Goal: Task Accomplishment & Management: Complete application form

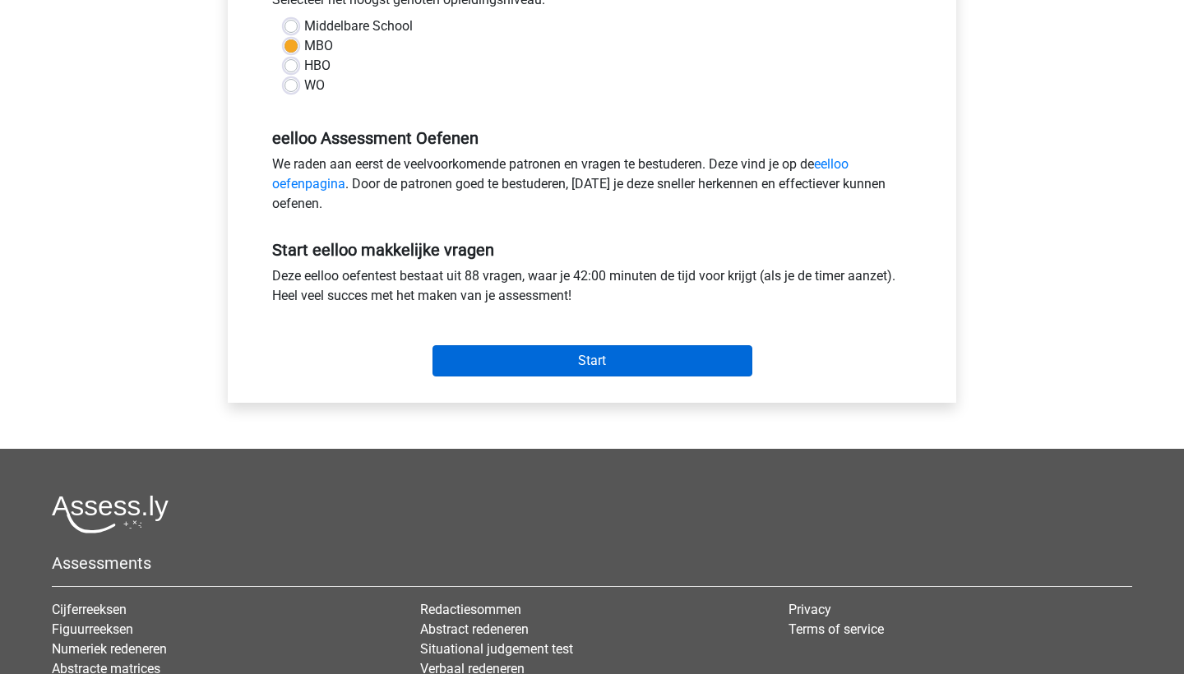
scroll to position [414, 0]
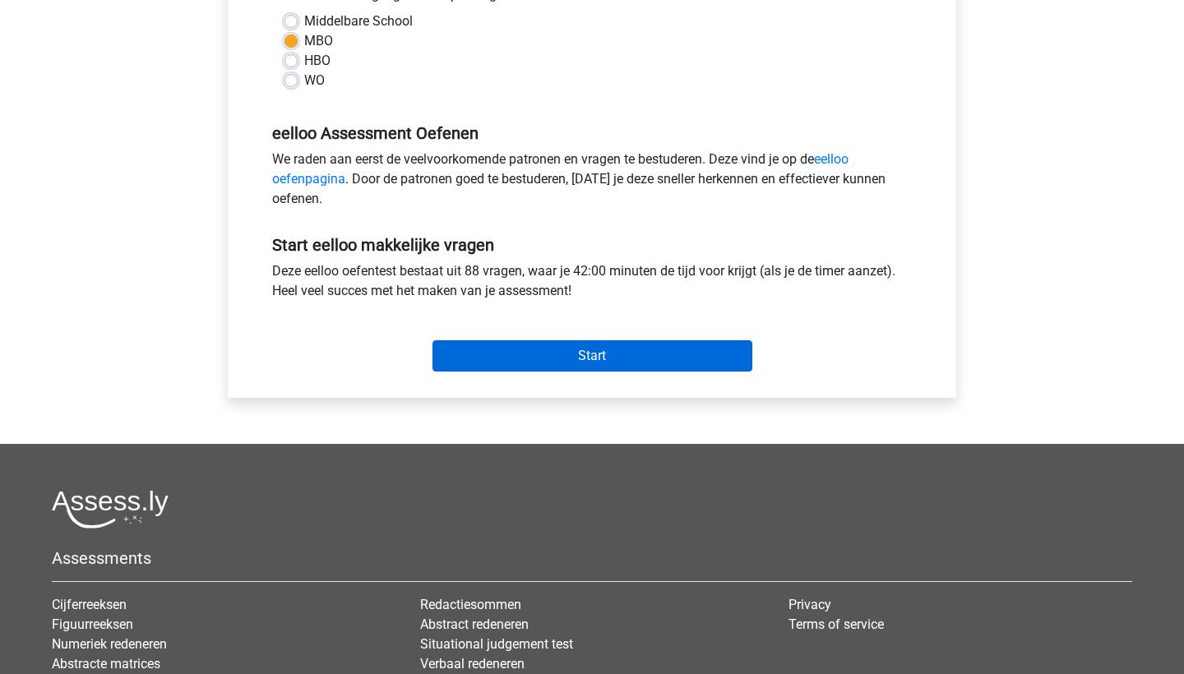
click at [669, 355] on input "Start" at bounding box center [592, 355] width 320 height 31
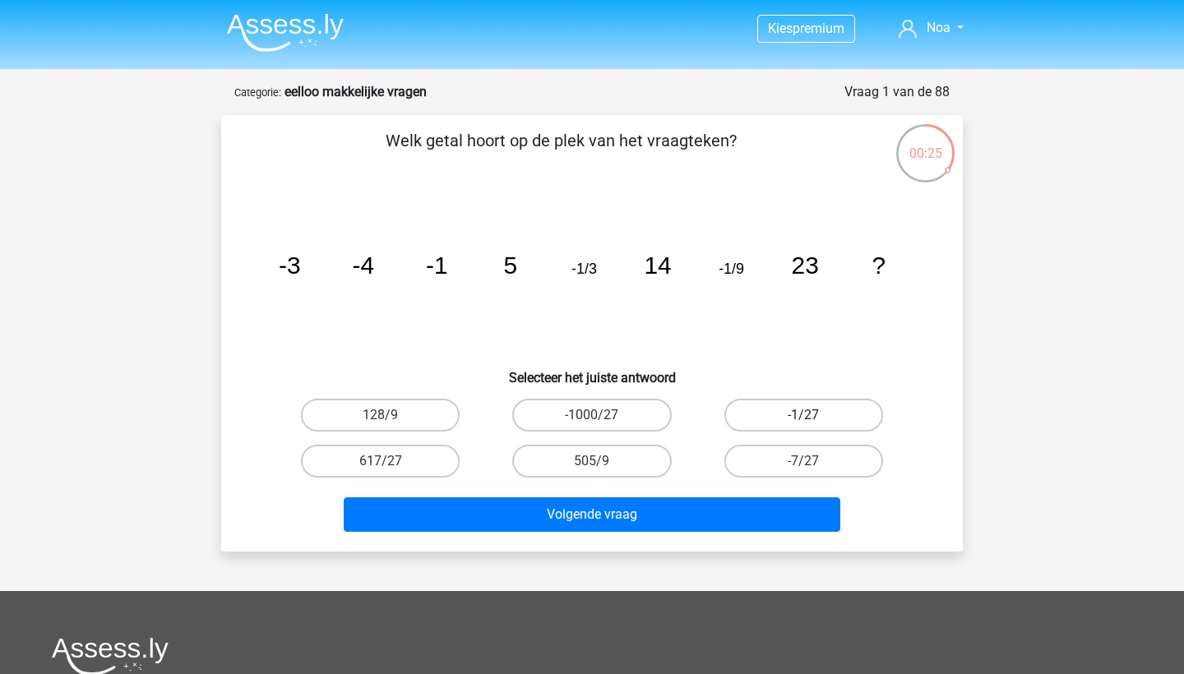
click at [828, 418] on label "-1/27" at bounding box center [803, 415] width 159 height 33
click at [814, 418] on input "-1/27" at bounding box center [808, 420] width 11 height 11
radio input "true"
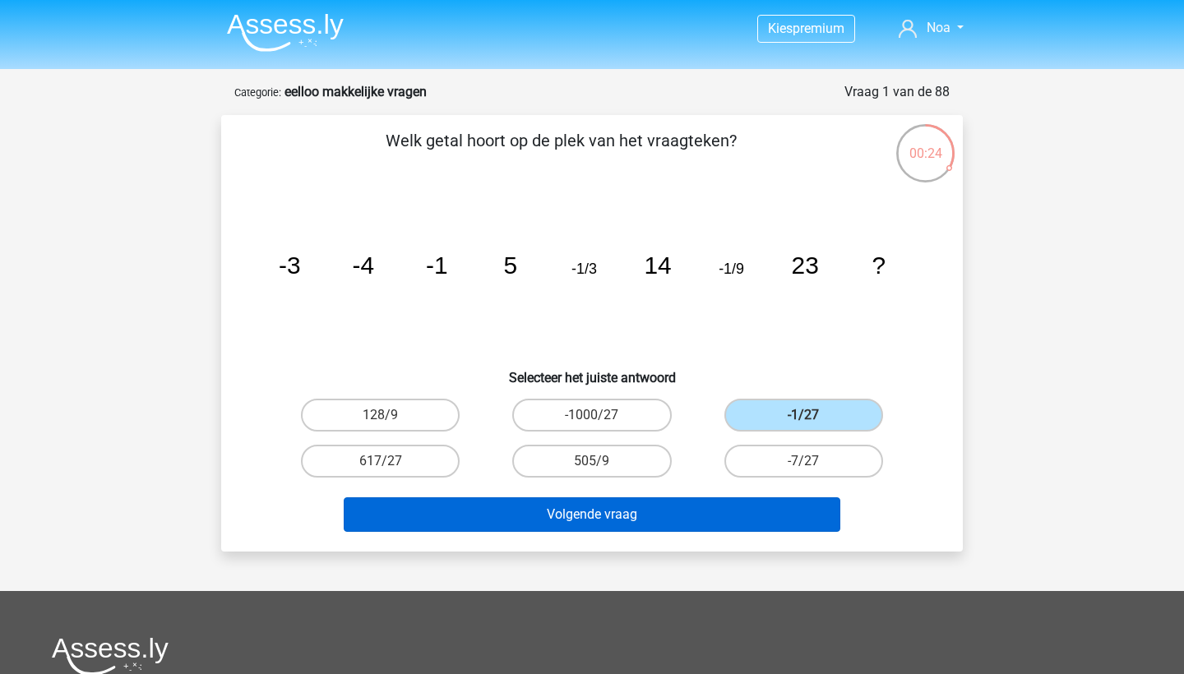
click at [785, 505] on button "Volgende vraag" at bounding box center [592, 514] width 497 height 35
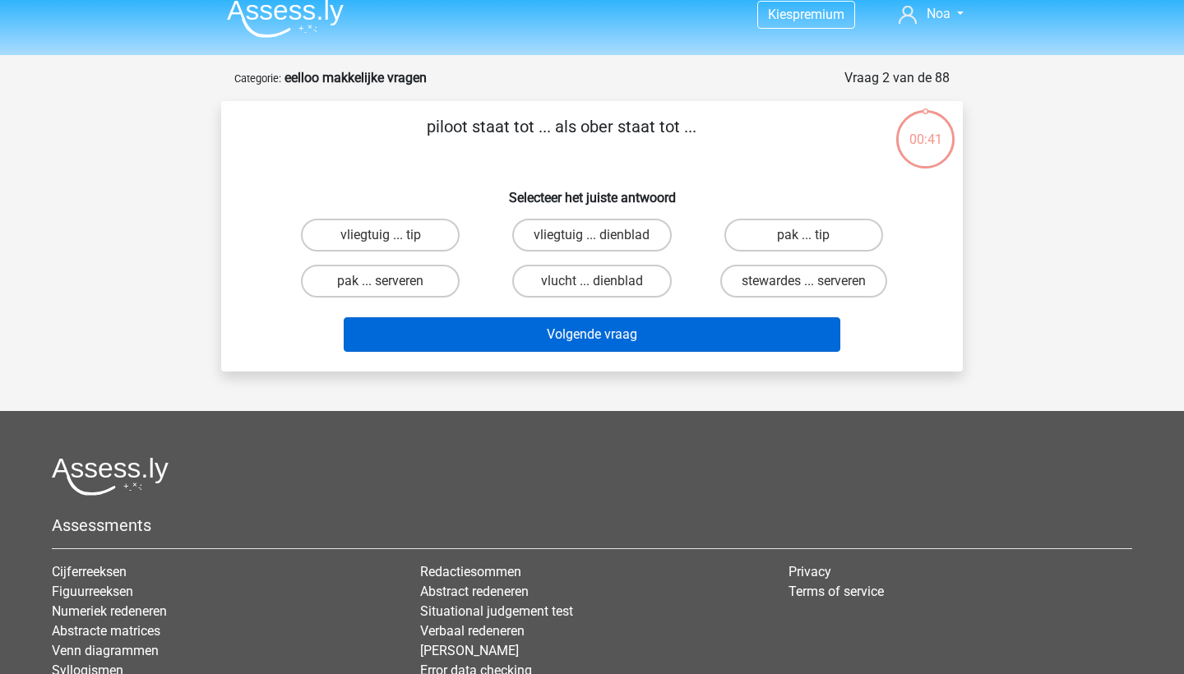
scroll to position [12, 0]
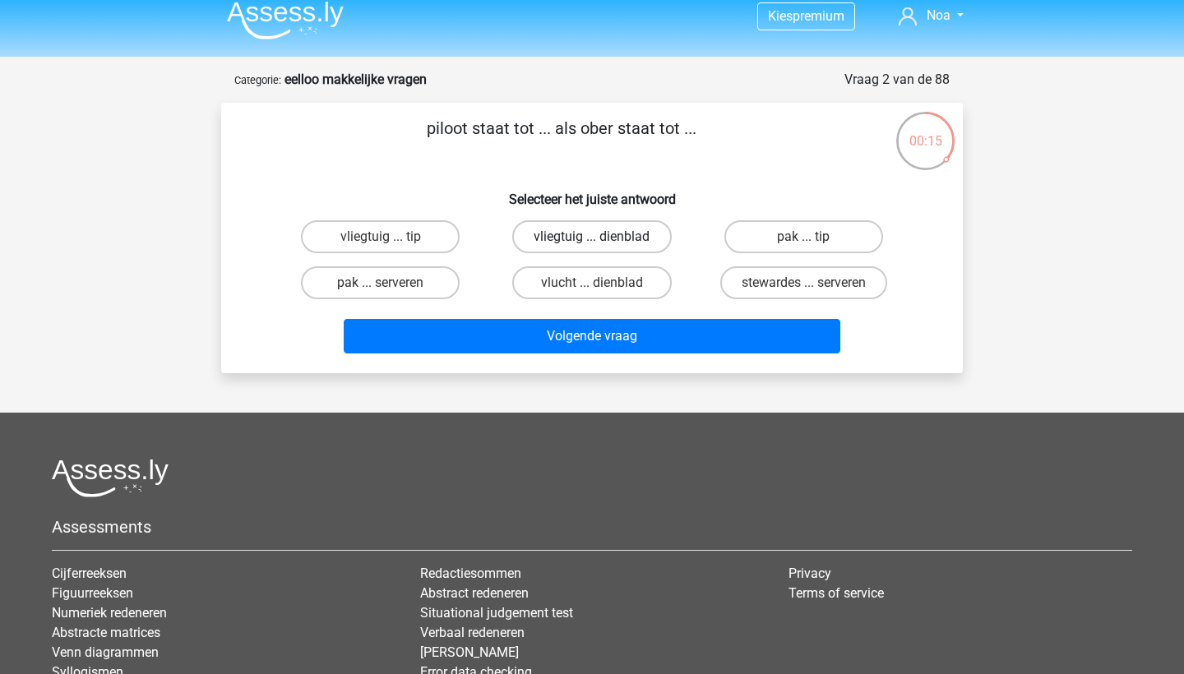
click at [626, 238] on label "vliegtuig ... dienblad" at bounding box center [591, 236] width 159 height 33
click at [603, 238] on input "vliegtuig ... dienblad" at bounding box center [597, 242] width 11 height 11
radio input "true"
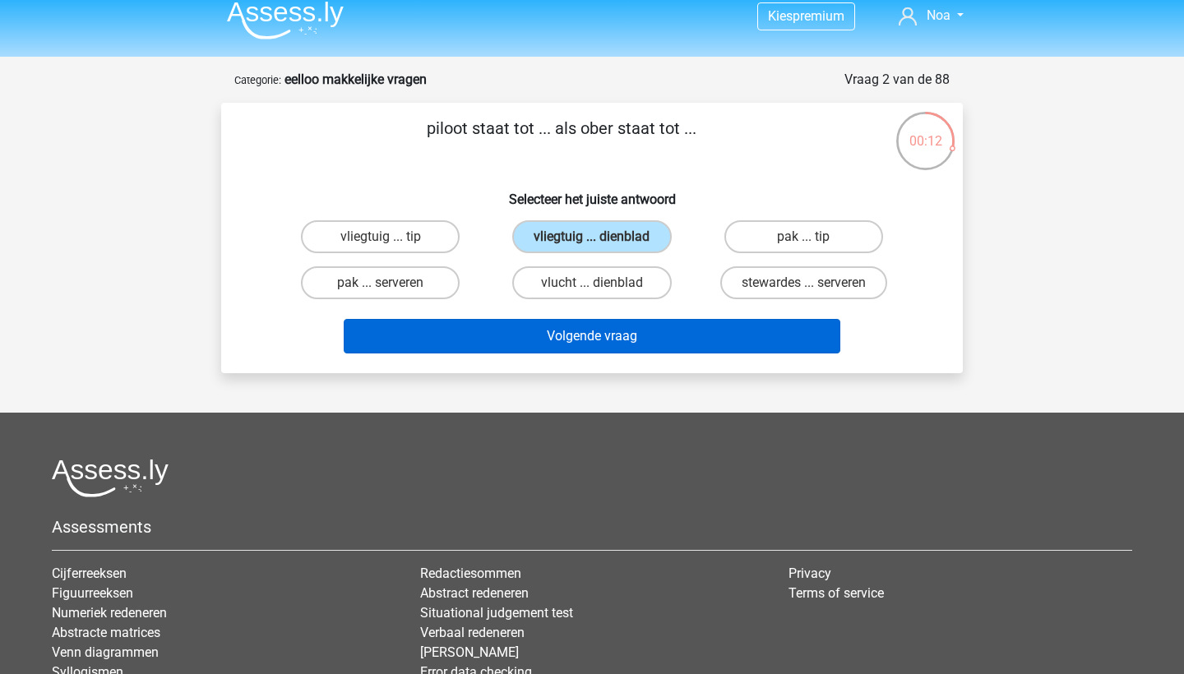
click at [677, 337] on button "Volgende vraag" at bounding box center [592, 336] width 497 height 35
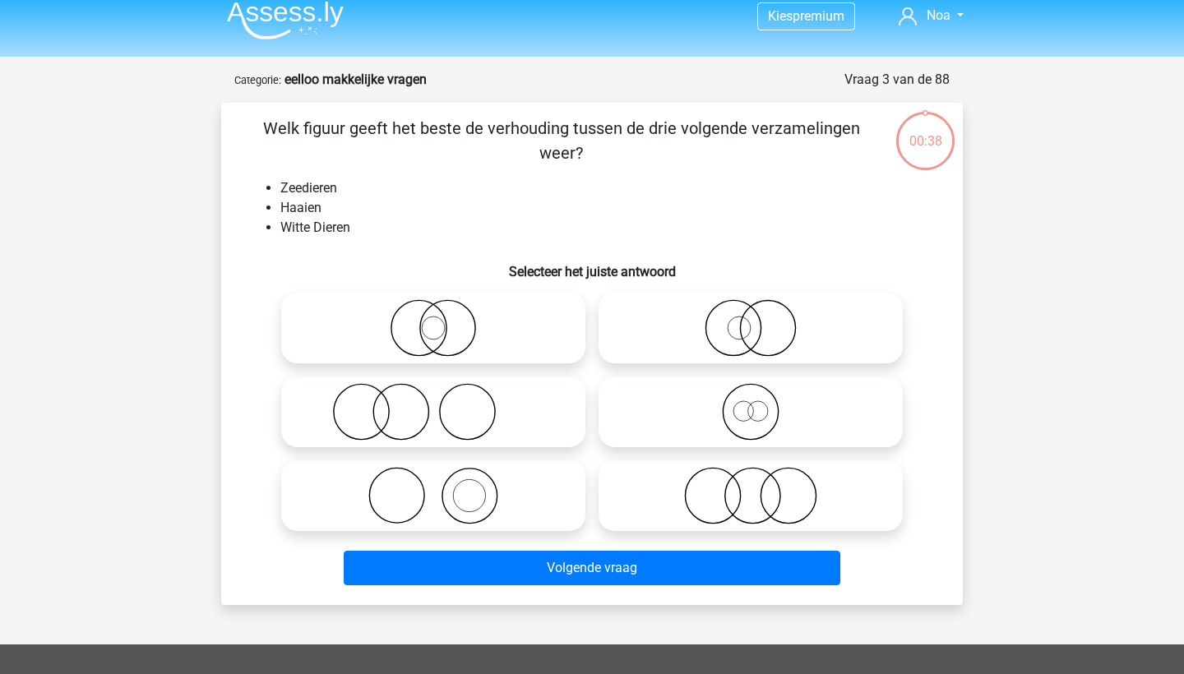
scroll to position [82, 0]
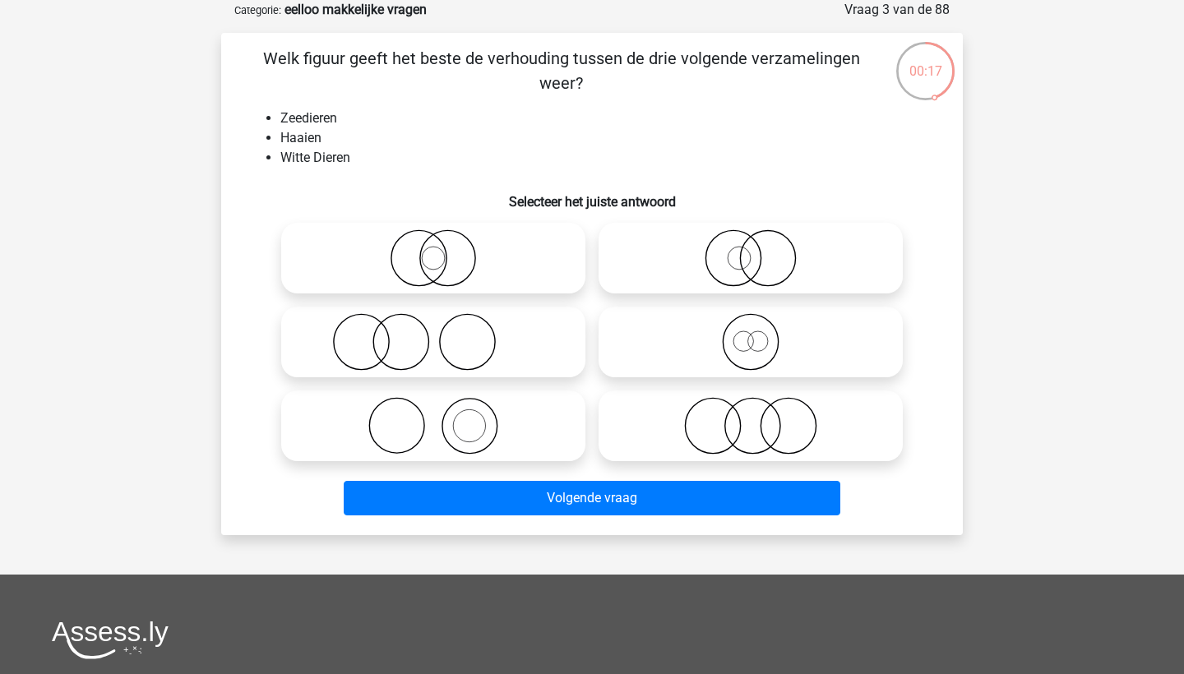
click at [681, 334] on icon at bounding box center [750, 342] width 291 height 58
click at [751, 334] on input "radio" at bounding box center [756, 328] width 11 height 11
radio input "true"
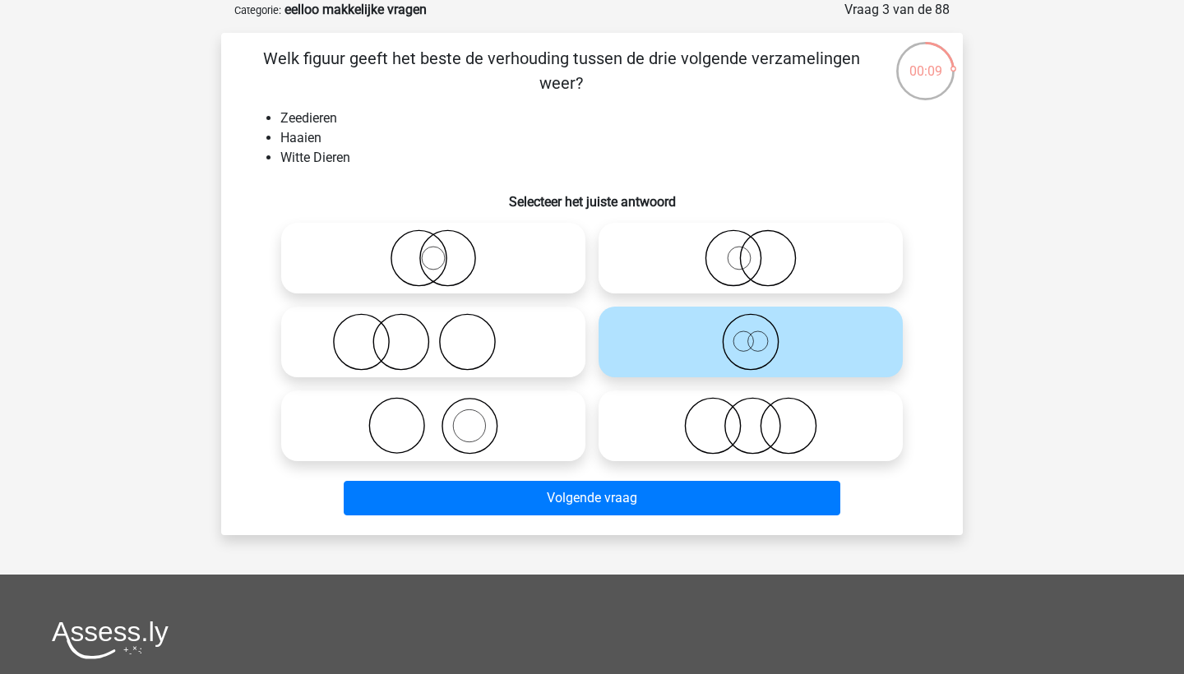
click at [684, 279] on icon at bounding box center [750, 258] width 291 height 58
click at [751, 250] on input "radio" at bounding box center [756, 244] width 11 height 11
radio input "true"
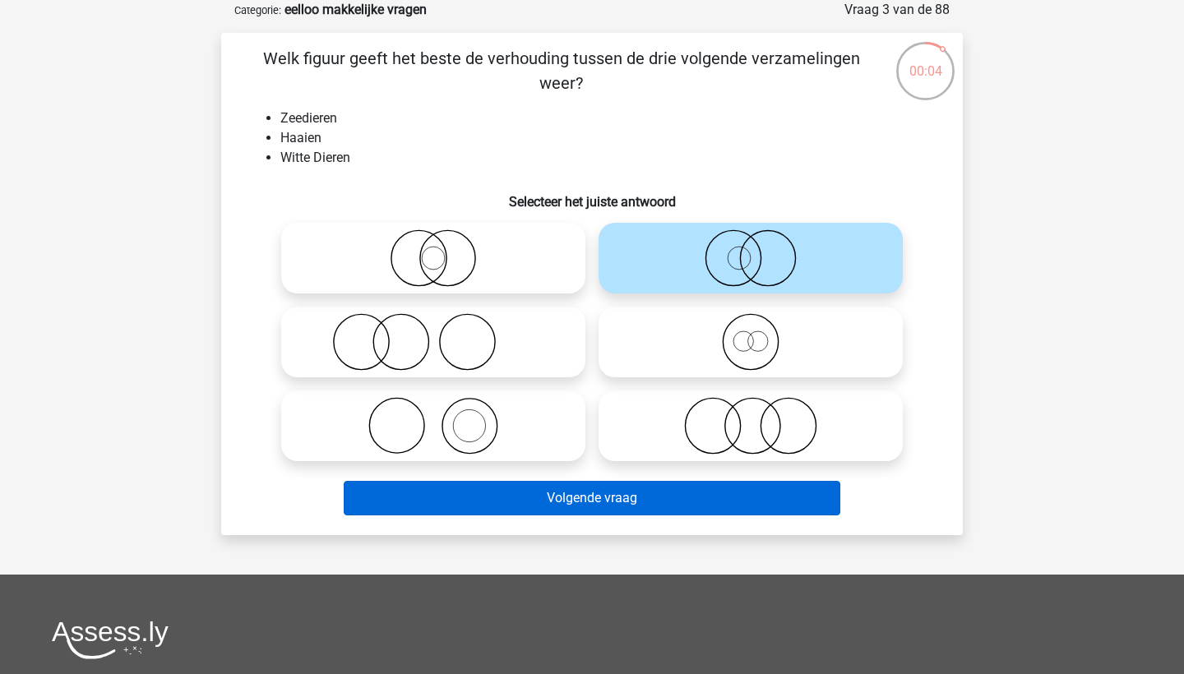
click at [739, 499] on button "Volgende vraag" at bounding box center [592, 498] width 497 height 35
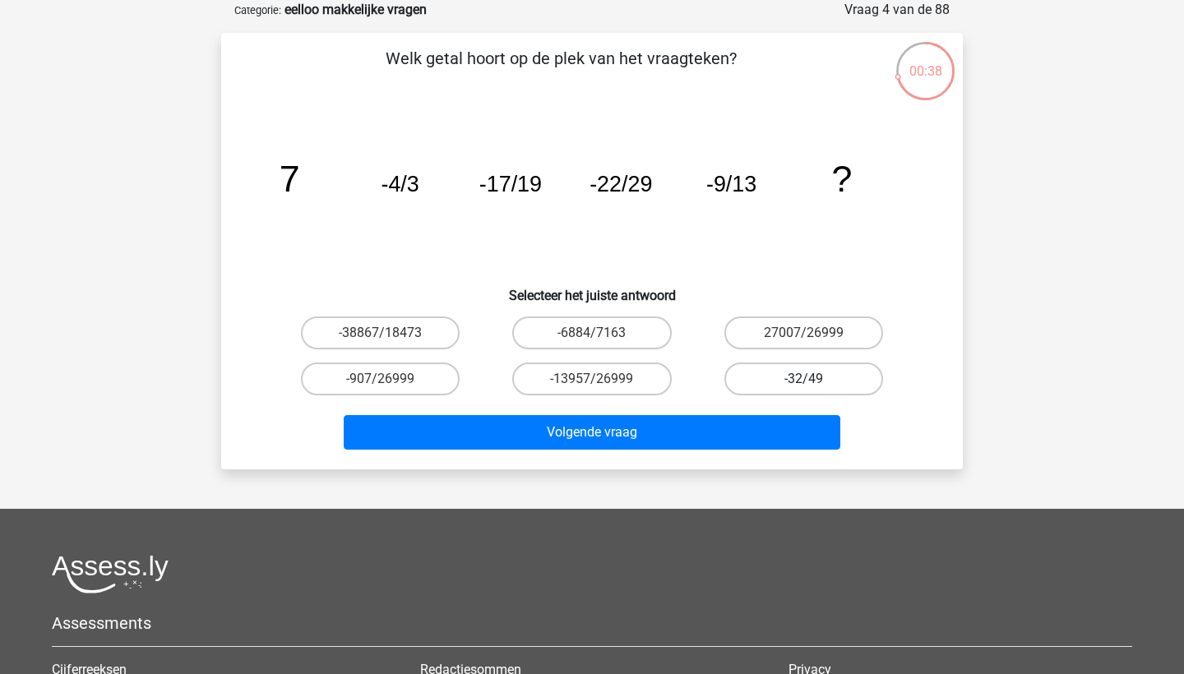
click at [779, 376] on label "-32/49" at bounding box center [803, 379] width 159 height 33
click at [803, 379] on input "-32/49" at bounding box center [808, 384] width 11 height 11
radio input "true"
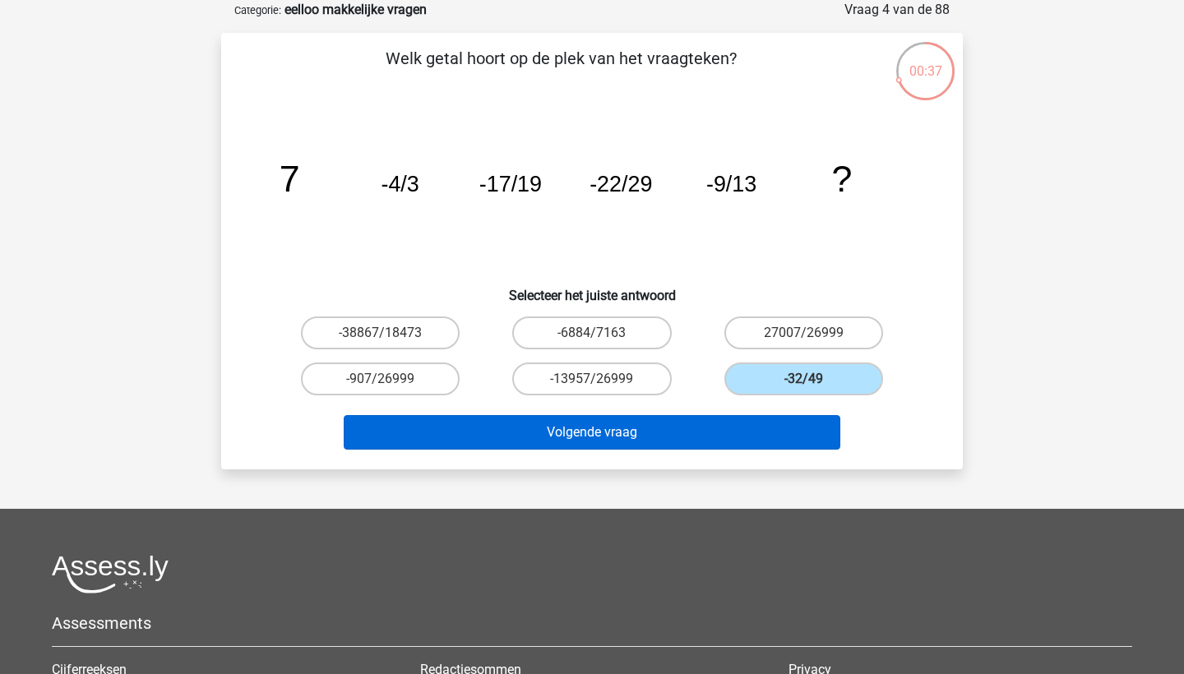
click at [764, 446] on button "Volgende vraag" at bounding box center [592, 432] width 497 height 35
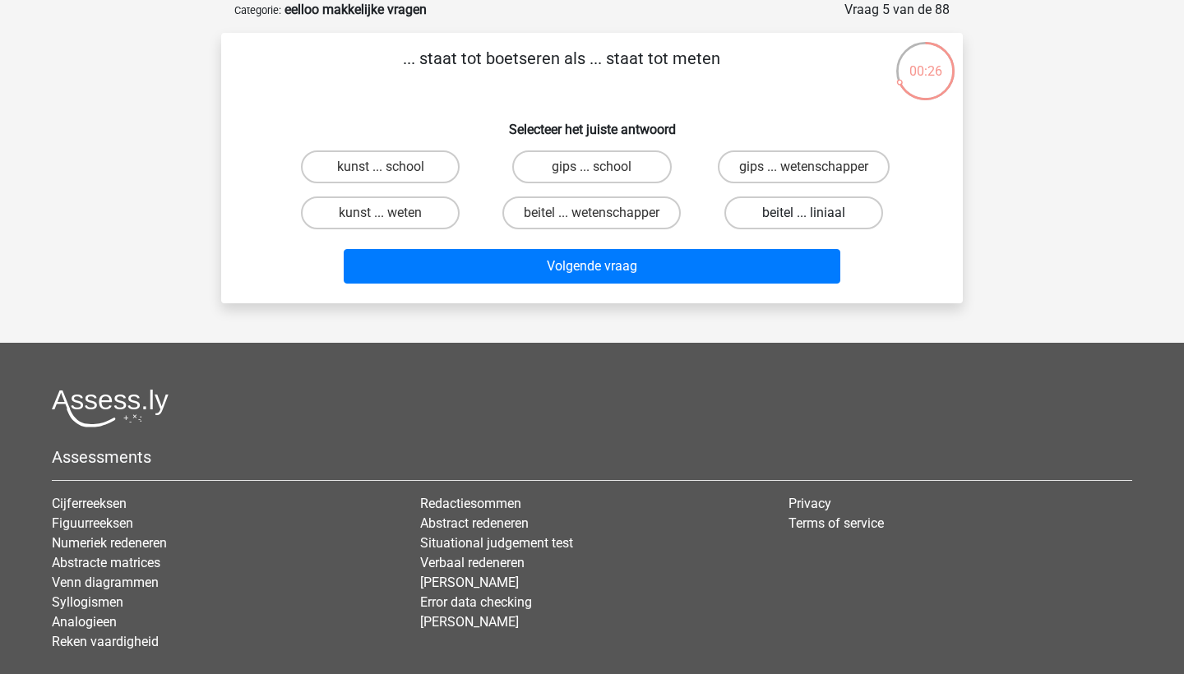
click at [834, 211] on label "beitel ... liniaal" at bounding box center [803, 212] width 159 height 33
click at [814, 213] on input "beitel ... liniaal" at bounding box center [808, 218] width 11 height 11
radio input "true"
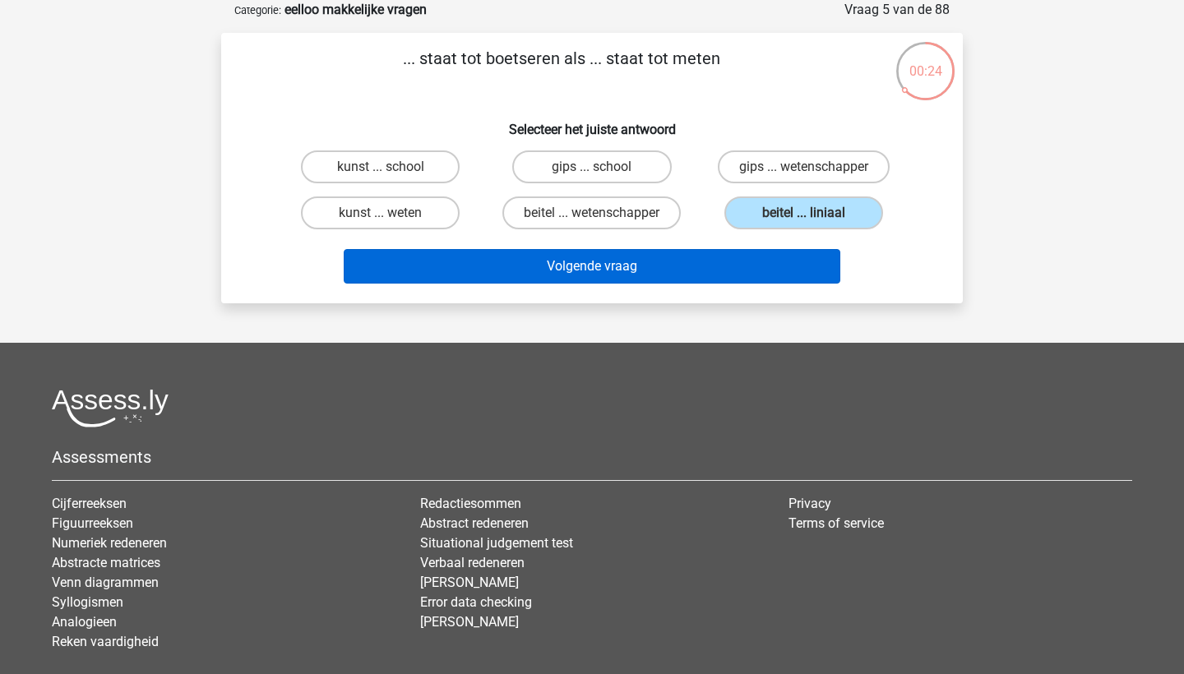
click at [786, 269] on button "Volgende vraag" at bounding box center [592, 266] width 497 height 35
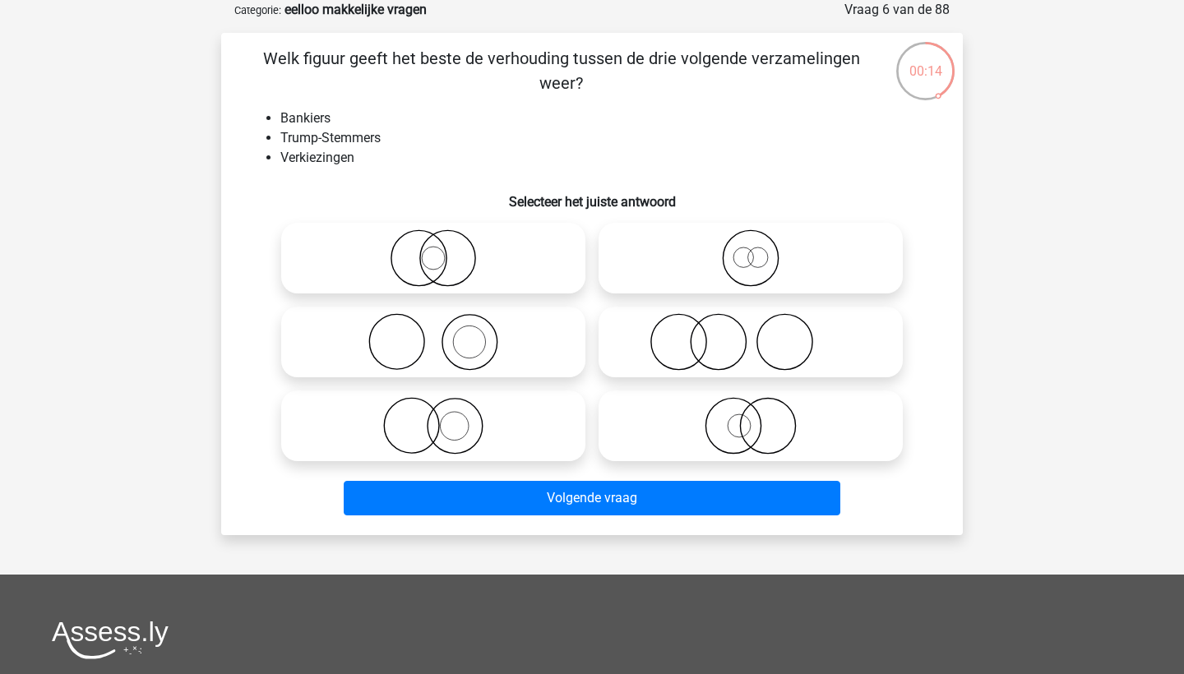
click at [695, 357] on circle at bounding box center [717, 342] width 55 height 55
click at [751, 334] on input "radio" at bounding box center [756, 328] width 11 height 11
radio input "true"
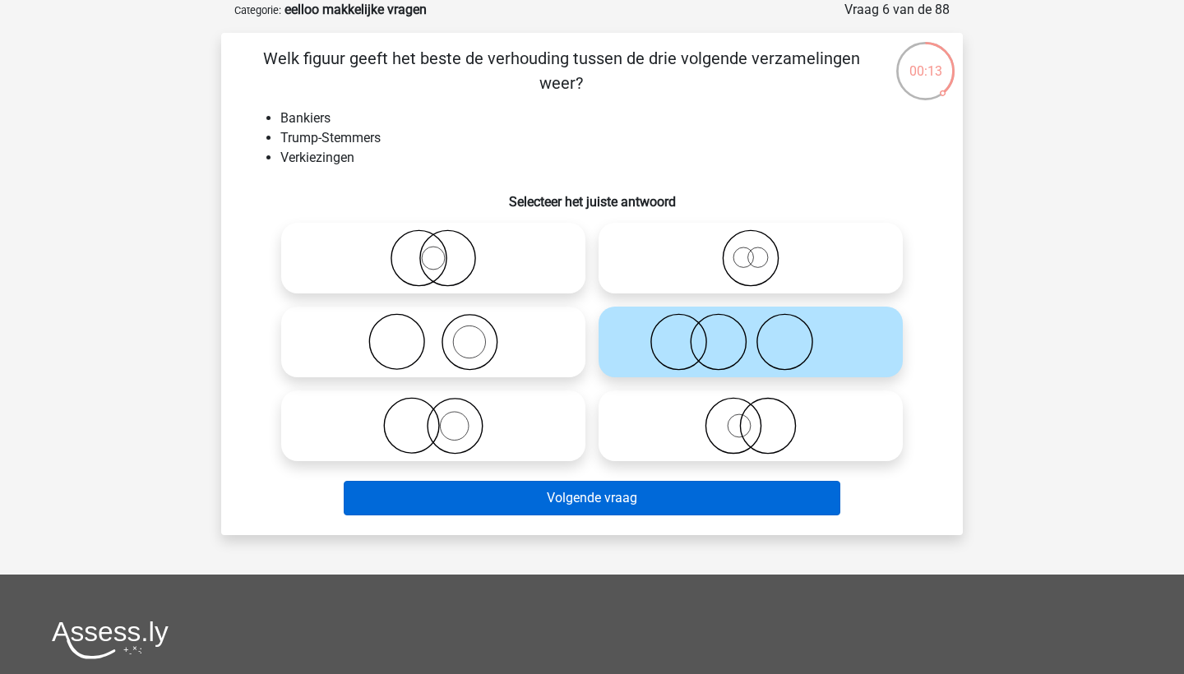
click at [694, 494] on button "Volgende vraag" at bounding box center [592, 498] width 497 height 35
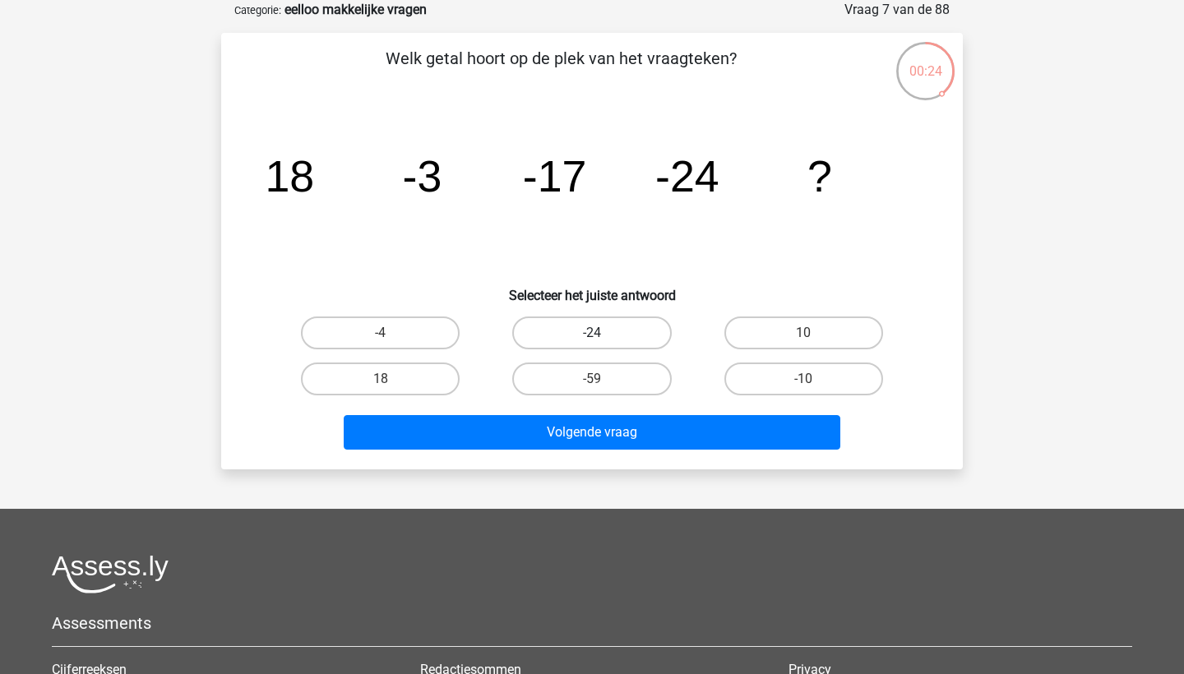
click at [617, 334] on label "-24" at bounding box center [591, 332] width 159 height 33
click at [603, 334] on input "-24" at bounding box center [597, 338] width 11 height 11
radio input "true"
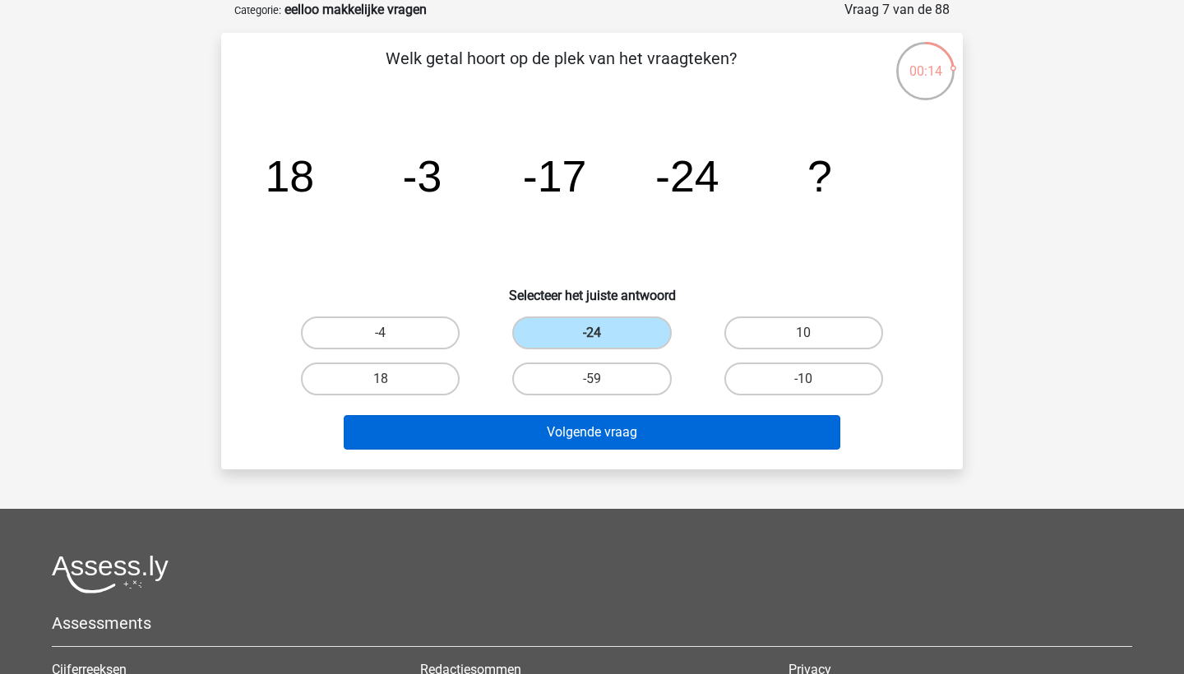
click at [668, 427] on button "Volgende vraag" at bounding box center [592, 432] width 497 height 35
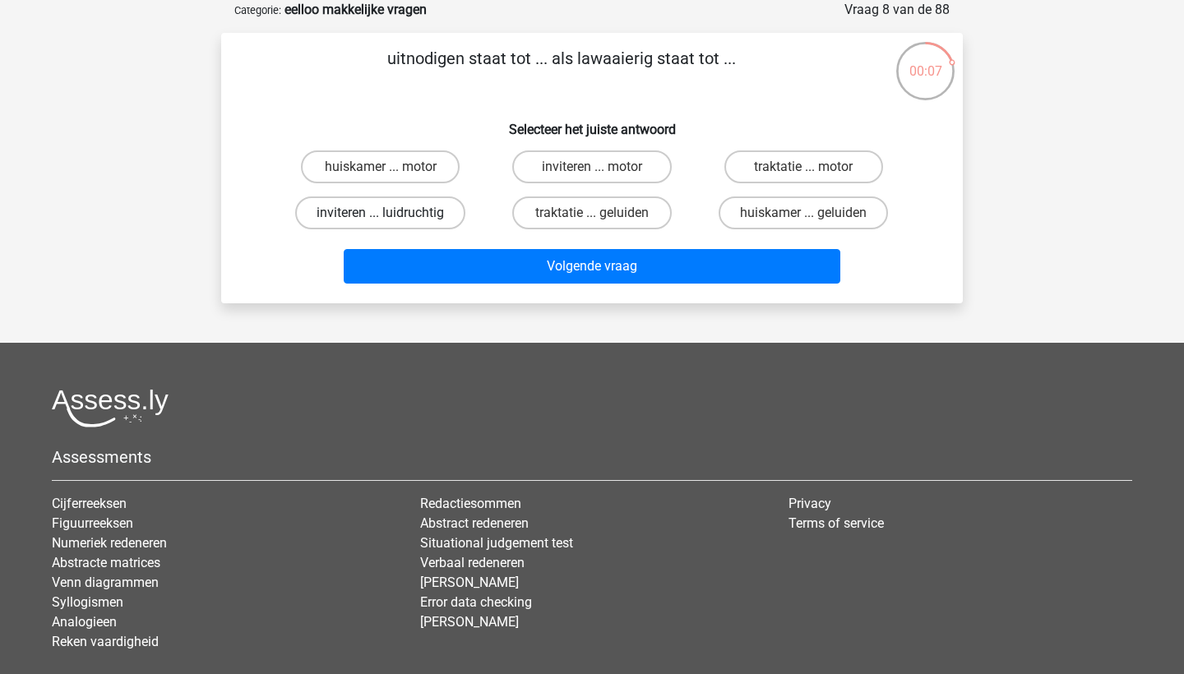
click at [432, 210] on label "inviteren ... luidruchtig" at bounding box center [380, 212] width 170 height 33
click at [391, 213] on input "inviteren ... luidruchtig" at bounding box center [386, 218] width 11 height 11
radio input "true"
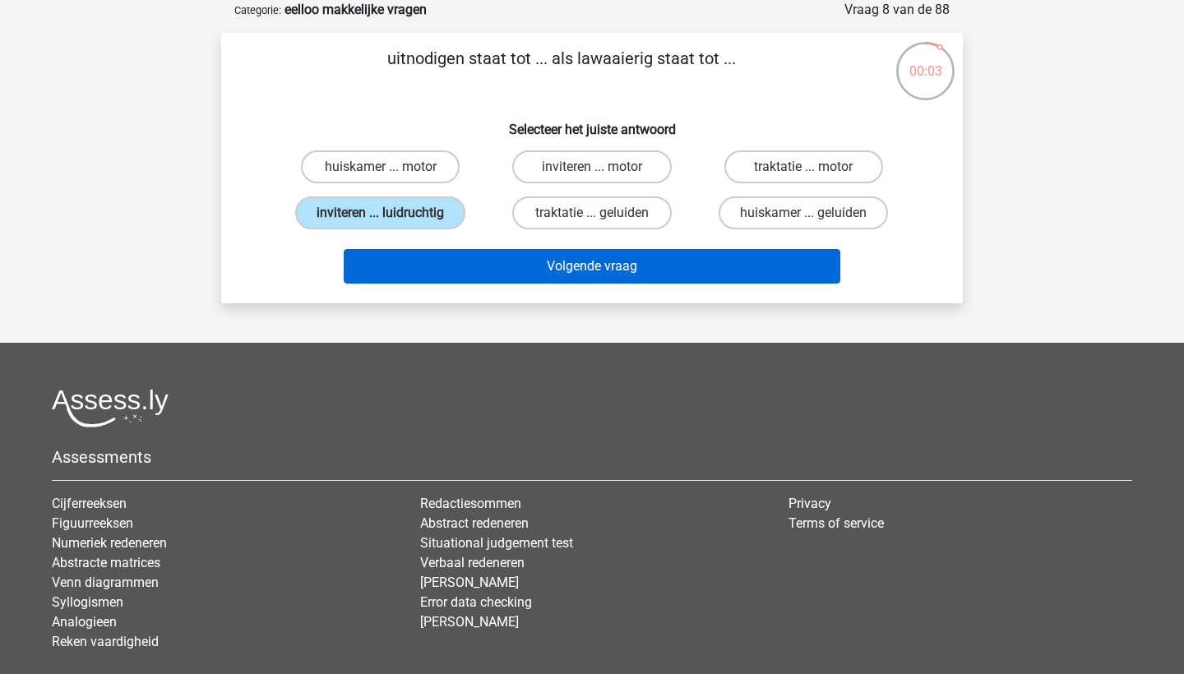
click at [541, 278] on button "Volgende vraag" at bounding box center [592, 266] width 497 height 35
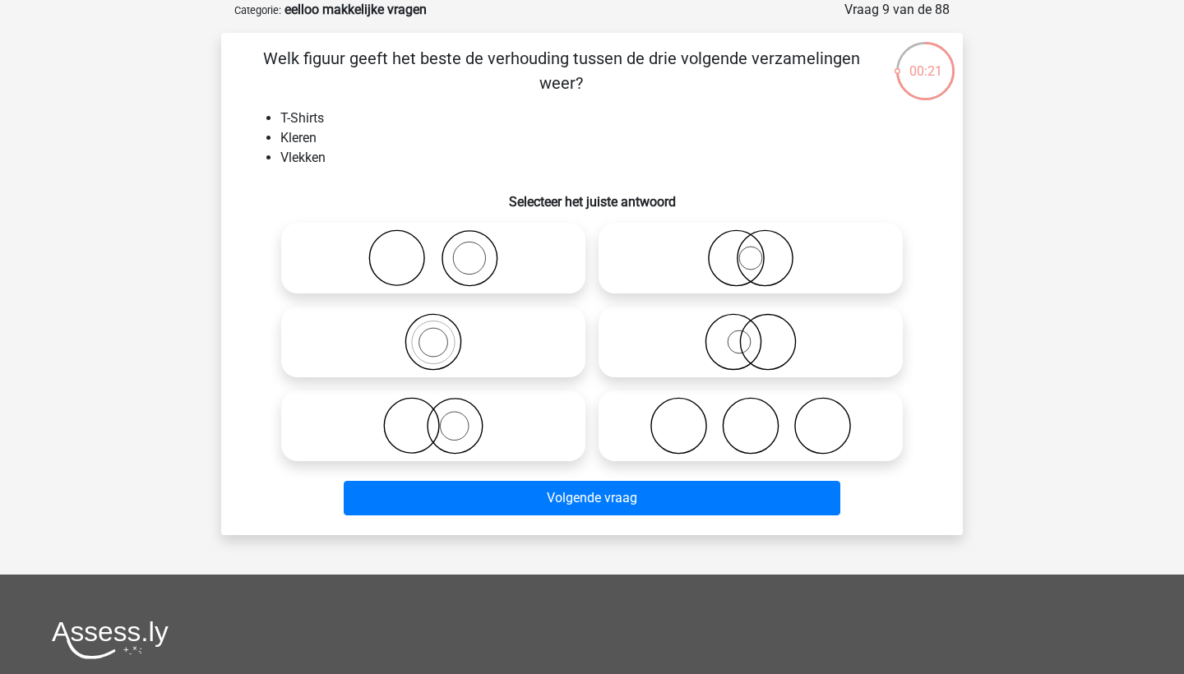
click at [521, 262] on icon at bounding box center [433, 258] width 291 height 58
click at [444, 250] on input "radio" at bounding box center [438, 244] width 11 height 11
radio input "true"
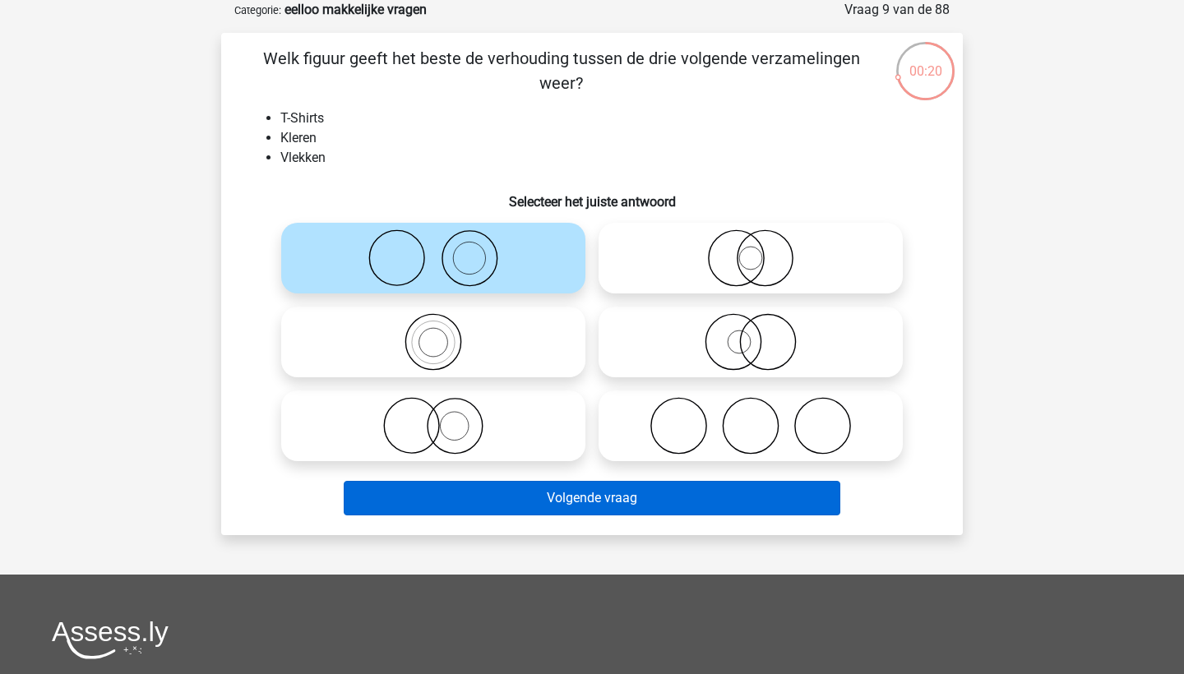
click at [745, 511] on button "Volgende vraag" at bounding box center [592, 498] width 497 height 35
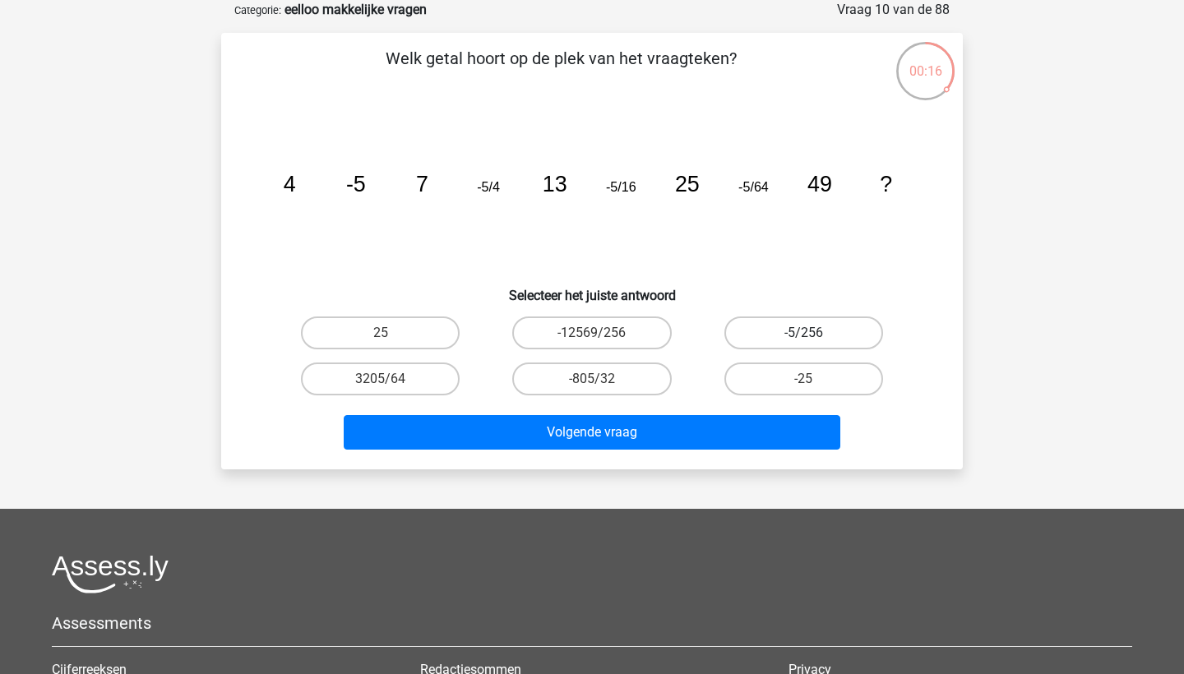
click at [793, 330] on label "-5/256" at bounding box center [803, 332] width 159 height 33
click at [803, 333] on input "-5/256" at bounding box center [808, 338] width 11 height 11
radio input "true"
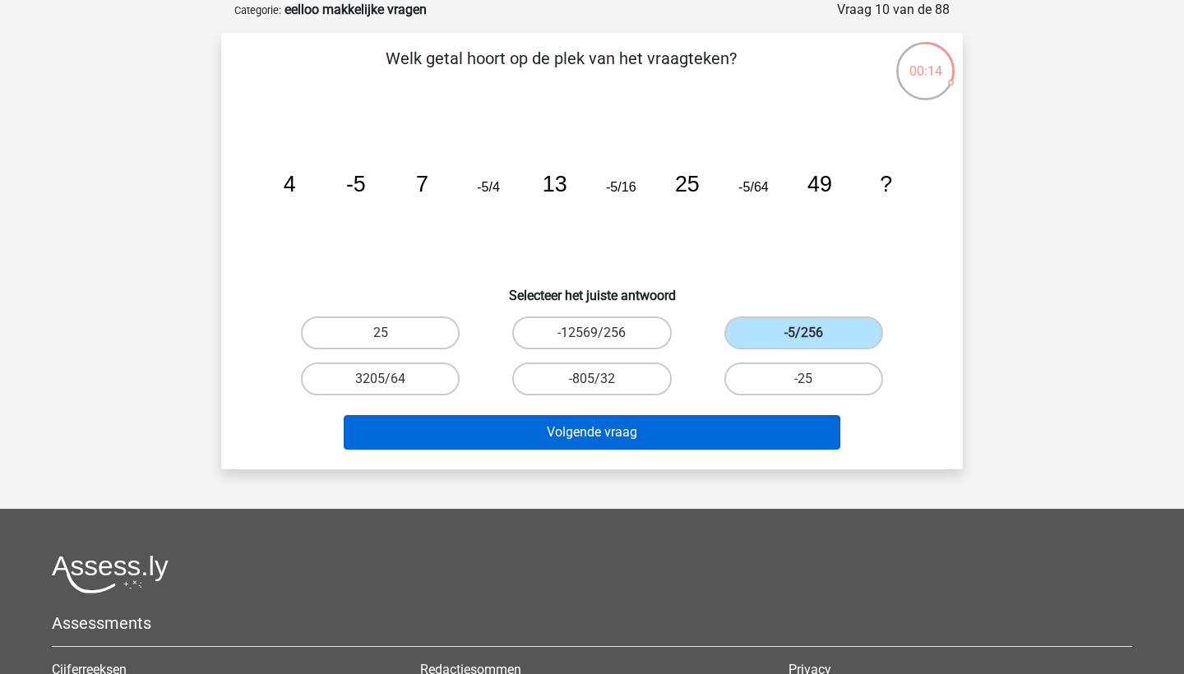
click at [730, 427] on button "Volgende vraag" at bounding box center [592, 432] width 497 height 35
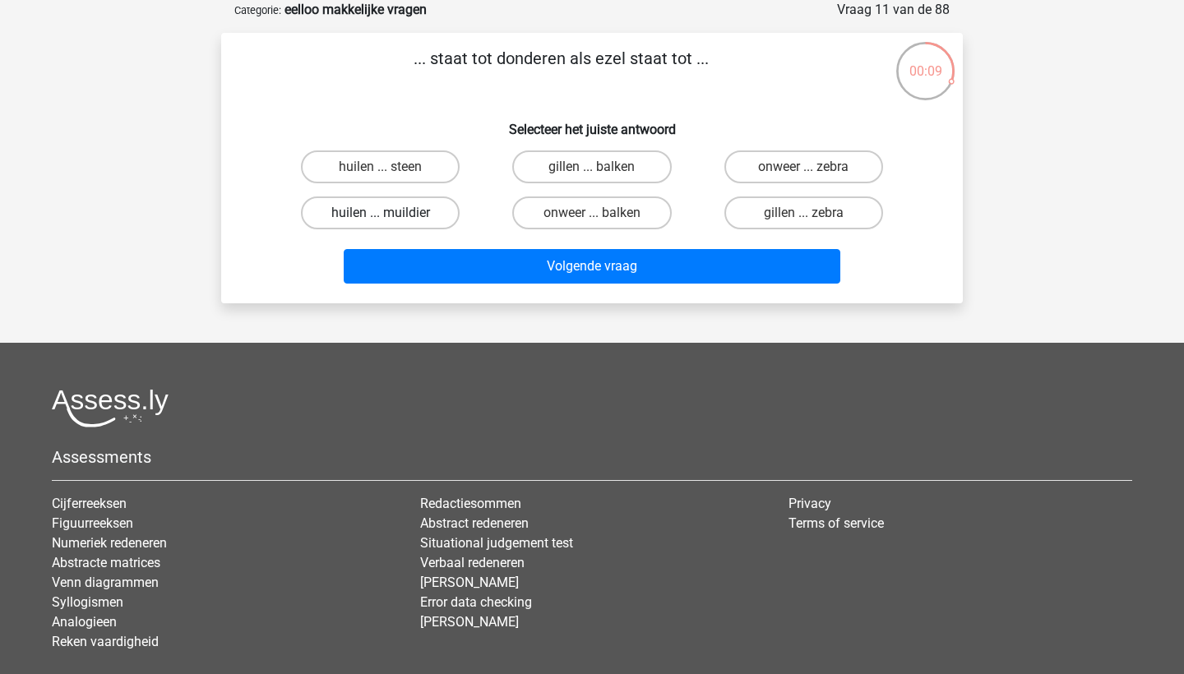
click at [408, 212] on label "huilen ... muildier" at bounding box center [380, 212] width 159 height 33
click at [391, 213] on input "huilen ... muildier" at bounding box center [386, 218] width 11 height 11
radio input "true"
click at [518, 292] on div "... staat tot donderen als ezel staat tot ... Selecteer het juiste antwoord hui…" at bounding box center [591, 168] width 741 height 270
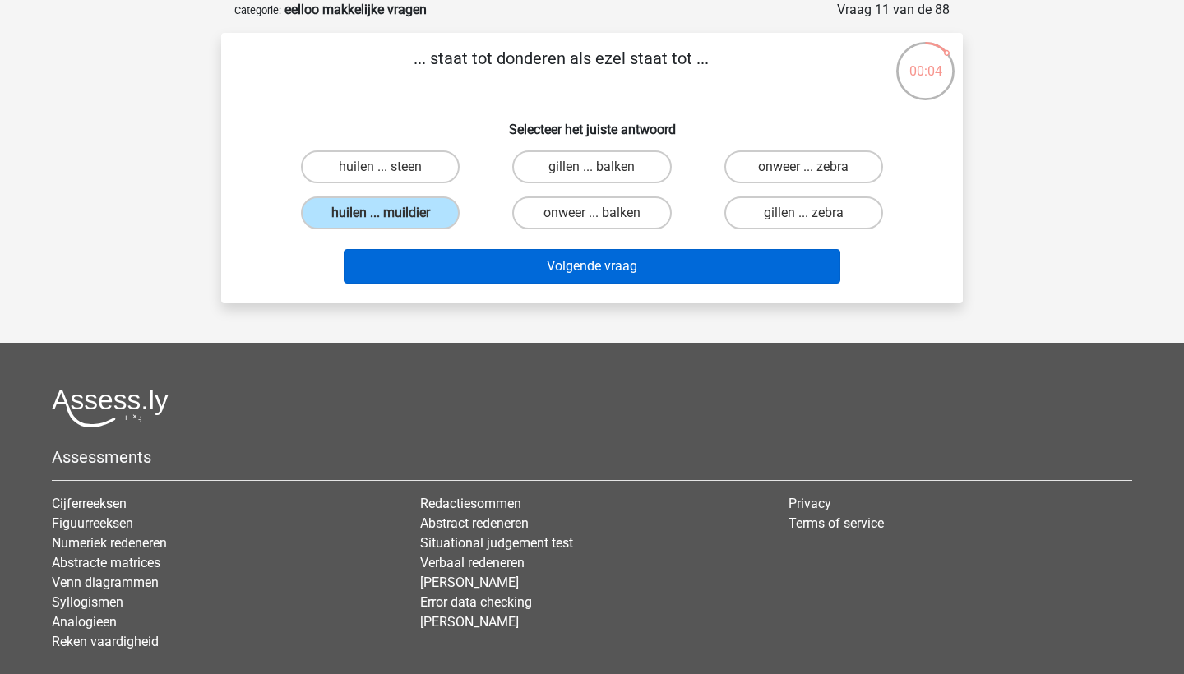
click at [516, 279] on button "Volgende vraag" at bounding box center [592, 266] width 497 height 35
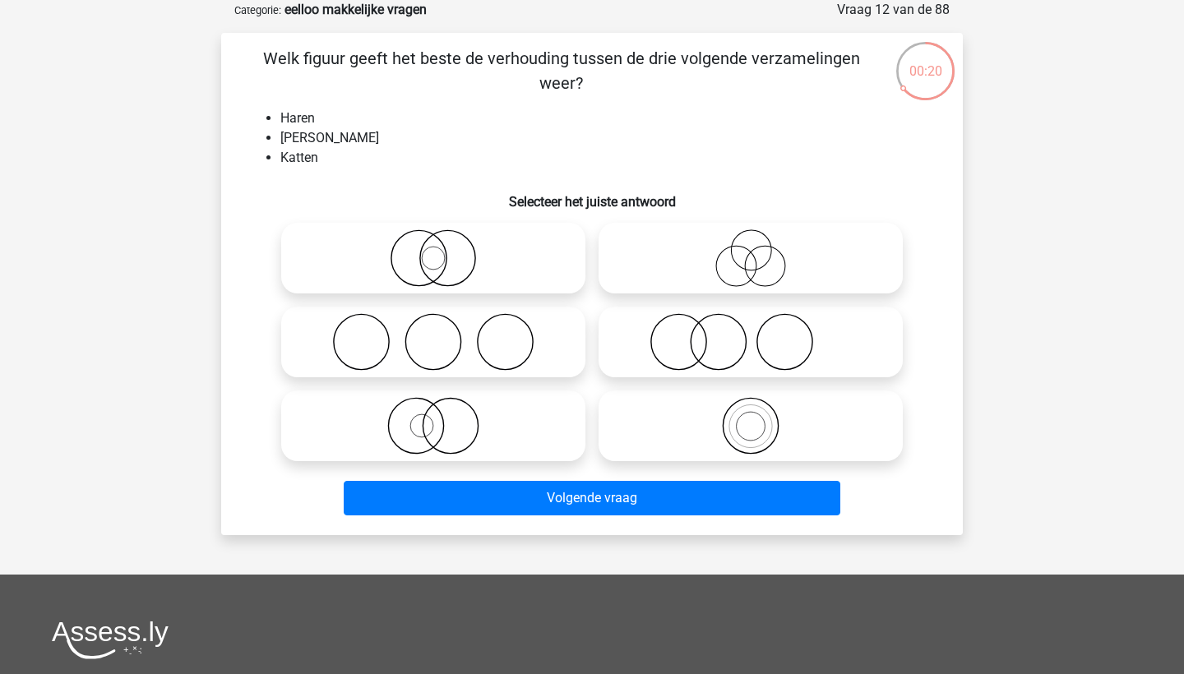
click at [682, 343] on icon at bounding box center [750, 342] width 291 height 58
click at [751, 334] on input "radio" at bounding box center [756, 328] width 11 height 11
radio input "true"
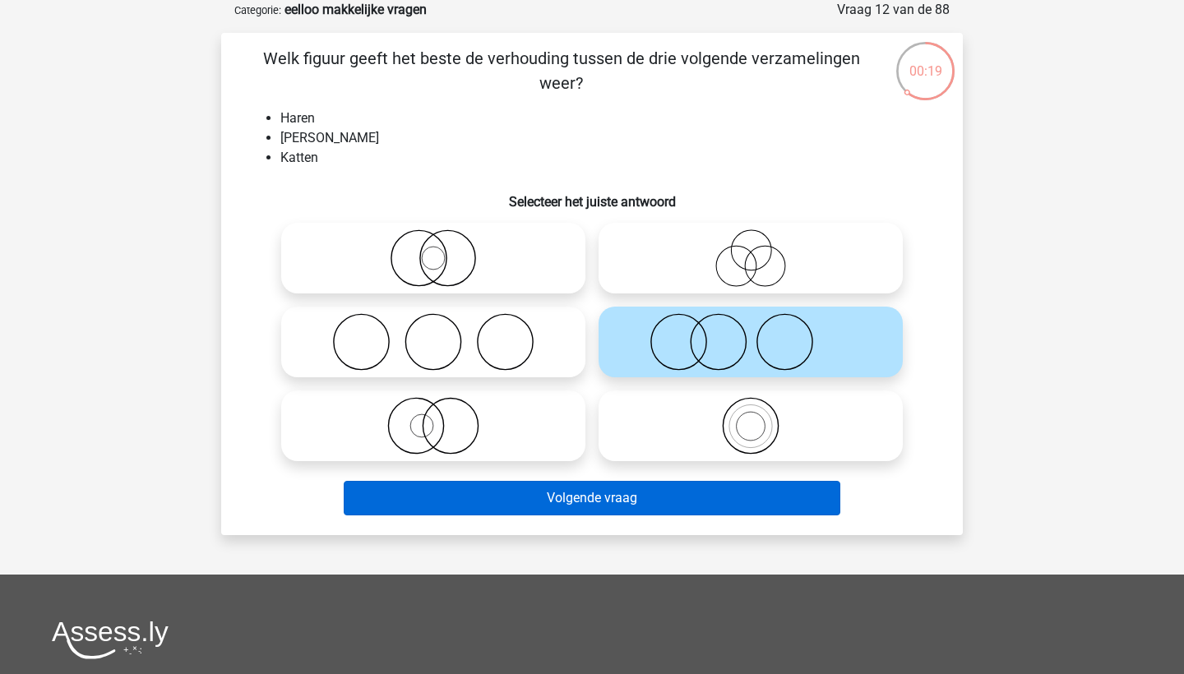
click at [681, 505] on button "Volgende vraag" at bounding box center [592, 498] width 497 height 35
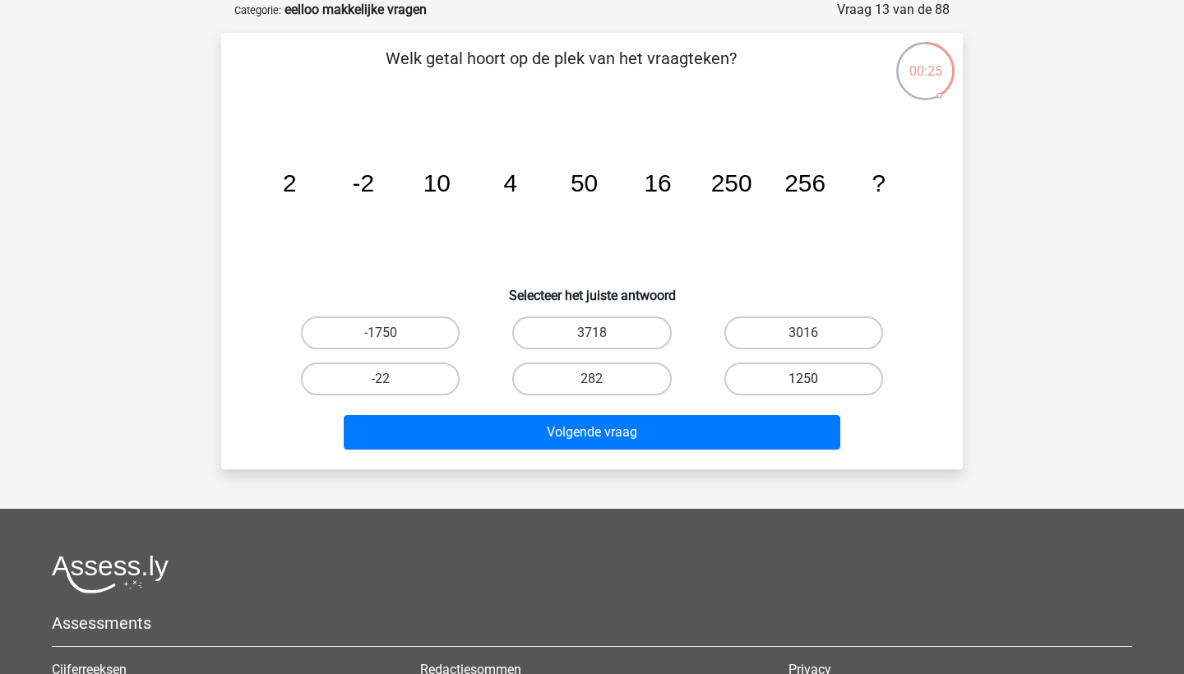
click at [776, 382] on label "1250" at bounding box center [803, 379] width 159 height 33
click at [803, 382] on input "1250" at bounding box center [808, 384] width 11 height 11
radio input "true"
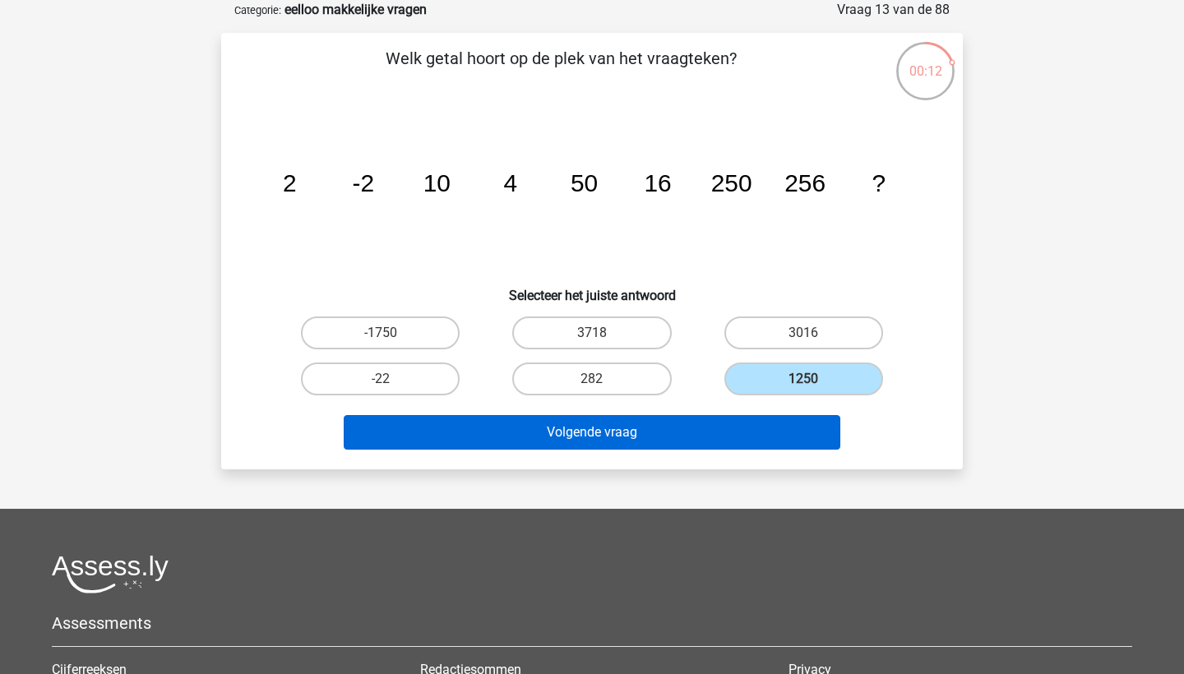
click at [779, 437] on button "Volgende vraag" at bounding box center [592, 432] width 497 height 35
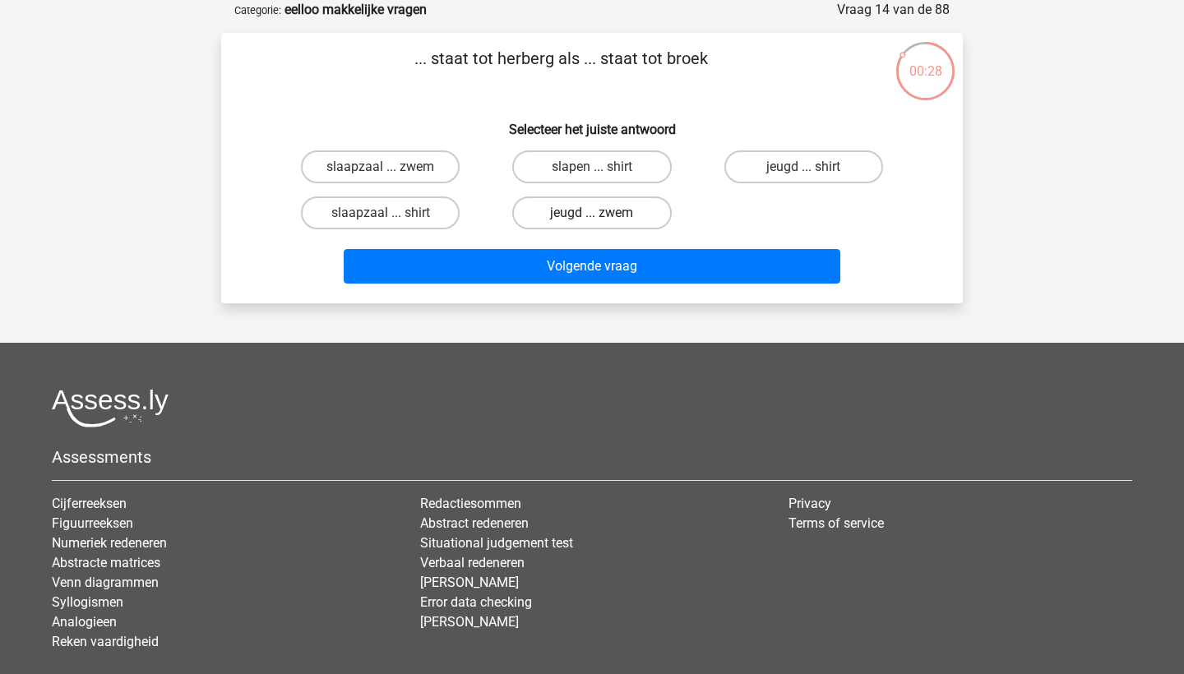
click at [606, 217] on label "jeugd ... zwem" at bounding box center [591, 212] width 159 height 33
click at [603, 217] on input "jeugd ... zwem" at bounding box center [597, 218] width 11 height 11
radio input "true"
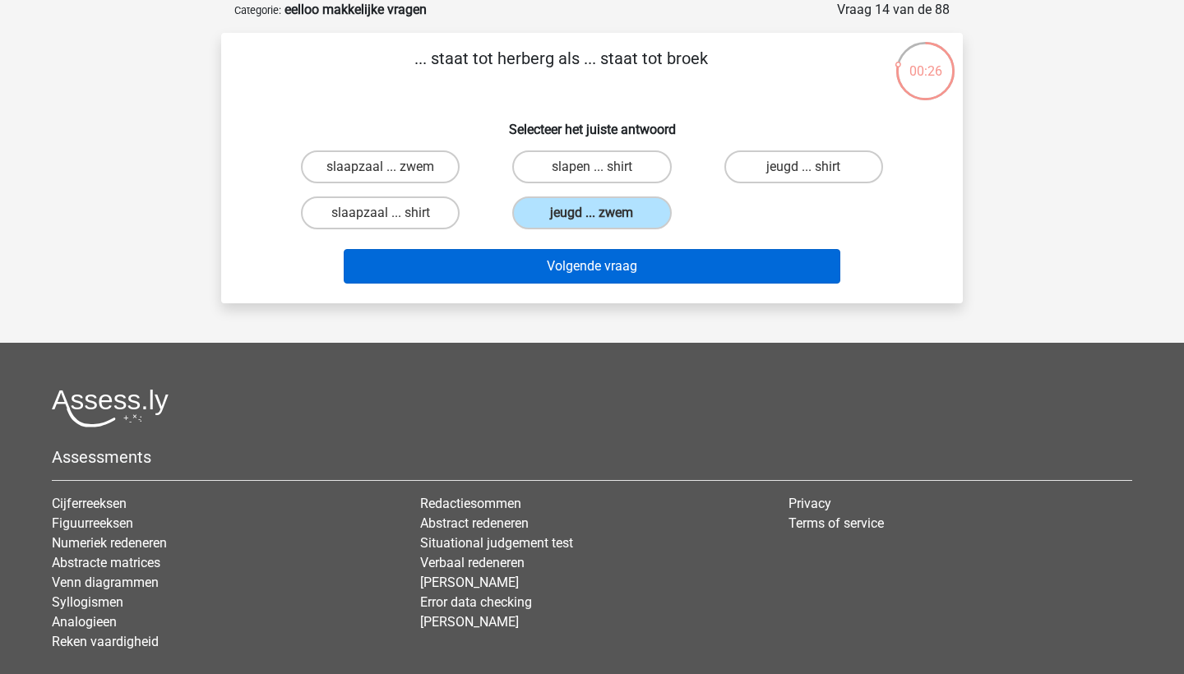
click at [632, 263] on button "Volgende vraag" at bounding box center [592, 266] width 497 height 35
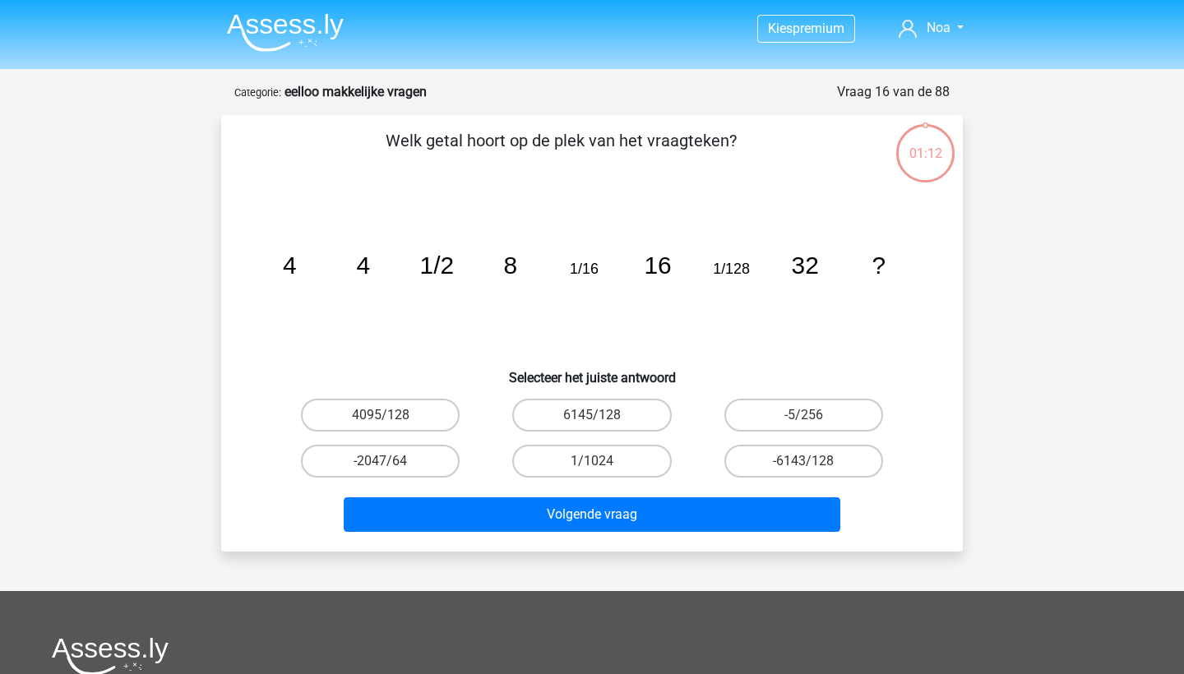
scroll to position [82, 0]
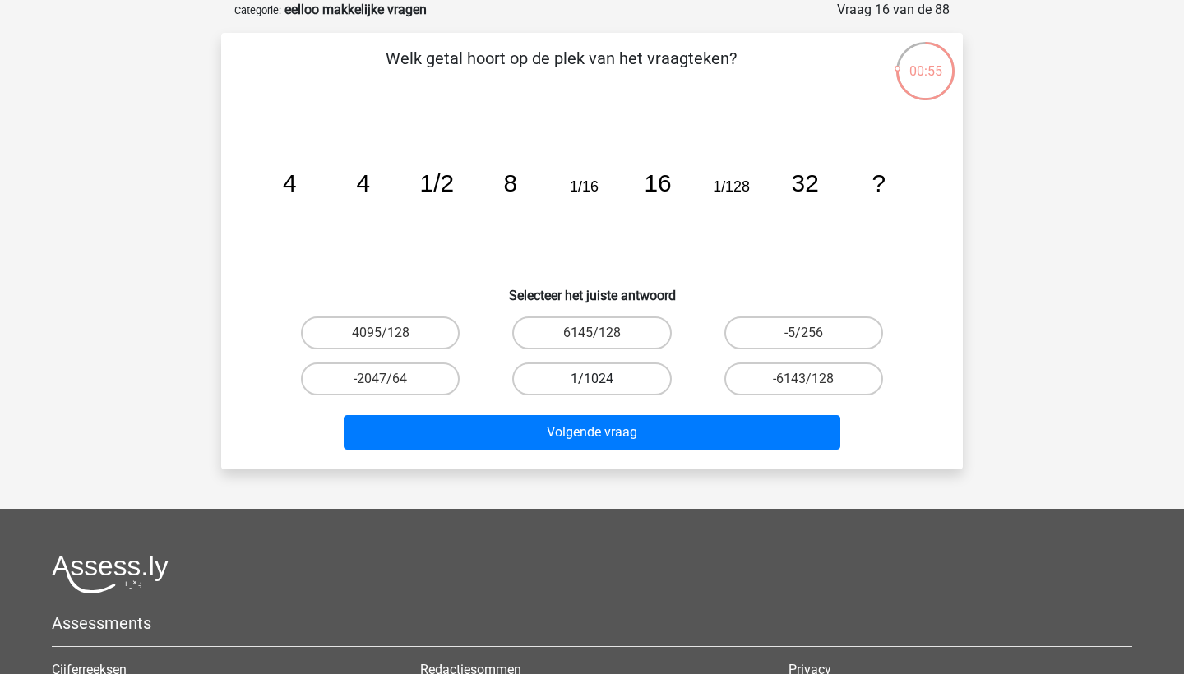
click at [618, 376] on label "1/1024" at bounding box center [591, 379] width 159 height 33
click at [603, 379] on input "1/1024" at bounding box center [597, 384] width 11 height 11
radio input "true"
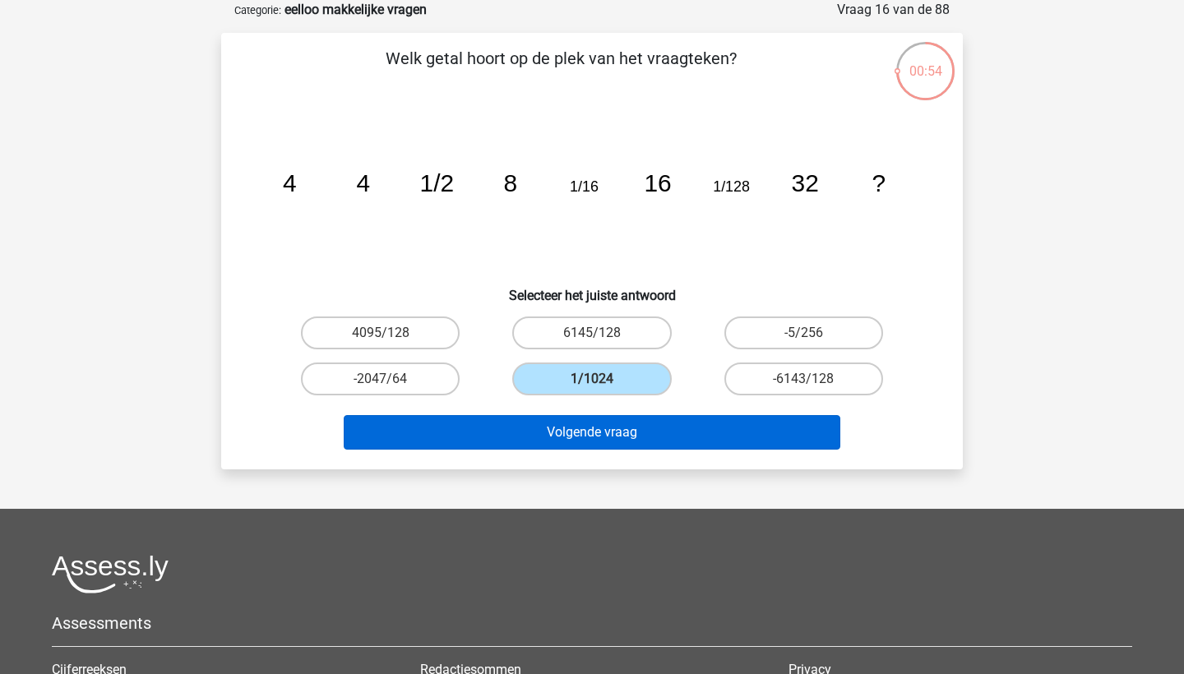
click at [652, 427] on button "Volgende vraag" at bounding box center [592, 432] width 497 height 35
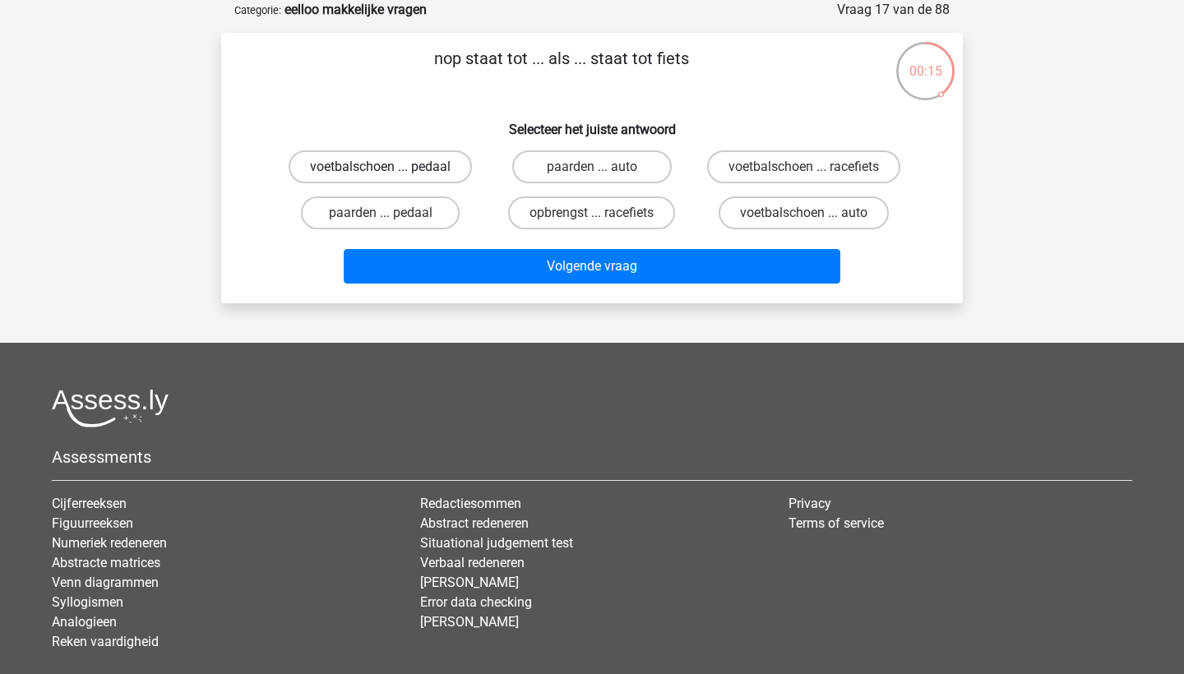
click at [430, 170] on label "voetbalschoen ... pedaal" at bounding box center [380, 166] width 183 height 33
click at [391, 170] on input "voetbalschoen ... pedaal" at bounding box center [386, 172] width 11 height 11
radio input "true"
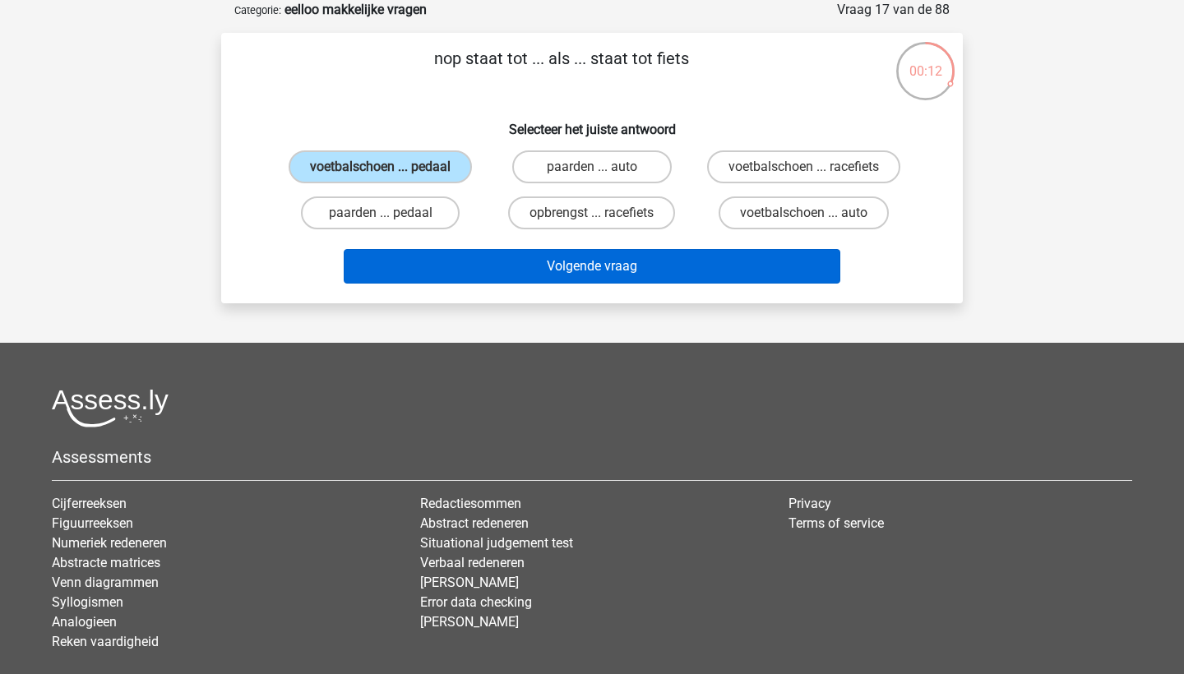
click at [539, 284] on button "Volgende vraag" at bounding box center [592, 266] width 497 height 35
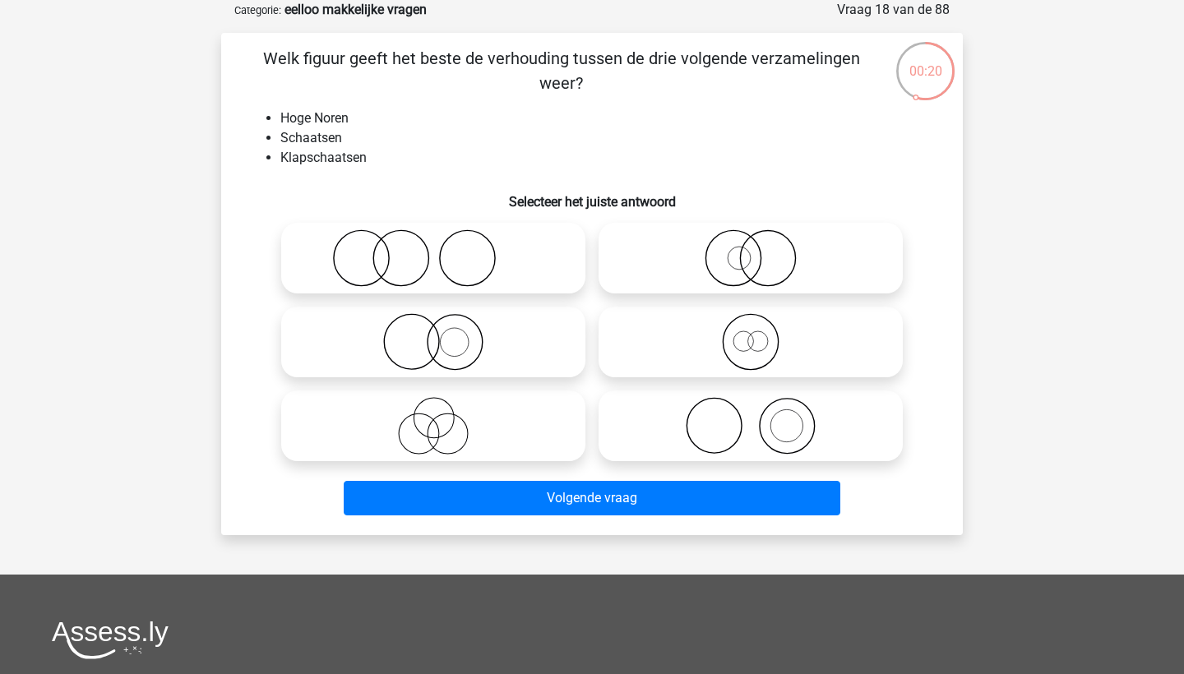
click at [681, 334] on icon at bounding box center [750, 342] width 291 height 58
click at [751, 334] on input "radio" at bounding box center [756, 328] width 11 height 11
radio input "true"
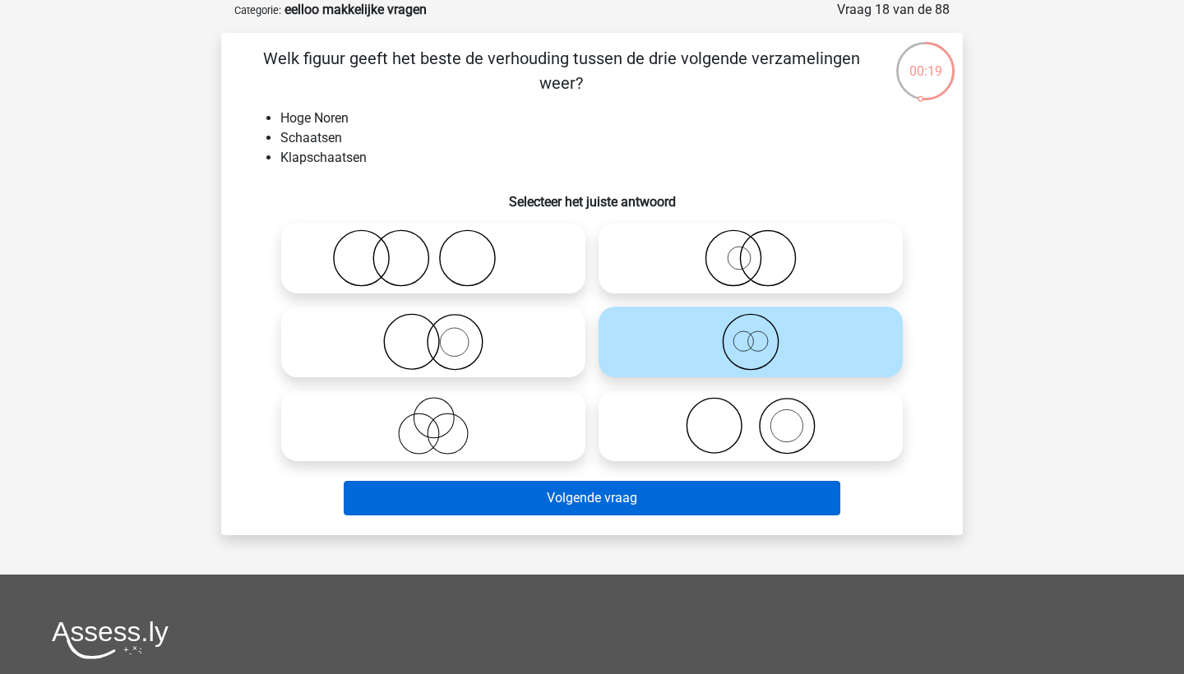
click at [644, 497] on button "Volgende vraag" at bounding box center [592, 498] width 497 height 35
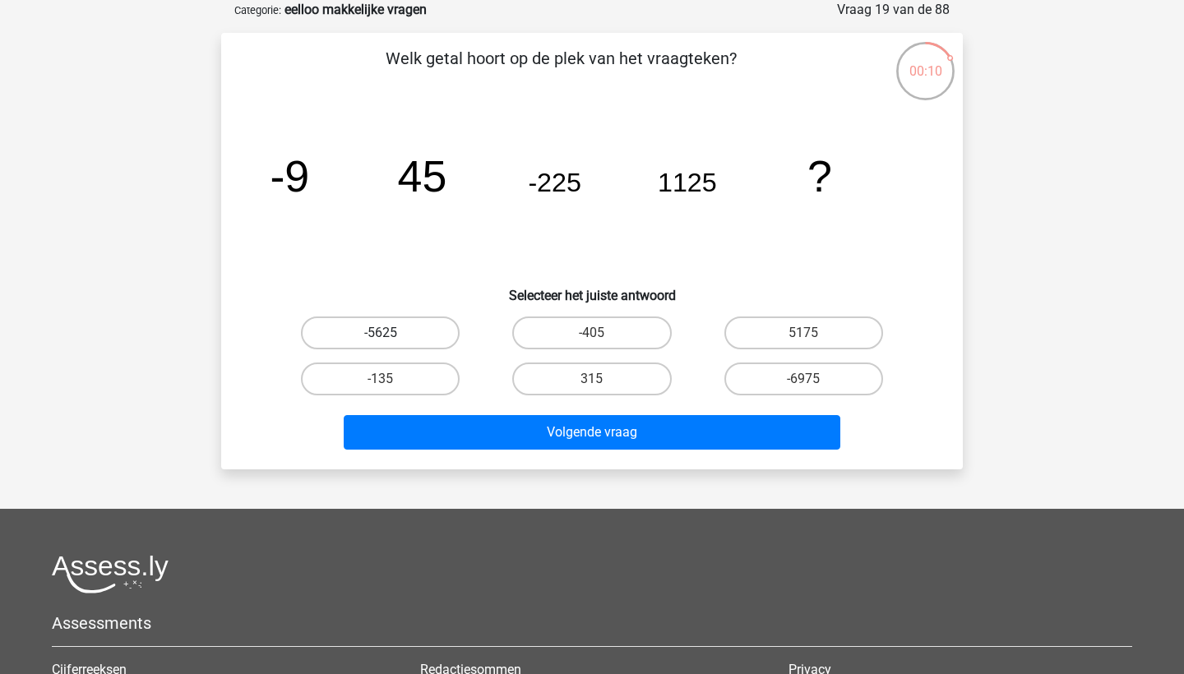
click at [433, 335] on label "-5625" at bounding box center [380, 332] width 159 height 33
click at [391, 335] on input "-5625" at bounding box center [386, 338] width 11 height 11
radio input "true"
click at [781, 376] on label "-6975" at bounding box center [803, 379] width 159 height 33
click at [803, 379] on input "-6975" at bounding box center [808, 384] width 11 height 11
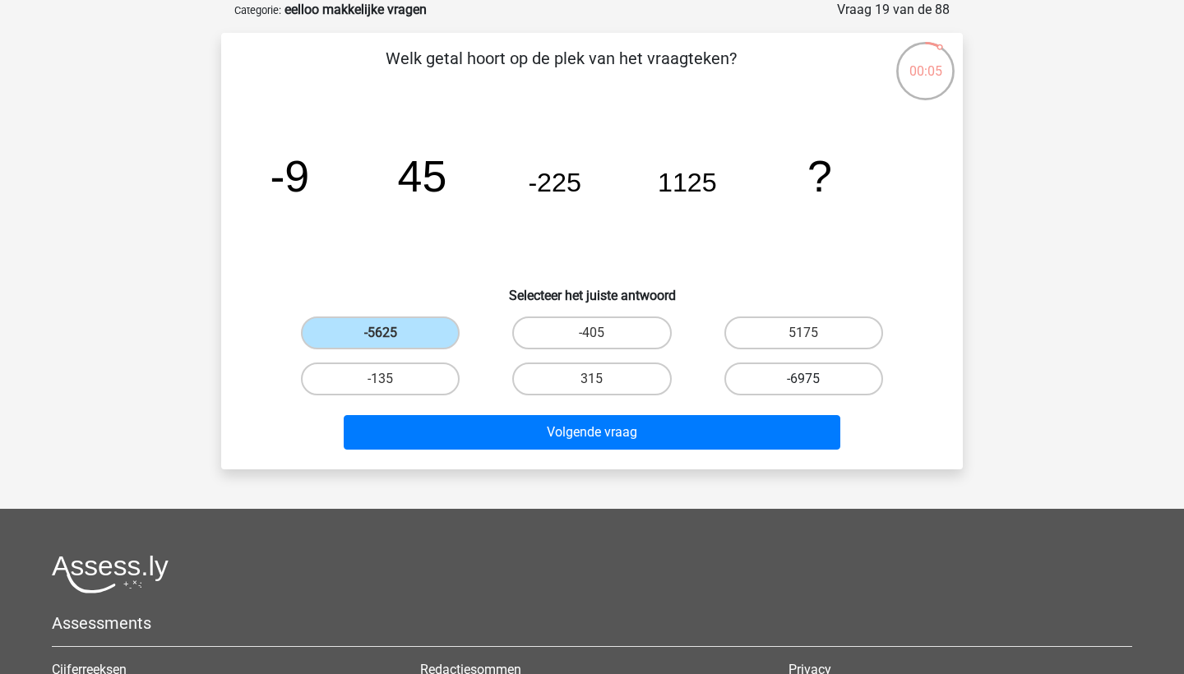
radio input "true"
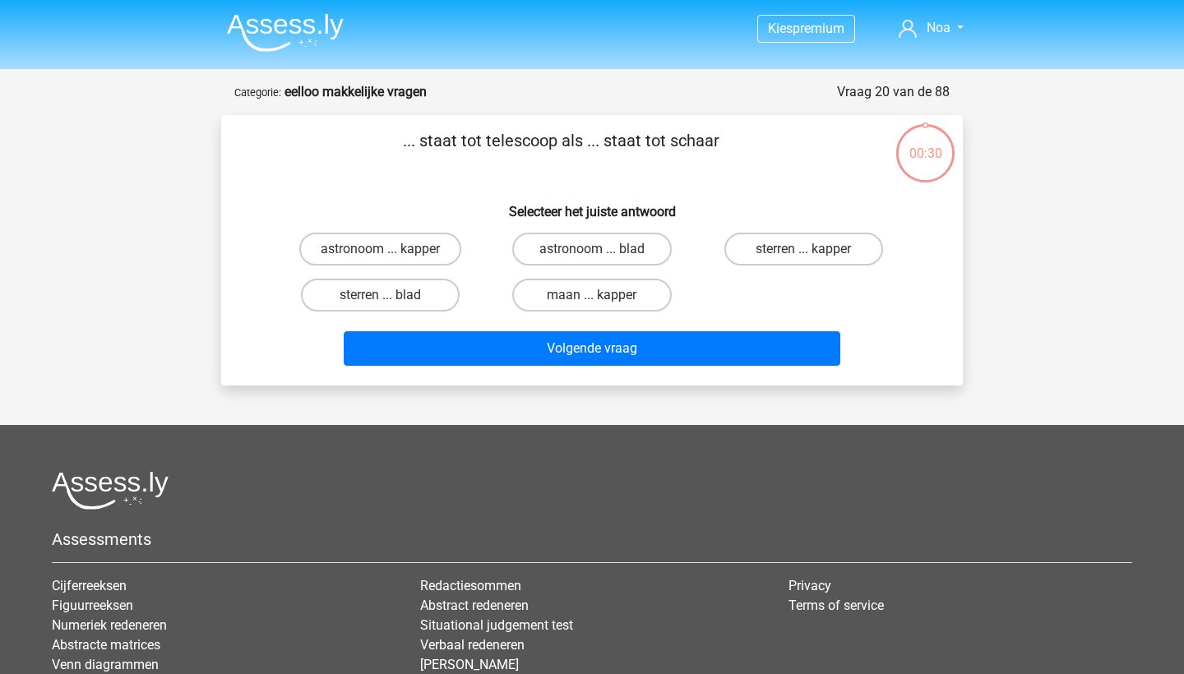
scroll to position [82, 0]
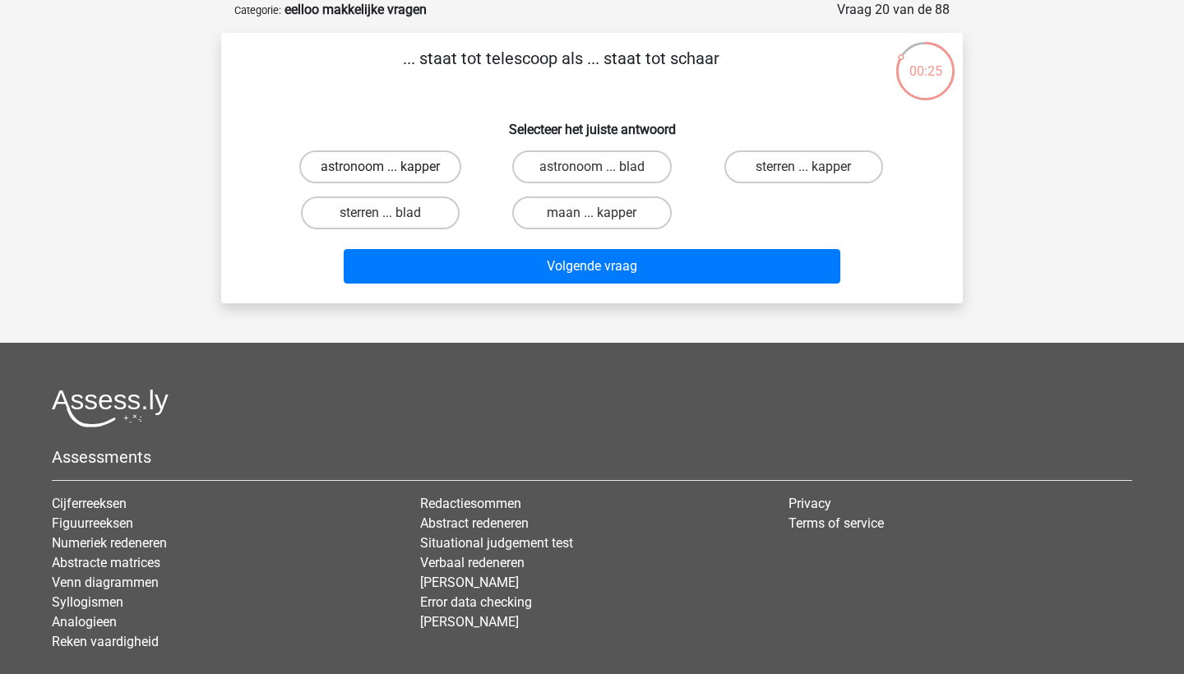
click at [433, 162] on label "astronoom ... kapper" at bounding box center [380, 166] width 162 height 33
click at [391, 167] on input "astronoom ... kapper" at bounding box center [386, 172] width 11 height 11
radio input "true"
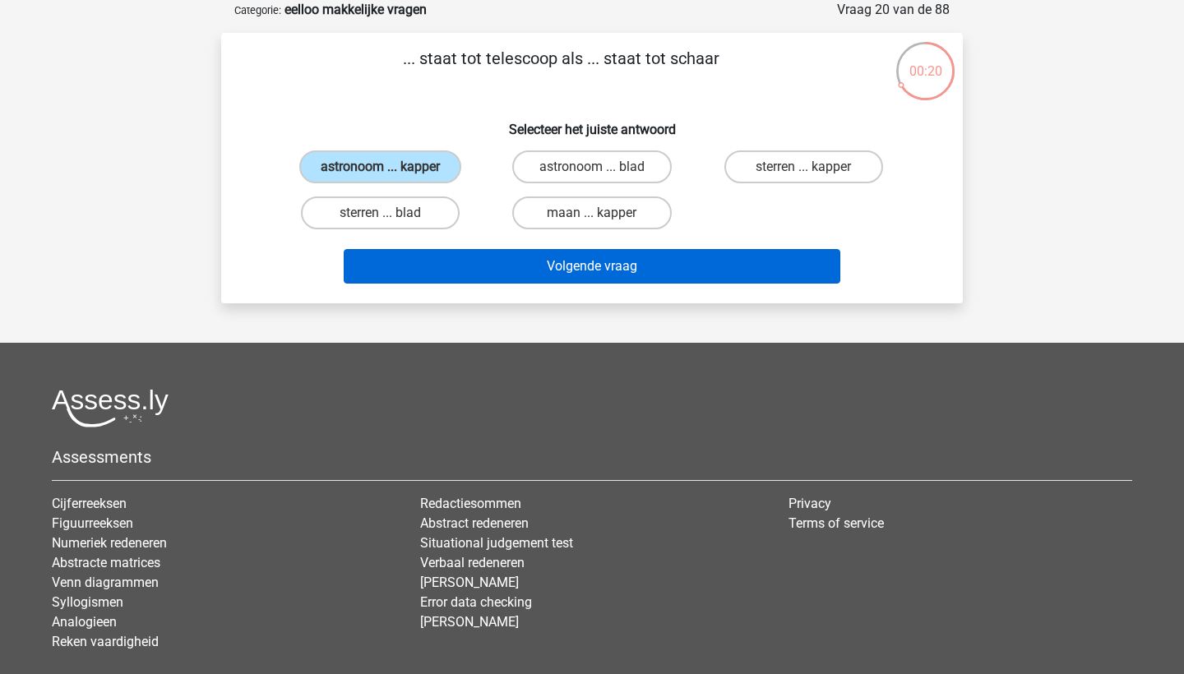
click at [534, 272] on button "Volgende vraag" at bounding box center [592, 266] width 497 height 35
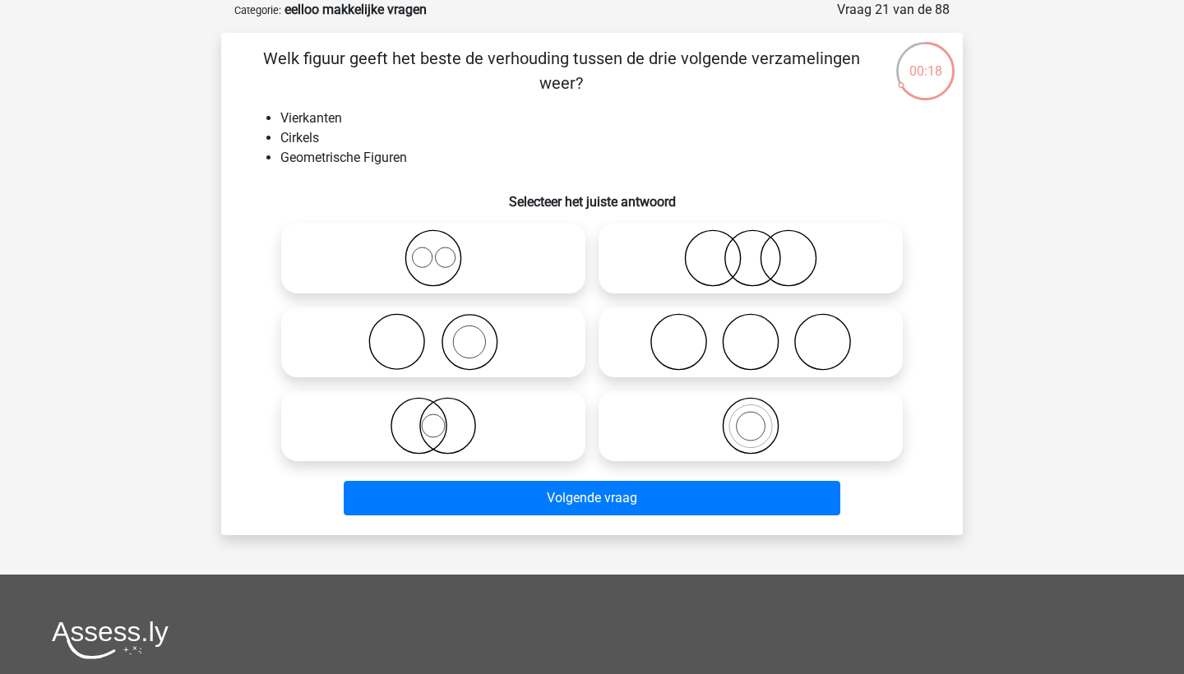
click at [515, 254] on icon at bounding box center [433, 258] width 291 height 58
click at [444, 250] on input "radio" at bounding box center [438, 244] width 11 height 11
radio input "true"
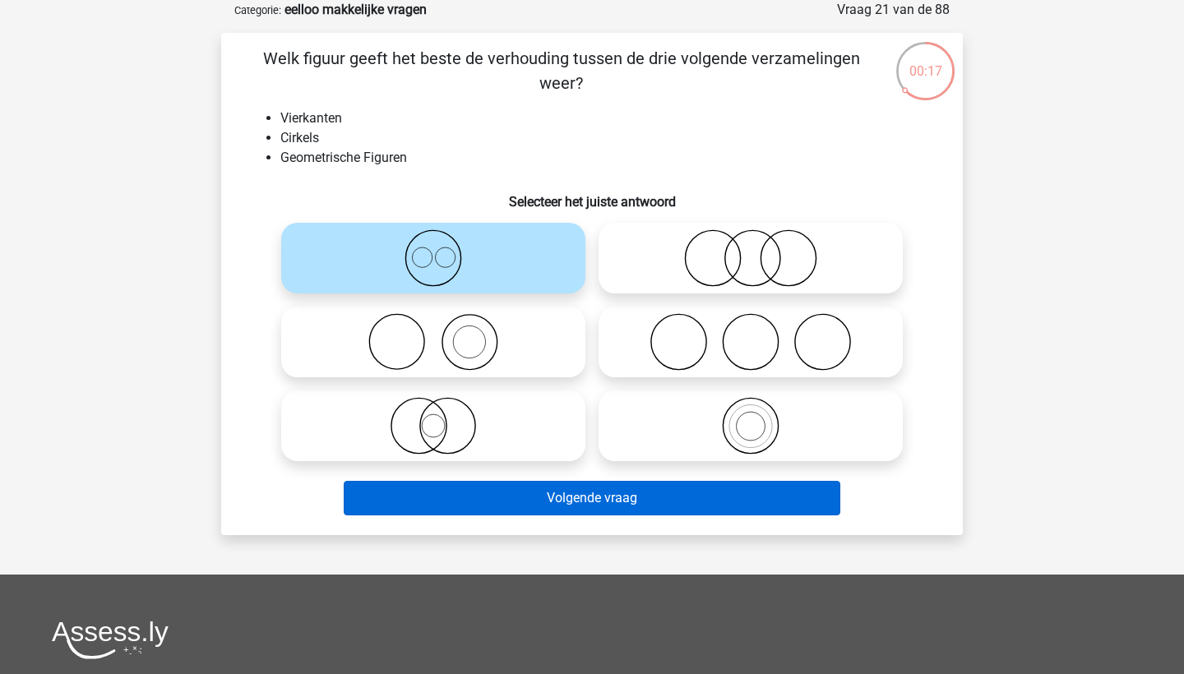
click at [593, 499] on button "Volgende vraag" at bounding box center [592, 498] width 497 height 35
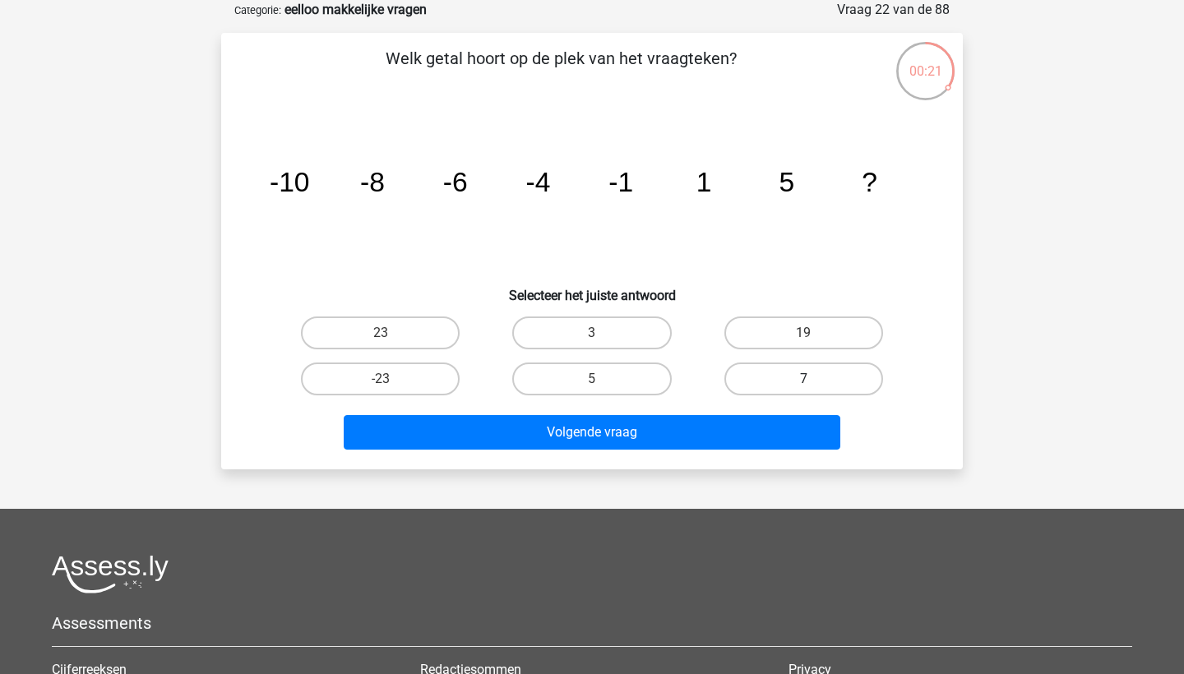
click at [826, 381] on label "7" at bounding box center [803, 379] width 159 height 33
click at [814, 381] on input "7" at bounding box center [808, 384] width 11 height 11
radio input "true"
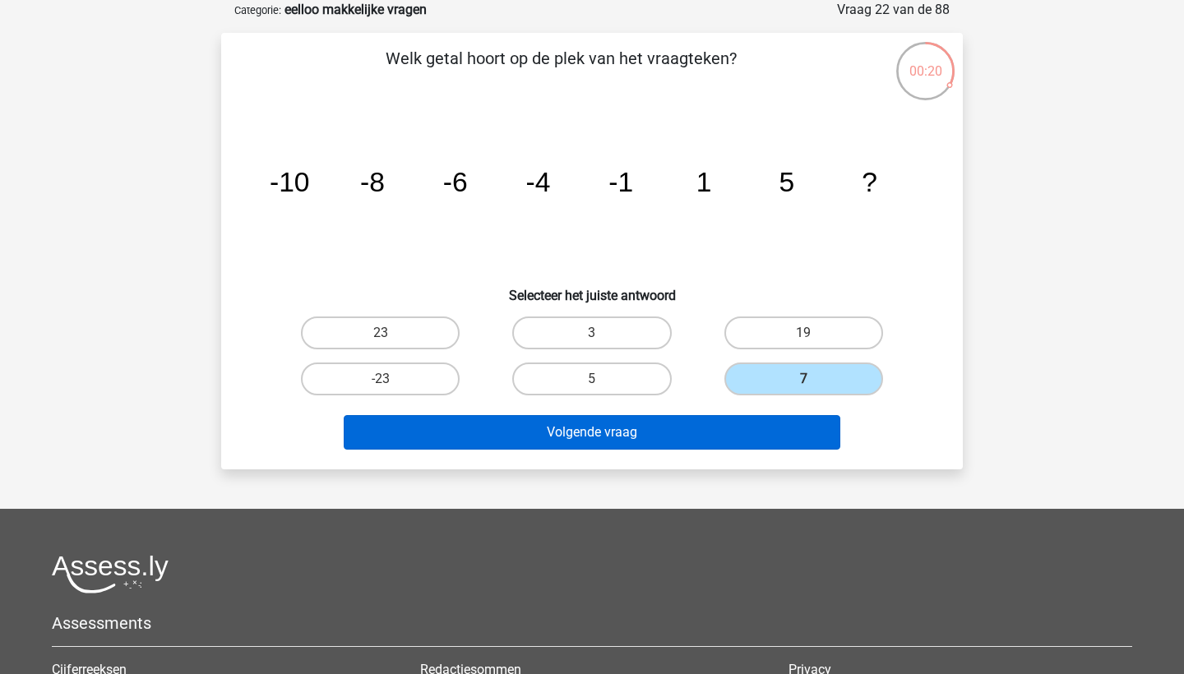
click at [766, 430] on button "Volgende vraag" at bounding box center [592, 432] width 497 height 35
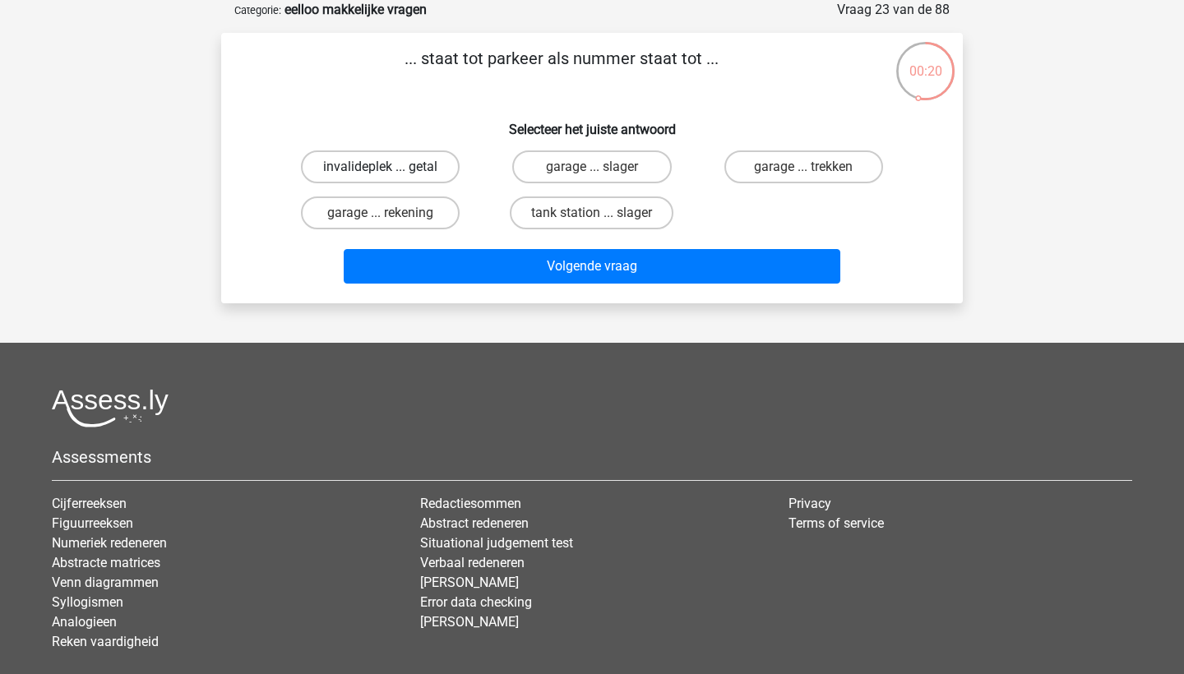
click at [413, 169] on label "invalideplek ... getal" at bounding box center [380, 166] width 159 height 33
click at [391, 169] on input "invalideplek ... getal" at bounding box center [386, 172] width 11 height 11
radio input "true"
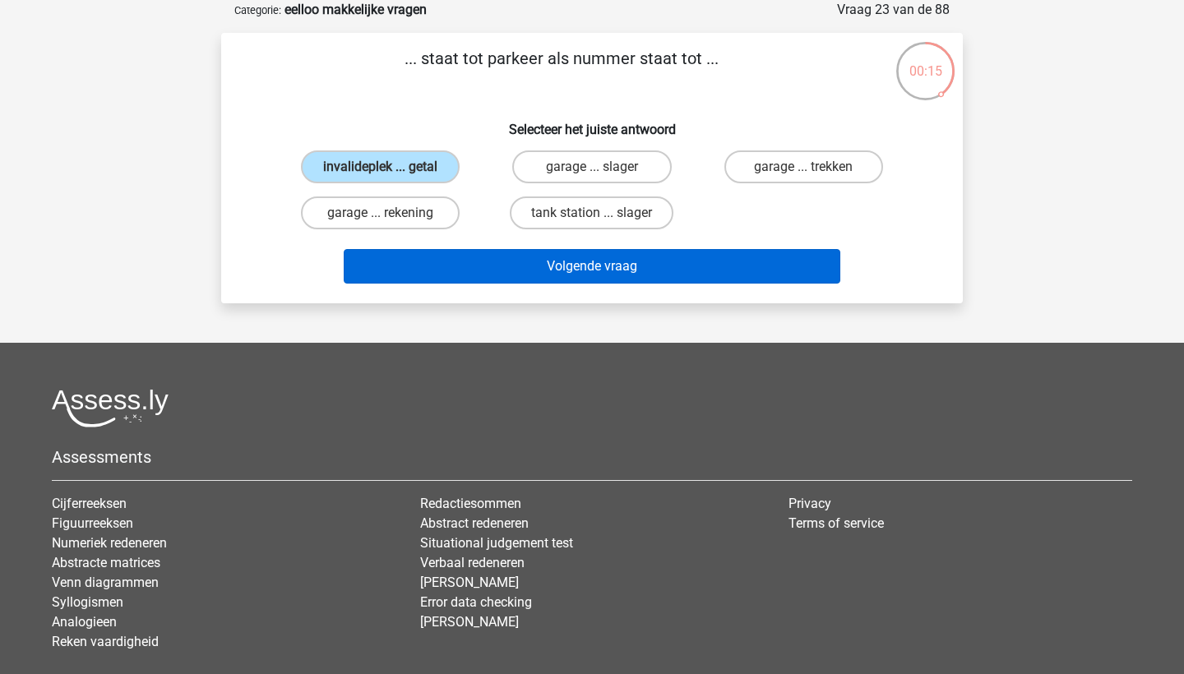
click at [473, 264] on button "Volgende vraag" at bounding box center [592, 266] width 497 height 35
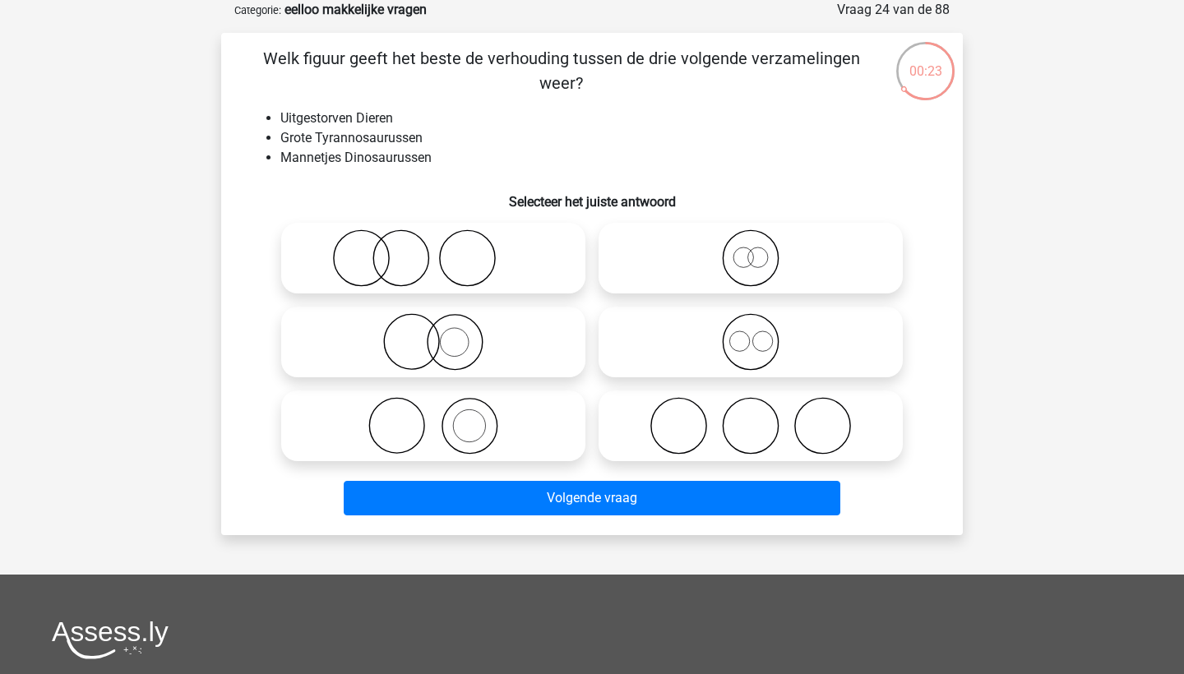
click at [636, 266] on icon at bounding box center [750, 258] width 291 height 58
click at [751, 250] on input "radio" at bounding box center [756, 244] width 11 height 11
radio input "true"
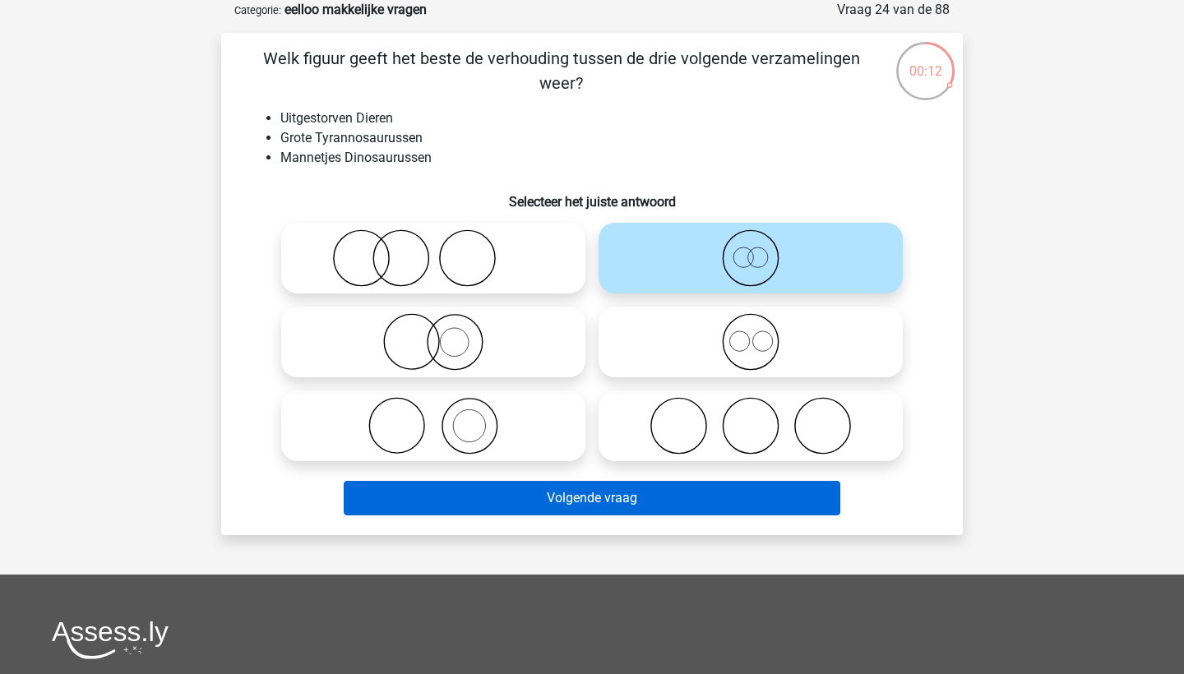
click at [613, 504] on button "Volgende vraag" at bounding box center [592, 498] width 497 height 35
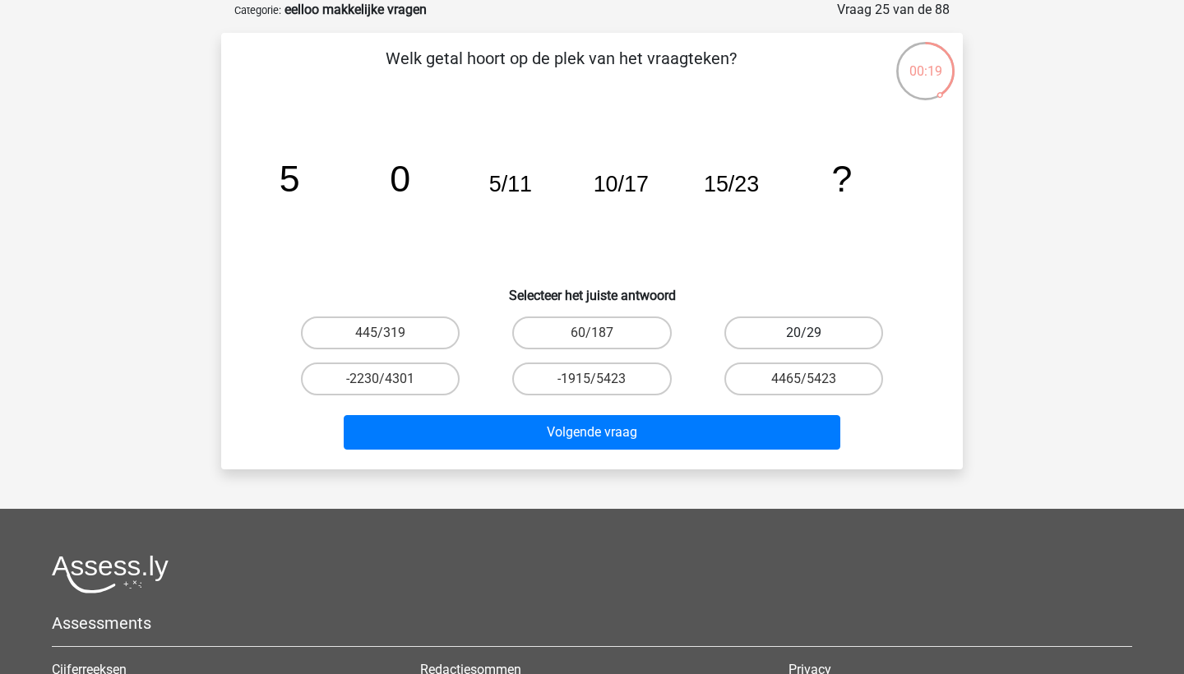
click at [819, 320] on label "20/29" at bounding box center [803, 332] width 159 height 33
click at [814, 333] on input "20/29" at bounding box center [808, 338] width 11 height 11
radio input "true"
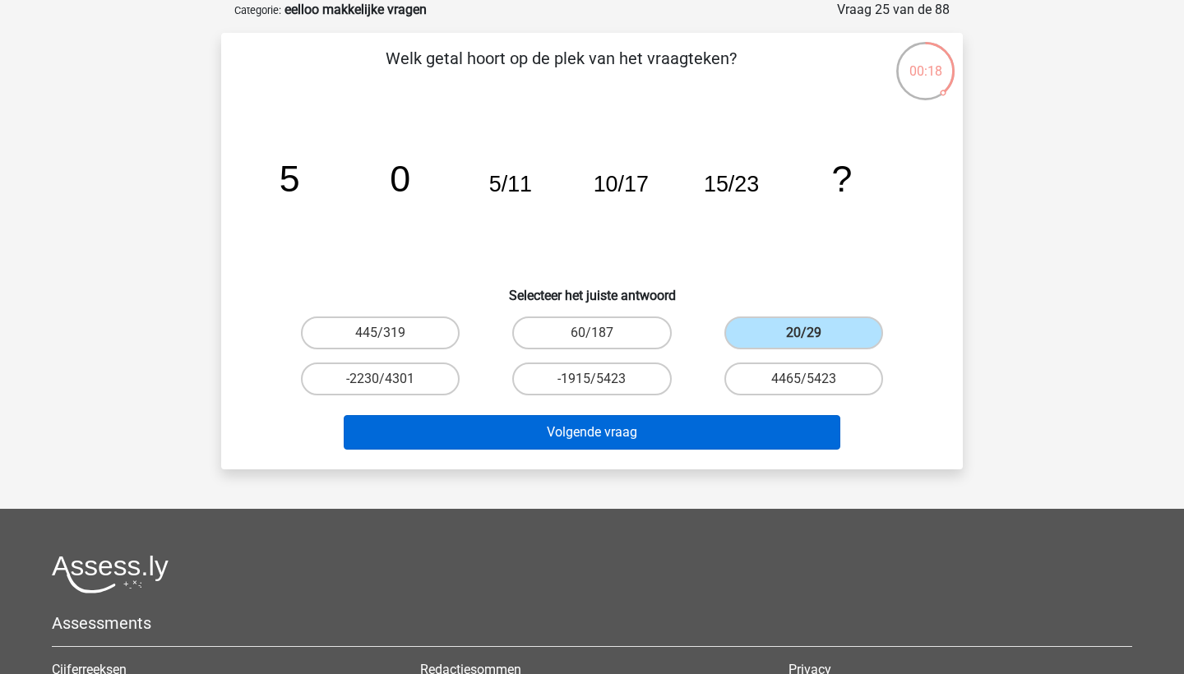
click at [730, 428] on button "Volgende vraag" at bounding box center [592, 432] width 497 height 35
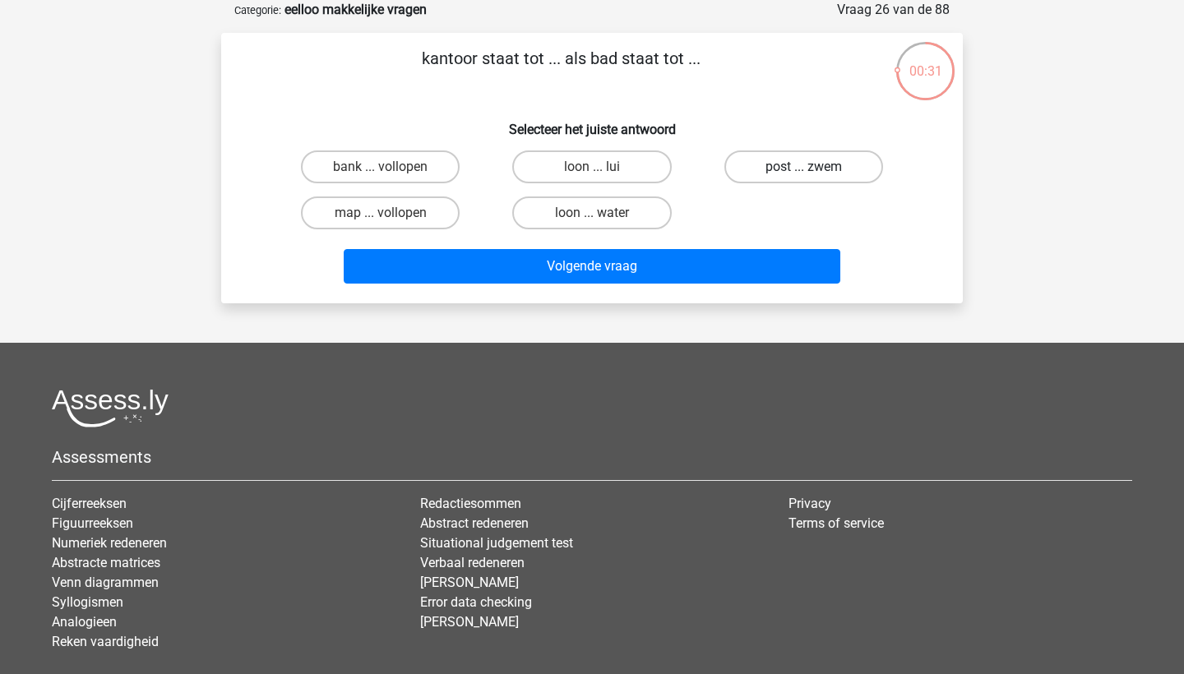
click at [762, 162] on label "post ... zwem" at bounding box center [803, 166] width 159 height 33
click at [803, 167] on input "post ... zwem" at bounding box center [808, 172] width 11 height 11
radio input "true"
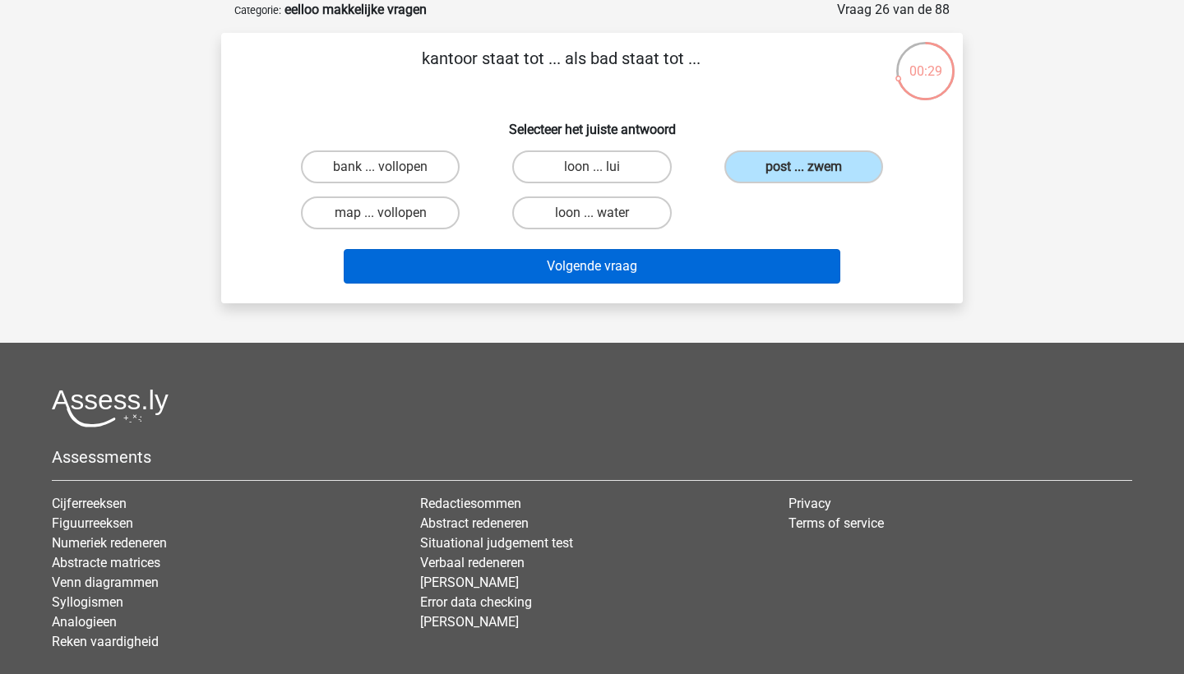
click at [730, 261] on button "Volgende vraag" at bounding box center [592, 266] width 497 height 35
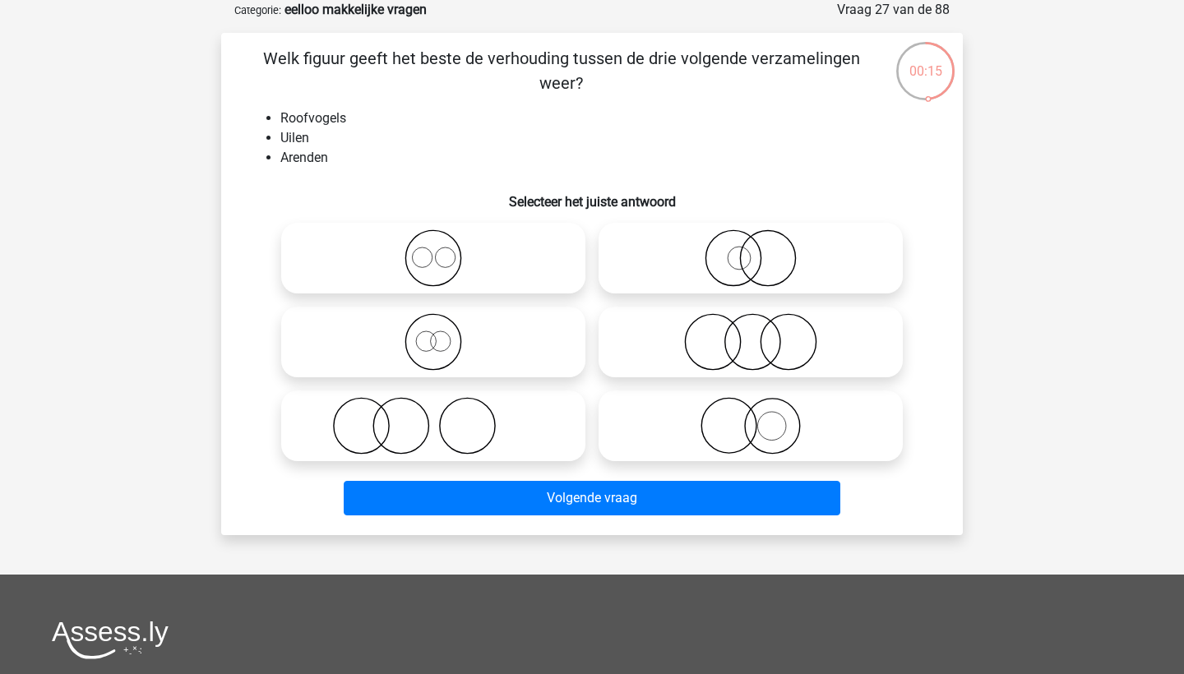
click at [485, 264] on icon at bounding box center [433, 258] width 291 height 58
click at [444, 250] on input "radio" at bounding box center [438, 244] width 11 height 11
radio input "true"
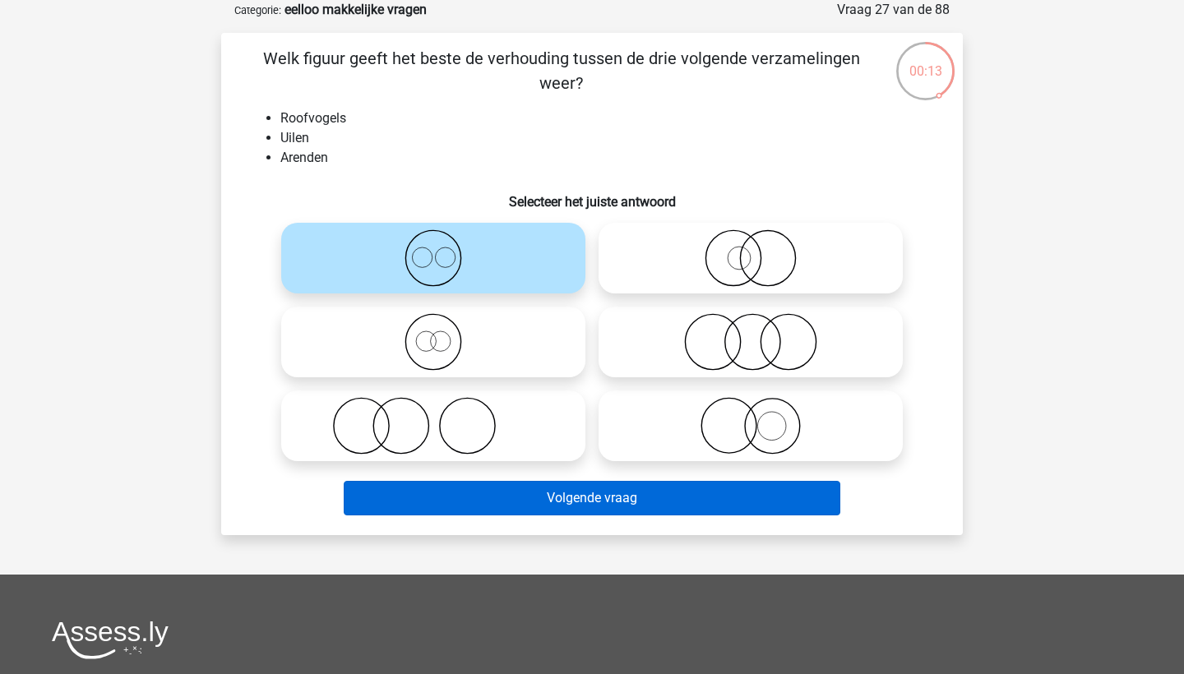
click at [554, 503] on button "Volgende vraag" at bounding box center [592, 498] width 497 height 35
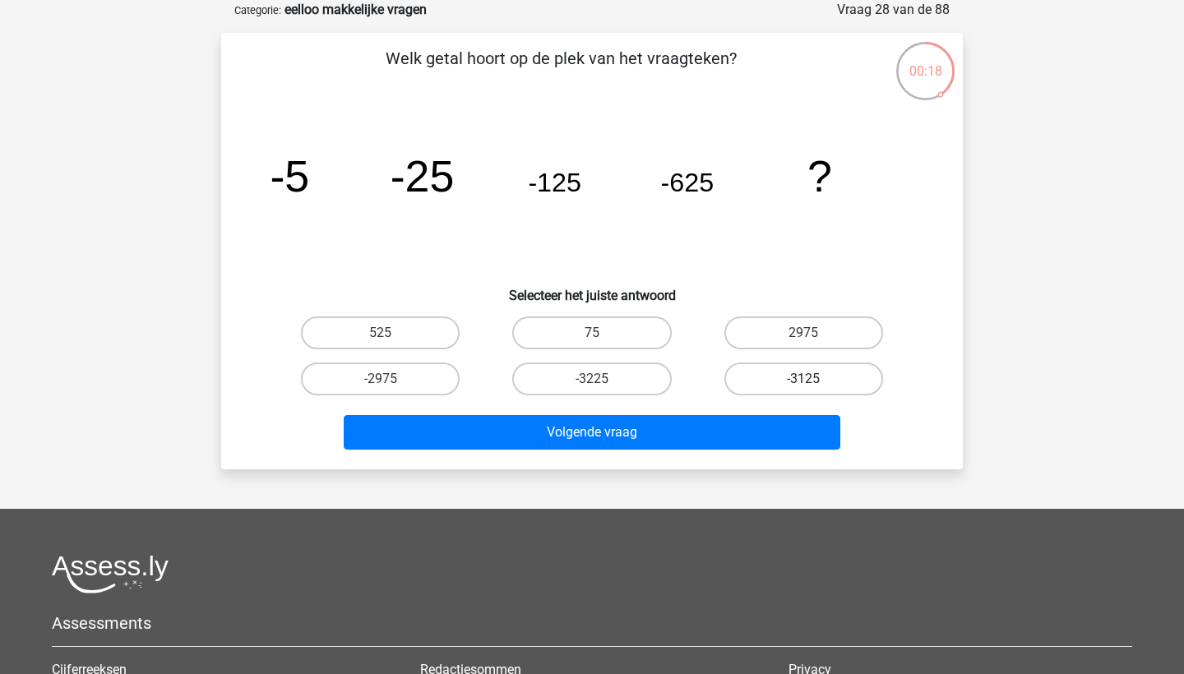
click at [829, 381] on label "-3125" at bounding box center [803, 379] width 159 height 33
click at [814, 381] on input "-3125" at bounding box center [808, 384] width 11 height 11
radio input "true"
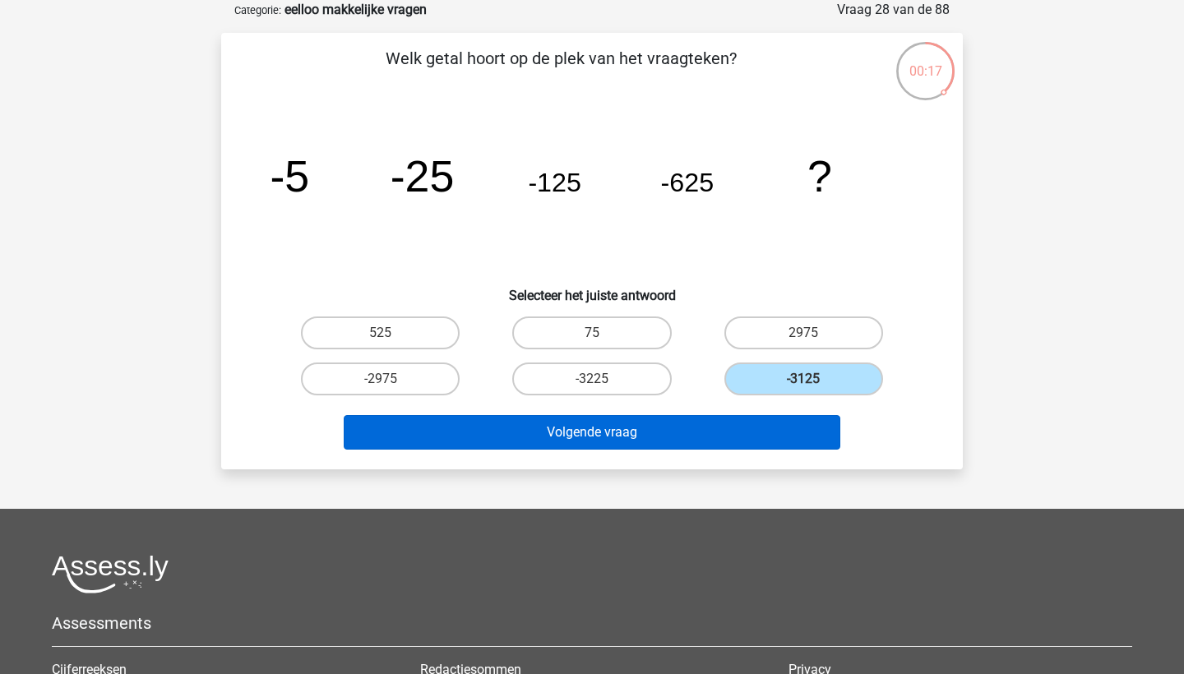
click at [812, 428] on button "Volgende vraag" at bounding box center [592, 432] width 497 height 35
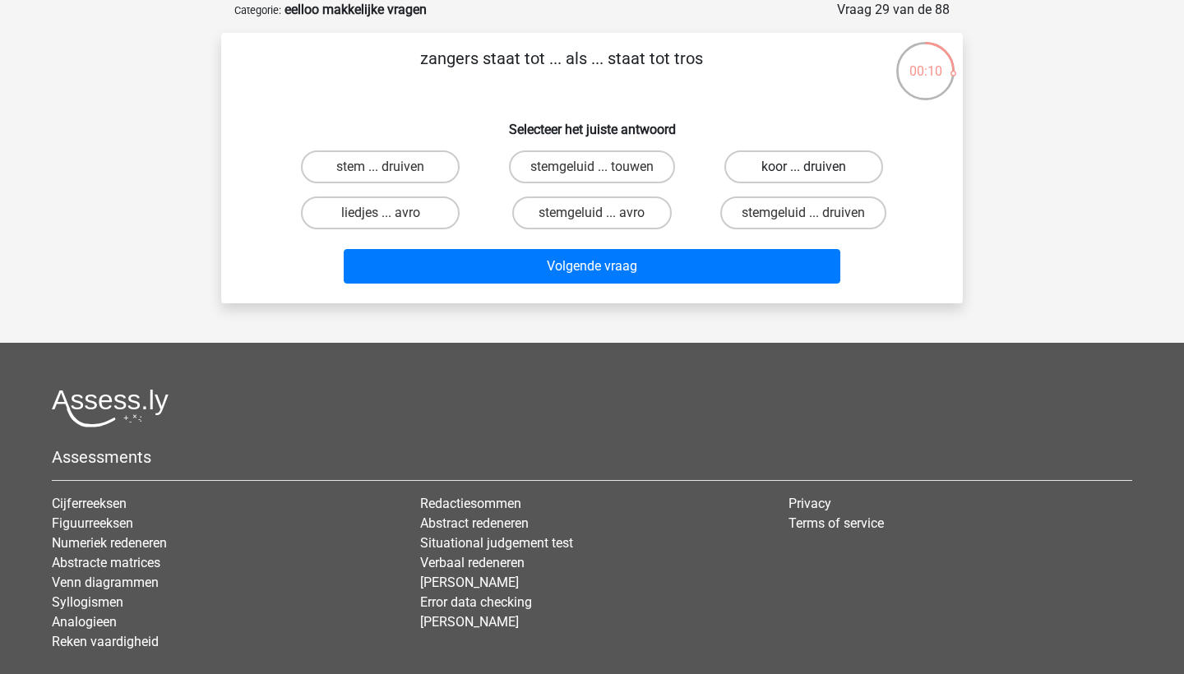
click at [792, 173] on label "koor ... druiven" at bounding box center [803, 166] width 159 height 33
click at [803, 173] on input "koor ... druiven" at bounding box center [808, 172] width 11 height 11
radio input "true"
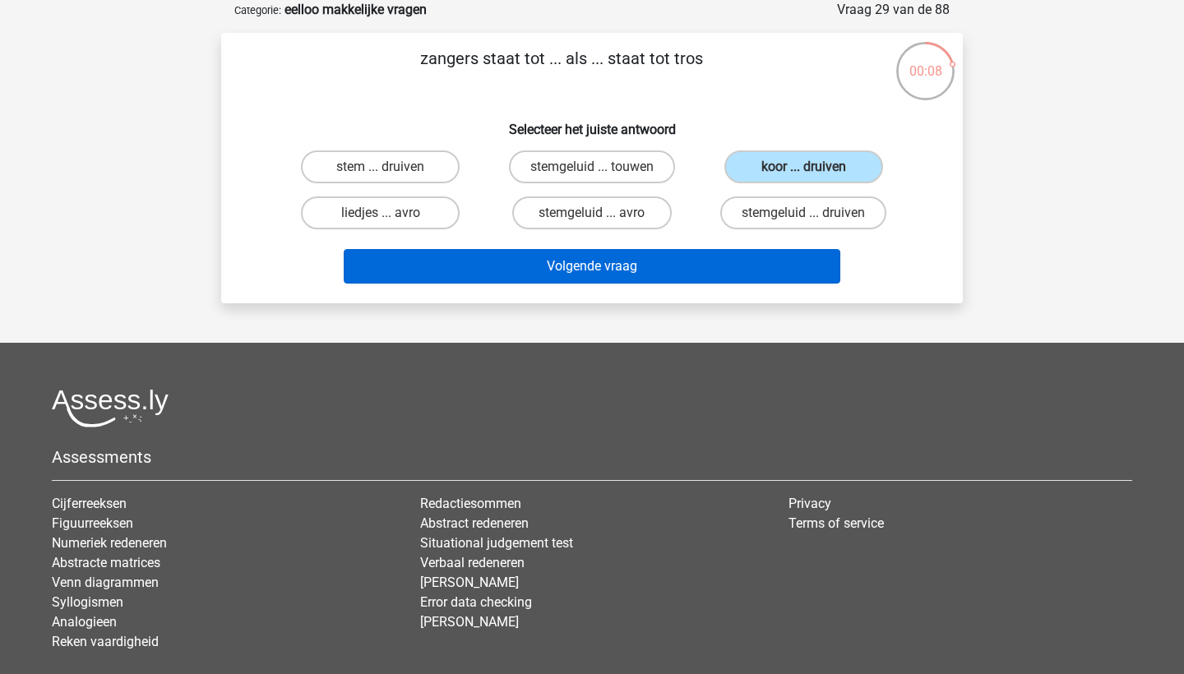
click at [724, 266] on button "Volgende vraag" at bounding box center [592, 266] width 497 height 35
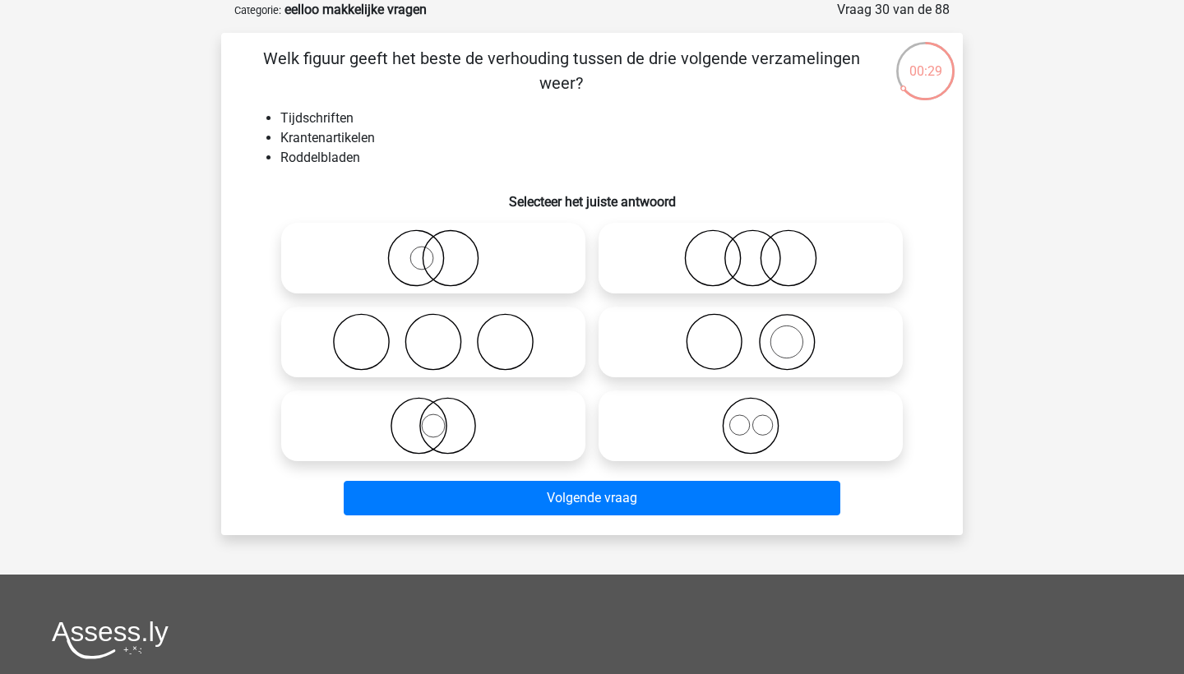
click at [406, 270] on icon at bounding box center [433, 258] width 291 height 58
click at [433, 250] on input "radio" at bounding box center [438, 244] width 11 height 11
radio input "true"
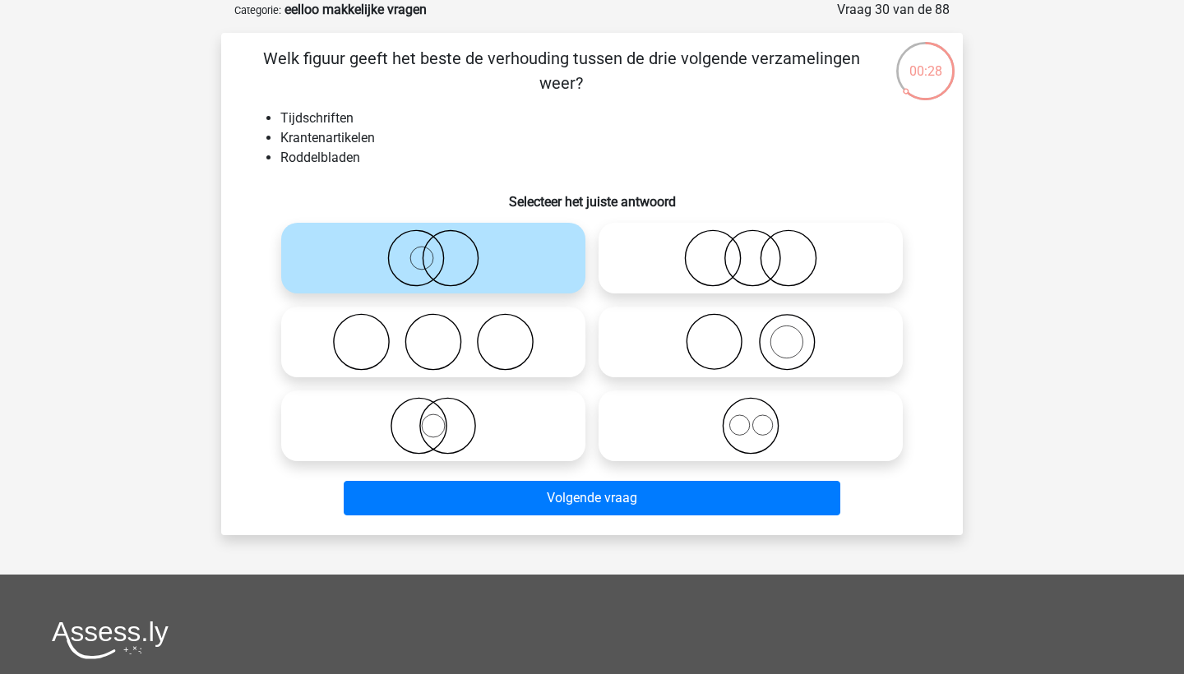
click at [431, 335] on icon at bounding box center [433, 342] width 291 height 58
click at [433, 334] on input "radio" at bounding box center [438, 328] width 11 height 11
radio input "true"
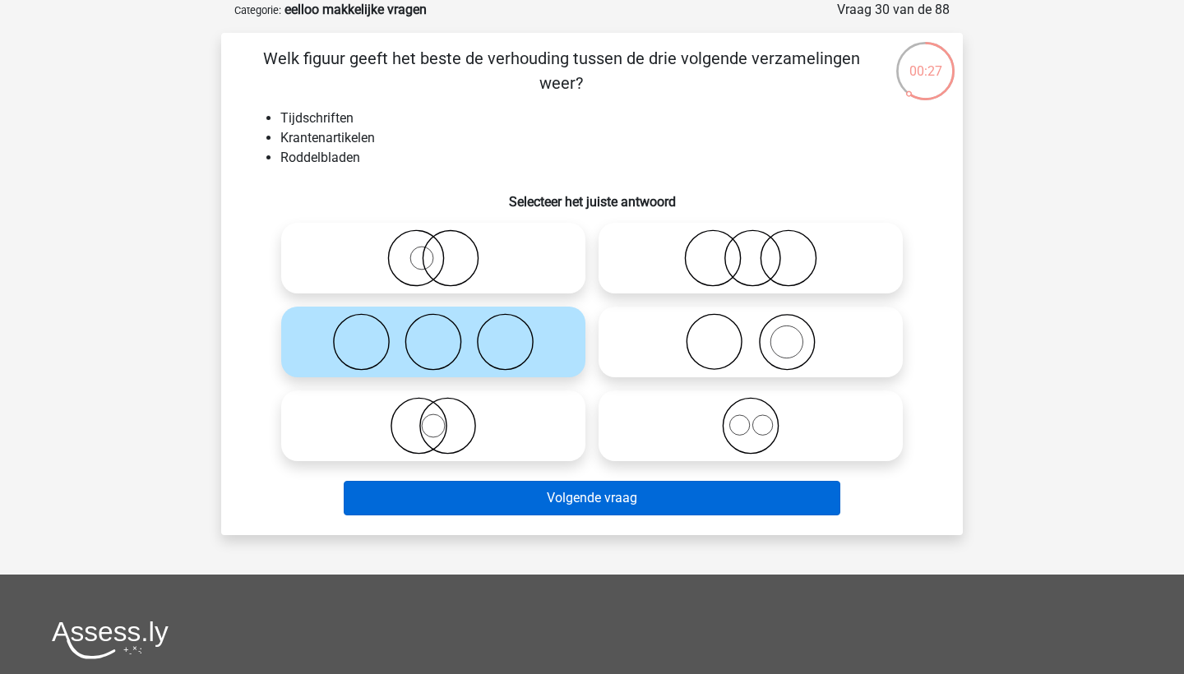
click at [627, 502] on button "Volgende vraag" at bounding box center [592, 498] width 497 height 35
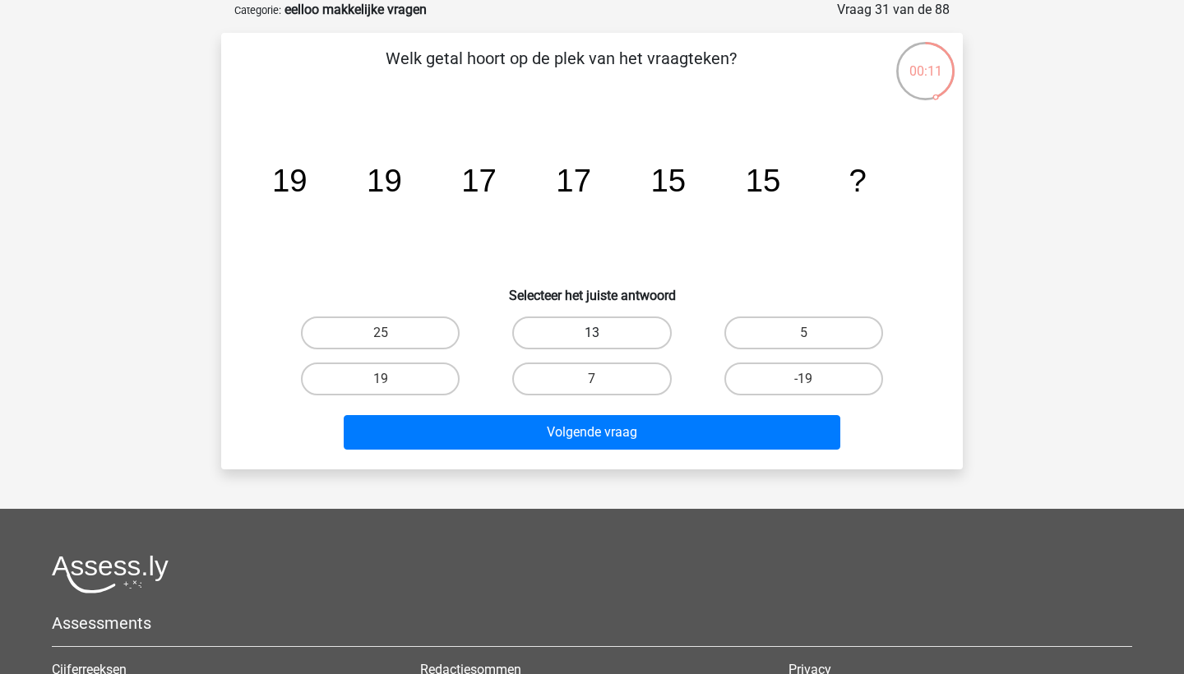
click at [577, 334] on label "13" at bounding box center [591, 332] width 159 height 33
click at [592, 334] on input "13" at bounding box center [597, 338] width 11 height 11
radio input "true"
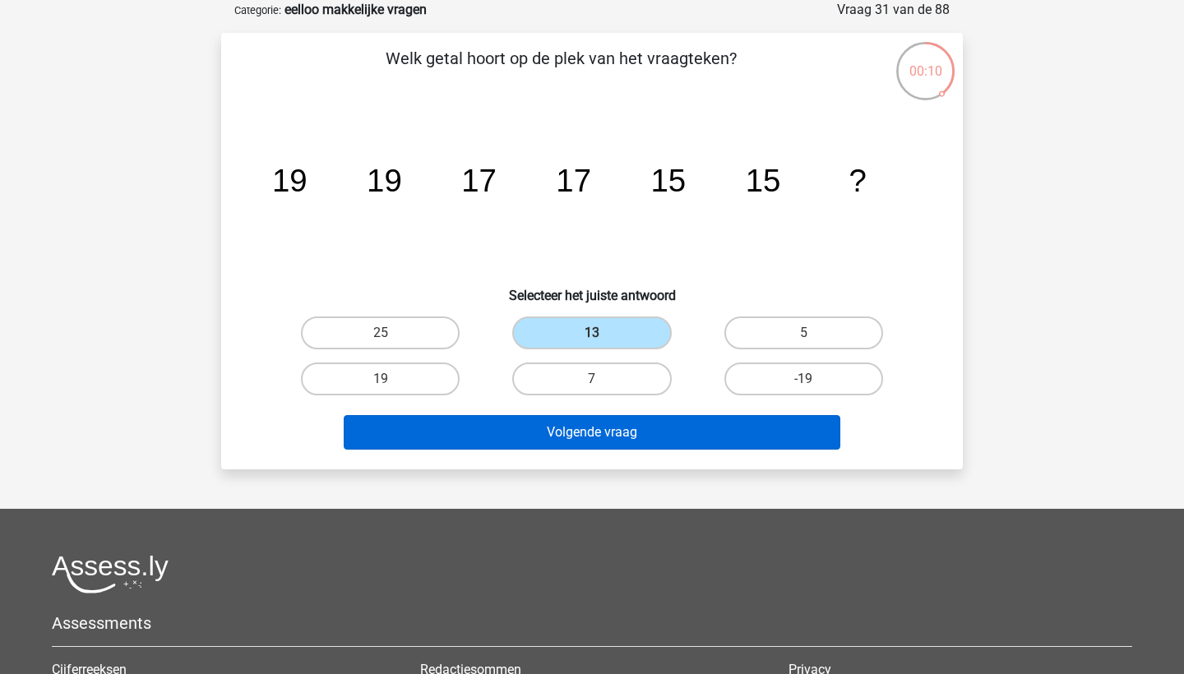
click at [615, 432] on button "Volgende vraag" at bounding box center [592, 432] width 497 height 35
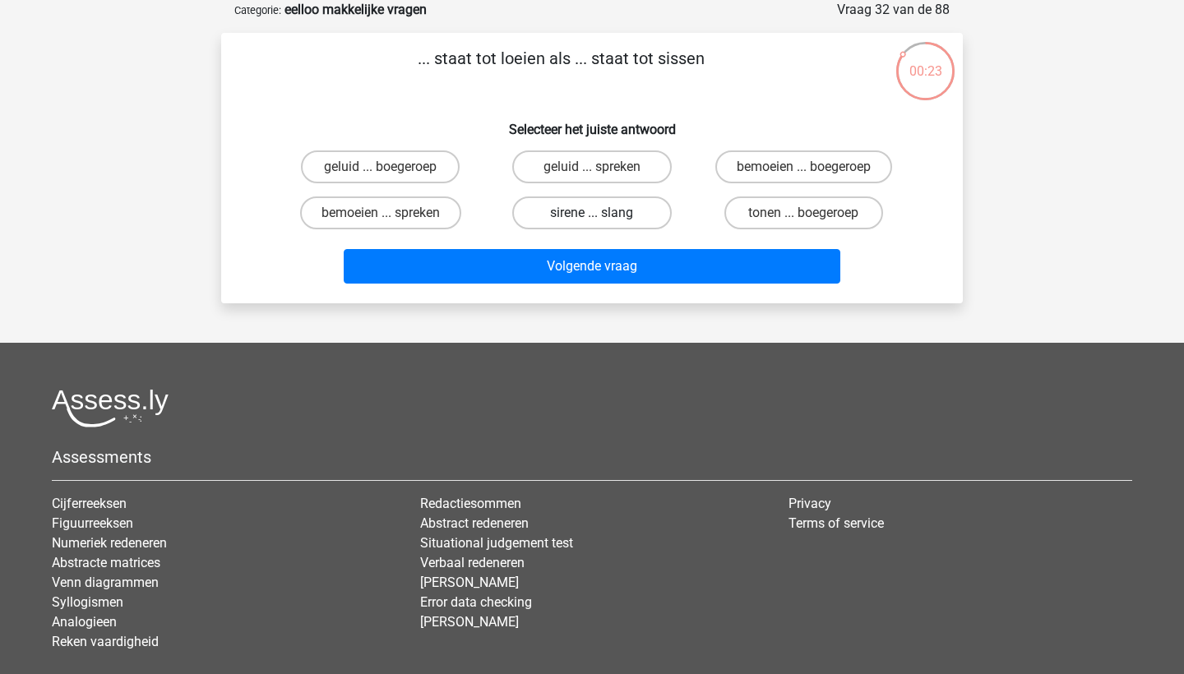
click at [623, 215] on label "sirene ... slang" at bounding box center [591, 212] width 159 height 33
click at [603, 215] on input "sirene ... slang" at bounding box center [597, 218] width 11 height 11
radio input "true"
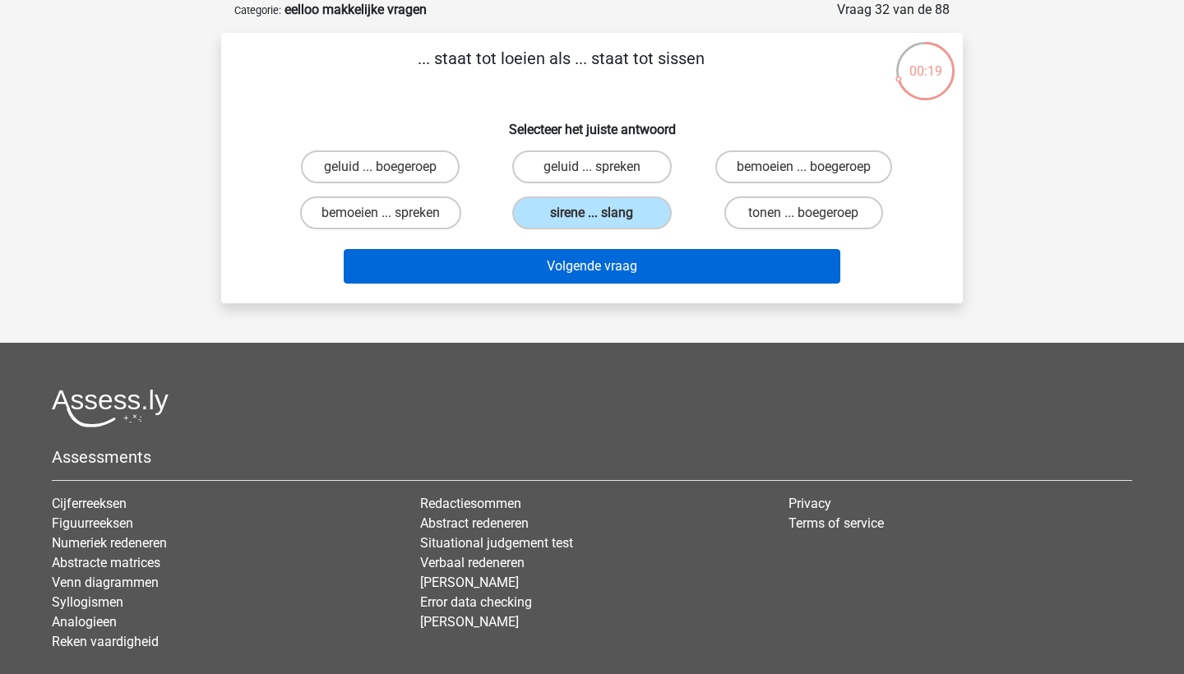
click at [627, 265] on button "Volgende vraag" at bounding box center [592, 266] width 497 height 35
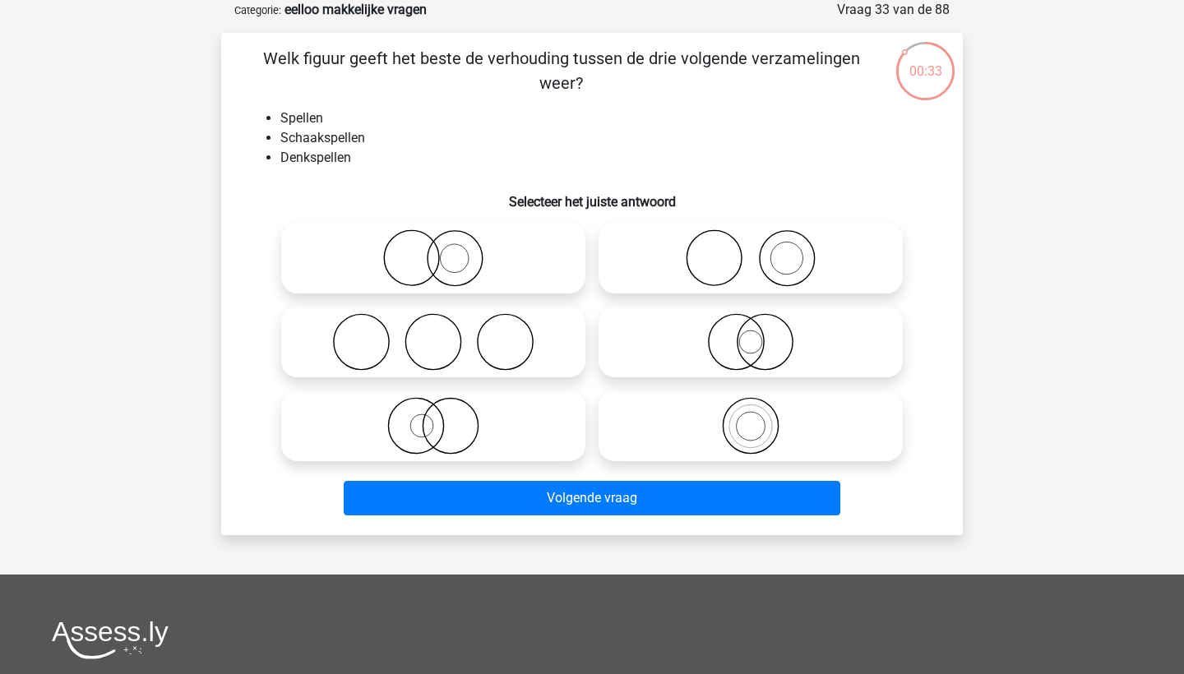
click at [743, 421] on icon at bounding box center [750, 426] width 291 height 58
click at [751, 418] on input "radio" at bounding box center [756, 412] width 11 height 11
radio input "true"
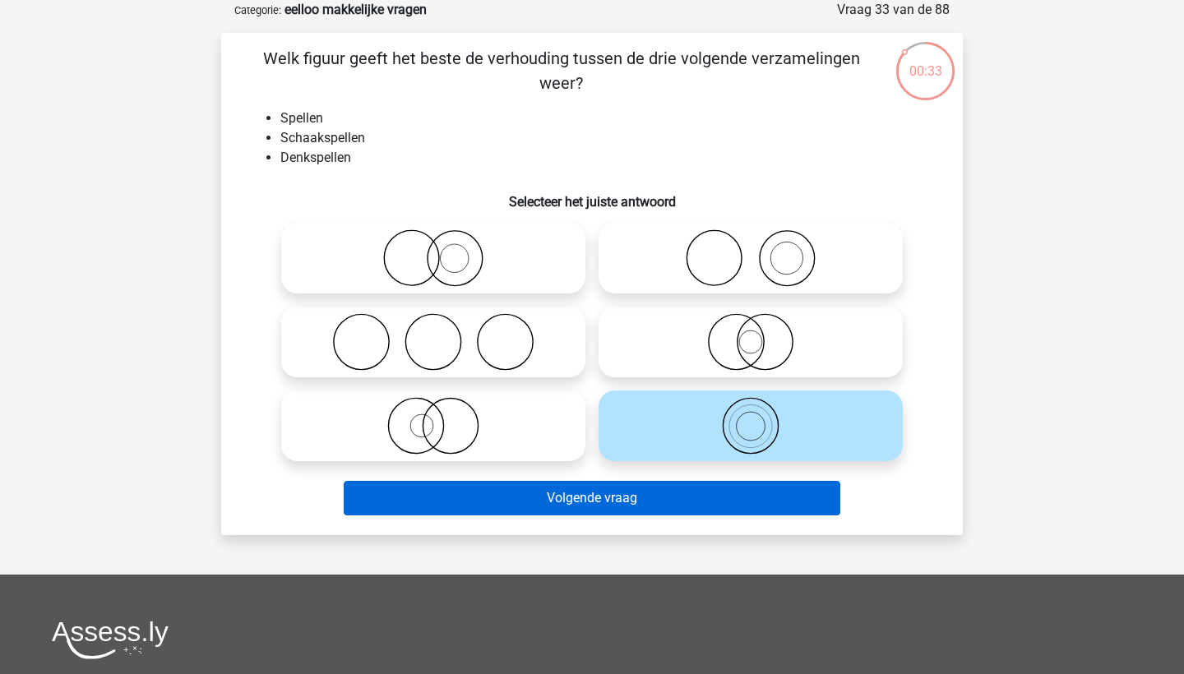
click at [717, 501] on button "Volgende vraag" at bounding box center [592, 498] width 497 height 35
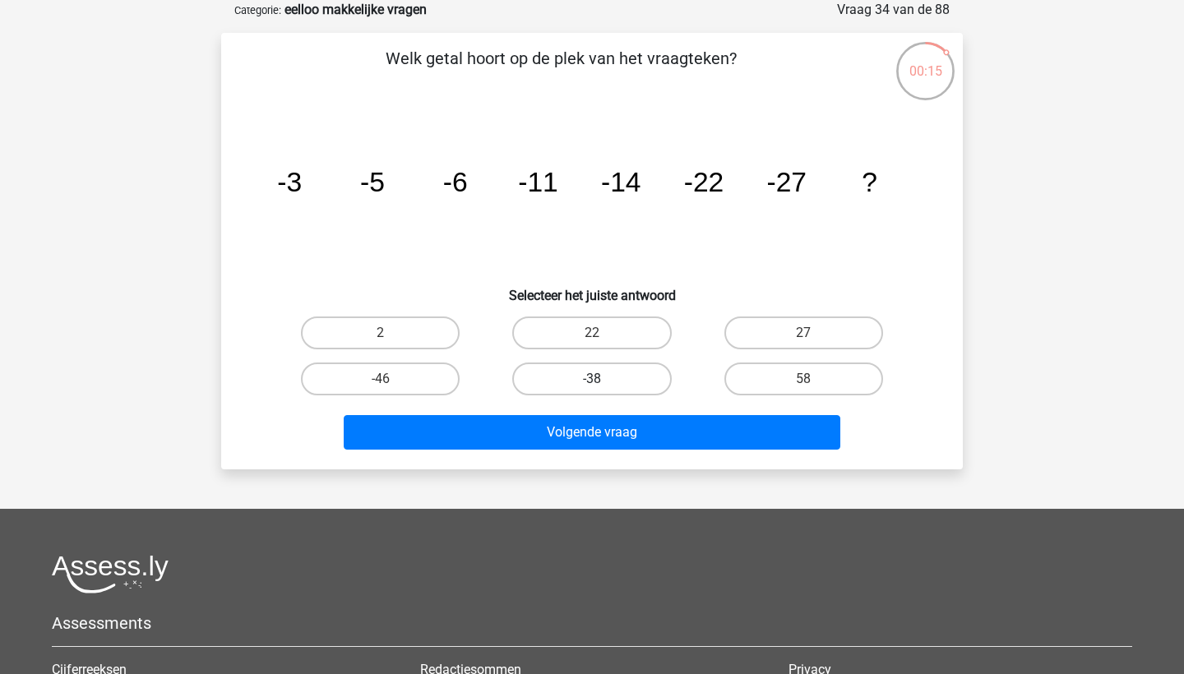
click at [636, 376] on label "-38" at bounding box center [591, 379] width 159 height 33
click at [603, 379] on input "-38" at bounding box center [597, 384] width 11 height 11
radio input "true"
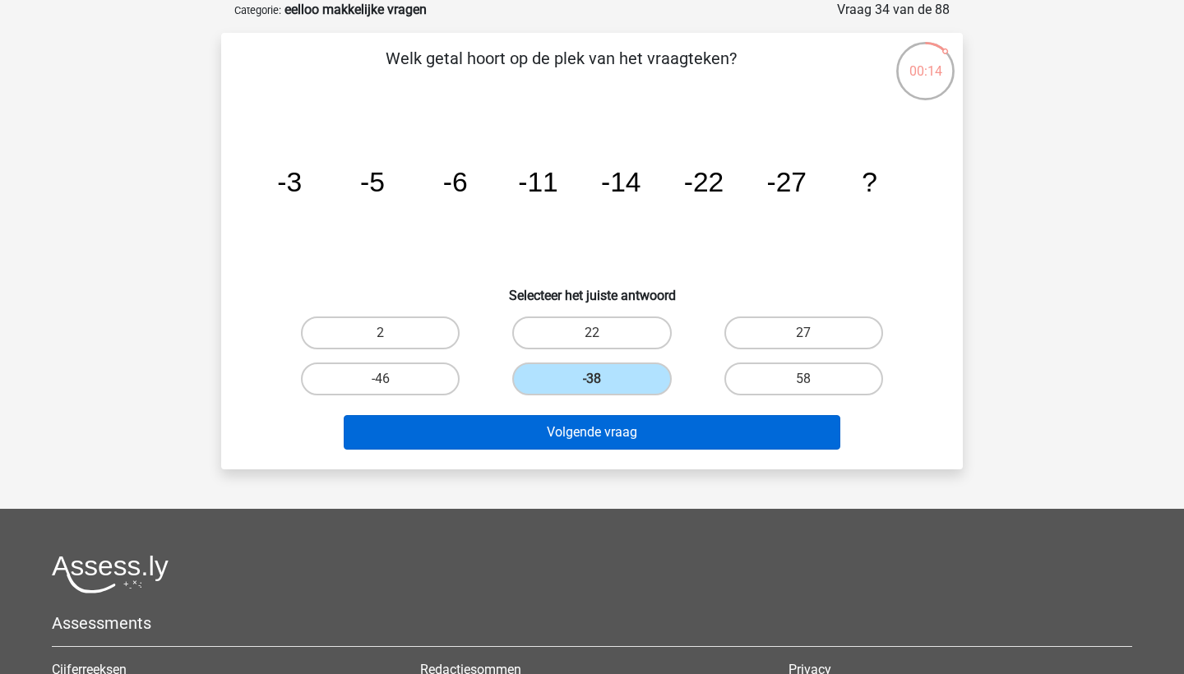
click at [684, 436] on button "Volgende vraag" at bounding box center [592, 432] width 497 height 35
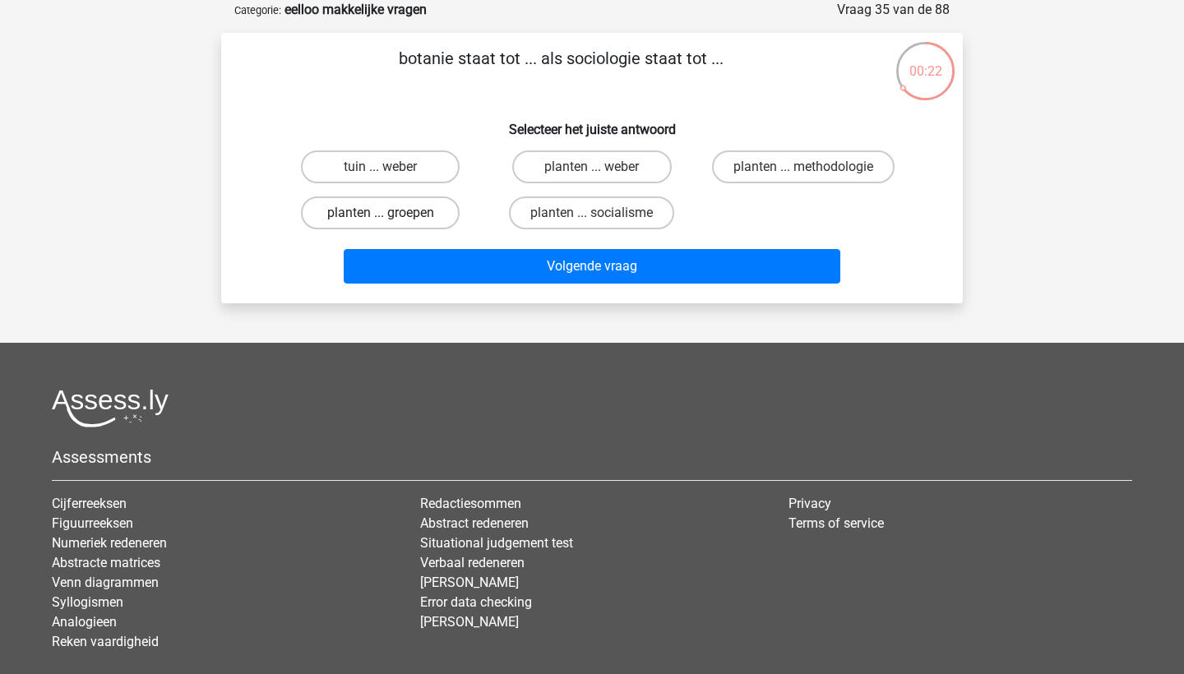
click at [439, 206] on label "planten ... groepen" at bounding box center [380, 212] width 159 height 33
click at [391, 213] on input "planten ... groepen" at bounding box center [386, 218] width 11 height 11
radio input "true"
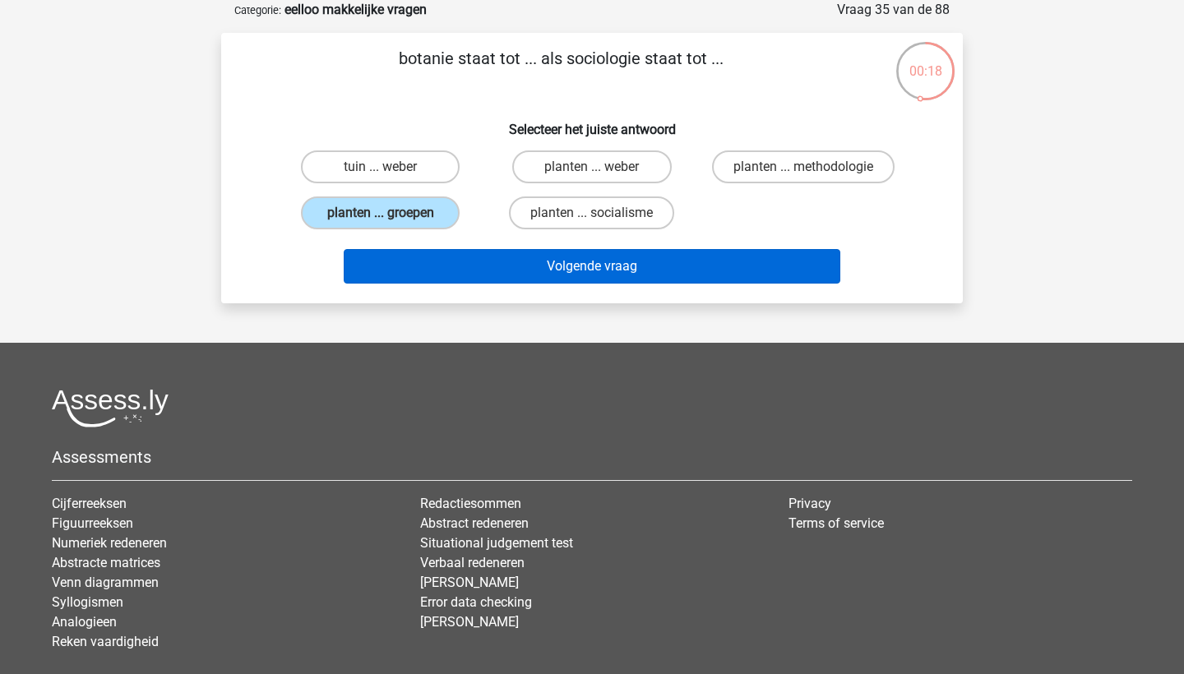
click at [517, 266] on button "Volgende vraag" at bounding box center [592, 266] width 497 height 35
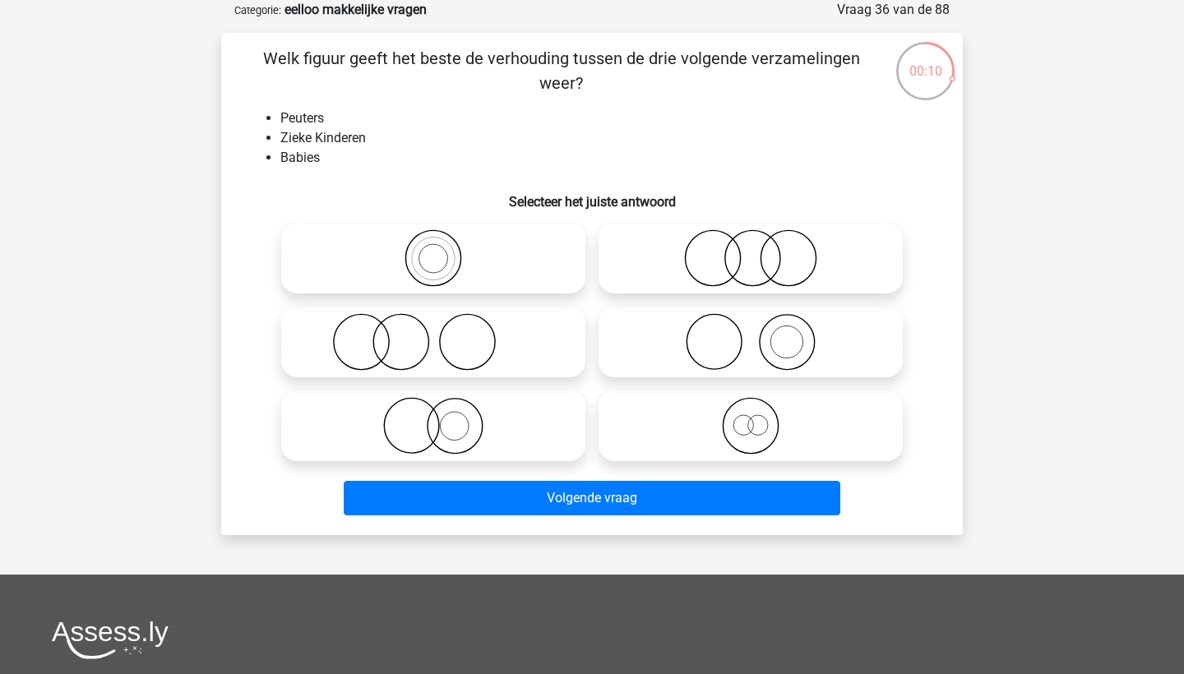
click at [525, 424] on icon at bounding box center [433, 426] width 291 height 58
click at [444, 418] on input "radio" at bounding box center [438, 412] width 11 height 11
radio input "true"
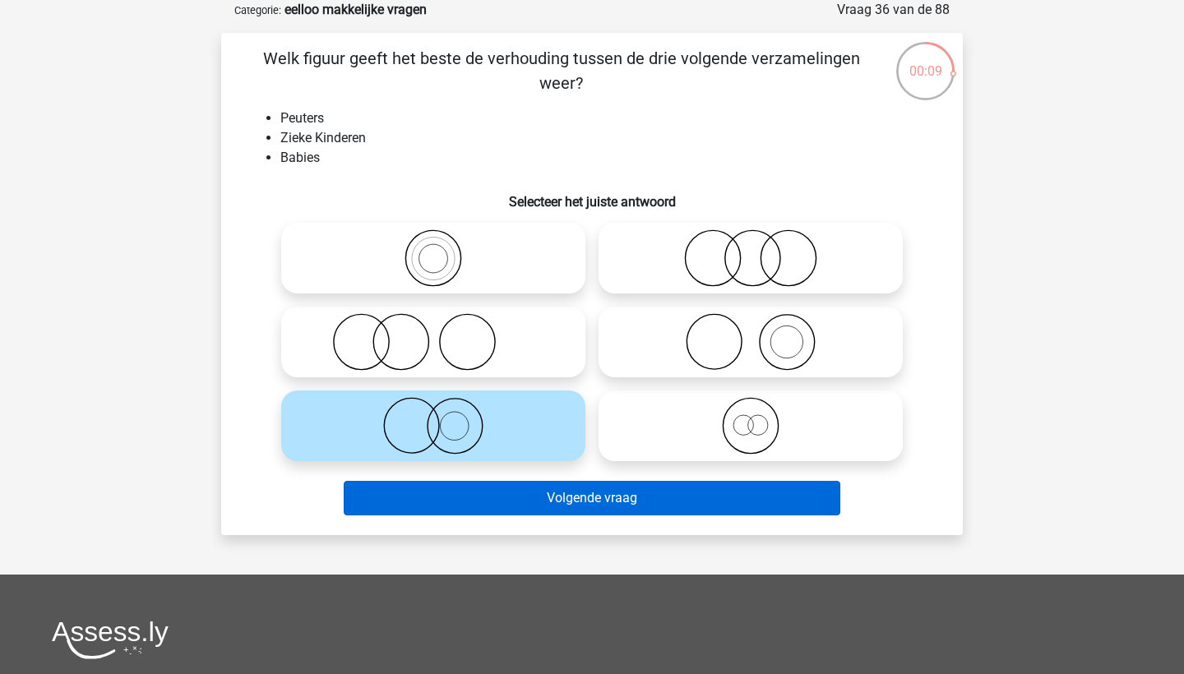
click at [547, 499] on button "Volgende vraag" at bounding box center [592, 498] width 497 height 35
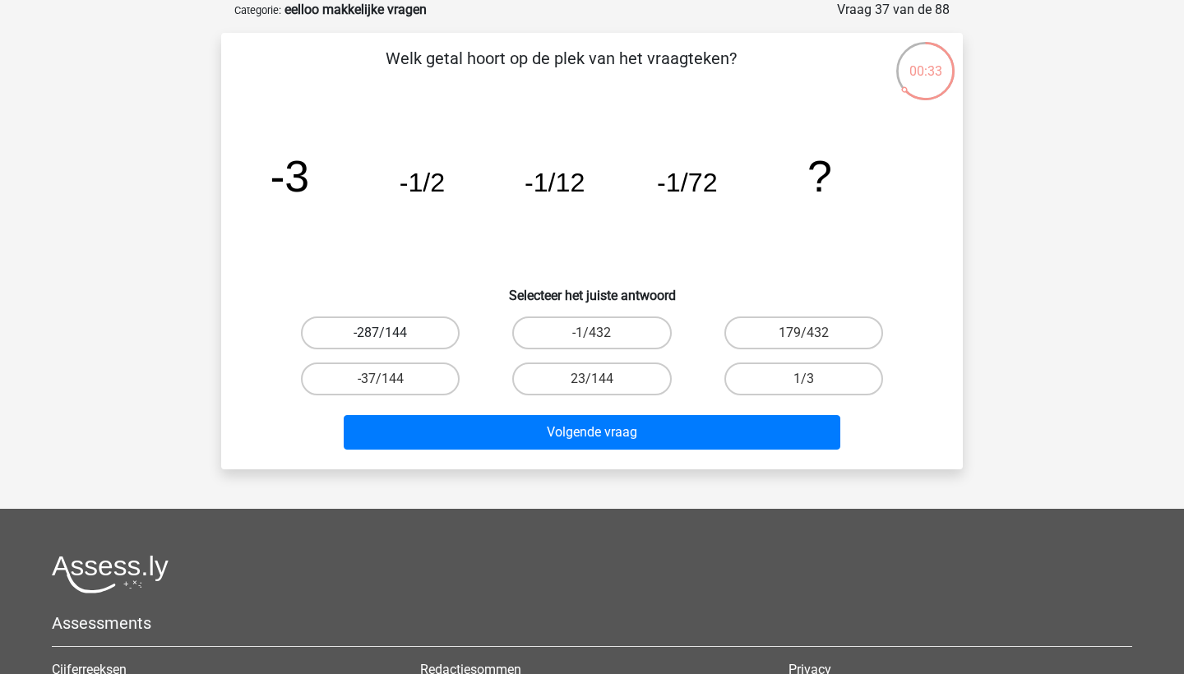
click at [422, 329] on label "-287/144" at bounding box center [380, 332] width 159 height 33
click at [391, 333] on input "-287/144" at bounding box center [386, 338] width 11 height 11
radio input "true"
click at [619, 332] on label "-1/432" at bounding box center [591, 332] width 159 height 33
click at [603, 333] on input "-1/432" at bounding box center [597, 338] width 11 height 11
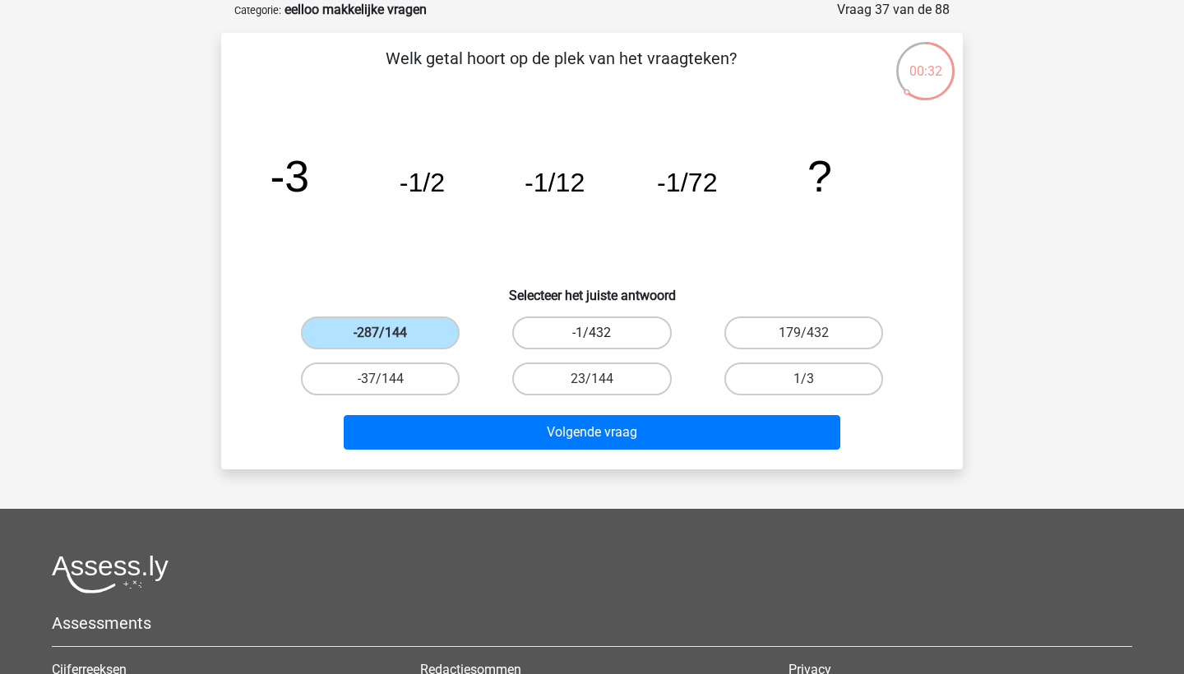
radio input "true"
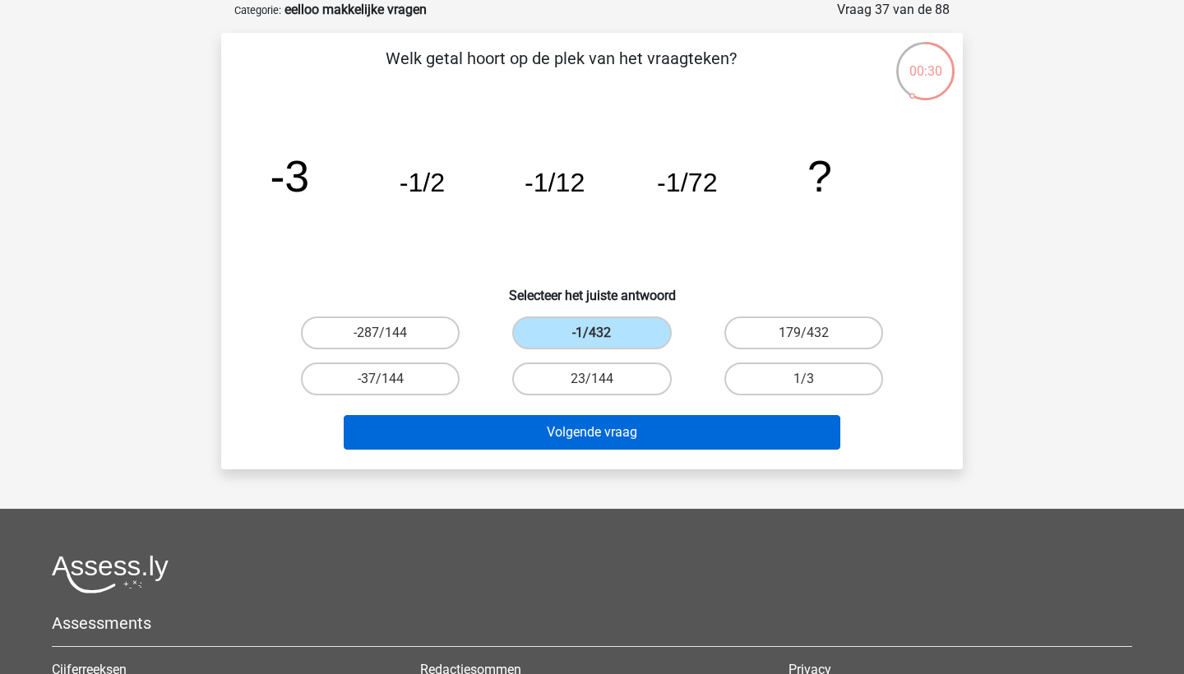
click at [626, 443] on button "Volgende vraag" at bounding box center [592, 432] width 497 height 35
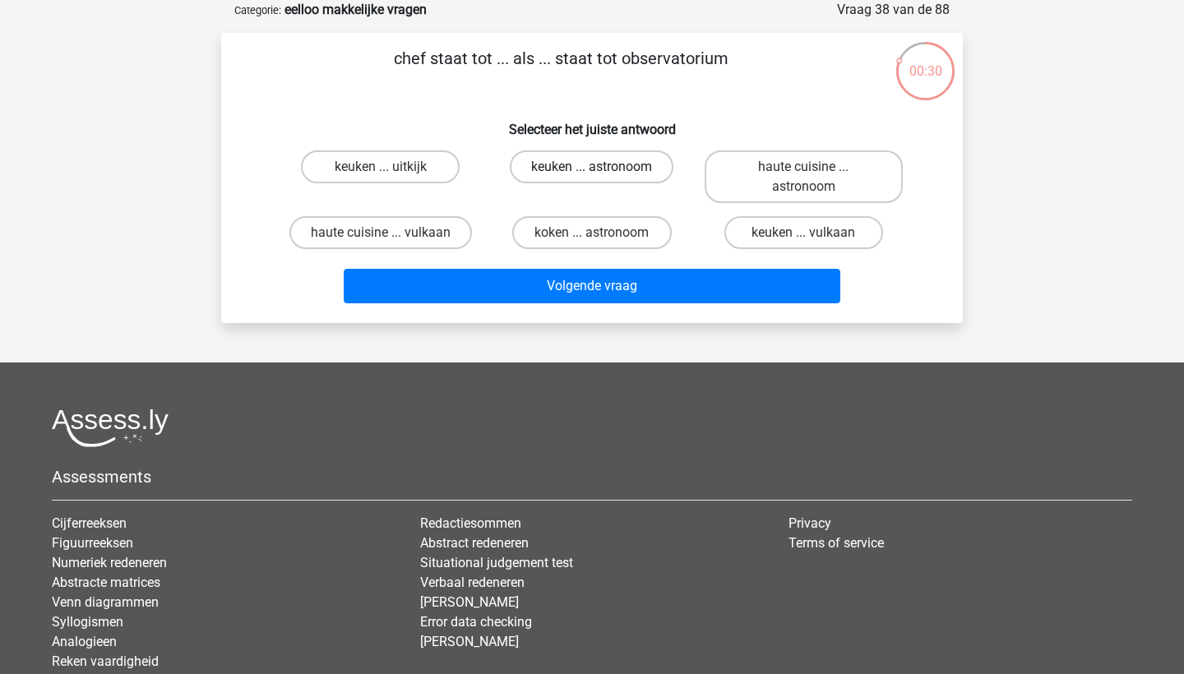
click at [537, 178] on label "keuken ... astronoom" at bounding box center [592, 166] width 164 height 33
click at [592, 178] on input "keuken ... astronoom" at bounding box center [597, 172] width 11 height 11
radio input "true"
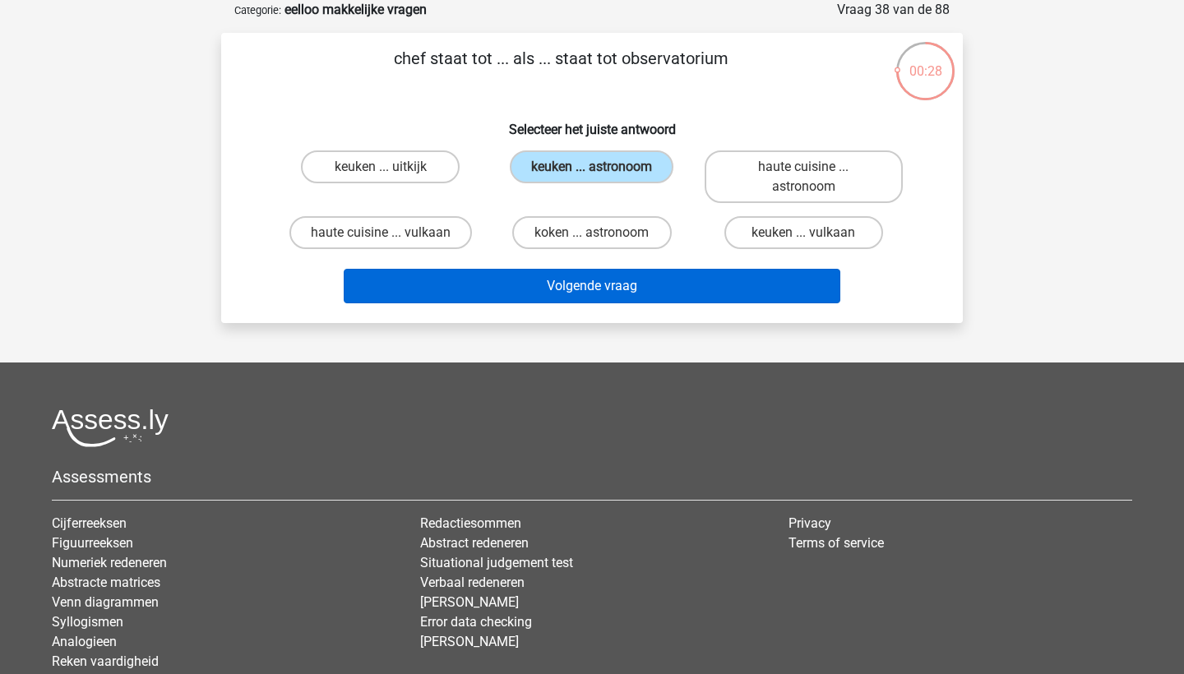
click at [612, 294] on button "Volgende vraag" at bounding box center [592, 286] width 497 height 35
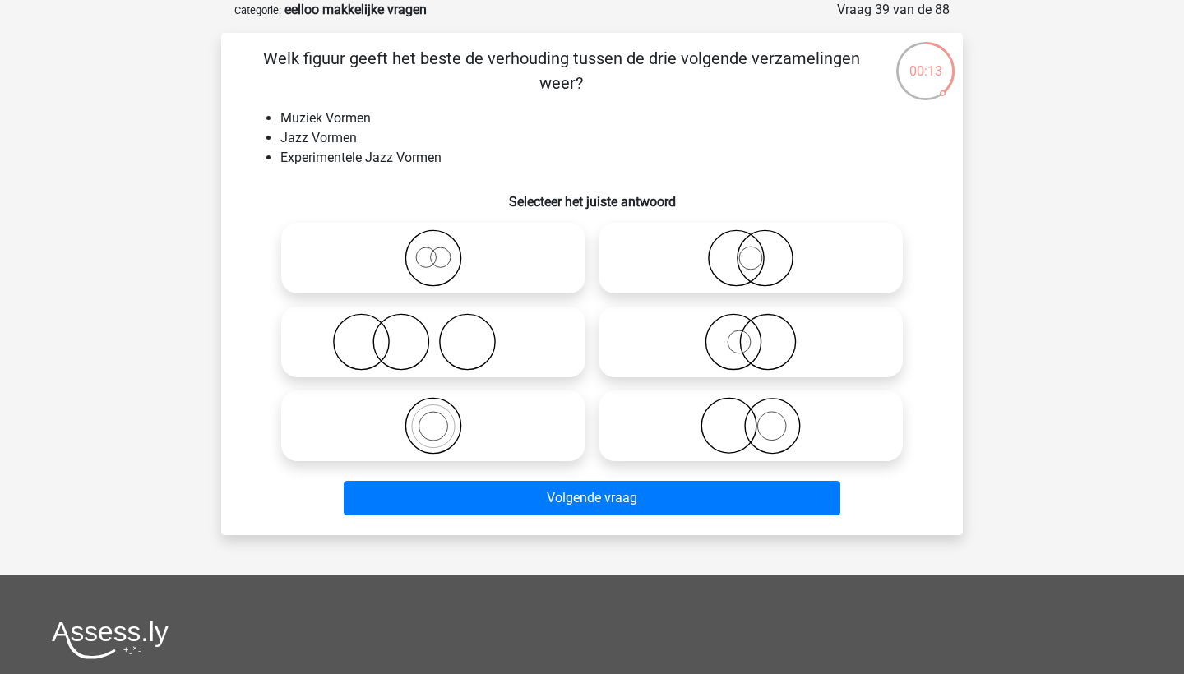
click at [468, 273] on icon at bounding box center [433, 258] width 291 height 58
click at [444, 250] on input "radio" at bounding box center [438, 244] width 11 height 11
radio input "true"
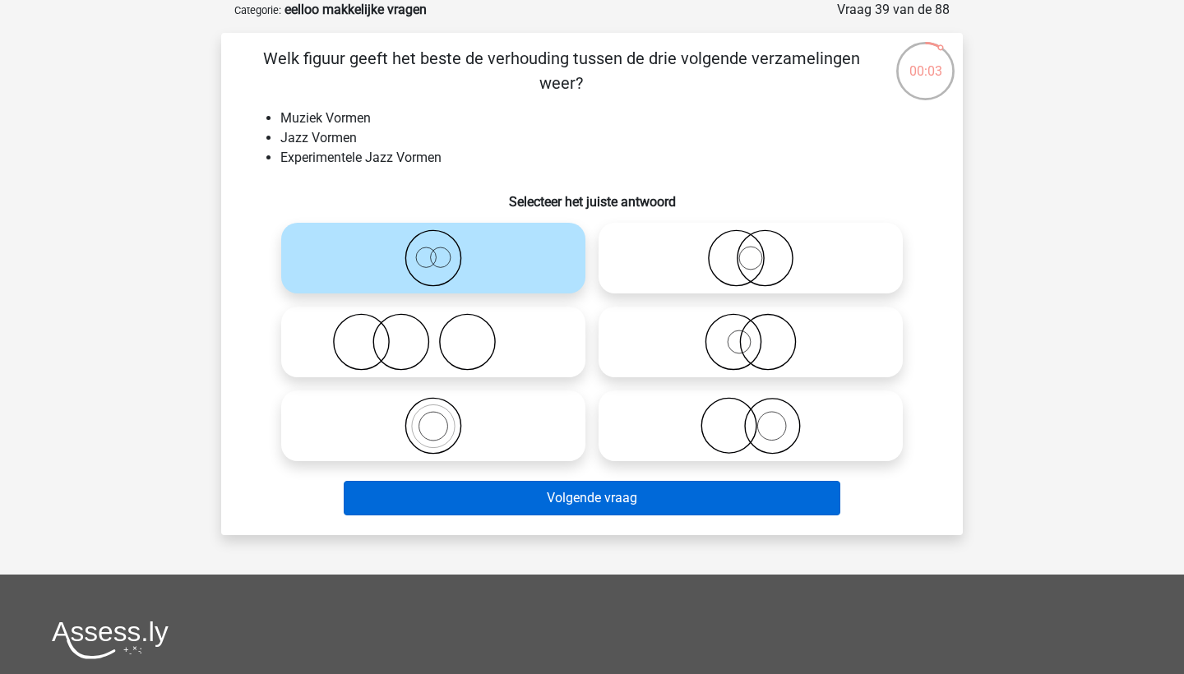
click at [557, 496] on button "Volgende vraag" at bounding box center [592, 498] width 497 height 35
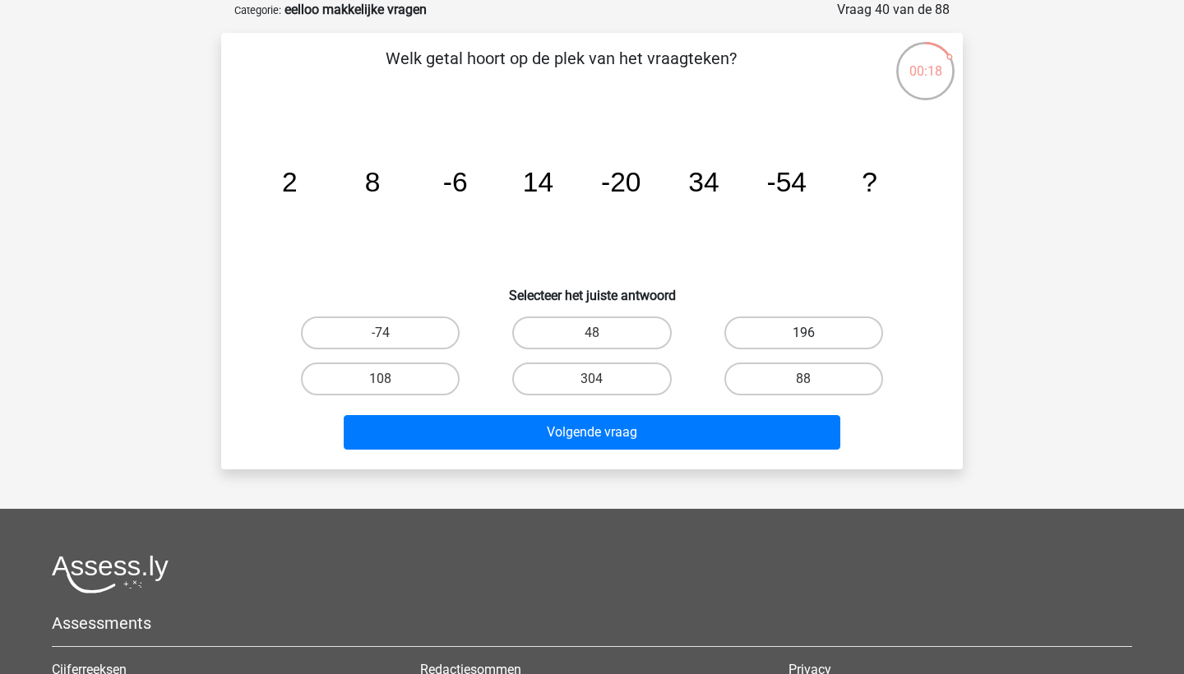
click at [761, 339] on label "196" at bounding box center [803, 332] width 159 height 33
click at [803, 339] on input "196" at bounding box center [808, 338] width 11 height 11
radio input "true"
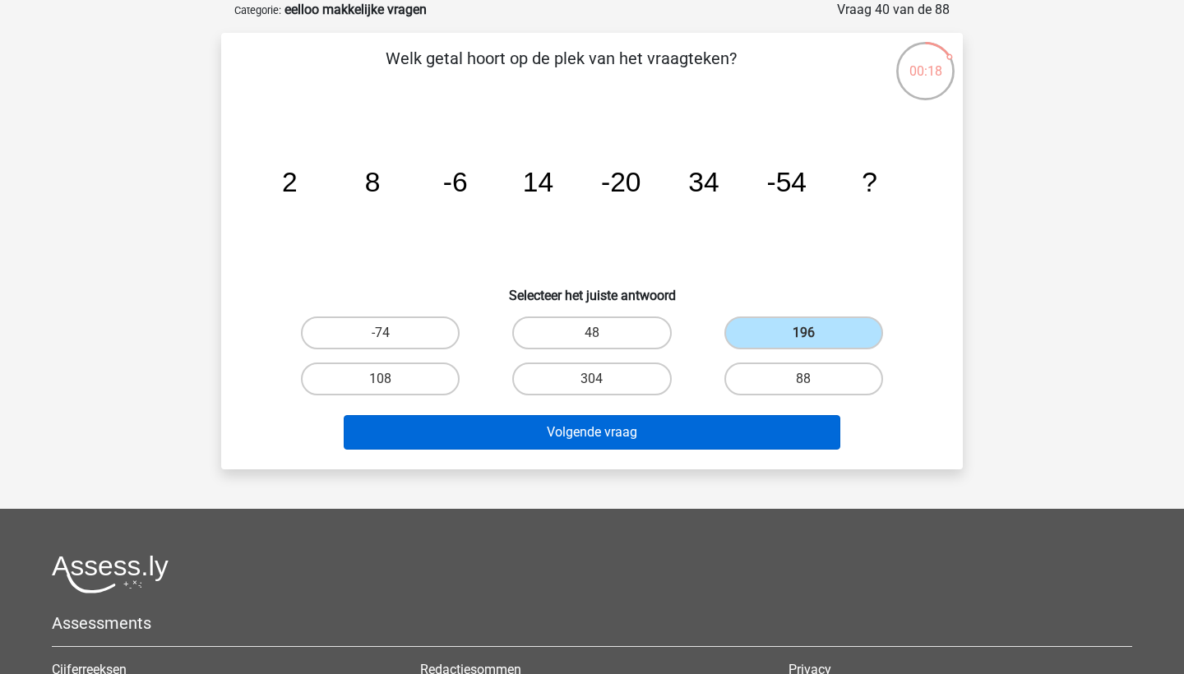
click at [729, 449] on button "Volgende vraag" at bounding box center [592, 432] width 497 height 35
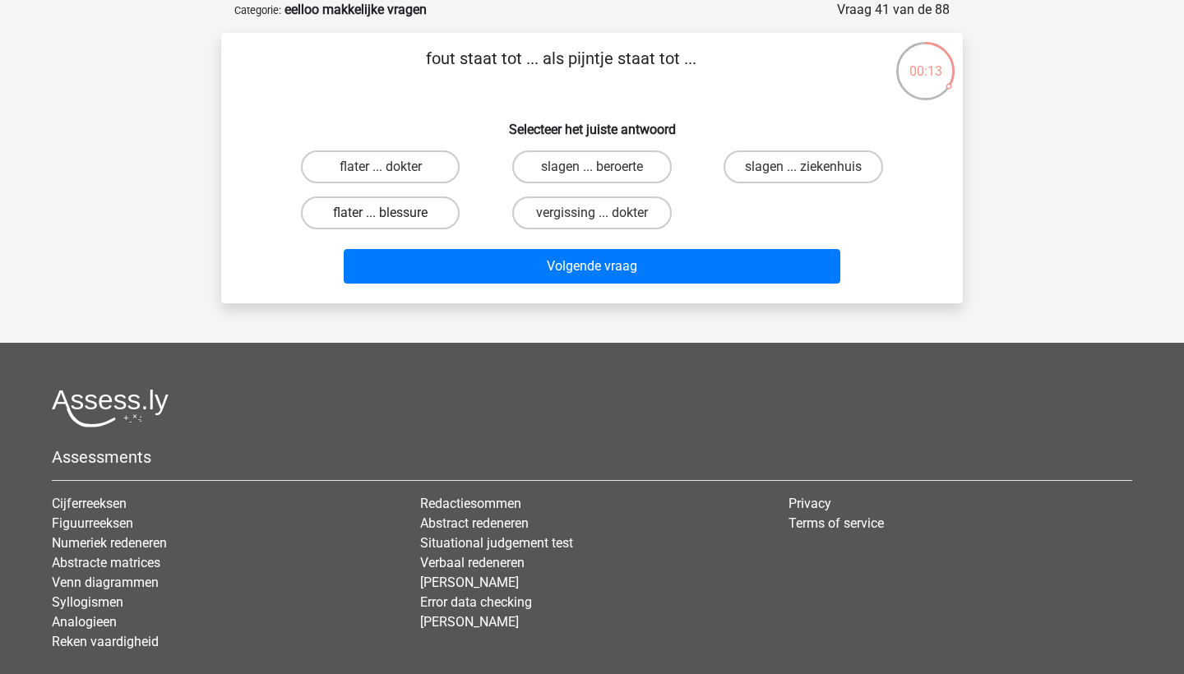
click at [436, 215] on label "flater ... blessure" at bounding box center [380, 212] width 159 height 33
click at [391, 215] on input "flater ... blessure" at bounding box center [386, 218] width 11 height 11
radio input "true"
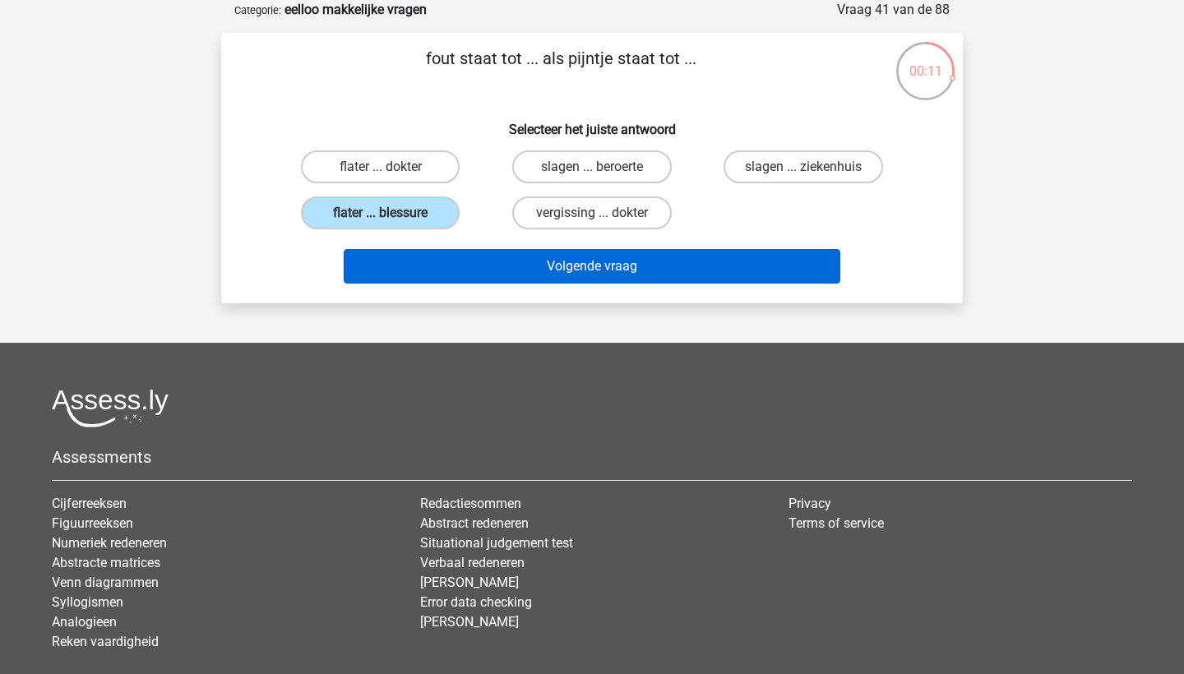
click at [486, 282] on button "Volgende vraag" at bounding box center [592, 266] width 497 height 35
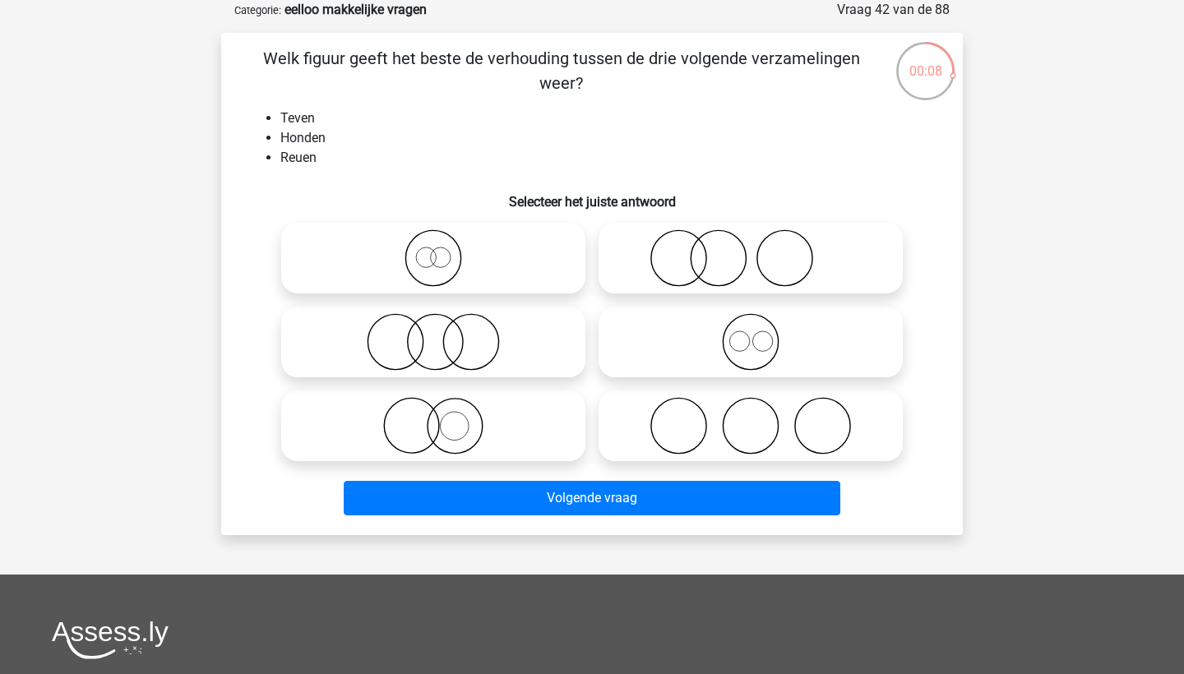
click at [629, 346] on icon at bounding box center [750, 342] width 291 height 58
click at [751, 334] on input "radio" at bounding box center [756, 328] width 11 height 11
radio input "true"
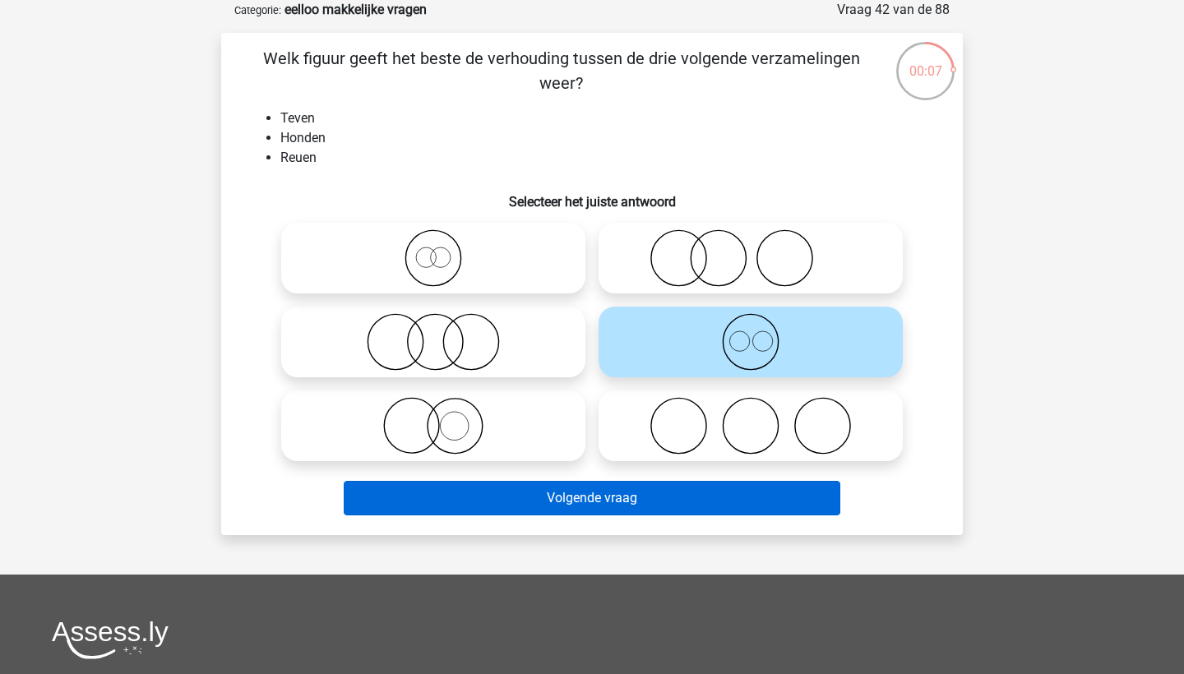
click at [617, 497] on button "Volgende vraag" at bounding box center [592, 498] width 497 height 35
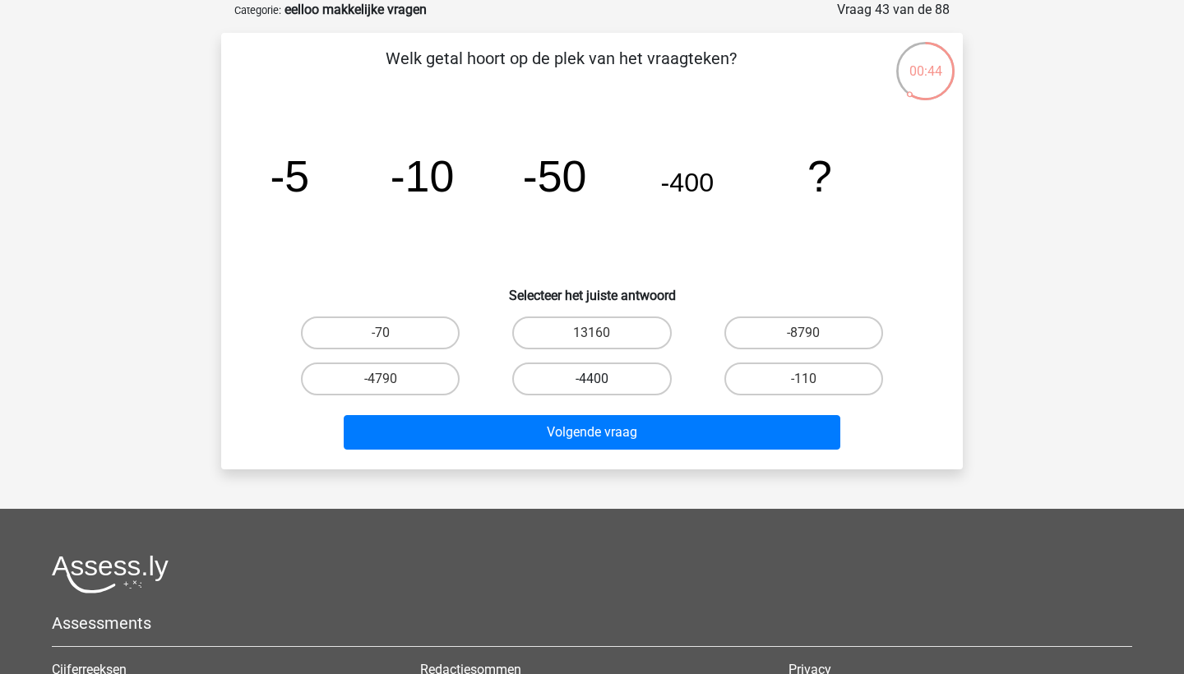
click at [614, 376] on label "-4400" at bounding box center [591, 379] width 159 height 33
click at [603, 379] on input "-4400" at bounding box center [597, 384] width 11 height 11
radio input "true"
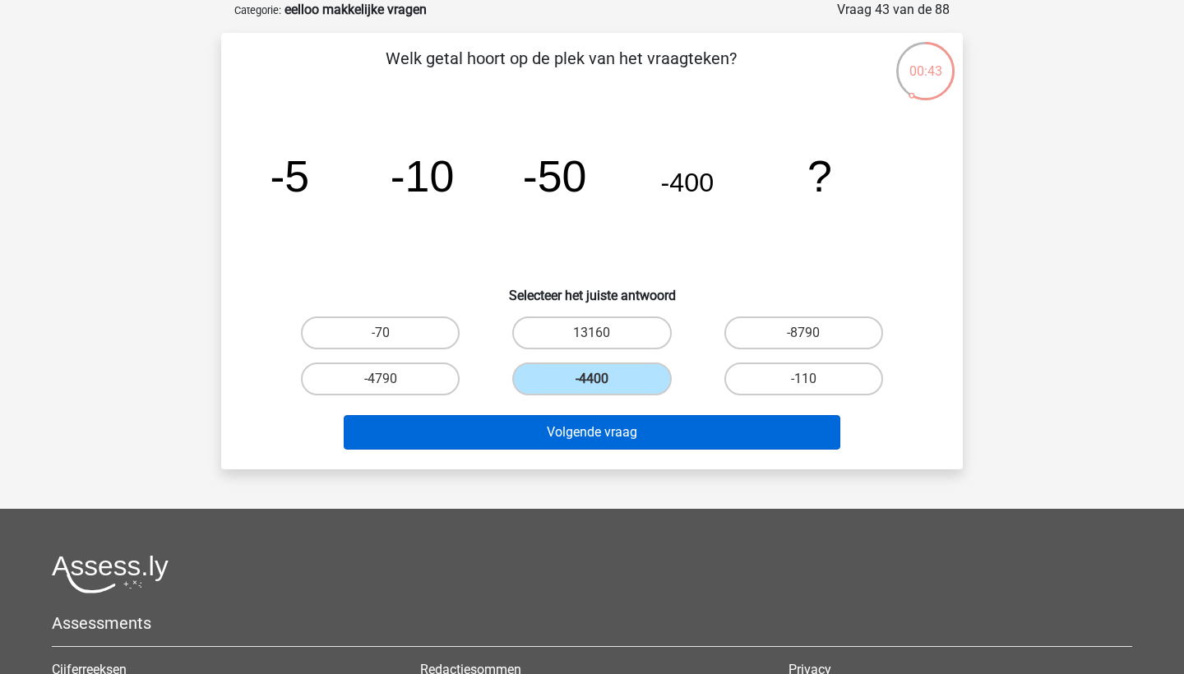
click at [626, 423] on button "Volgende vraag" at bounding box center [592, 432] width 497 height 35
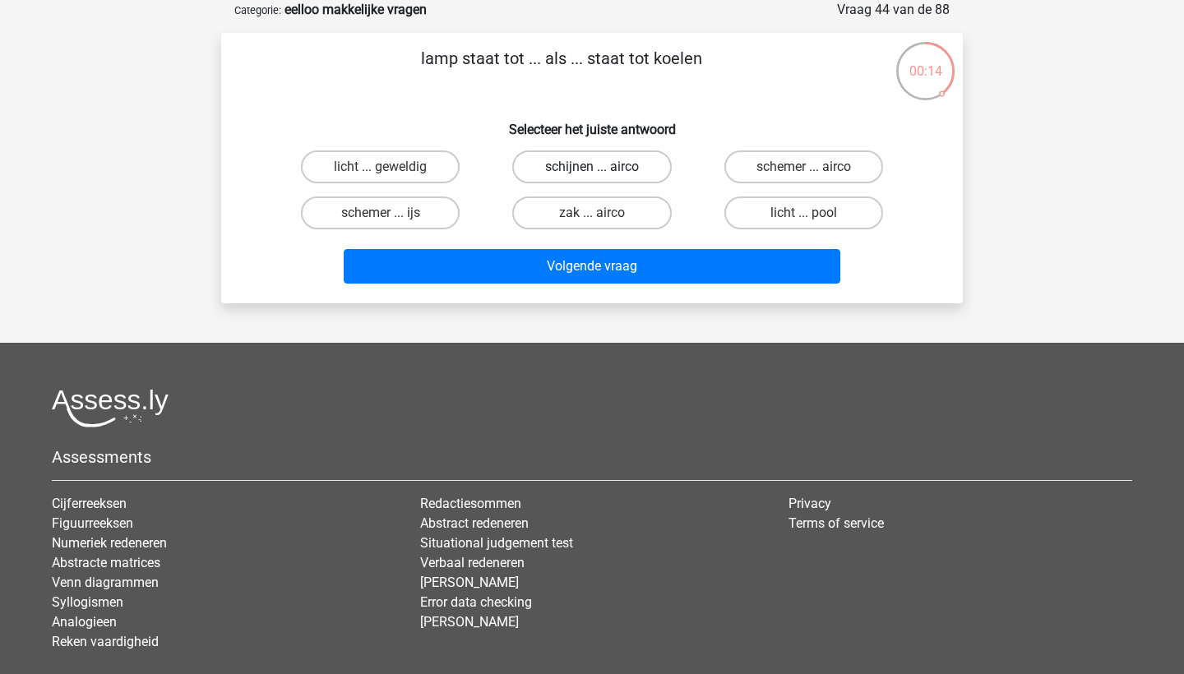
click at [570, 169] on label "schijnen ... airco" at bounding box center [591, 166] width 159 height 33
click at [592, 169] on input "schijnen ... airco" at bounding box center [597, 172] width 11 height 11
radio input "true"
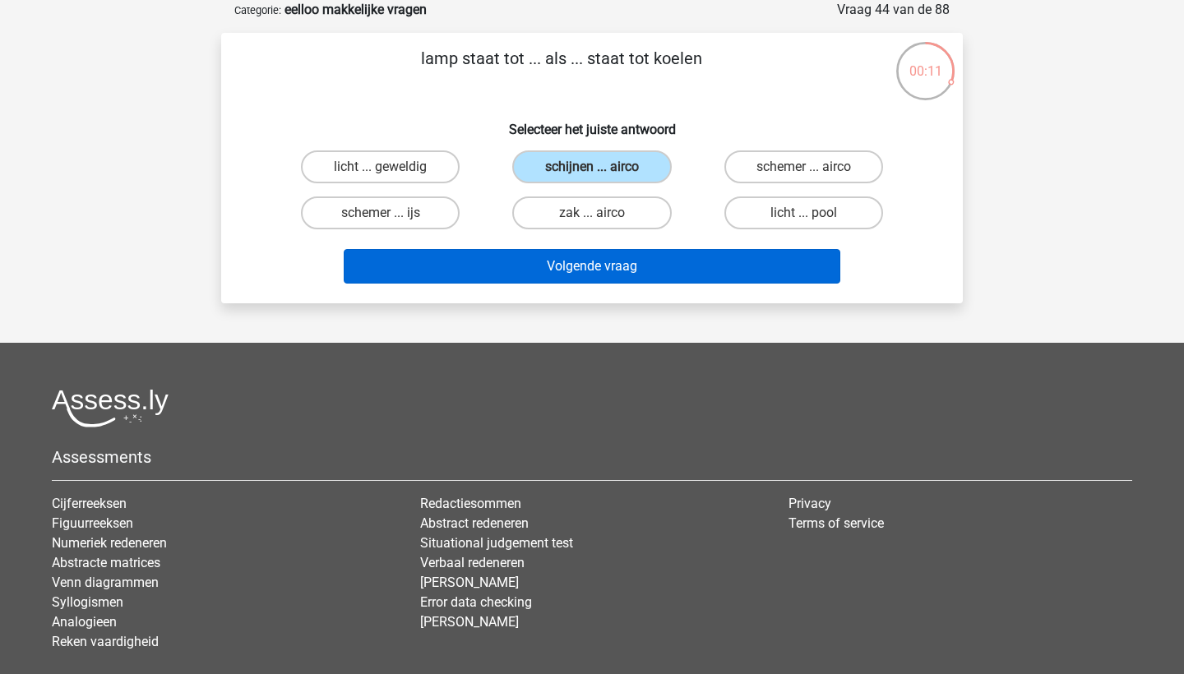
click at [592, 278] on button "Volgende vraag" at bounding box center [592, 266] width 497 height 35
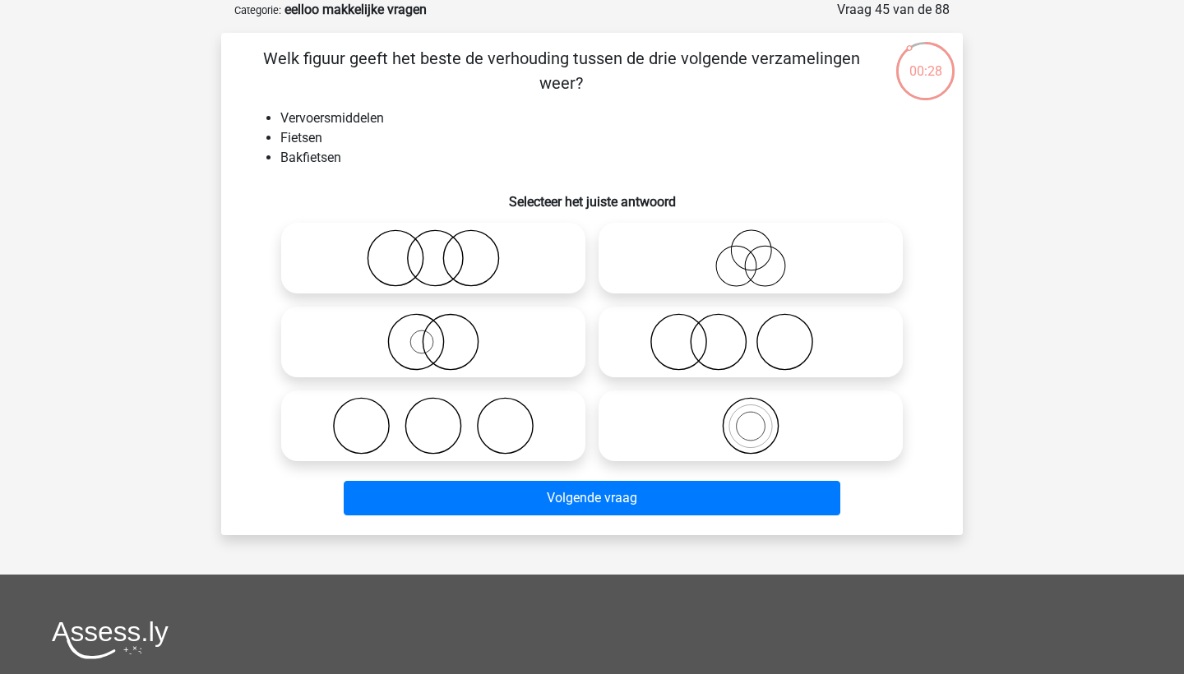
click at [673, 412] on icon at bounding box center [750, 426] width 291 height 58
click at [751, 412] on input "radio" at bounding box center [756, 412] width 11 height 11
radio input "true"
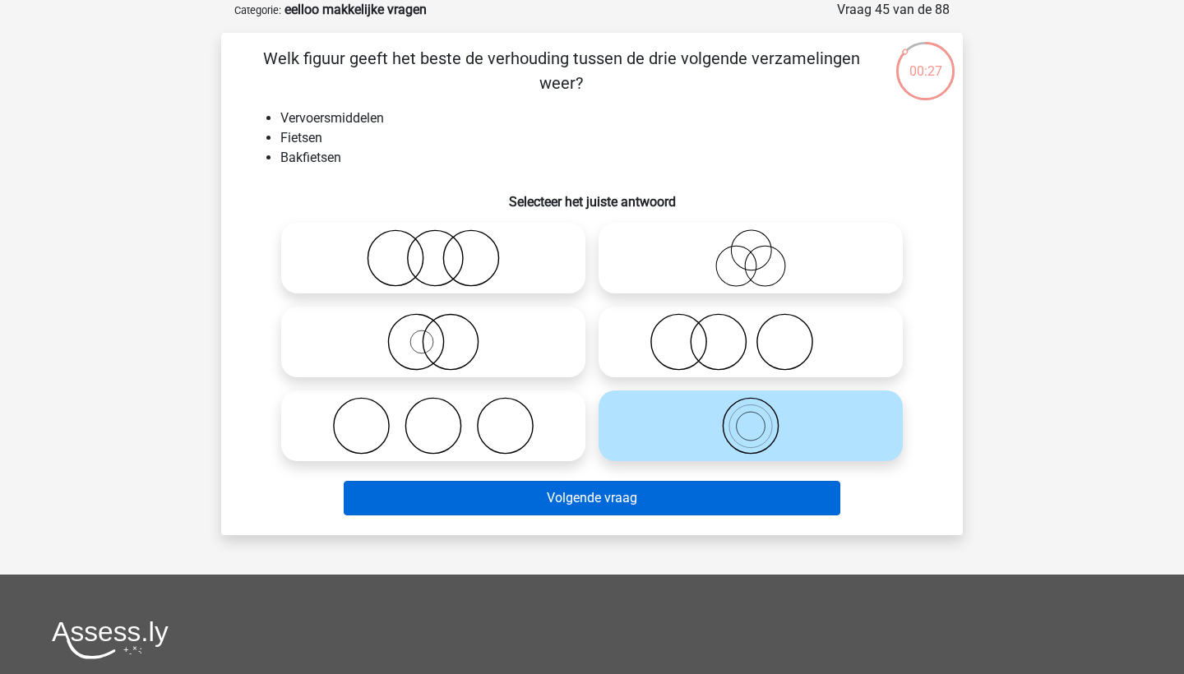
click at [649, 494] on button "Volgende vraag" at bounding box center [592, 498] width 497 height 35
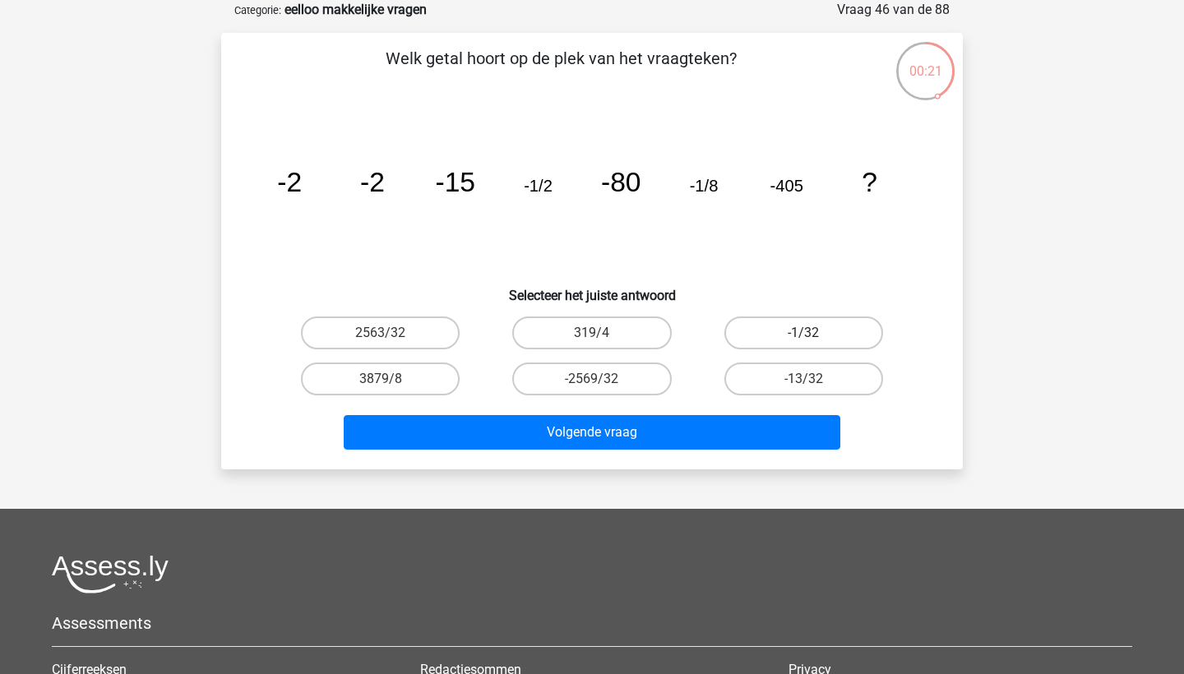
click at [845, 334] on label "-1/32" at bounding box center [803, 332] width 159 height 33
click at [814, 334] on input "-1/32" at bounding box center [808, 338] width 11 height 11
radio input "true"
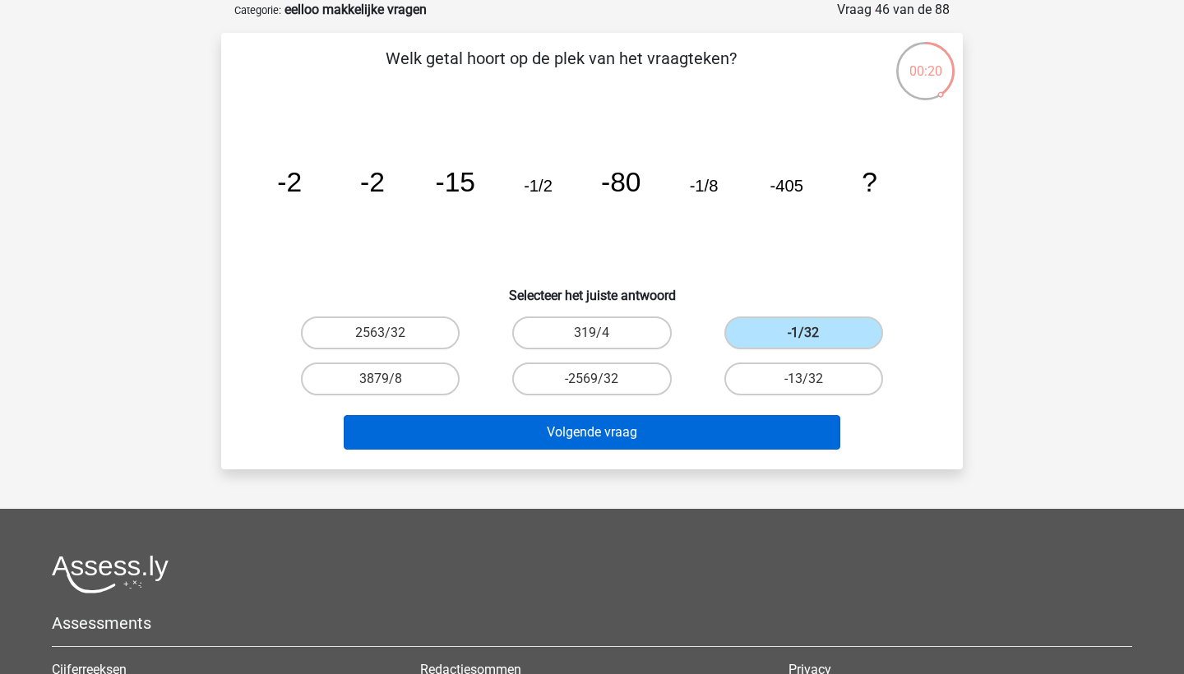
click at [784, 433] on button "Volgende vraag" at bounding box center [592, 432] width 497 height 35
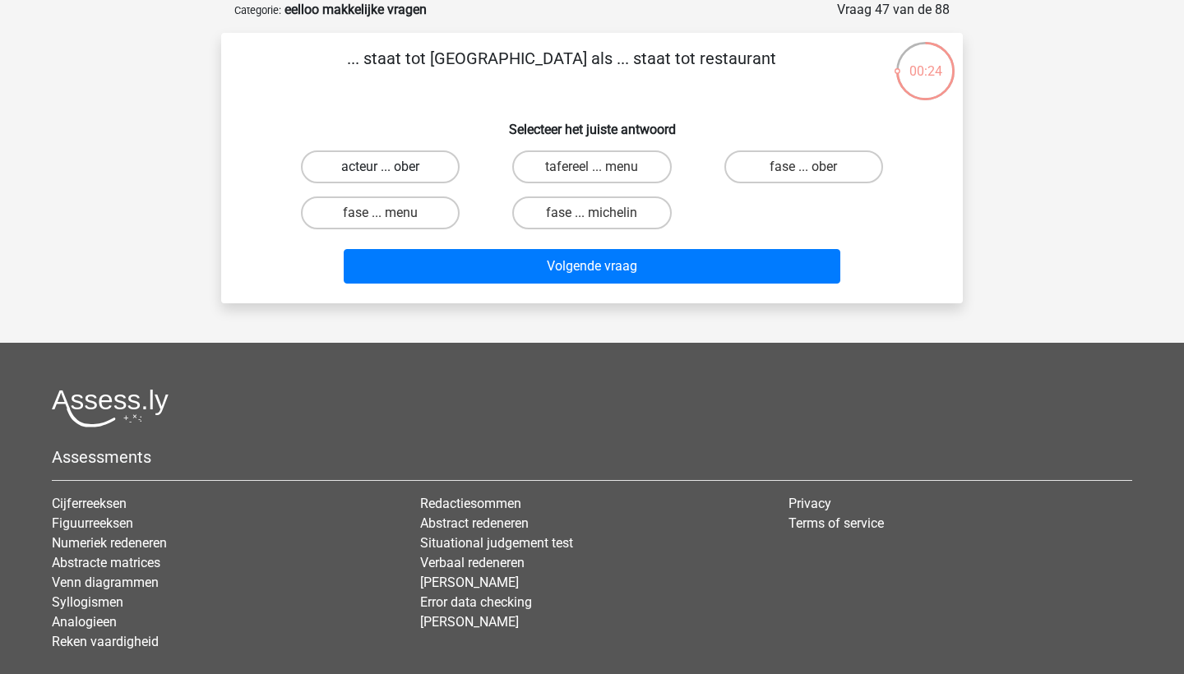
click at [413, 171] on label "acteur ... ober" at bounding box center [380, 166] width 159 height 33
click at [391, 171] on input "acteur ... ober" at bounding box center [386, 172] width 11 height 11
radio input "true"
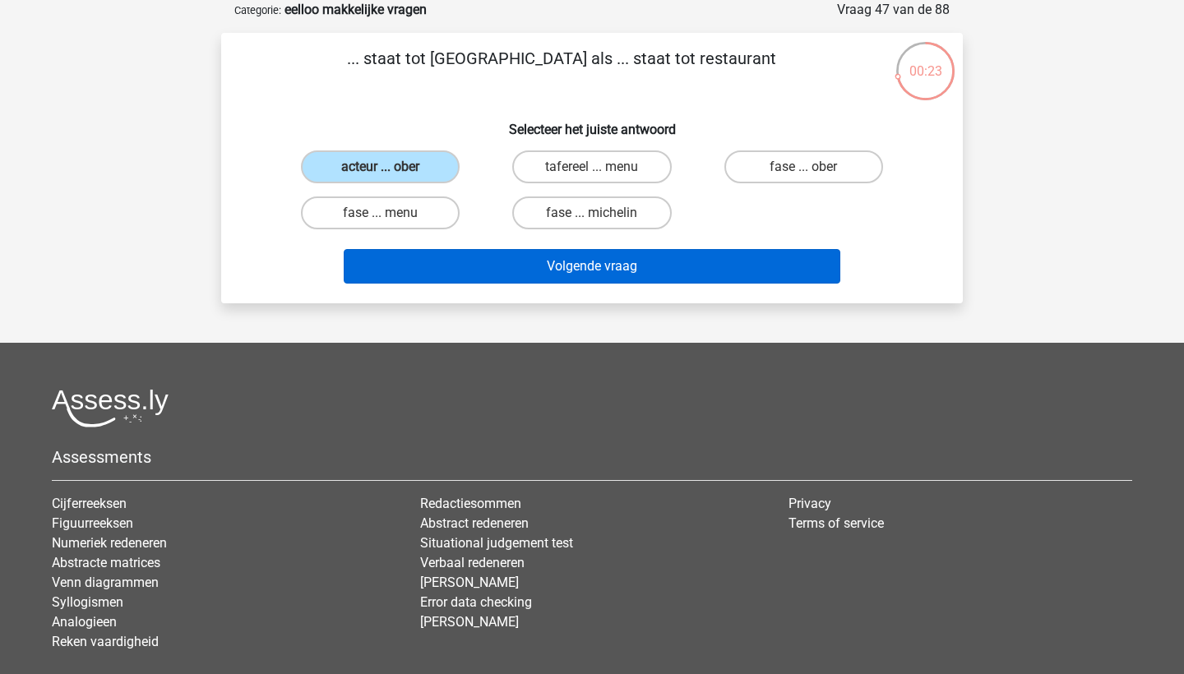
click at [509, 270] on button "Volgende vraag" at bounding box center [592, 266] width 497 height 35
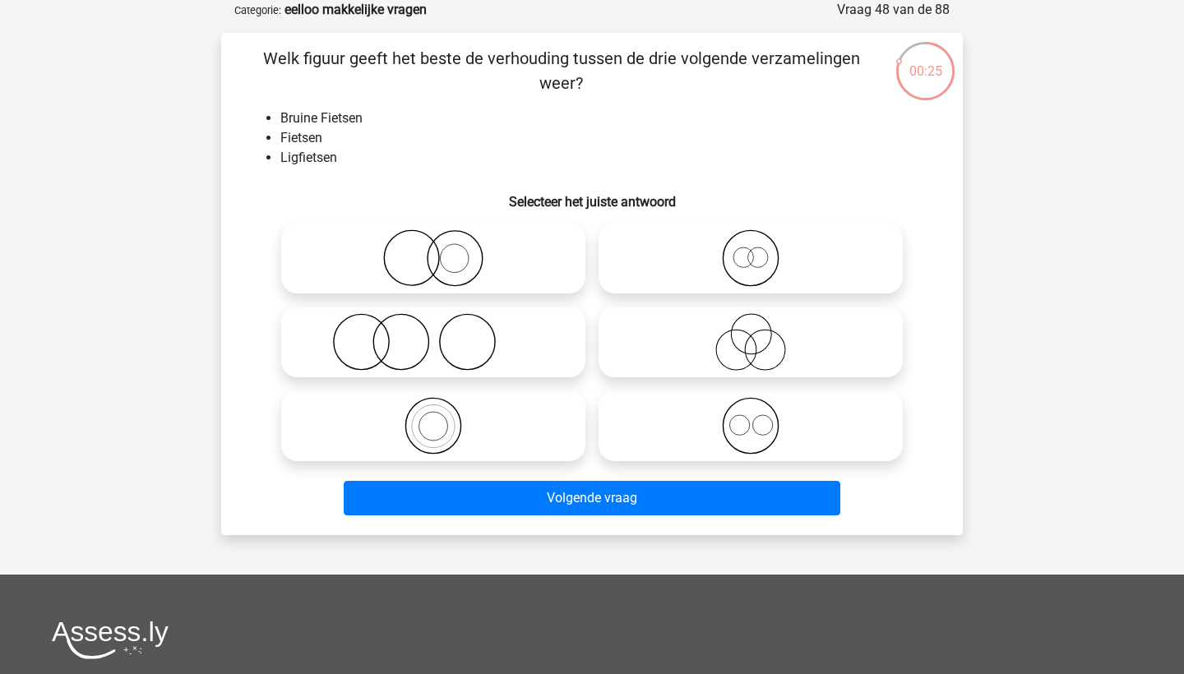
click at [637, 224] on label at bounding box center [750, 258] width 304 height 71
click at [751, 239] on input "radio" at bounding box center [756, 244] width 11 height 11
radio input "true"
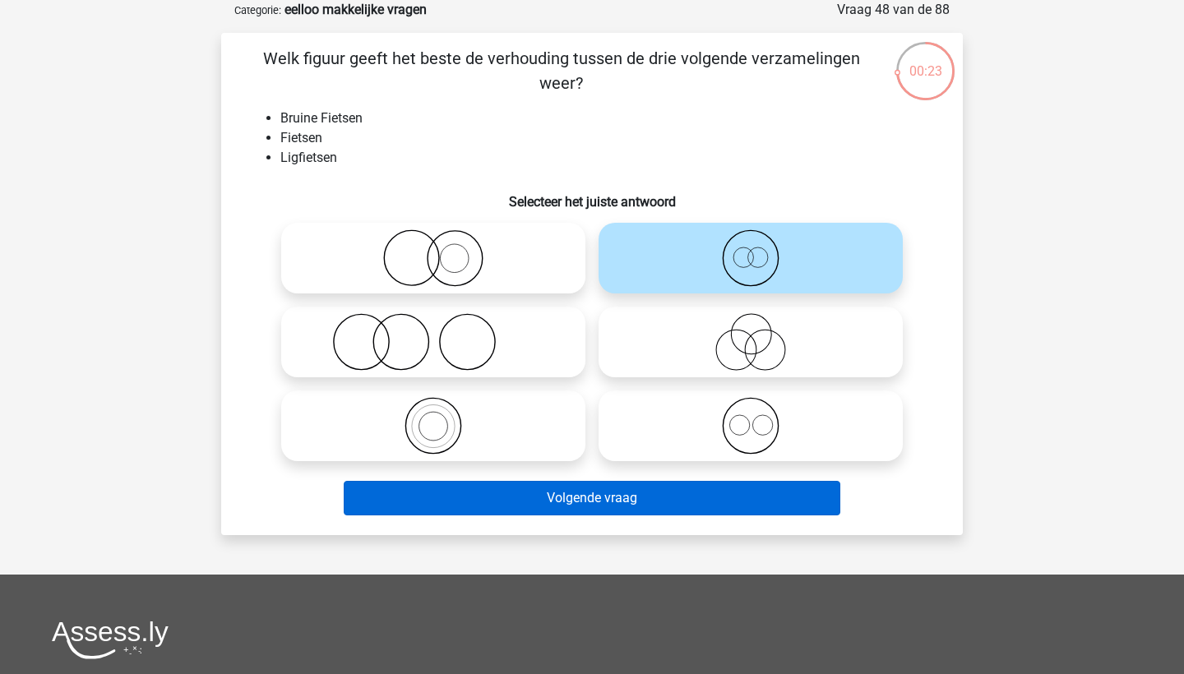
click at [664, 499] on button "Volgende vraag" at bounding box center [592, 498] width 497 height 35
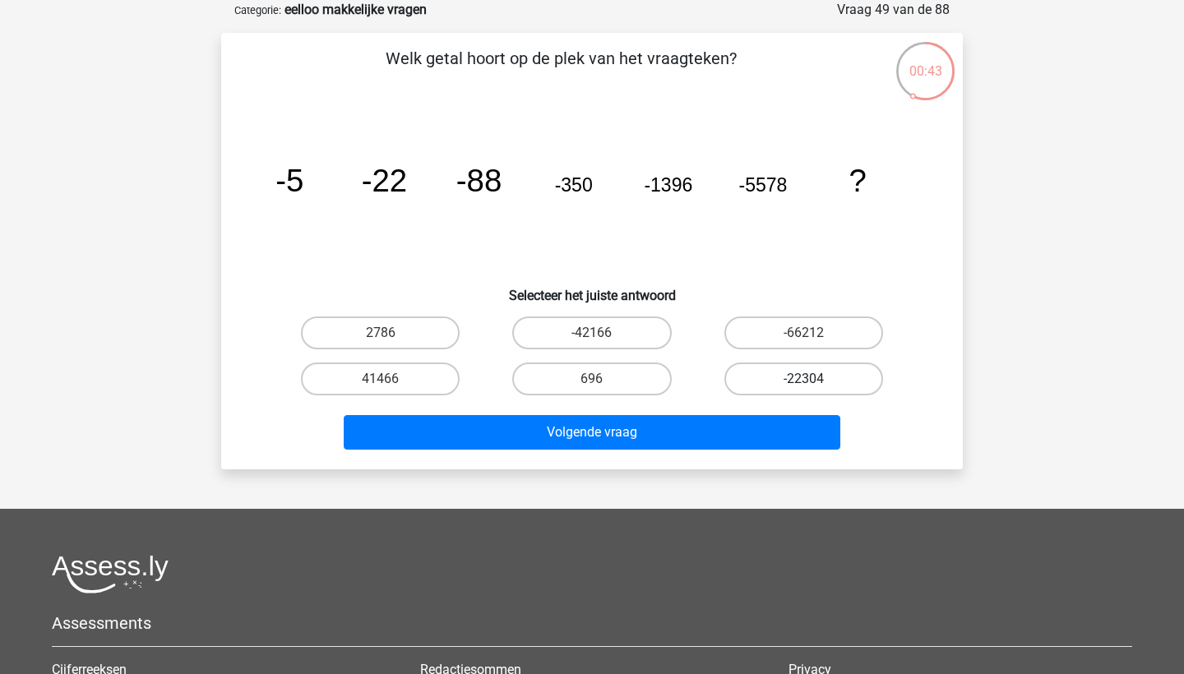
click at [798, 384] on label "-22304" at bounding box center [803, 379] width 159 height 33
click at [803, 384] on input "-22304" at bounding box center [808, 384] width 11 height 11
radio input "true"
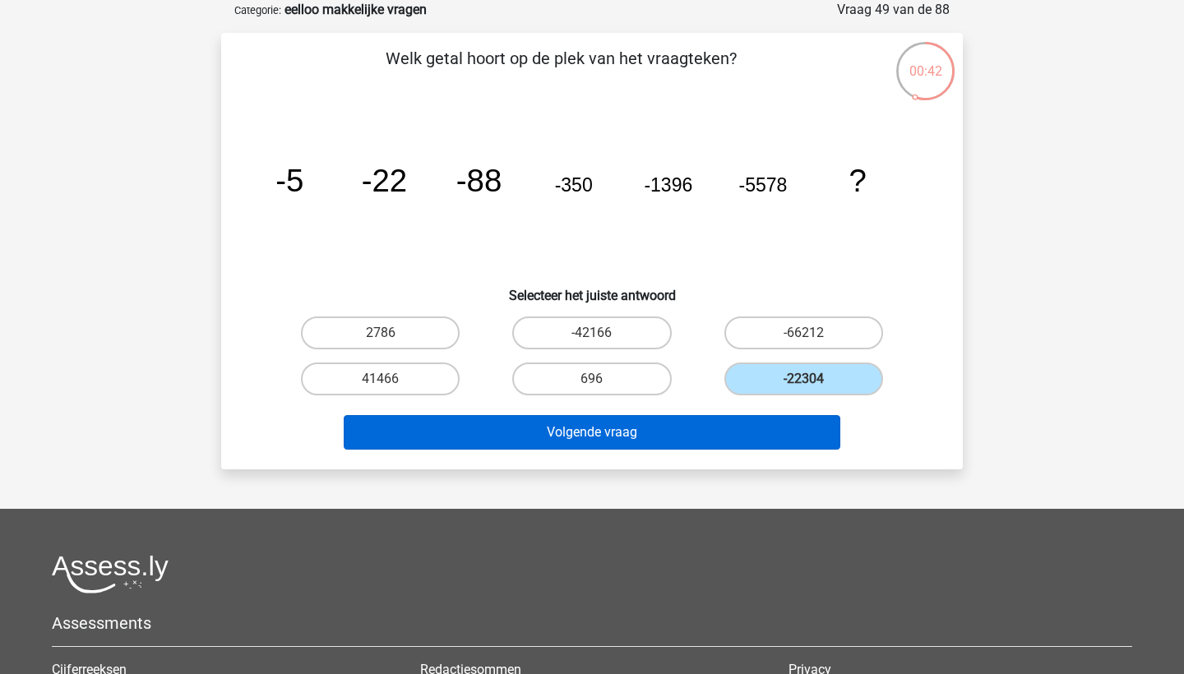
click at [771, 428] on button "Volgende vraag" at bounding box center [592, 432] width 497 height 35
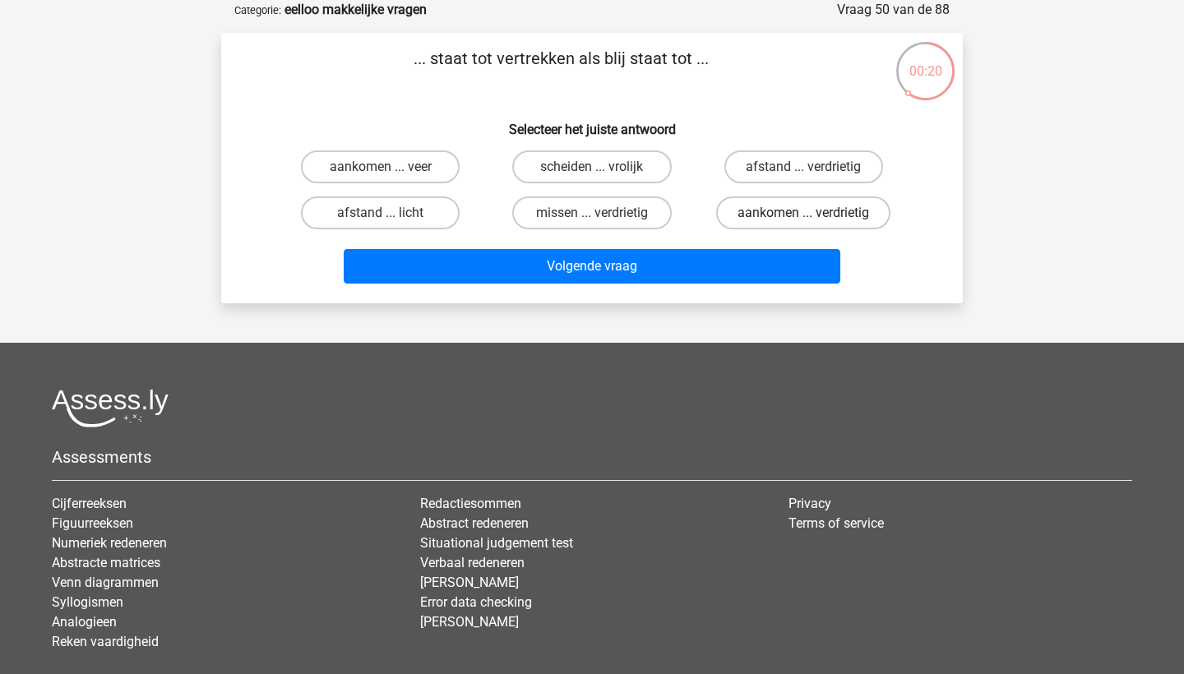
click at [795, 211] on label "aankomen ... verdrietig" at bounding box center [803, 212] width 174 height 33
click at [803, 213] on input "aankomen ... verdrietig" at bounding box center [808, 218] width 11 height 11
radio input "true"
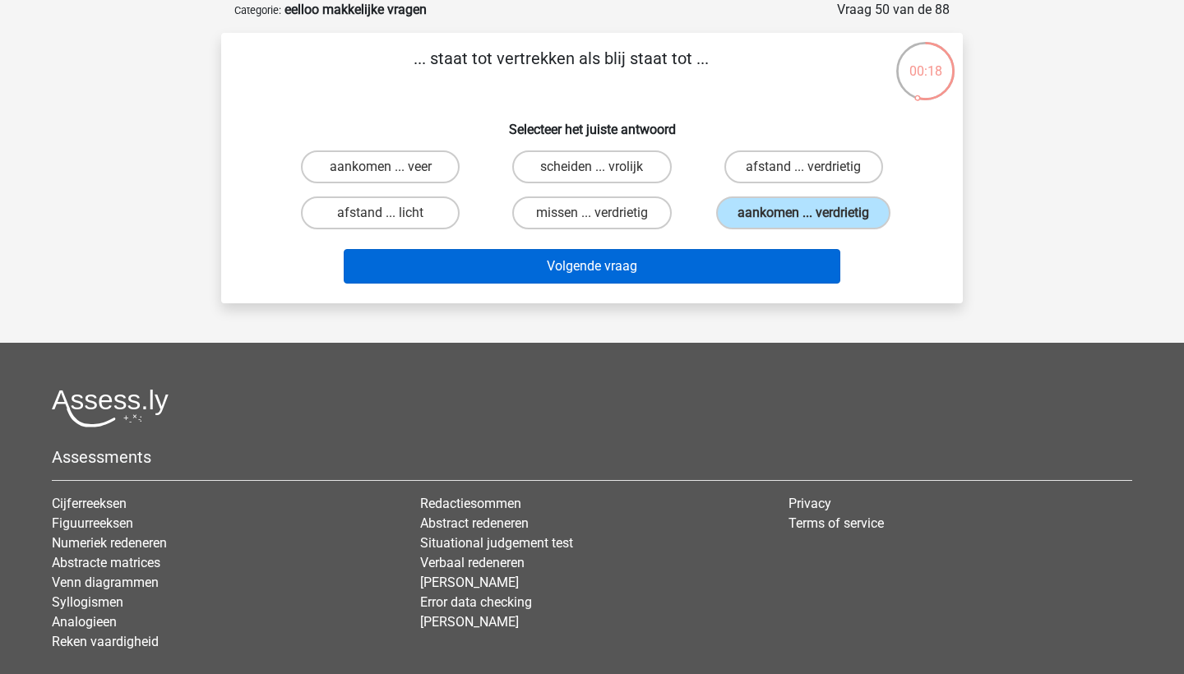
click at [783, 275] on button "Volgende vraag" at bounding box center [592, 266] width 497 height 35
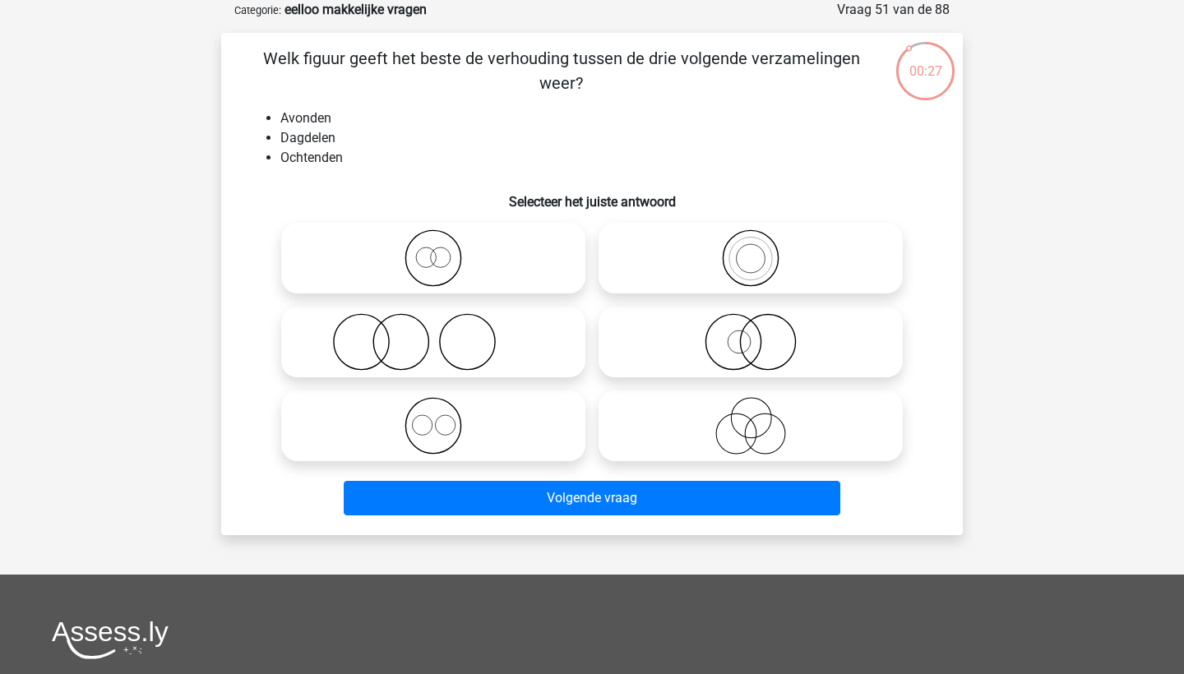
click at [540, 427] on icon at bounding box center [433, 426] width 291 height 58
click at [444, 418] on input "radio" at bounding box center [438, 412] width 11 height 11
radio input "true"
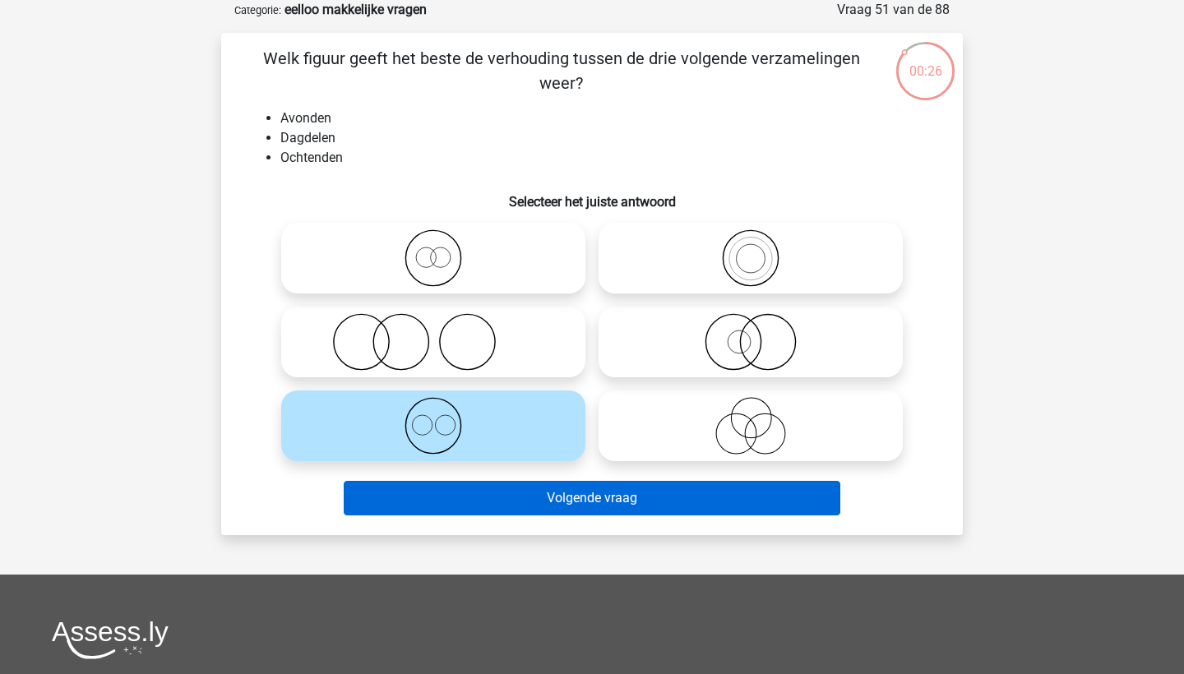
click at [570, 501] on button "Volgende vraag" at bounding box center [592, 498] width 497 height 35
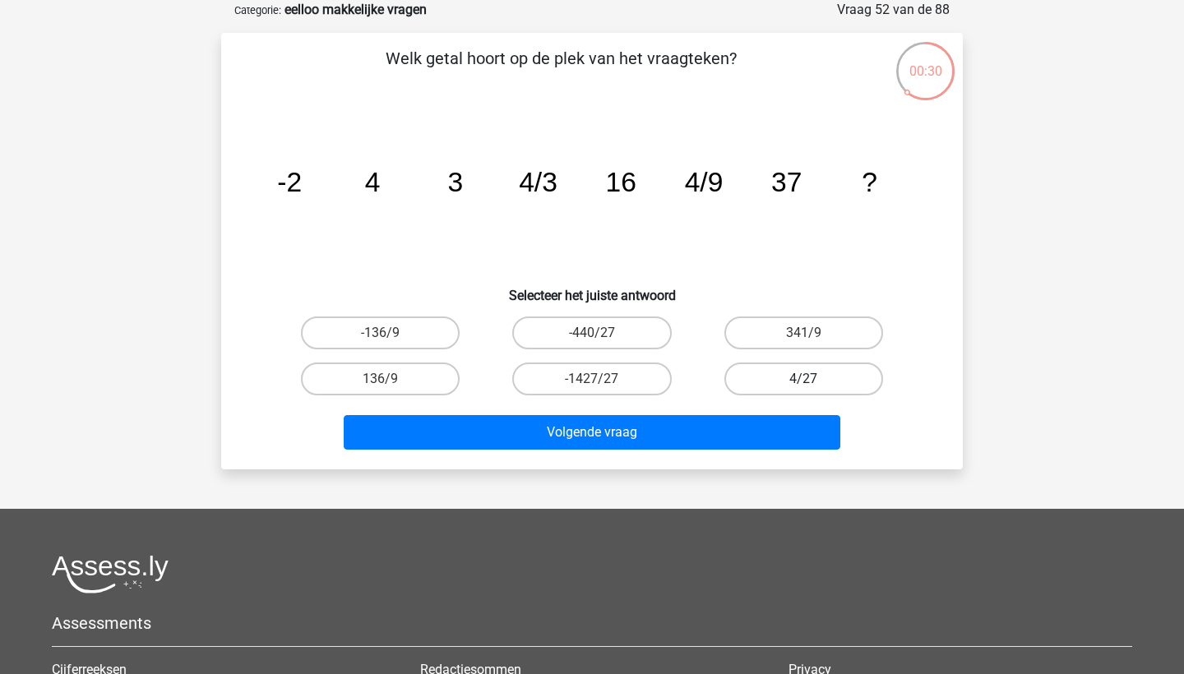
click at [798, 373] on label "4/27" at bounding box center [803, 379] width 159 height 33
click at [803, 379] on input "4/27" at bounding box center [808, 384] width 11 height 11
radio input "true"
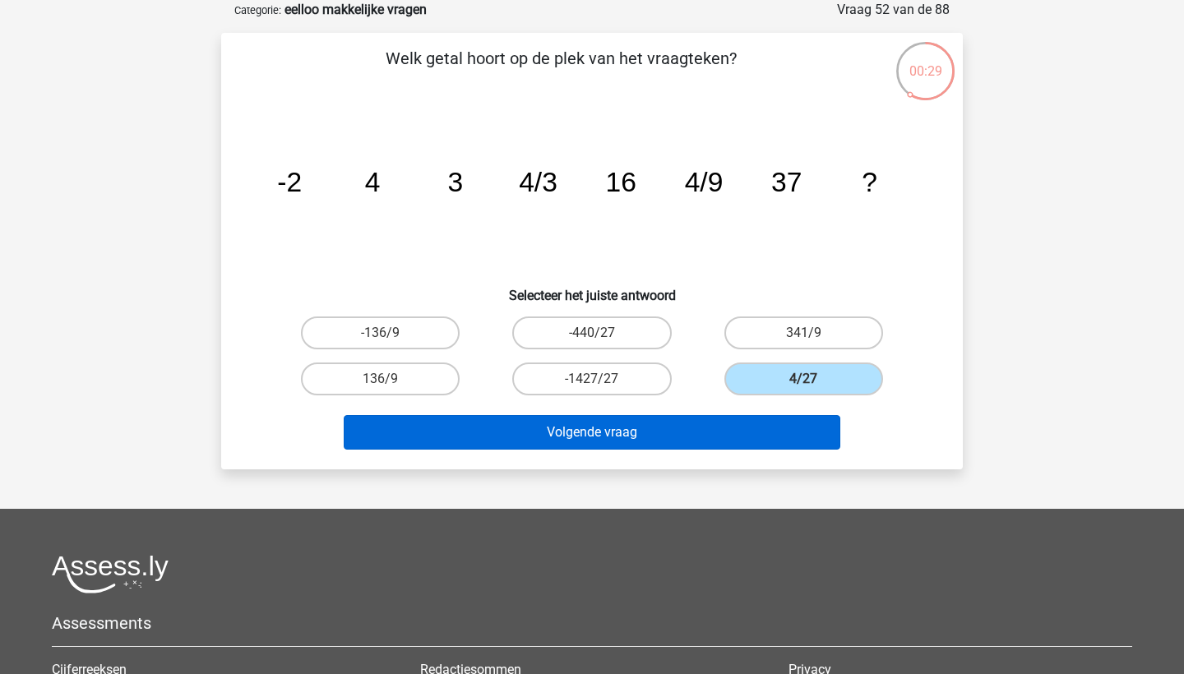
click at [769, 436] on button "Volgende vraag" at bounding box center [592, 432] width 497 height 35
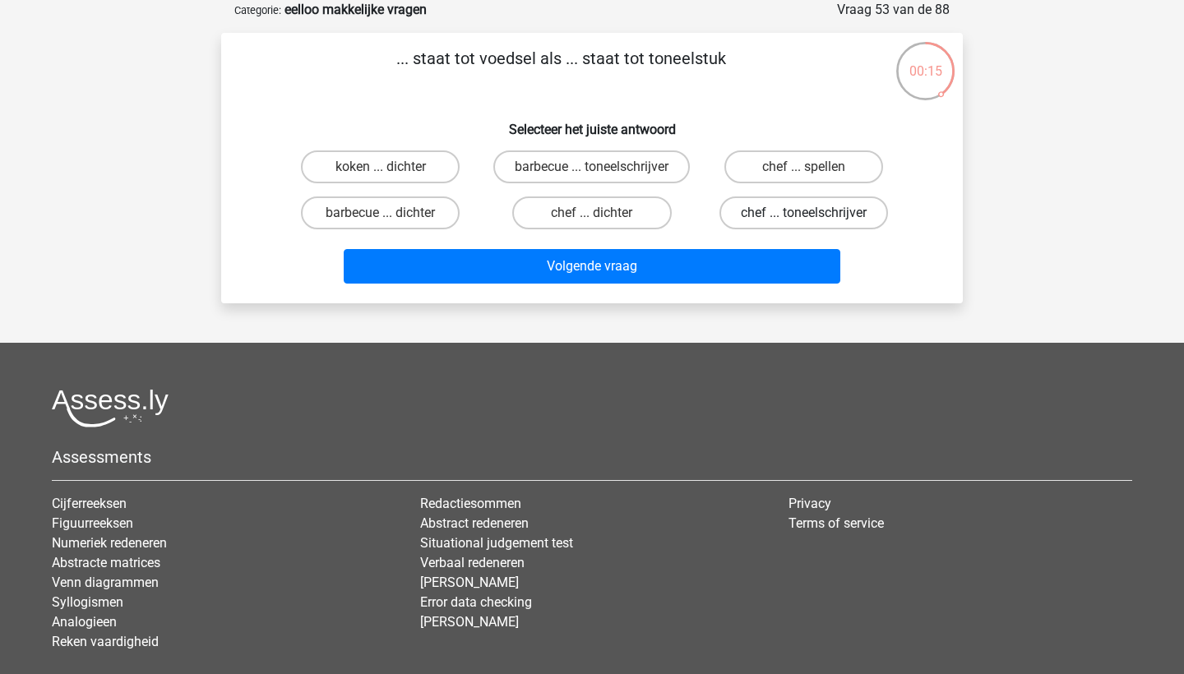
click at [783, 229] on label "chef ... toneelschrijver" at bounding box center [803, 212] width 169 height 33
click at [803, 224] on input "chef ... toneelschrijver" at bounding box center [808, 218] width 11 height 11
radio input "true"
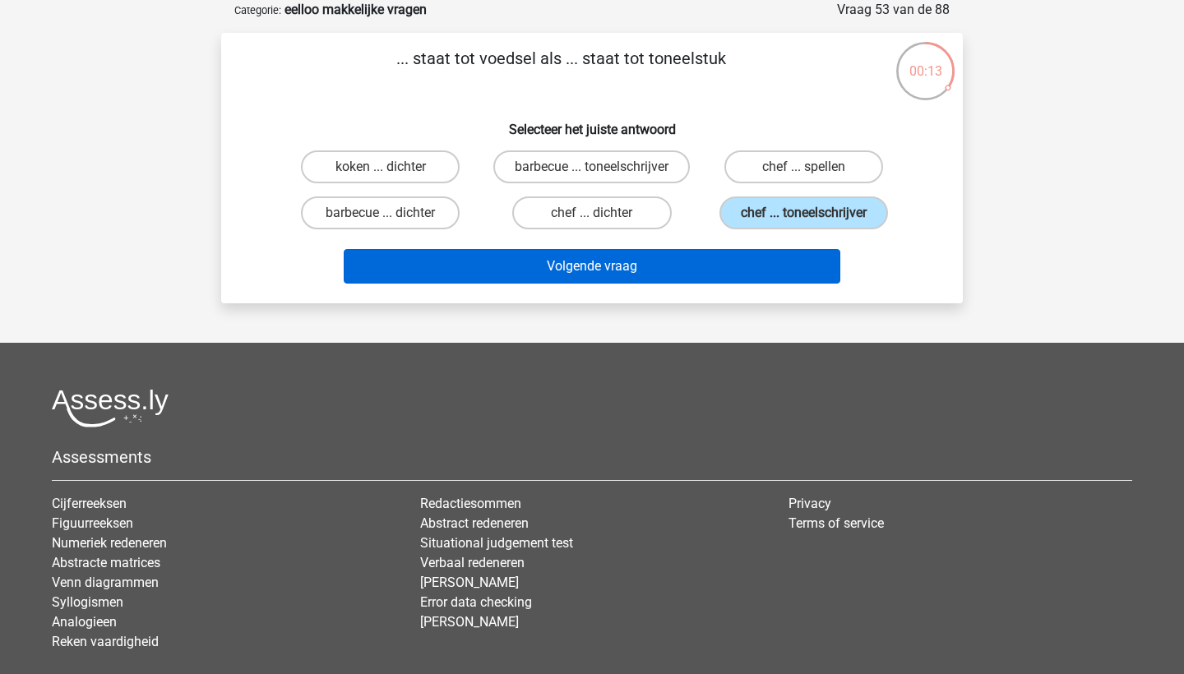
click at [774, 284] on button "Volgende vraag" at bounding box center [592, 266] width 497 height 35
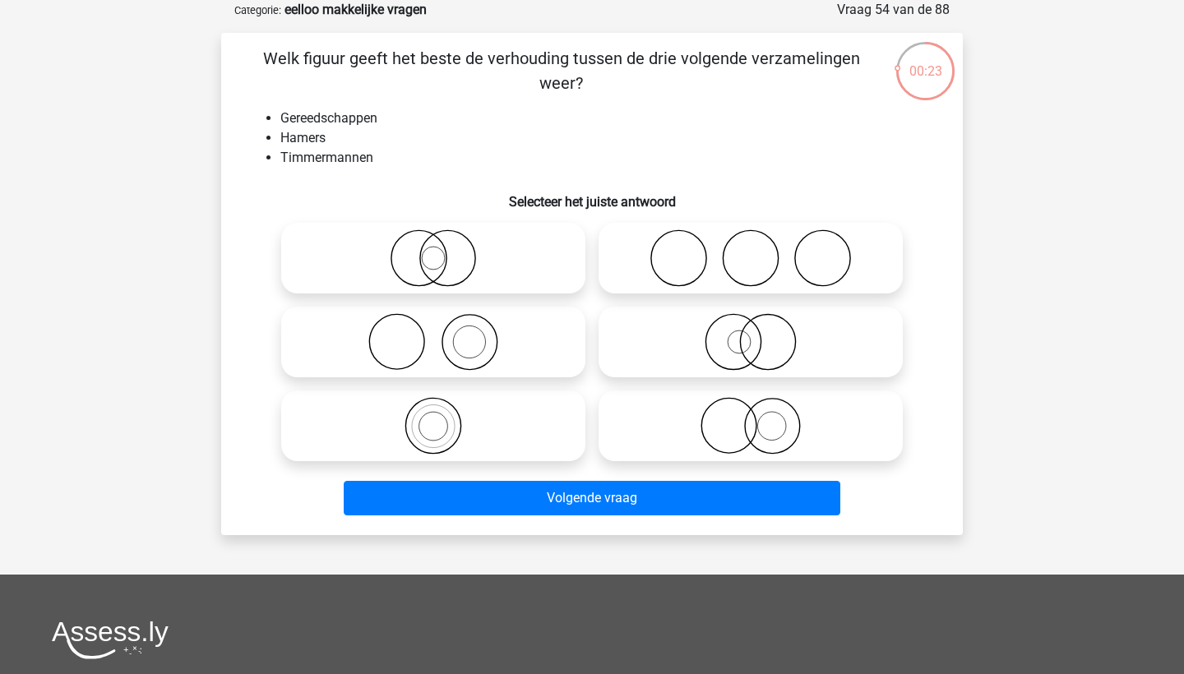
click at [506, 349] on icon at bounding box center [433, 342] width 291 height 58
click at [444, 334] on input "radio" at bounding box center [438, 328] width 11 height 11
radio input "true"
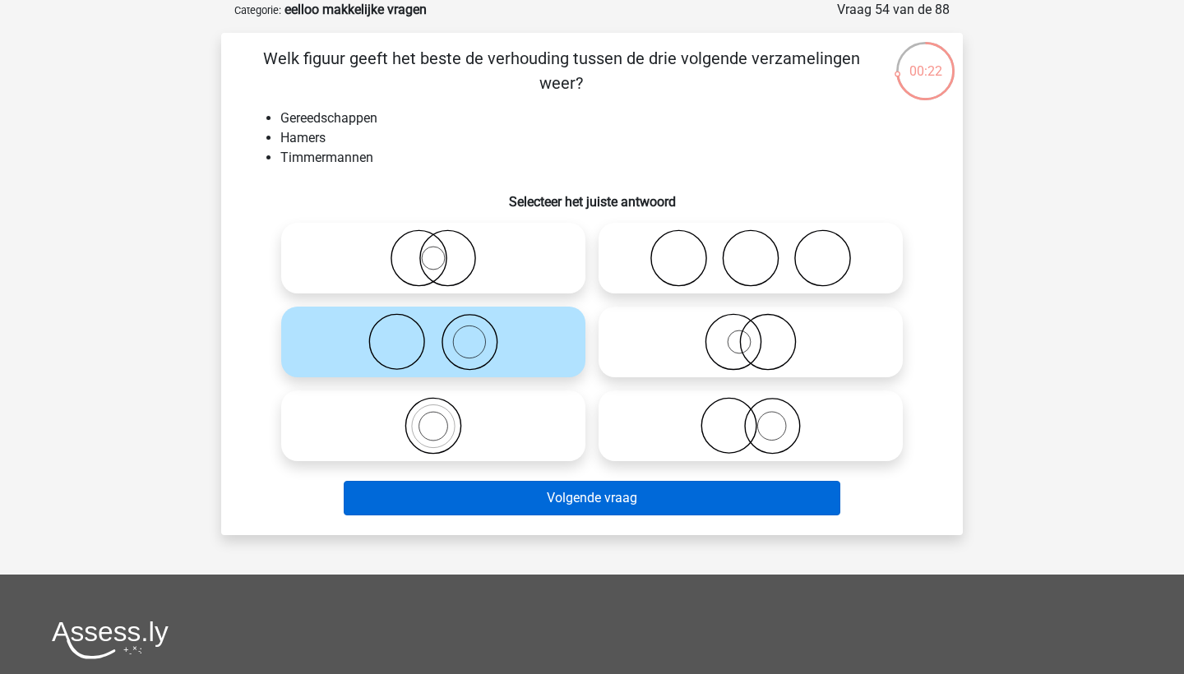
click at [583, 501] on button "Volgende vraag" at bounding box center [592, 498] width 497 height 35
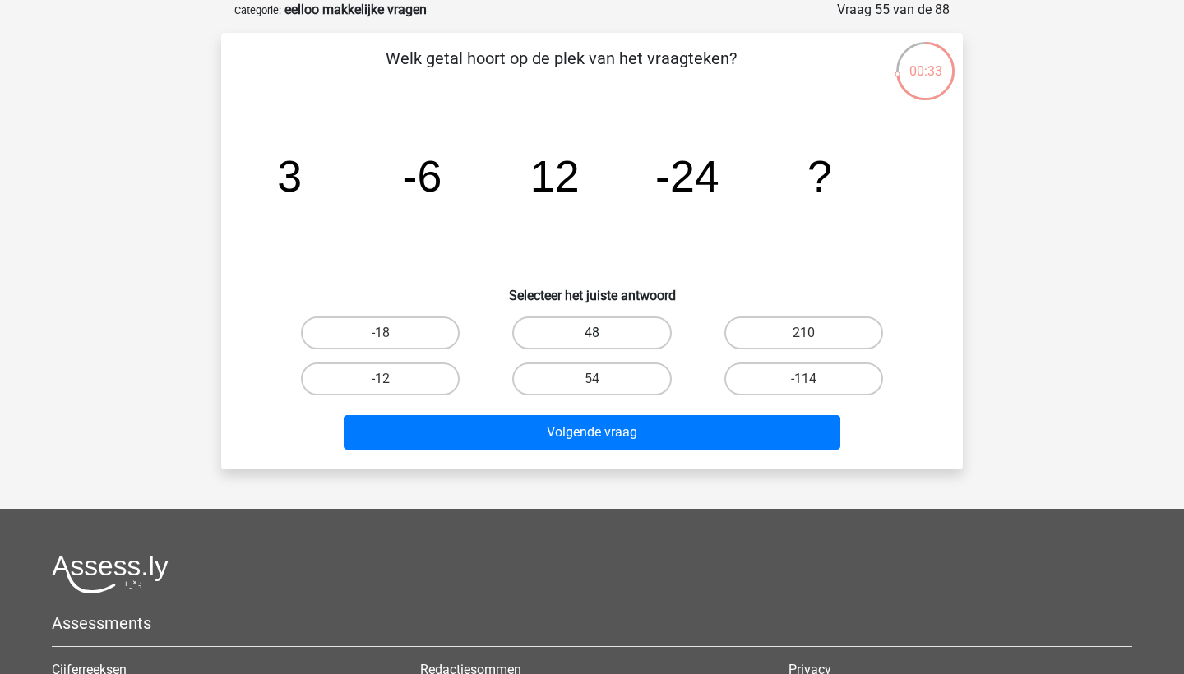
click at [608, 331] on label "48" at bounding box center [591, 332] width 159 height 33
click at [603, 333] on input "48" at bounding box center [597, 338] width 11 height 11
radio input "true"
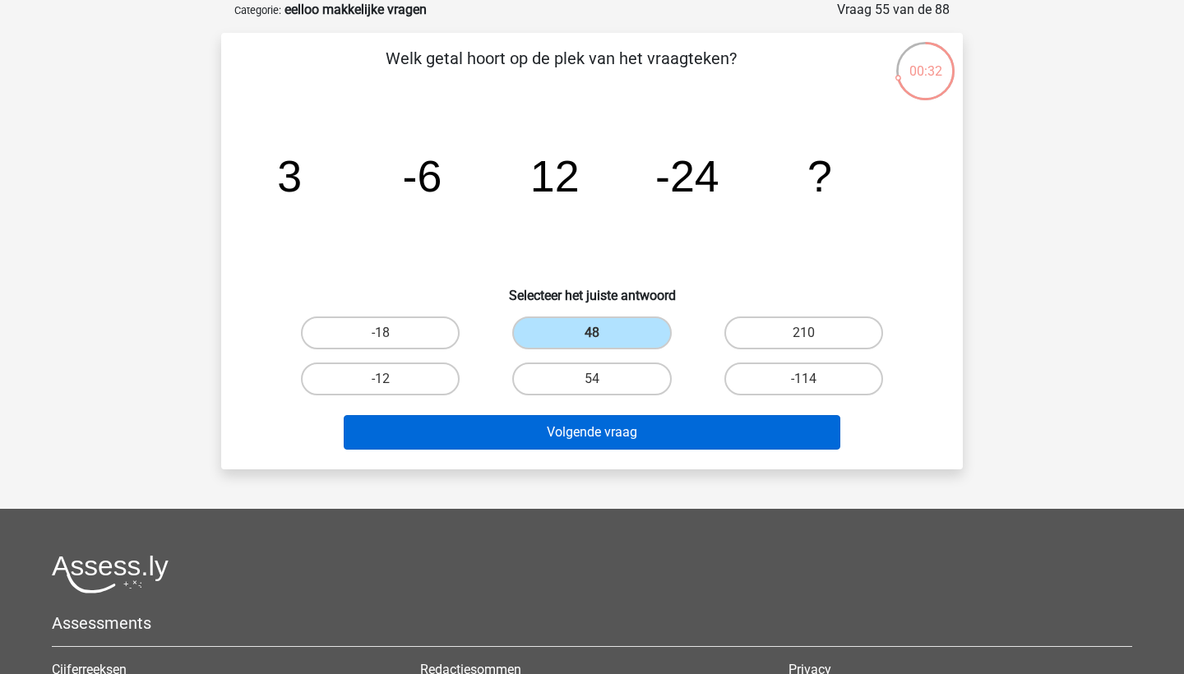
click at [644, 440] on button "Volgende vraag" at bounding box center [592, 432] width 497 height 35
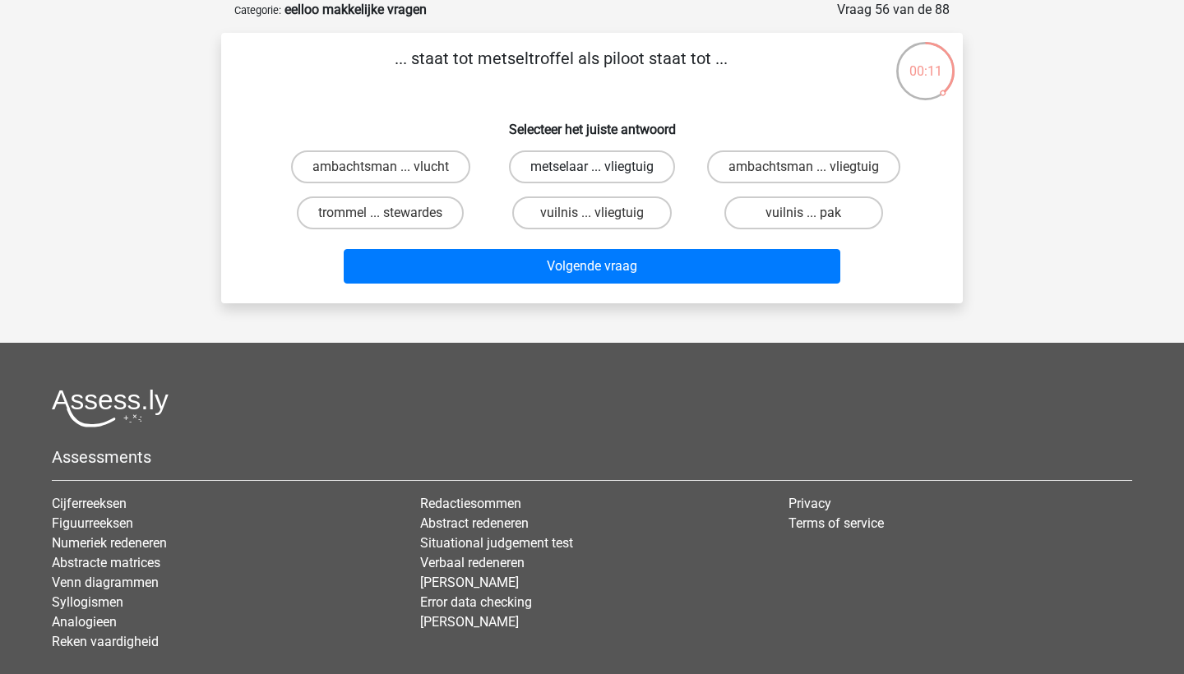
click at [598, 166] on label "metselaar ... vliegtuig" at bounding box center [592, 166] width 166 height 33
click at [598, 167] on input "metselaar ... vliegtuig" at bounding box center [597, 172] width 11 height 11
radio input "true"
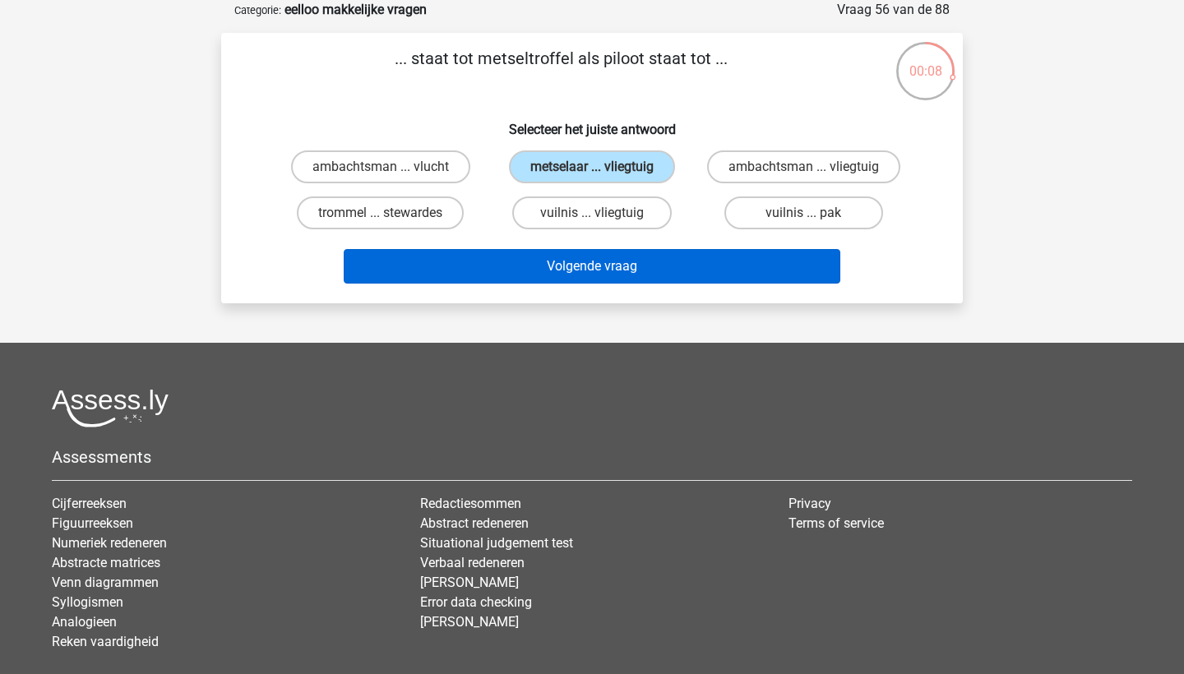
click at [627, 263] on button "Volgende vraag" at bounding box center [592, 266] width 497 height 35
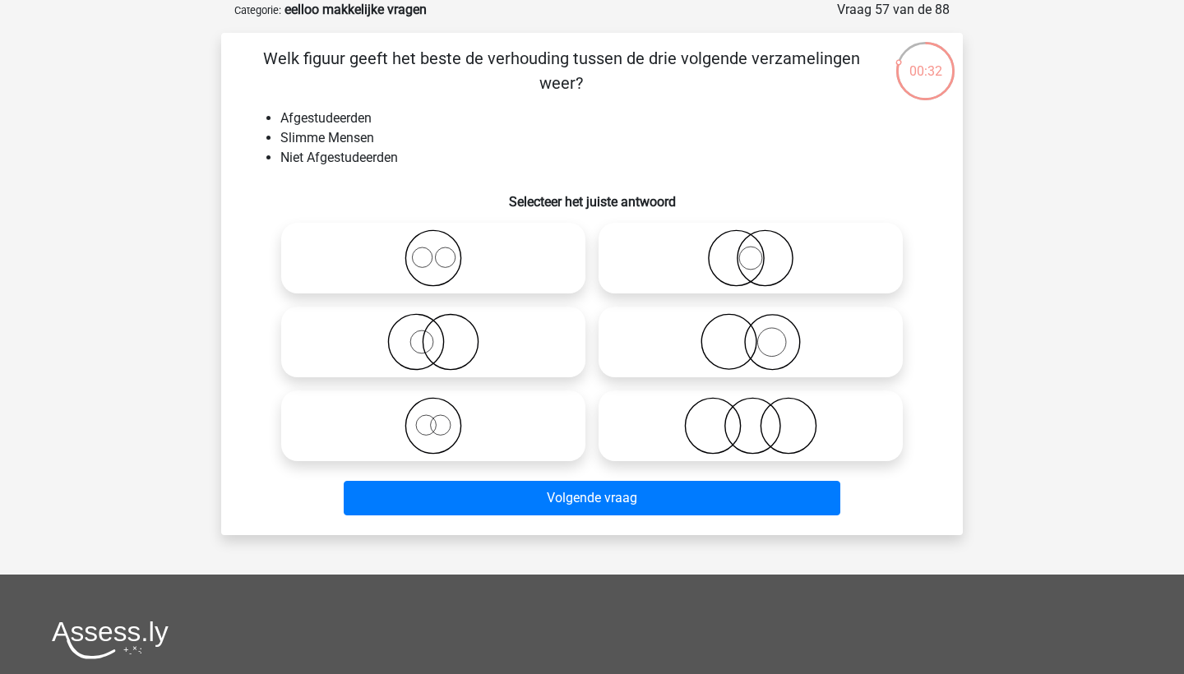
click at [508, 262] on icon at bounding box center [433, 258] width 291 height 58
click at [444, 250] on input "radio" at bounding box center [438, 244] width 11 height 11
radio input "true"
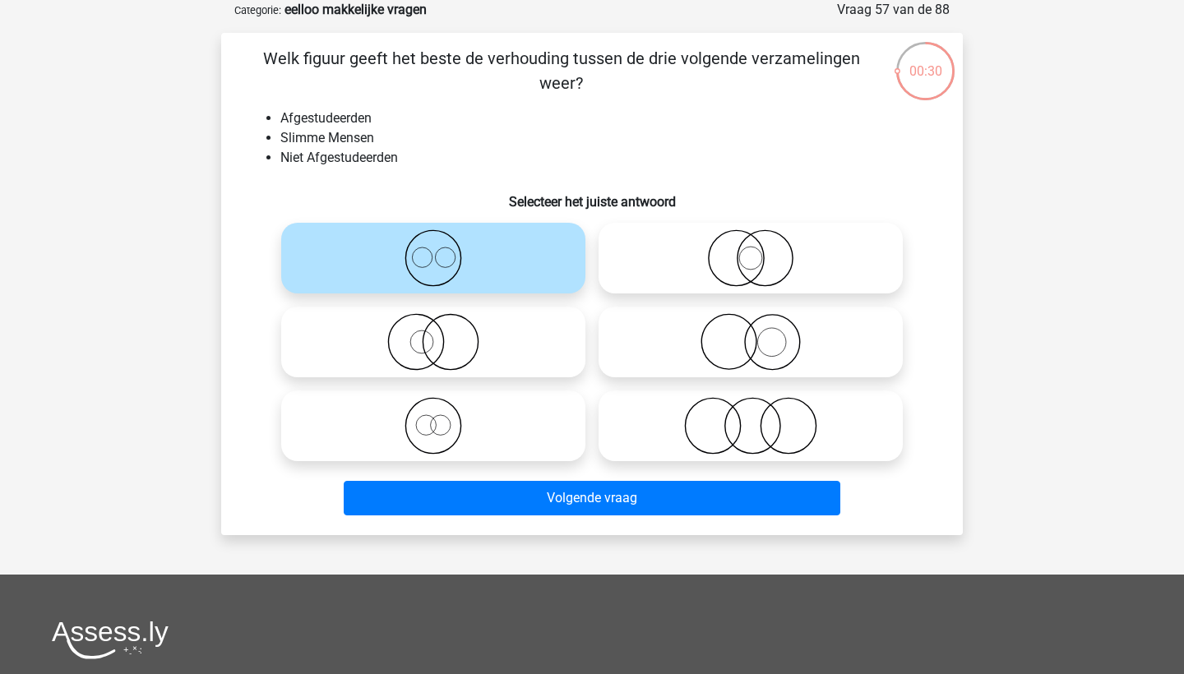
click at [723, 397] on icon at bounding box center [750, 426] width 291 height 58
click at [751, 407] on input "radio" at bounding box center [756, 412] width 11 height 11
radio input "true"
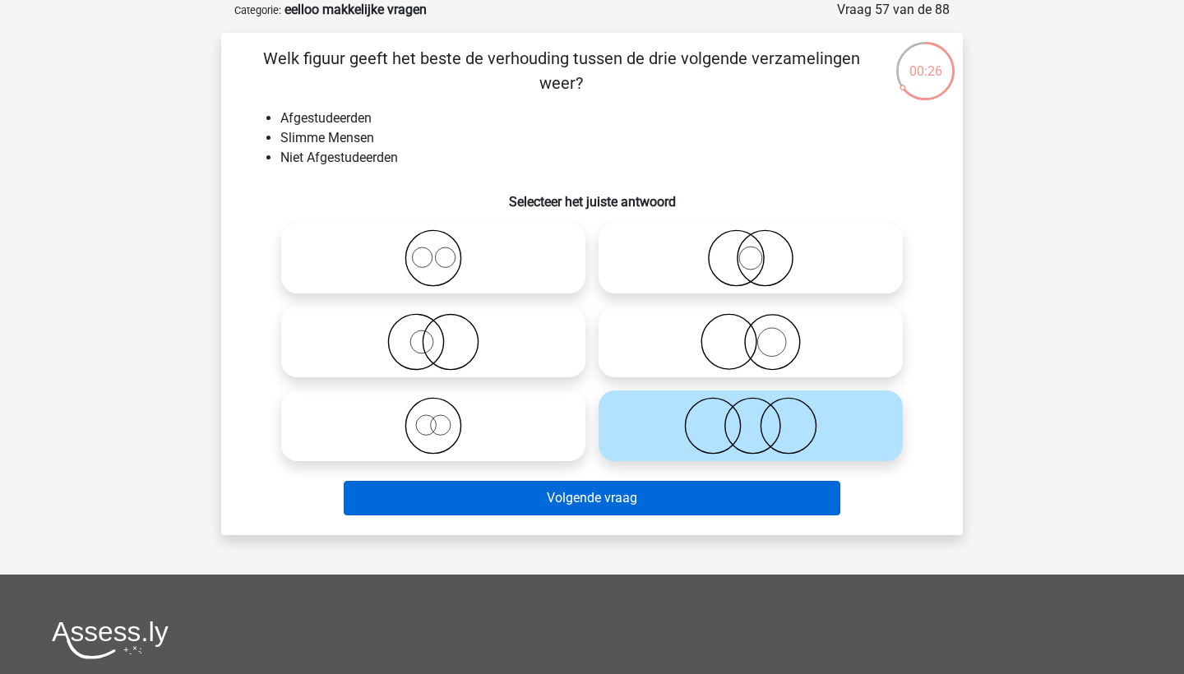
click at [644, 497] on button "Volgende vraag" at bounding box center [592, 498] width 497 height 35
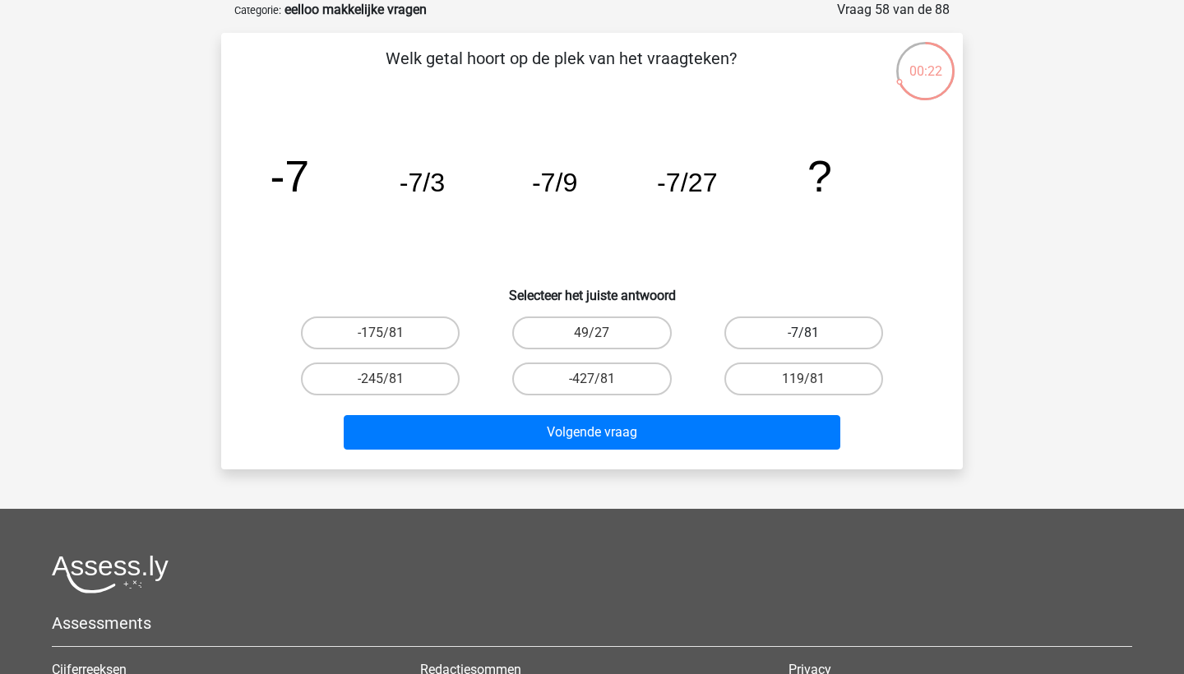
click at [780, 344] on label "-7/81" at bounding box center [803, 332] width 159 height 33
click at [803, 344] on input "-7/81" at bounding box center [808, 338] width 11 height 11
radio input "true"
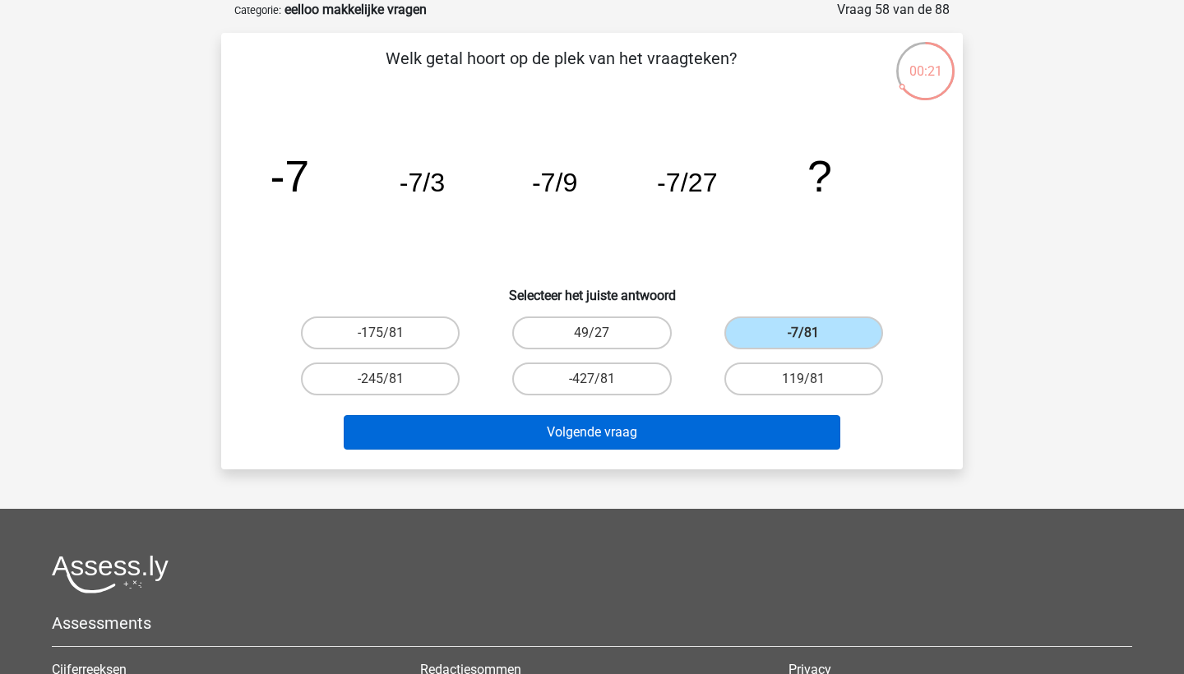
click at [740, 433] on button "Volgende vraag" at bounding box center [592, 432] width 497 height 35
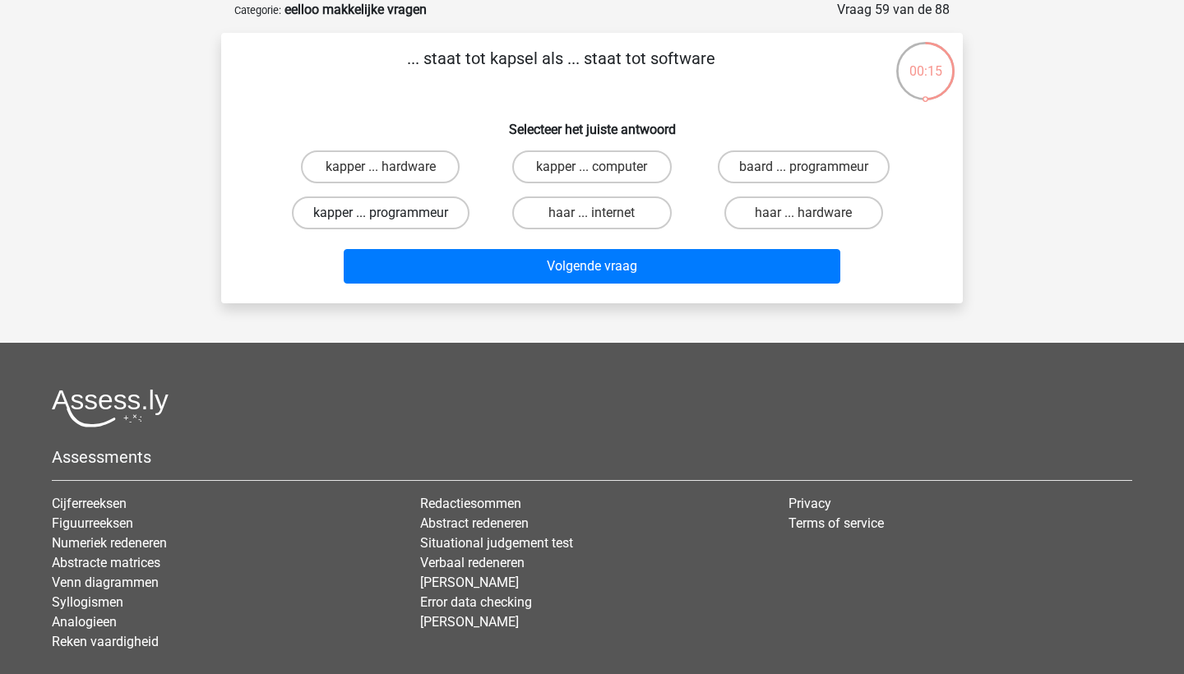
click at [432, 213] on label "kapper ... programmeur" at bounding box center [381, 212] width 178 height 33
click at [391, 213] on input "kapper ... programmeur" at bounding box center [386, 218] width 11 height 11
radio input "true"
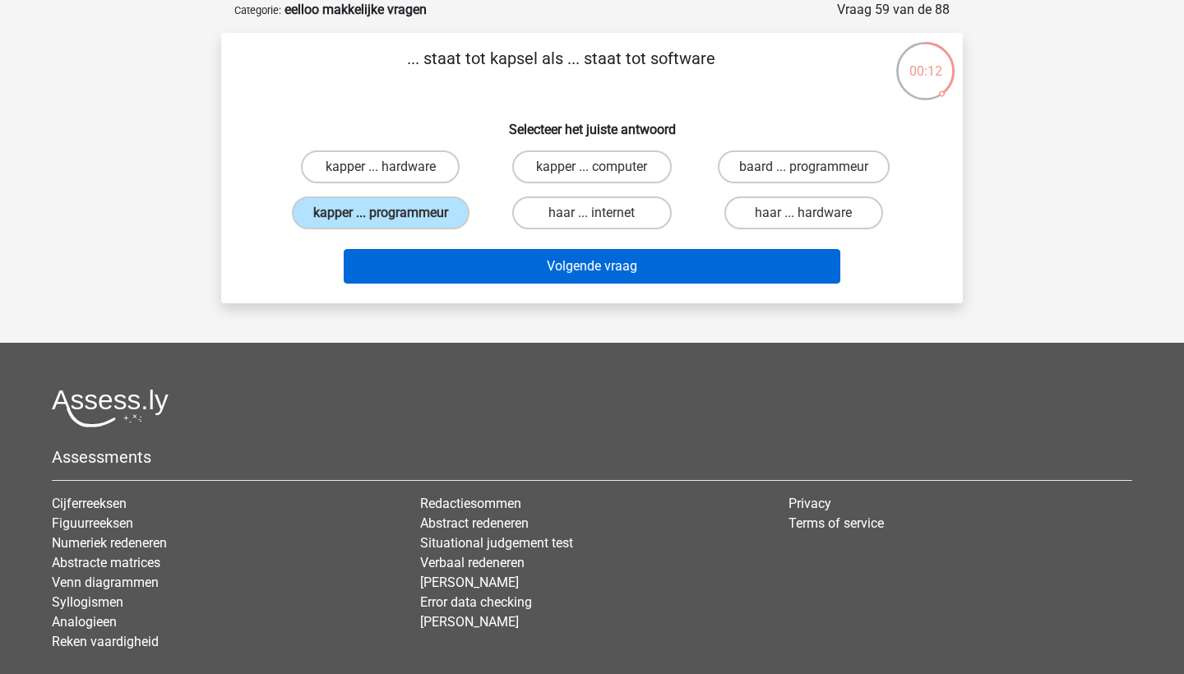
click at [497, 270] on button "Volgende vraag" at bounding box center [592, 266] width 497 height 35
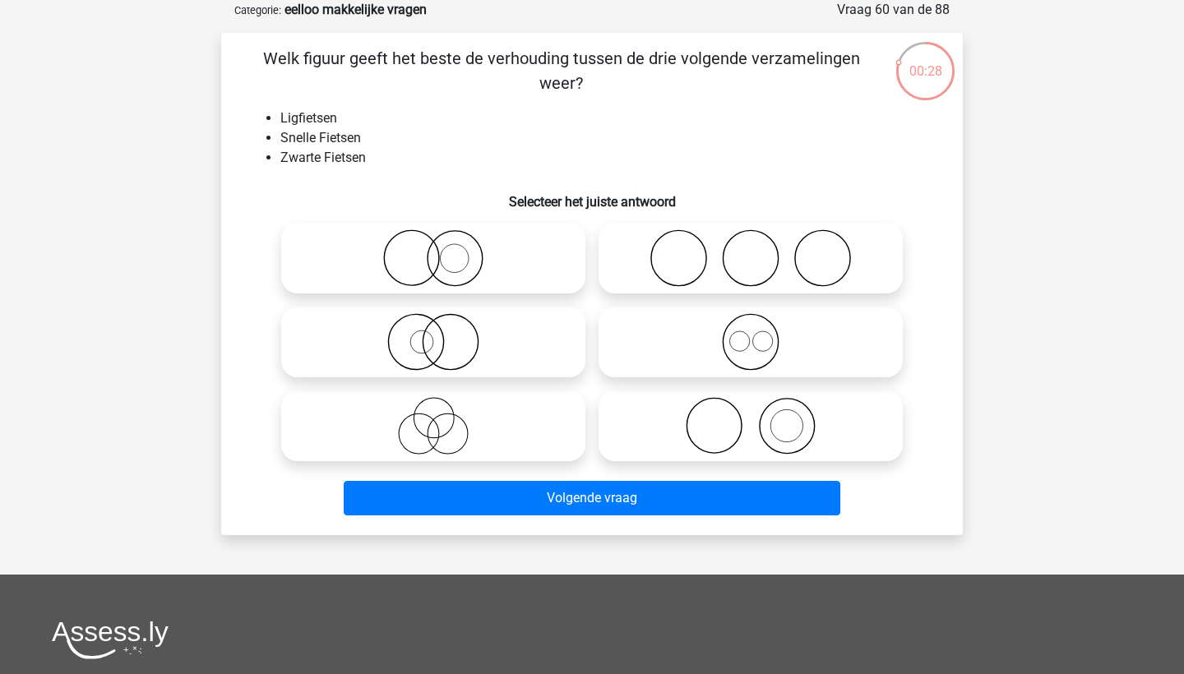
click at [438, 455] on label at bounding box center [433, 425] width 304 height 71
click at [438, 418] on input "radio" at bounding box center [438, 412] width 11 height 11
radio input "true"
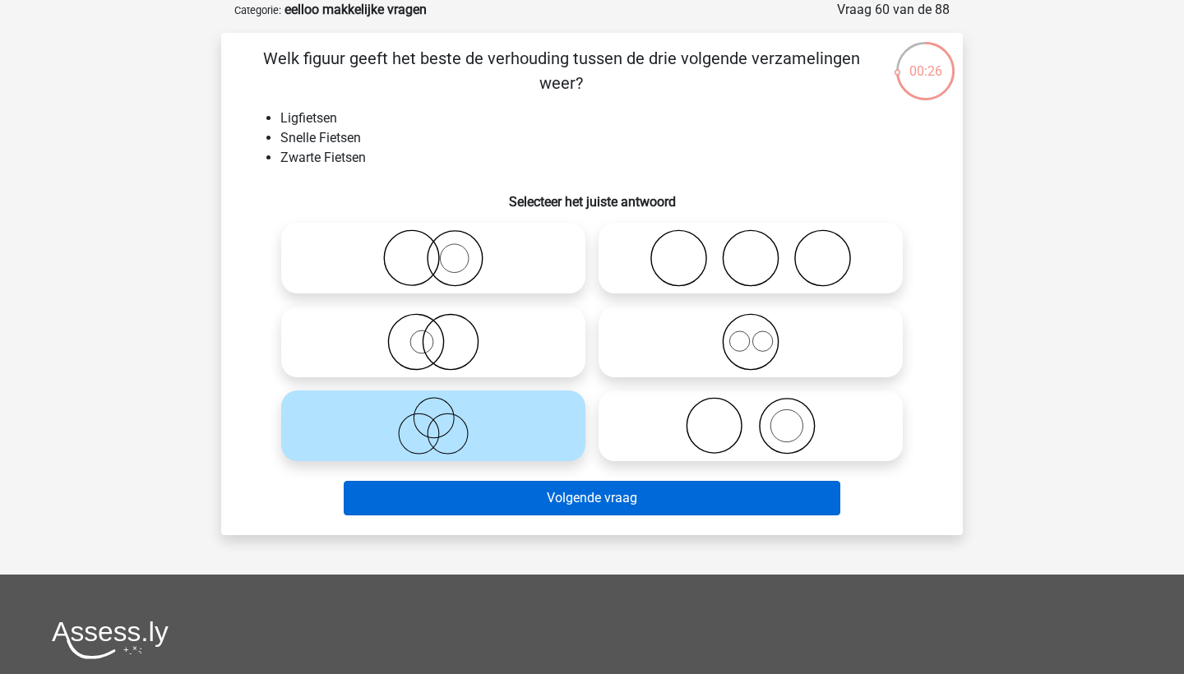
click at [534, 500] on button "Volgende vraag" at bounding box center [592, 498] width 497 height 35
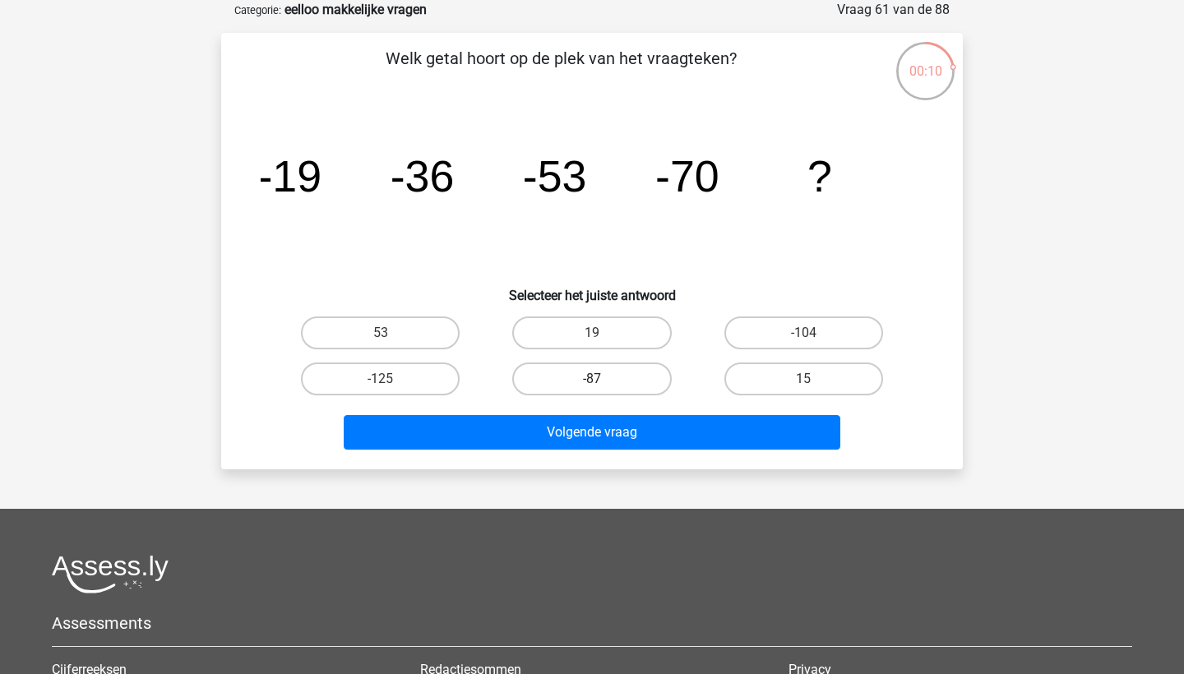
click at [594, 365] on label "-87" at bounding box center [591, 379] width 159 height 33
click at [594, 379] on input "-87" at bounding box center [597, 384] width 11 height 11
radio input "true"
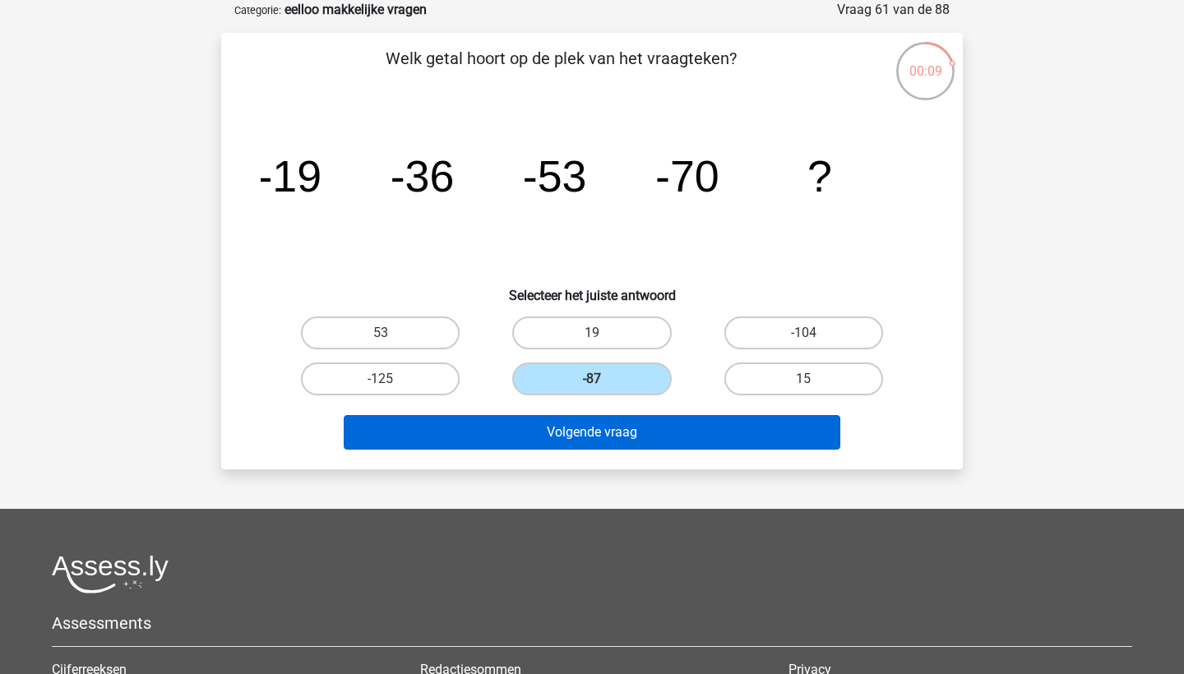
click at [618, 434] on button "Volgende vraag" at bounding box center [592, 432] width 497 height 35
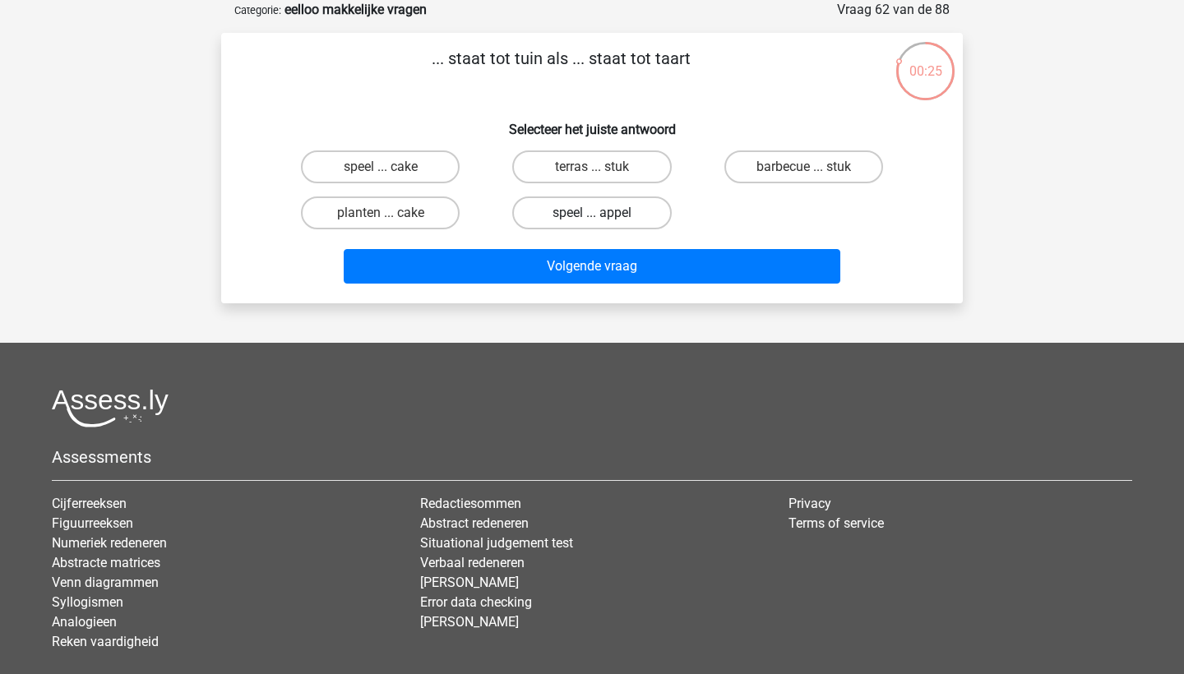
click at [621, 214] on label "speel ... appel" at bounding box center [591, 212] width 159 height 33
click at [603, 214] on input "speel ... appel" at bounding box center [597, 218] width 11 height 11
radio input "true"
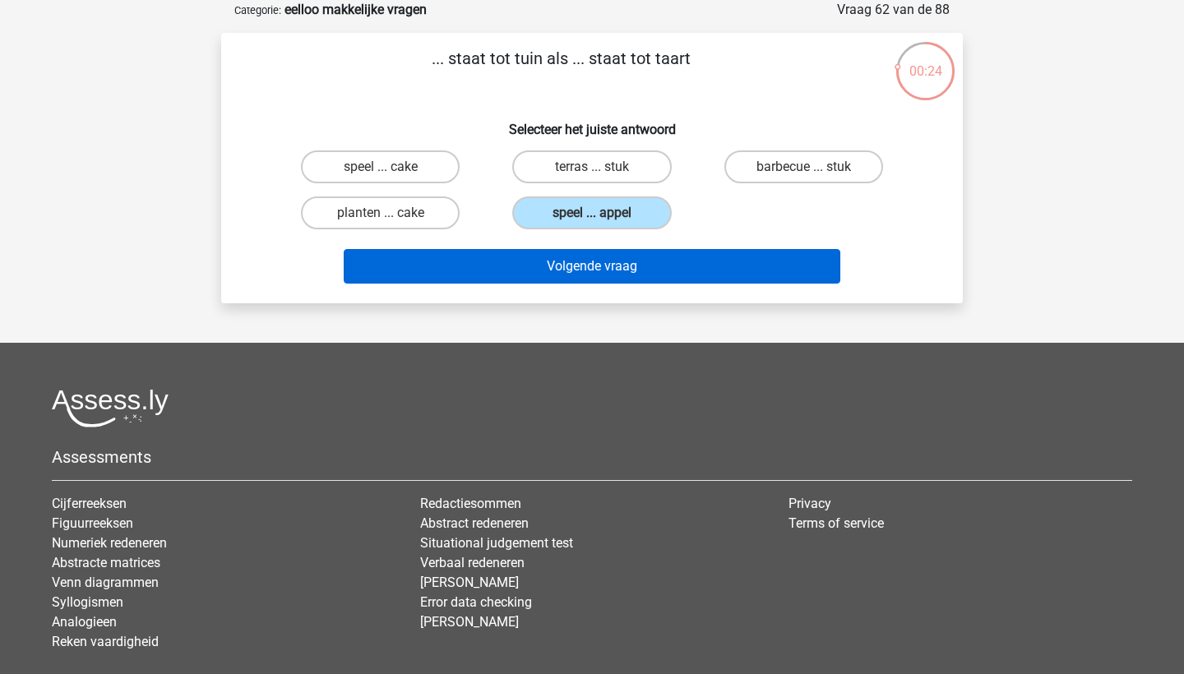
click at [639, 262] on button "Volgende vraag" at bounding box center [592, 266] width 497 height 35
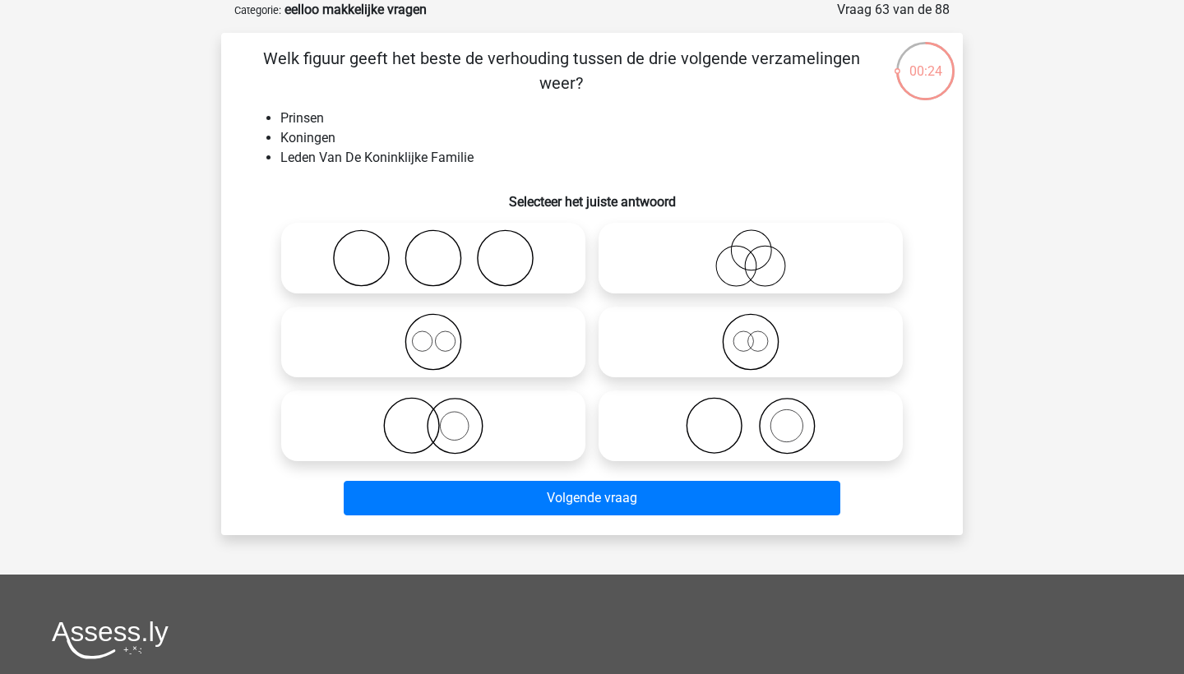
click at [510, 348] on icon at bounding box center [433, 342] width 291 height 58
click at [444, 334] on input "radio" at bounding box center [438, 328] width 11 height 11
radio input "true"
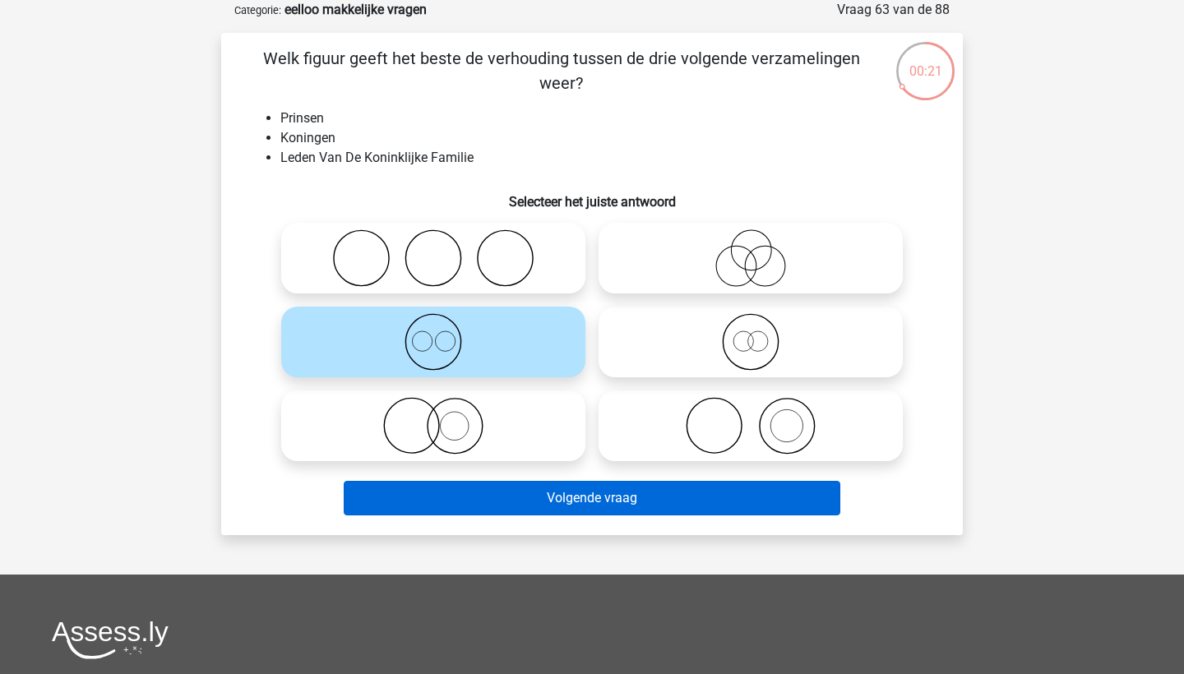
click at [557, 501] on button "Volgende vraag" at bounding box center [592, 498] width 497 height 35
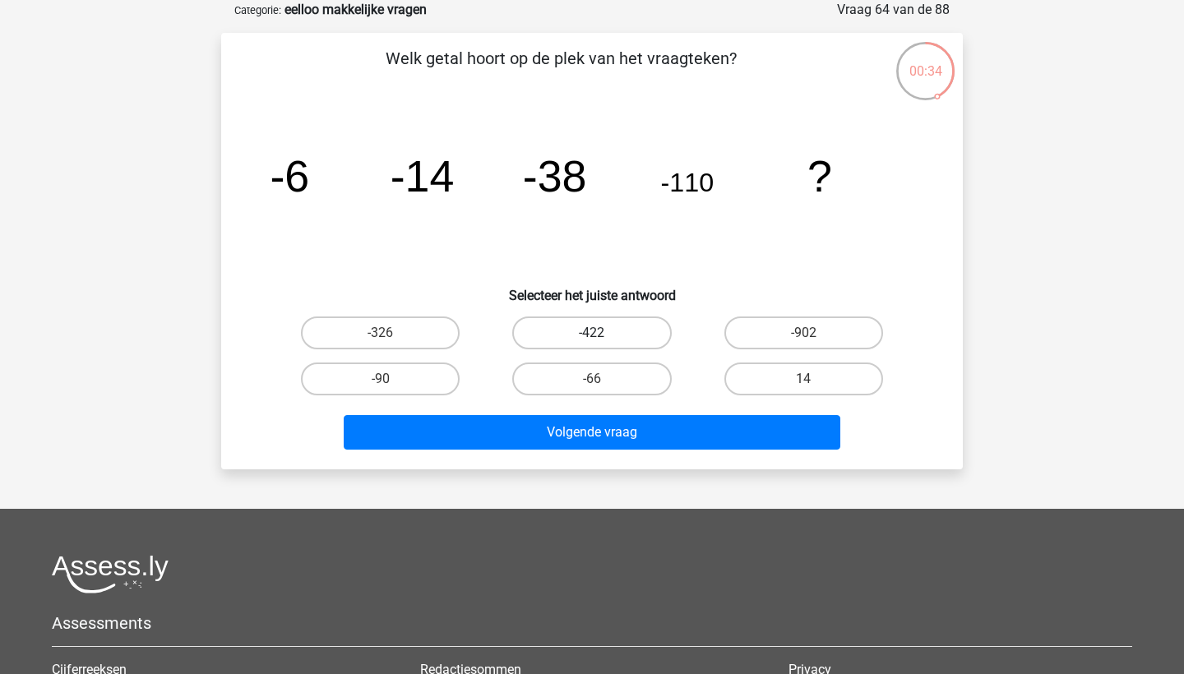
click at [653, 335] on label "-422" at bounding box center [591, 332] width 159 height 33
click at [603, 335] on input "-422" at bounding box center [597, 338] width 11 height 11
radio input "true"
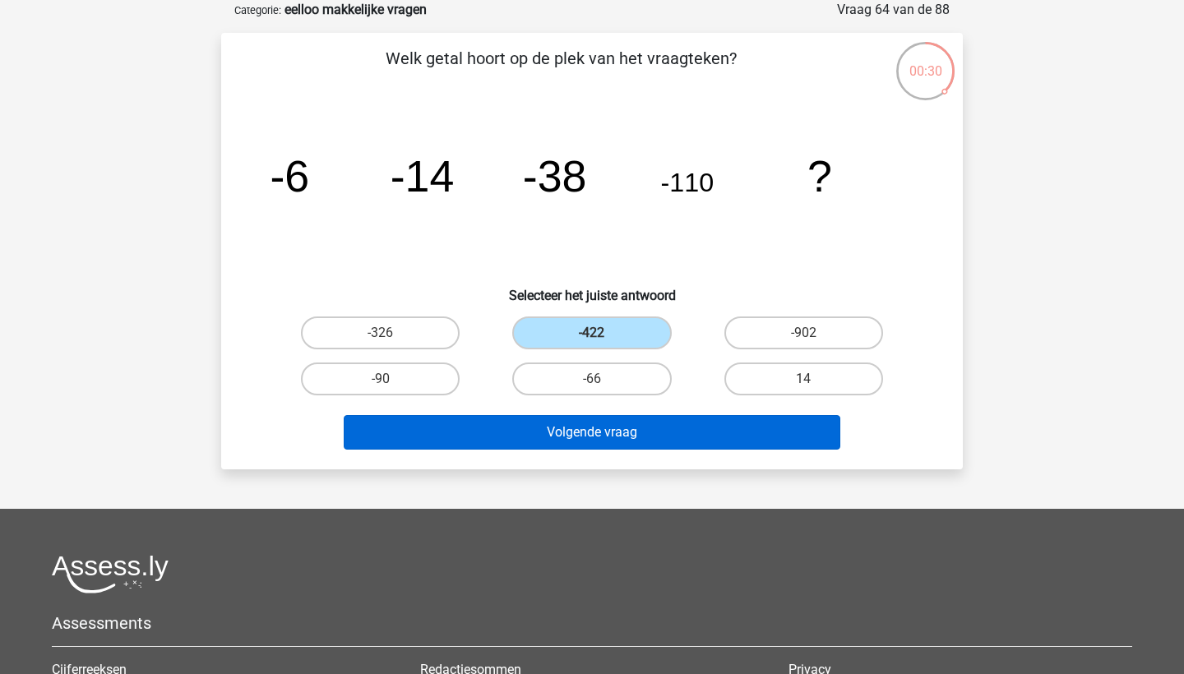
click at [668, 440] on button "Volgende vraag" at bounding box center [592, 432] width 497 height 35
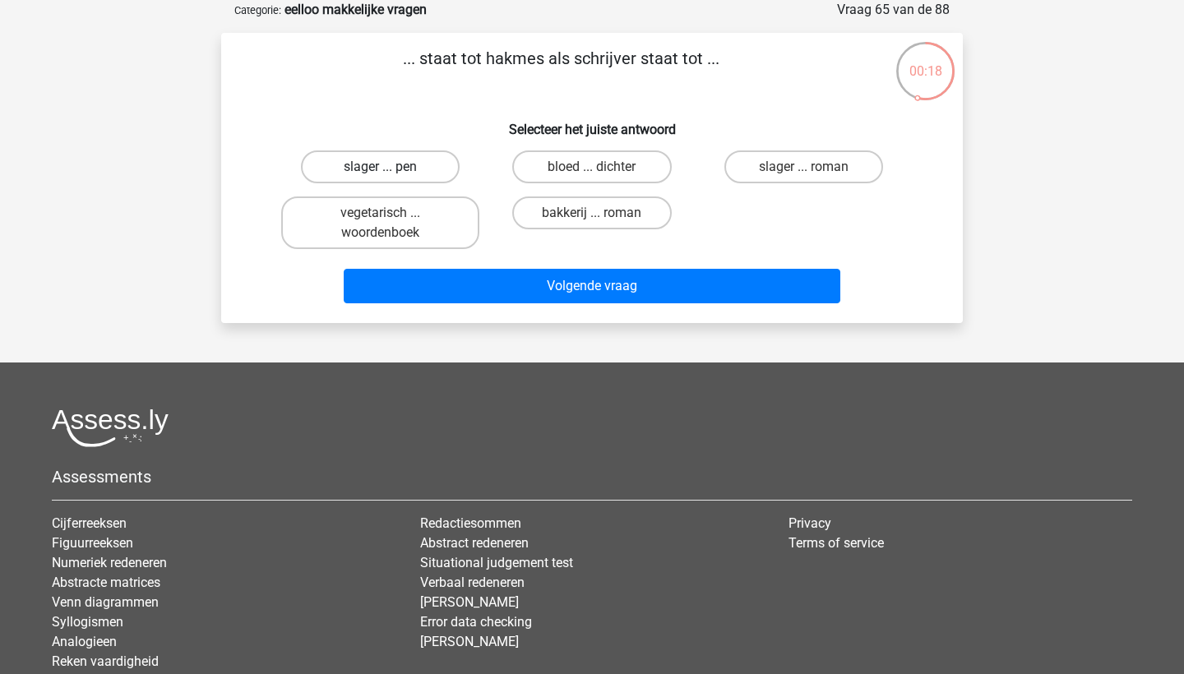
click at [434, 167] on label "slager ... pen" at bounding box center [380, 166] width 159 height 33
click at [391, 167] on input "slager ... pen" at bounding box center [386, 172] width 11 height 11
radio input "true"
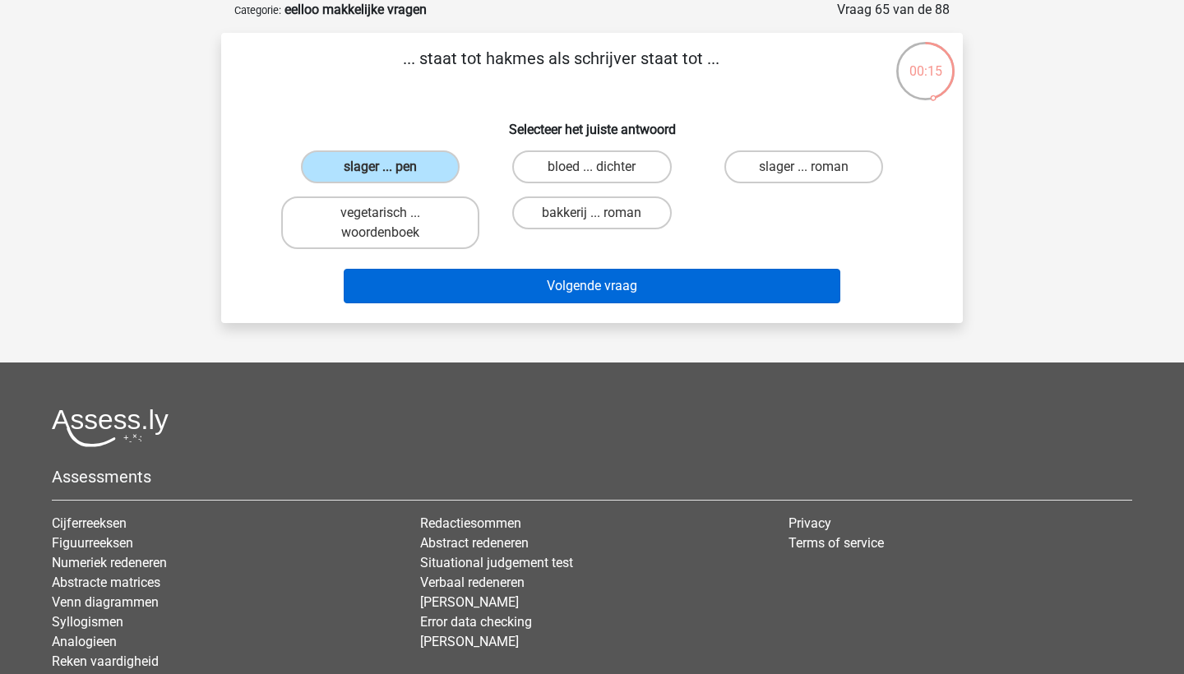
click at [575, 292] on button "Volgende vraag" at bounding box center [592, 286] width 497 height 35
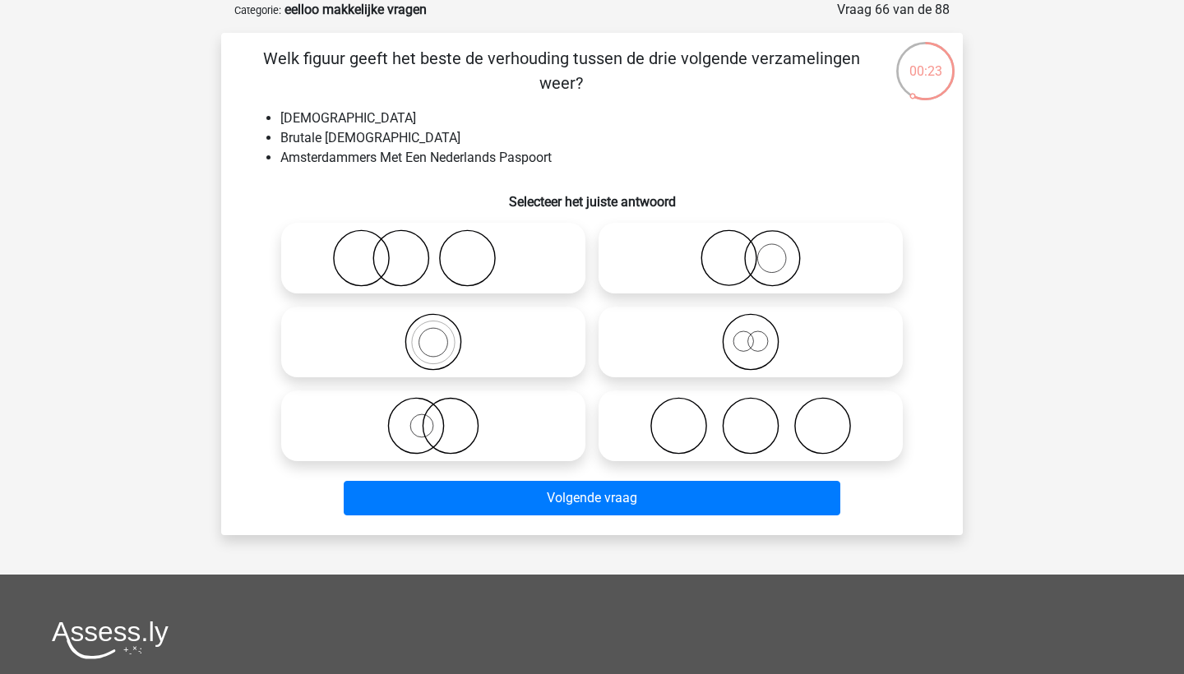
click at [704, 343] on icon at bounding box center [750, 342] width 291 height 58
click at [751, 334] on input "radio" at bounding box center [756, 328] width 11 height 11
radio input "true"
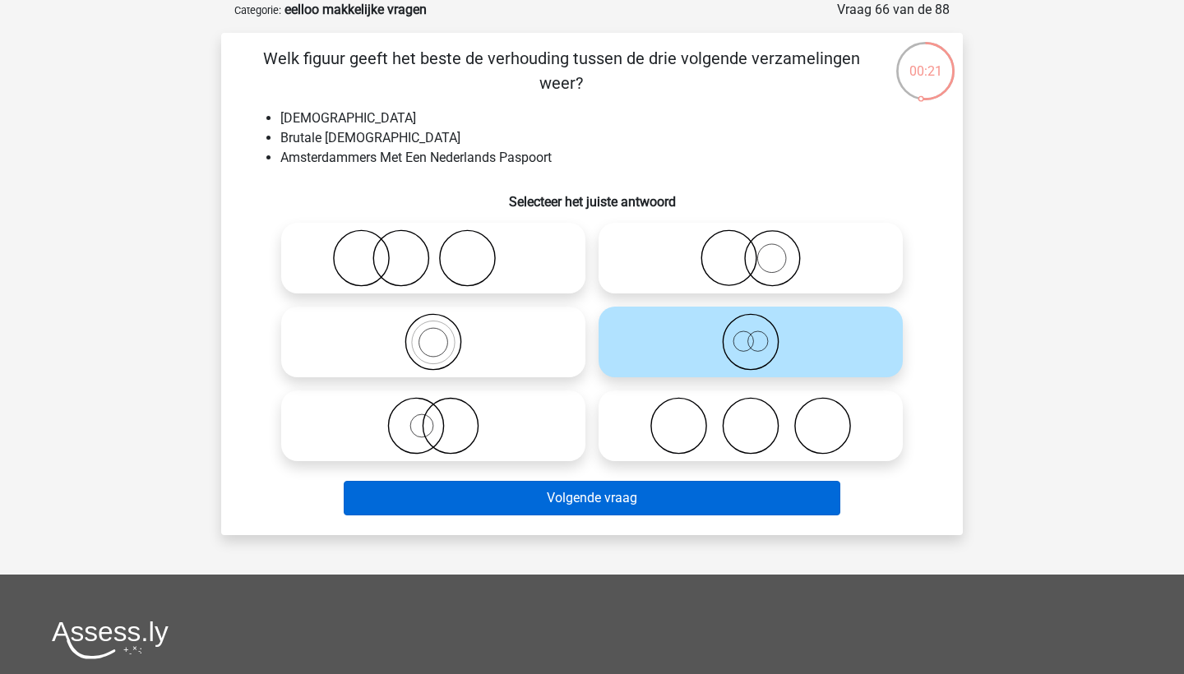
click at [704, 497] on button "Volgende vraag" at bounding box center [592, 498] width 497 height 35
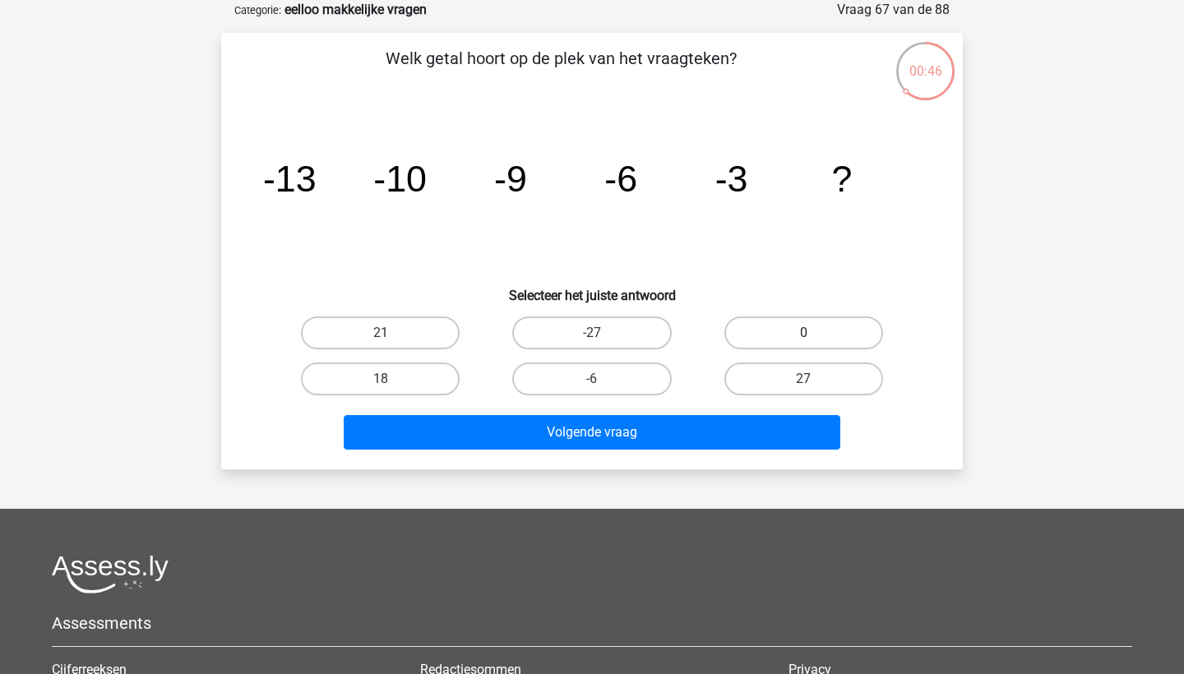
click at [783, 332] on label "0" at bounding box center [803, 332] width 159 height 33
click at [803, 333] on input "0" at bounding box center [808, 338] width 11 height 11
radio input "true"
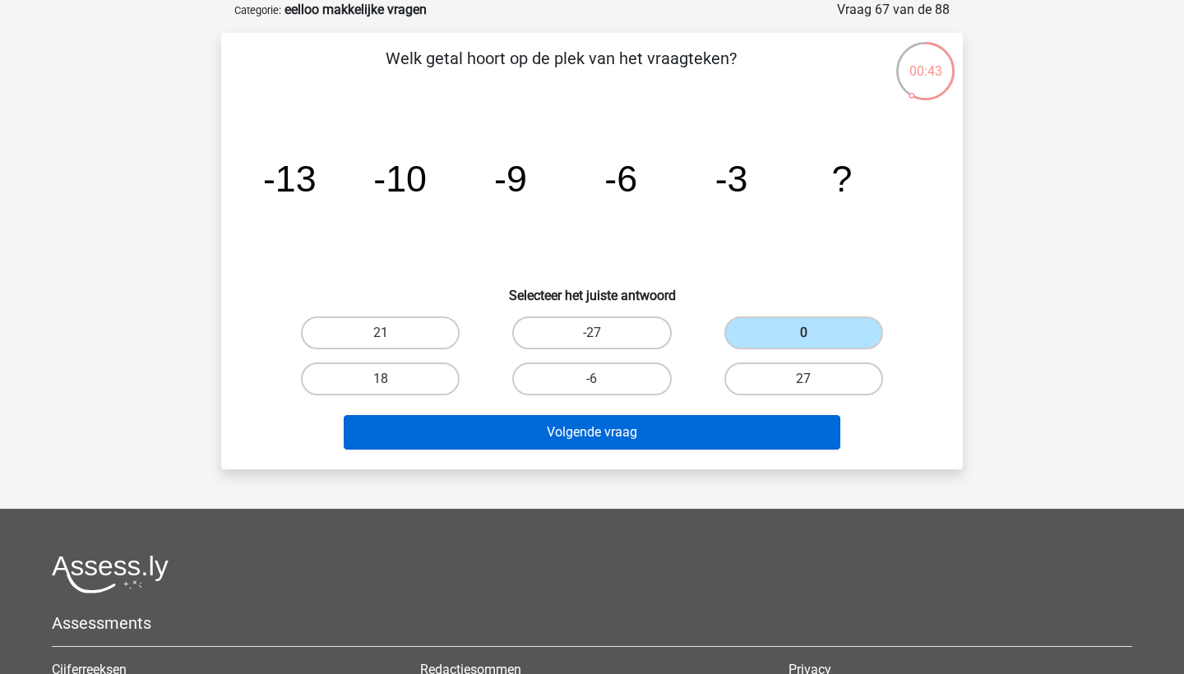
click at [681, 431] on button "Volgende vraag" at bounding box center [592, 432] width 497 height 35
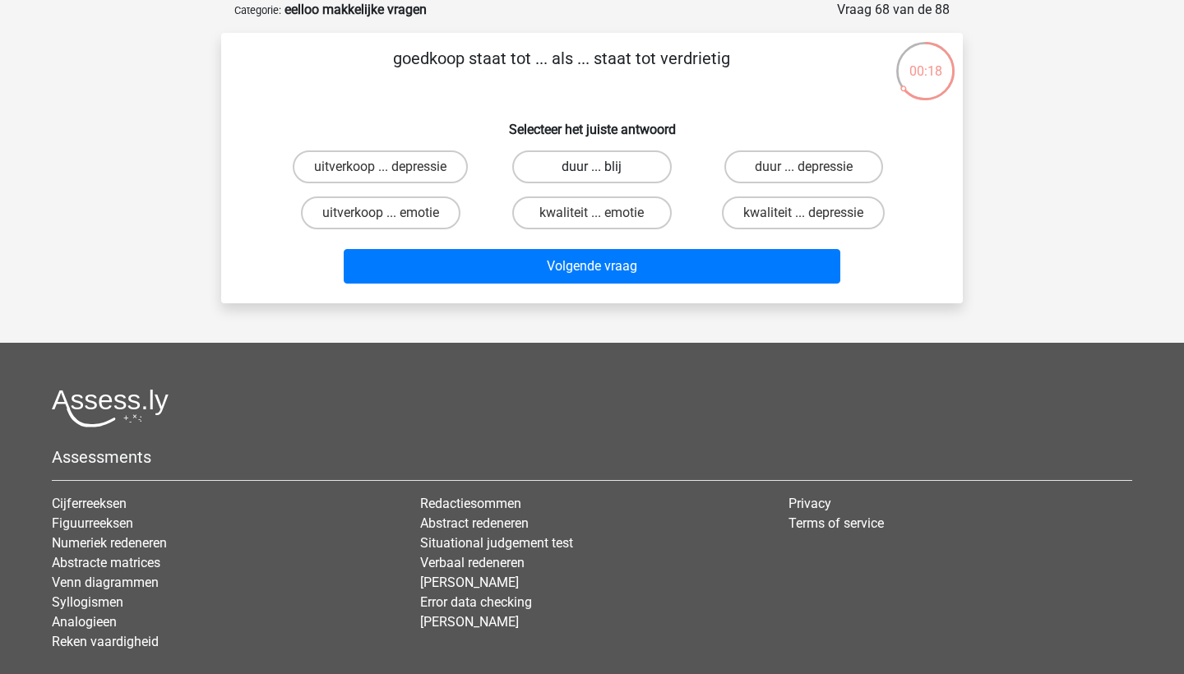
click at [631, 171] on label "duur ... blij" at bounding box center [591, 166] width 159 height 33
click at [603, 171] on input "duur ... blij" at bounding box center [597, 172] width 11 height 11
radio input "true"
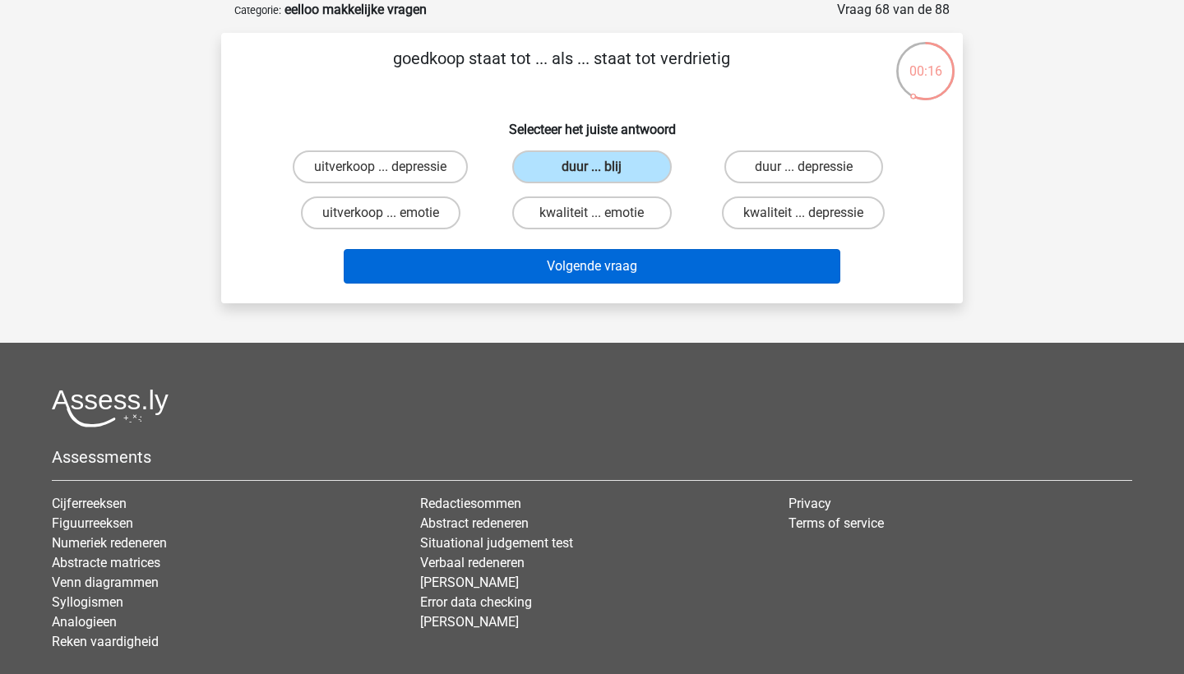
click at [640, 278] on button "Volgende vraag" at bounding box center [592, 266] width 497 height 35
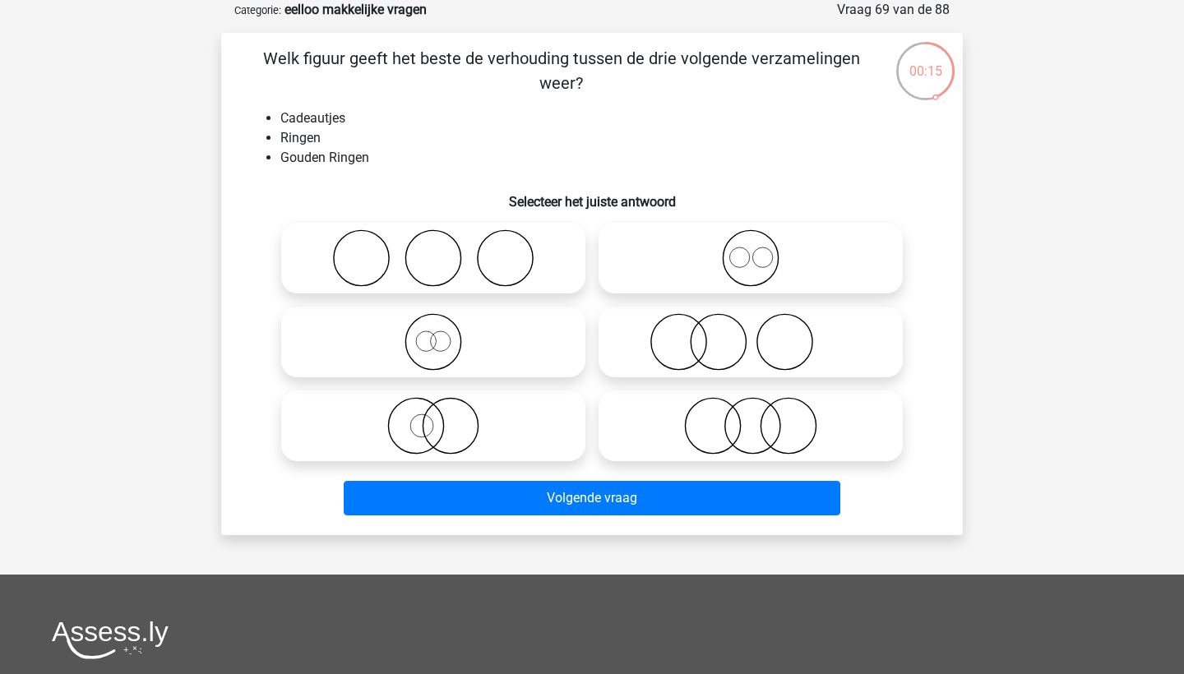
click at [521, 437] on icon at bounding box center [433, 426] width 291 height 58
click at [444, 418] on input "radio" at bounding box center [438, 412] width 11 height 11
radio input "true"
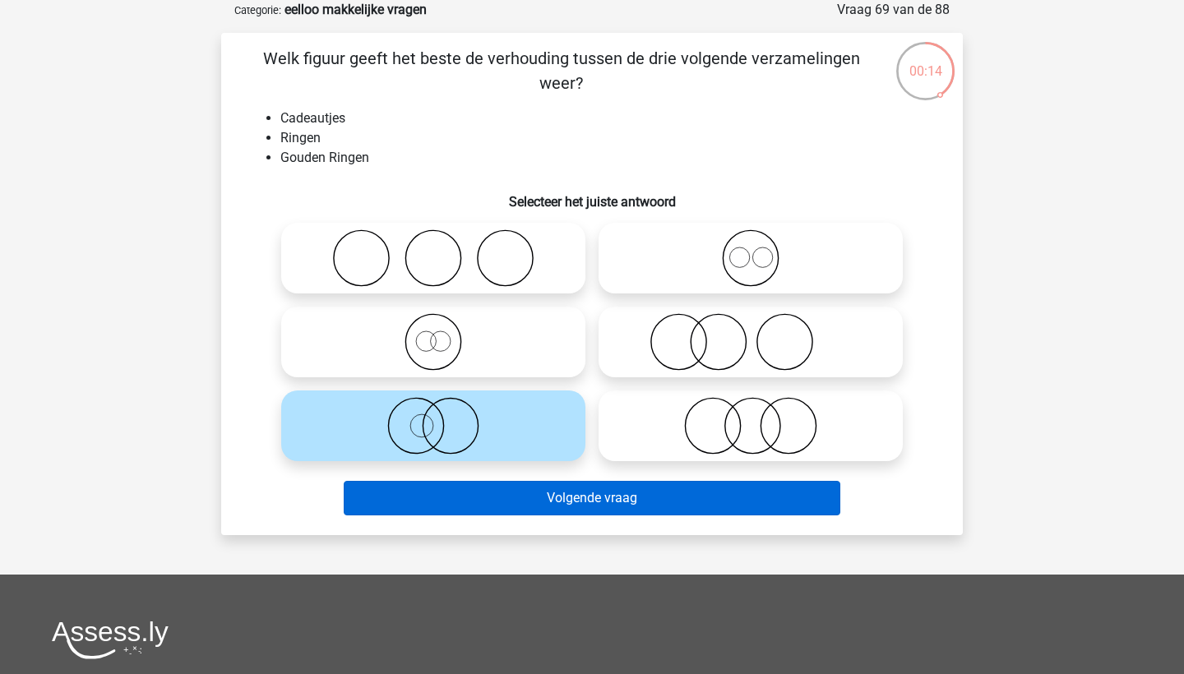
click at [567, 502] on button "Volgende vraag" at bounding box center [592, 498] width 497 height 35
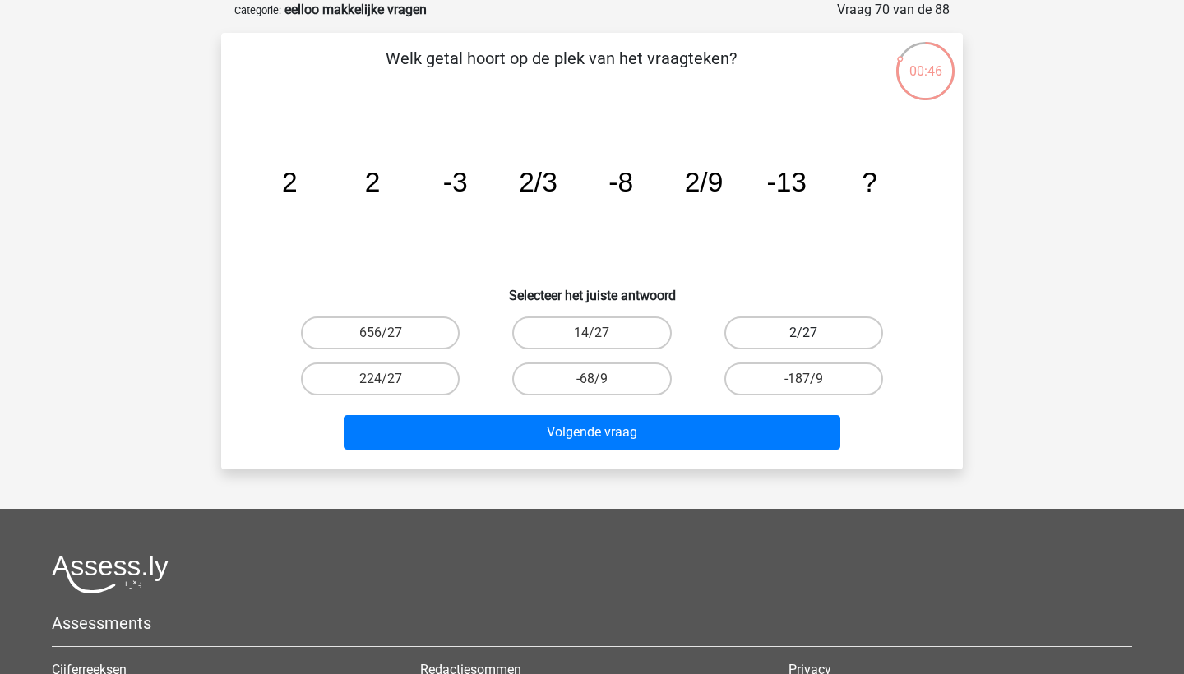
click at [808, 322] on label "2/27" at bounding box center [803, 332] width 159 height 33
click at [808, 333] on input "2/27" at bounding box center [808, 338] width 11 height 11
radio input "true"
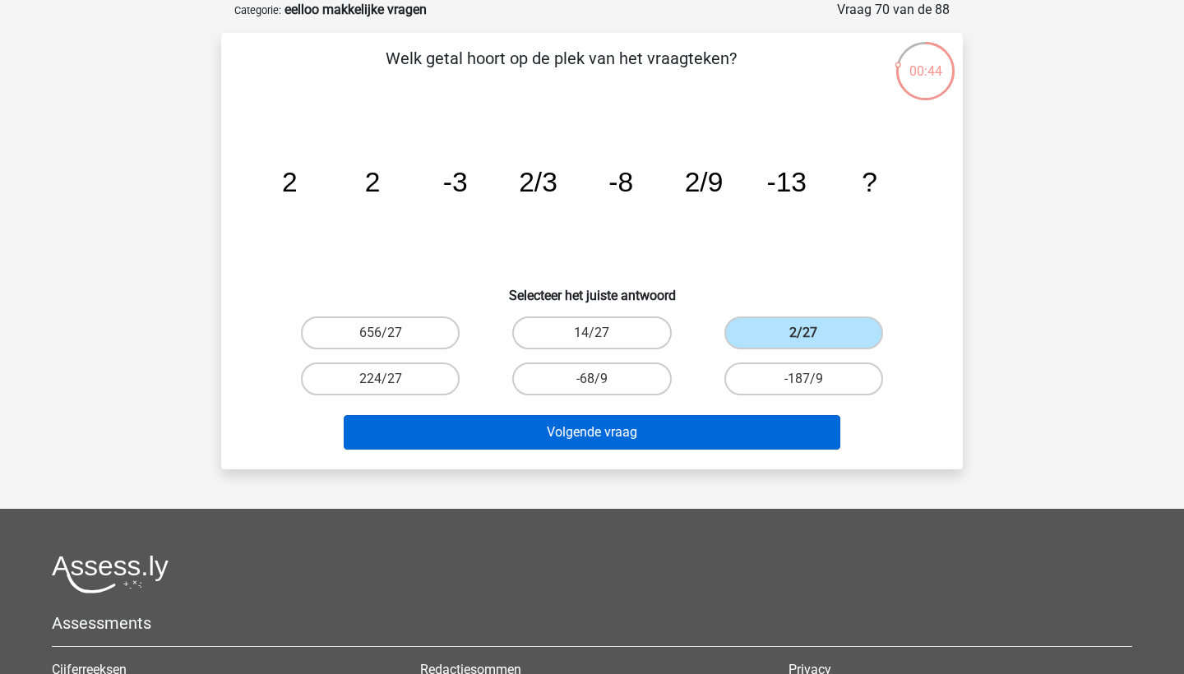
click at [735, 440] on button "Volgende vraag" at bounding box center [592, 432] width 497 height 35
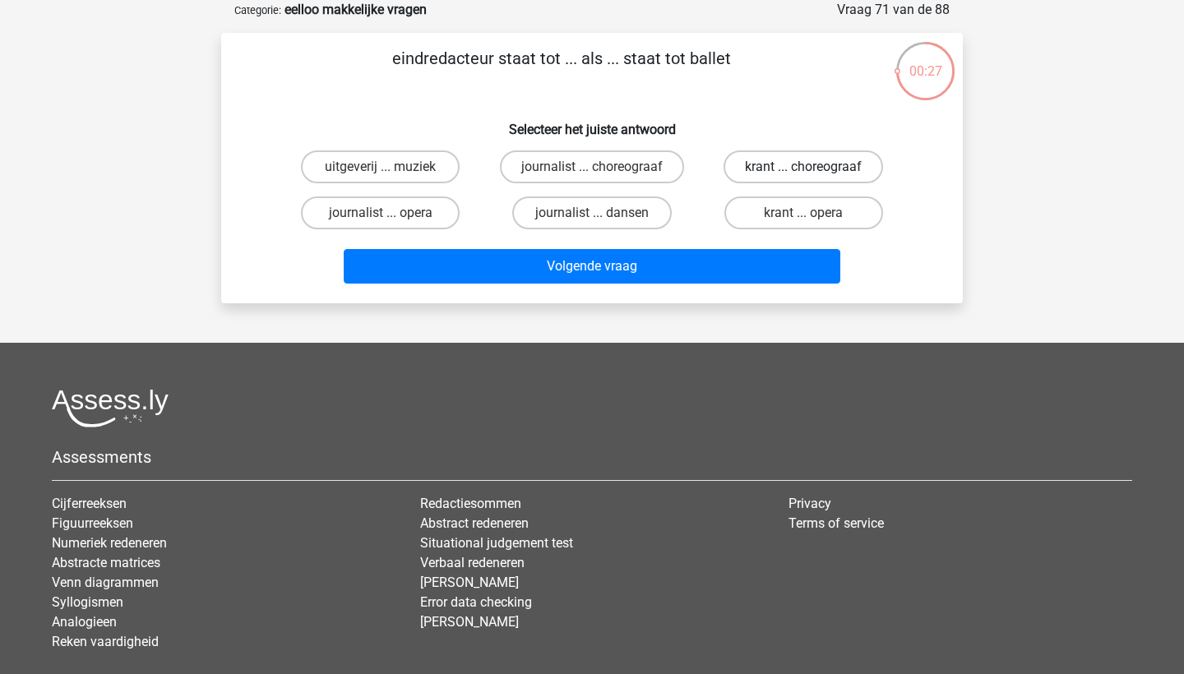
click at [775, 171] on label "krant ... choreograaf" at bounding box center [802, 166] width 159 height 33
click at [803, 171] on input "krant ... choreograaf" at bounding box center [808, 172] width 11 height 11
radio input "true"
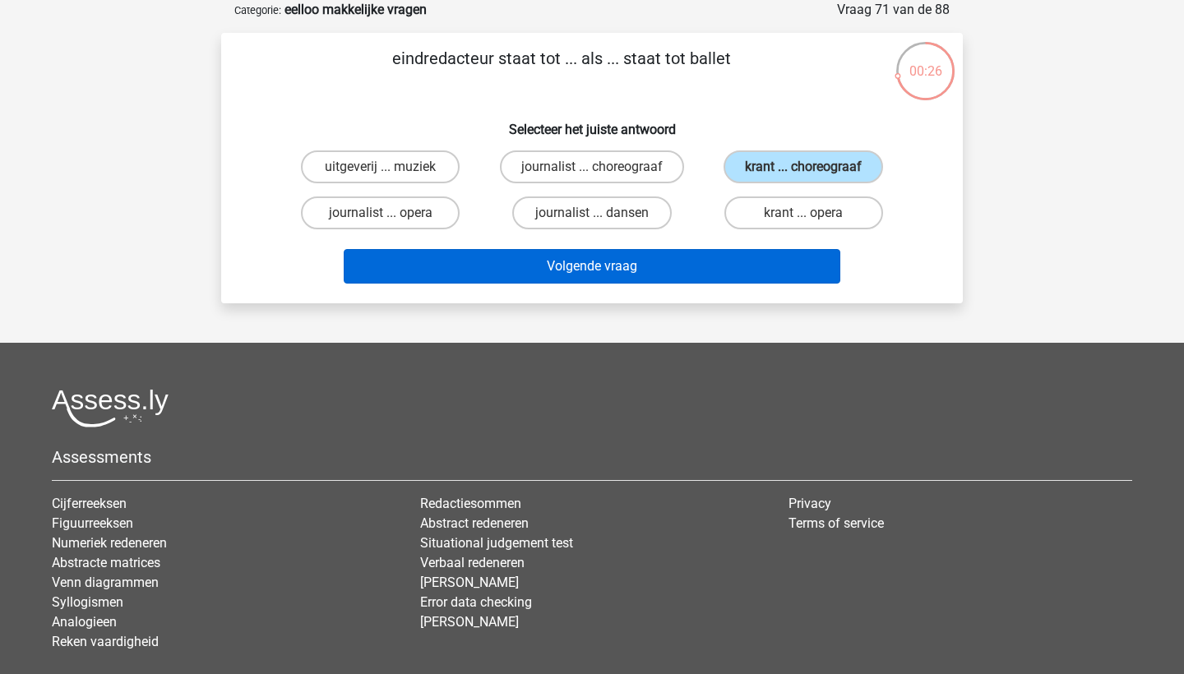
click at [748, 274] on button "Volgende vraag" at bounding box center [592, 266] width 497 height 35
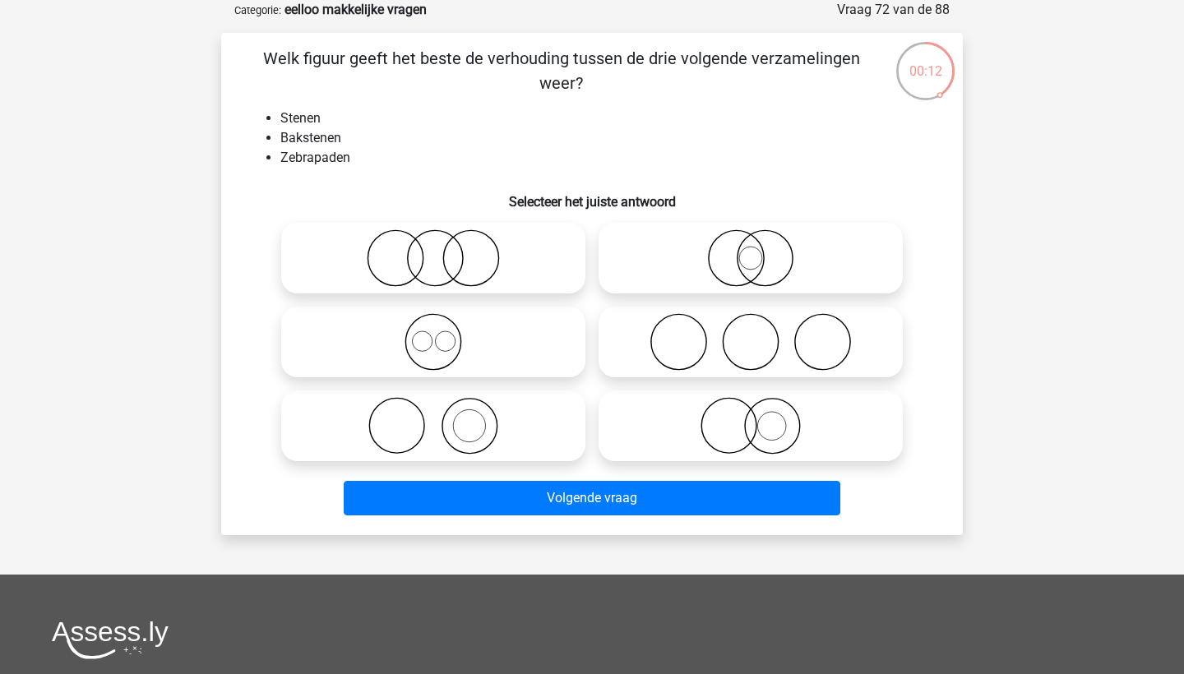
click at [501, 413] on icon at bounding box center [433, 426] width 291 height 58
click at [444, 413] on input "radio" at bounding box center [438, 412] width 11 height 11
radio input "true"
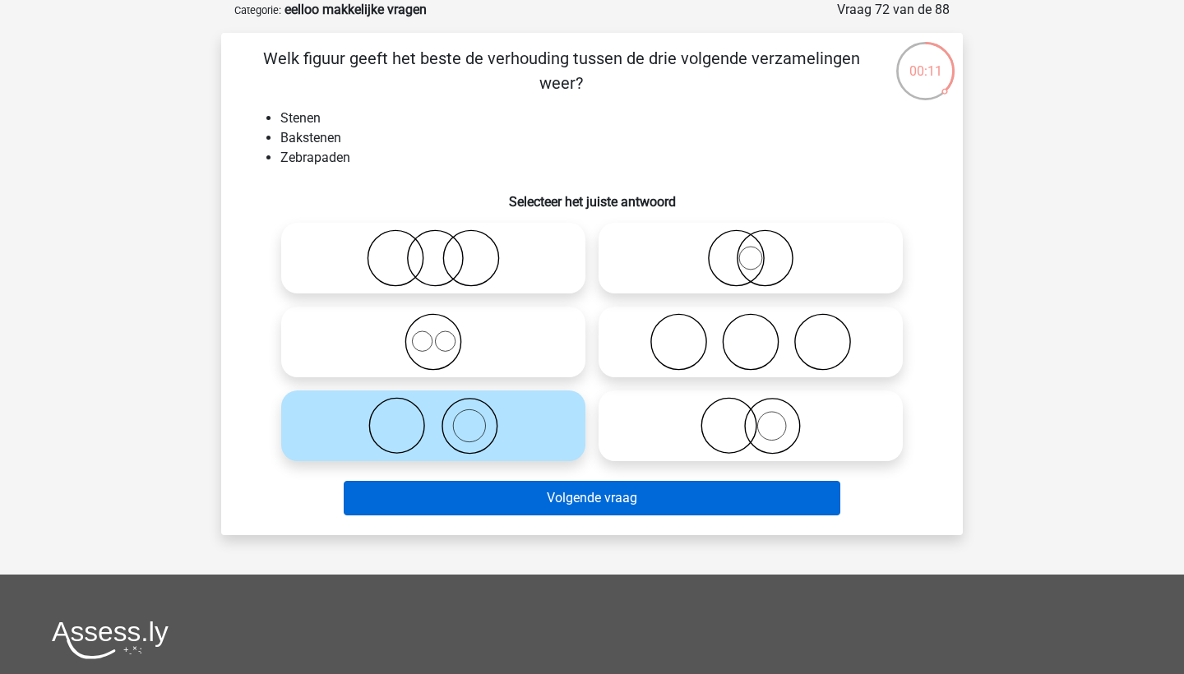
click at [543, 498] on button "Volgende vraag" at bounding box center [592, 498] width 497 height 35
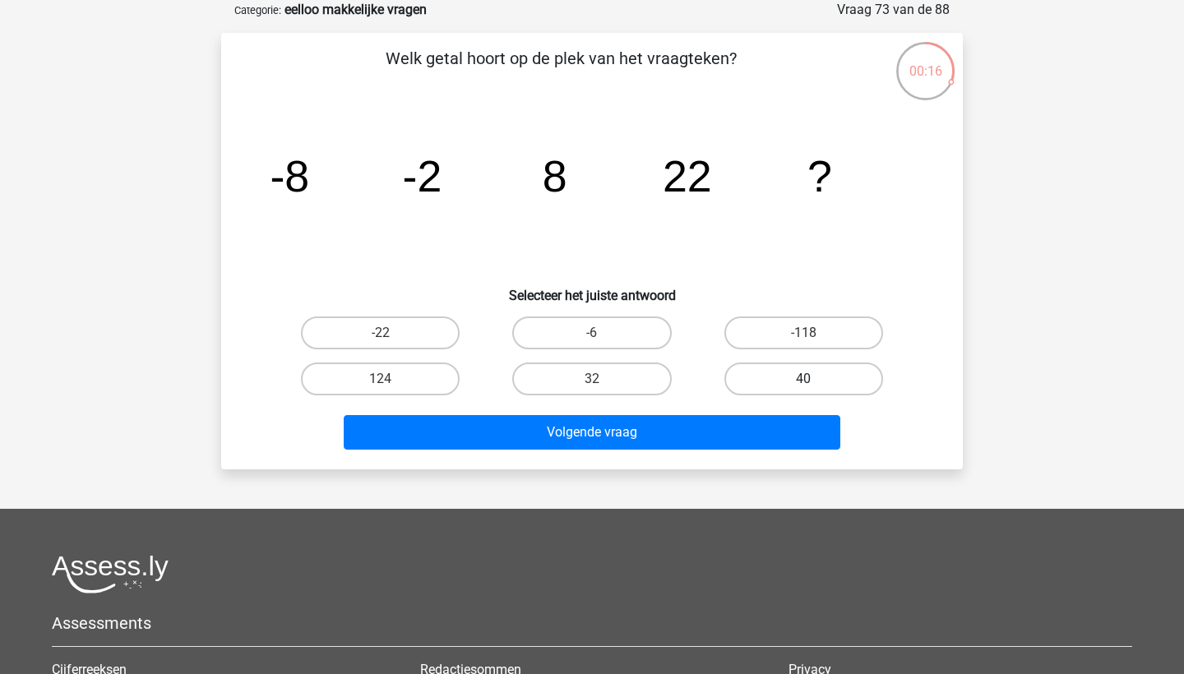
click at [769, 381] on label "40" at bounding box center [803, 379] width 159 height 33
click at [803, 381] on input "40" at bounding box center [808, 384] width 11 height 11
radio input "true"
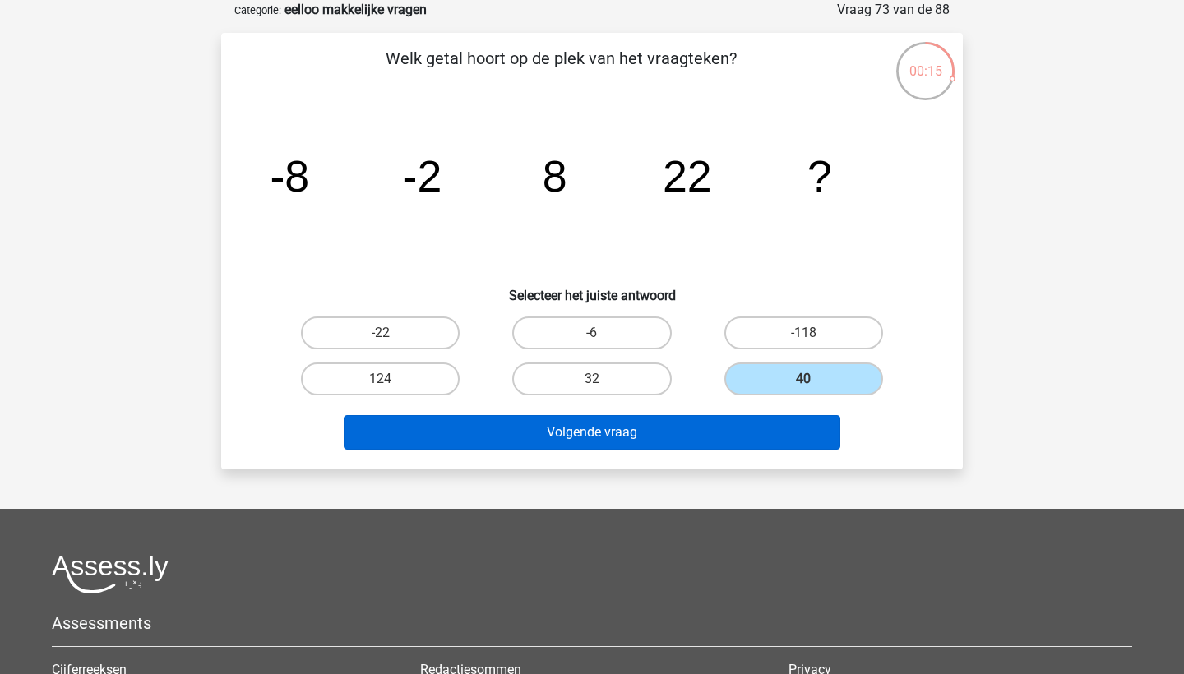
click at [745, 429] on button "Volgende vraag" at bounding box center [592, 432] width 497 height 35
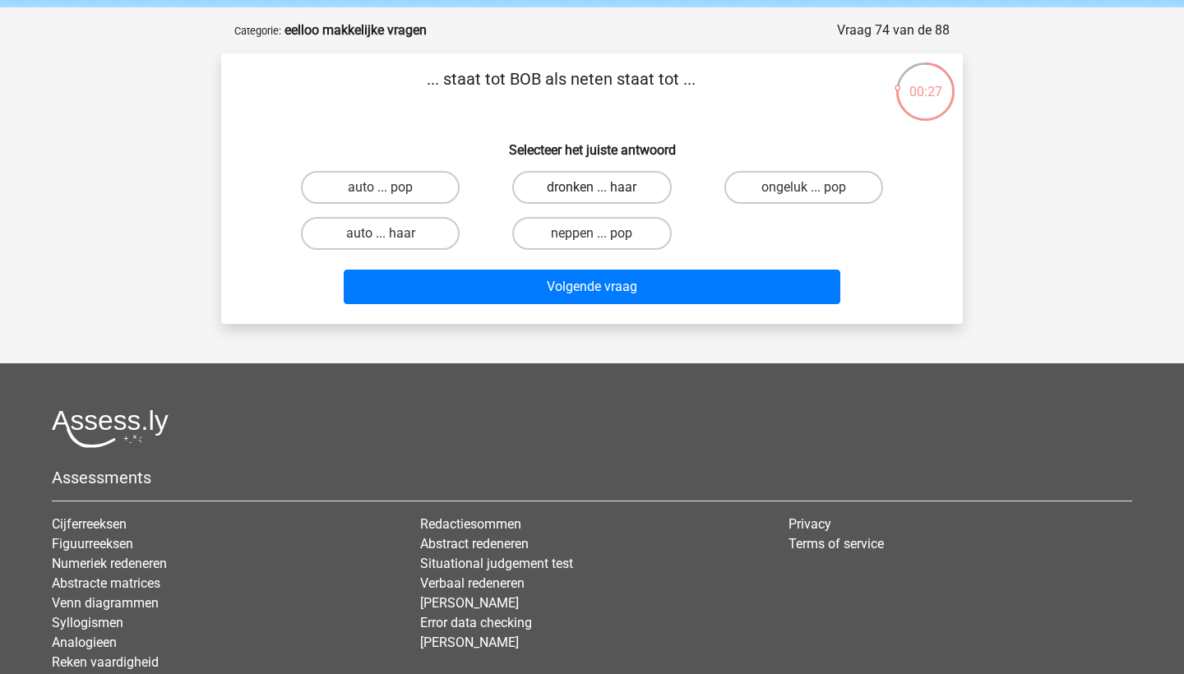
scroll to position [62, 0]
click at [422, 193] on label "auto ... pop" at bounding box center [380, 187] width 159 height 33
click at [391, 193] on input "auto ... pop" at bounding box center [386, 192] width 11 height 11
radio input "true"
click at [547, 307] on div "Volgende vraag" at bounding box center [592, 290] width 635 height 41
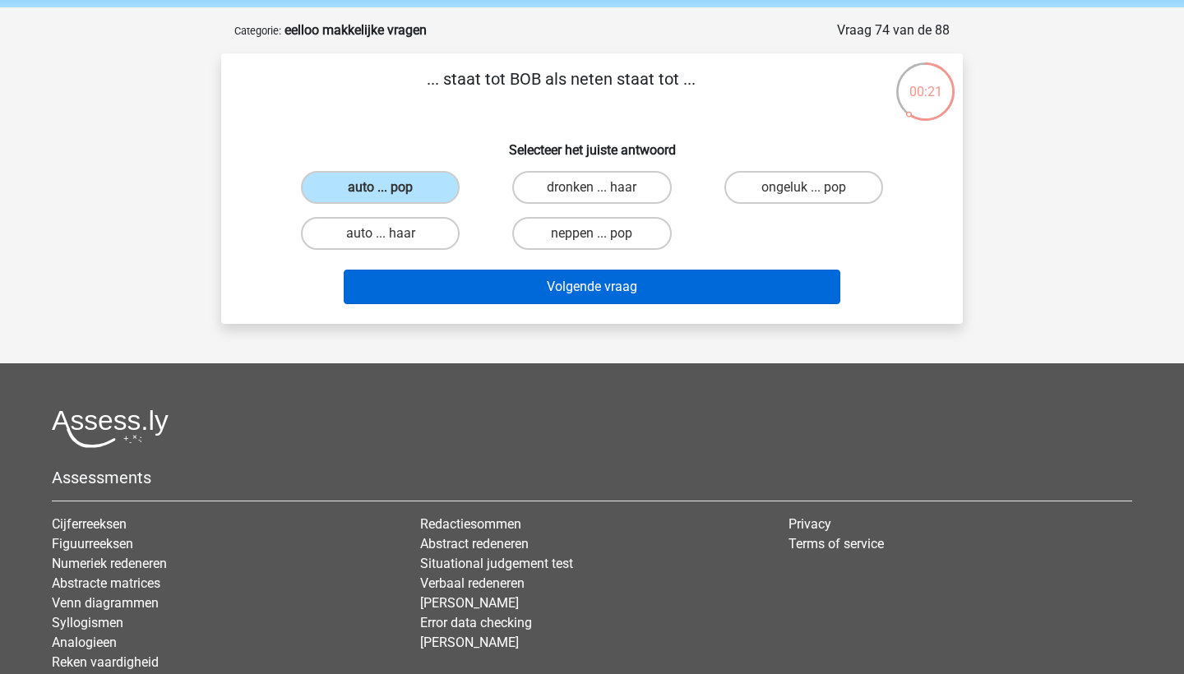
click at [570, 297] on button "Volgende vraag" at bounding box center [592, 287] width 497 height 35
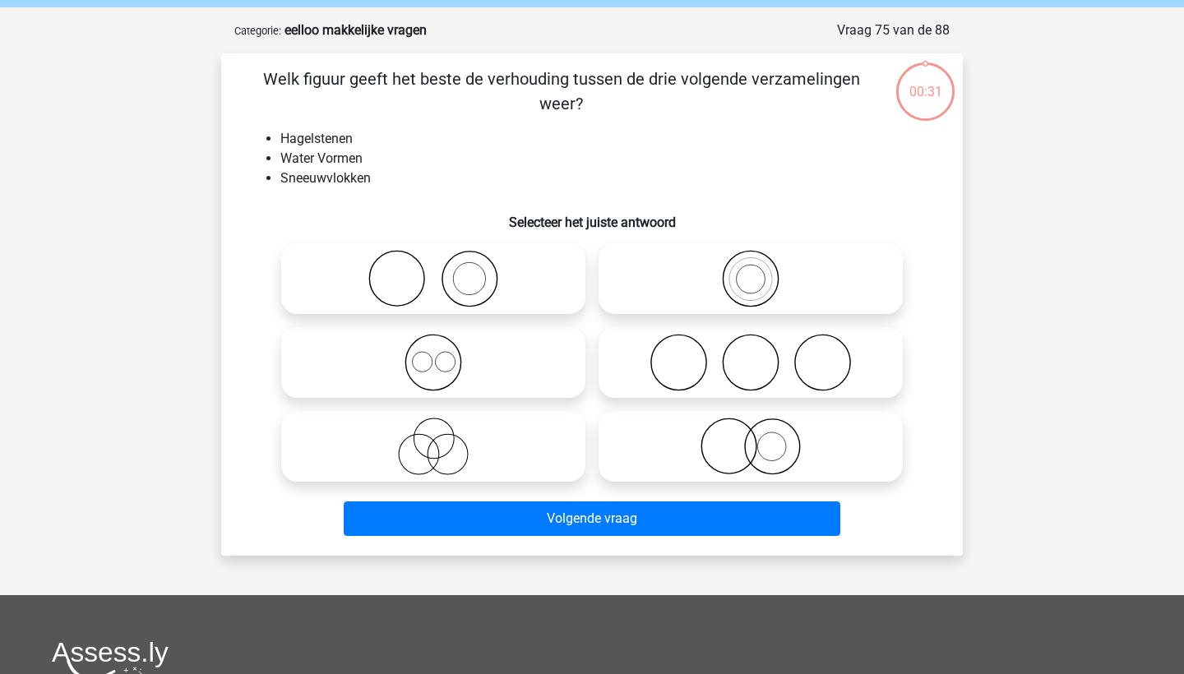
scroll to position [82, 0]
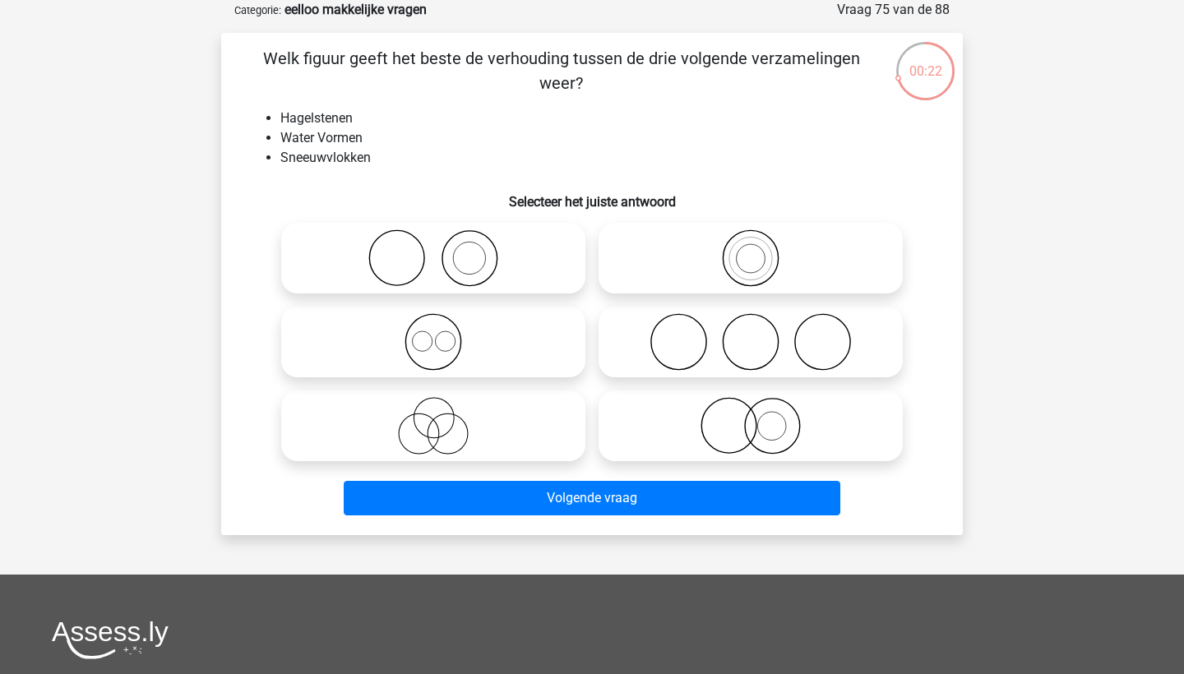
click at [519, 356] on icon at bounding box center [433, 342] width 291 height 58
click at [444, 334] on input "radio" at bounding box center [438, 328] width 11 height 11
radio input "true"
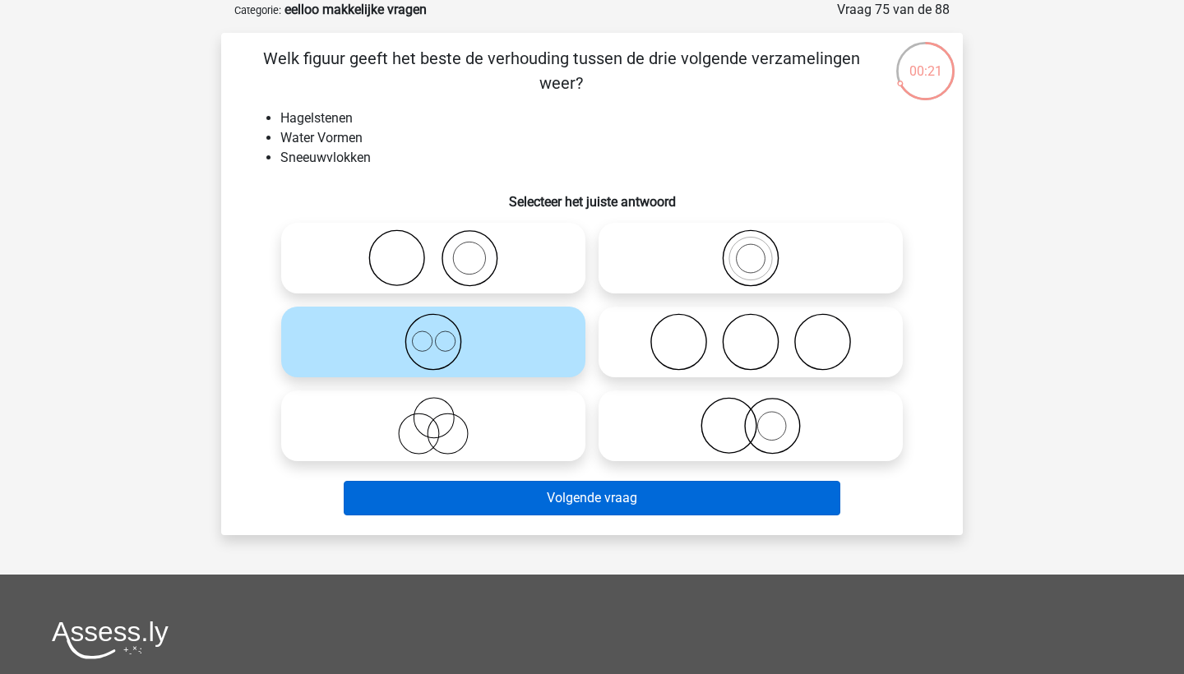
click at [594, 495] on button "Volgende vraag" at bounding box center [592, 498] width 497 height 35
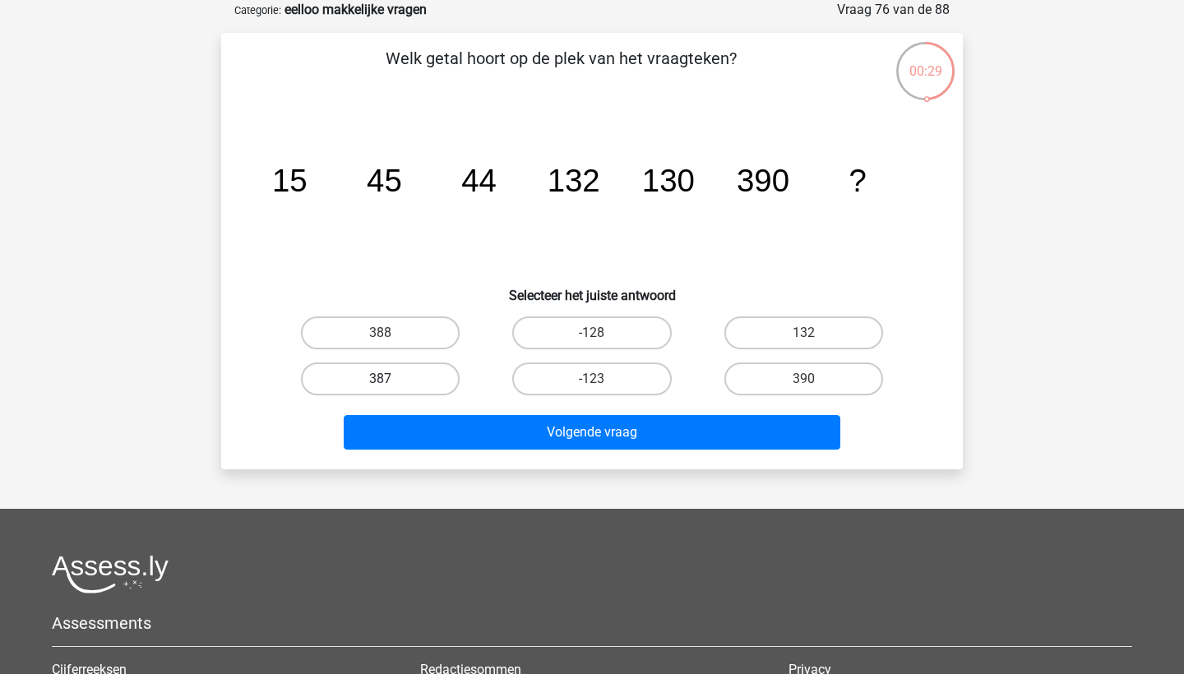
click at [394, 373] on label "387" at bounding box center [380, 379] width 159 height 33
click at [391, 379] on input "387" at bounding box center [386, 384] width 11 height 11
radio input "true"
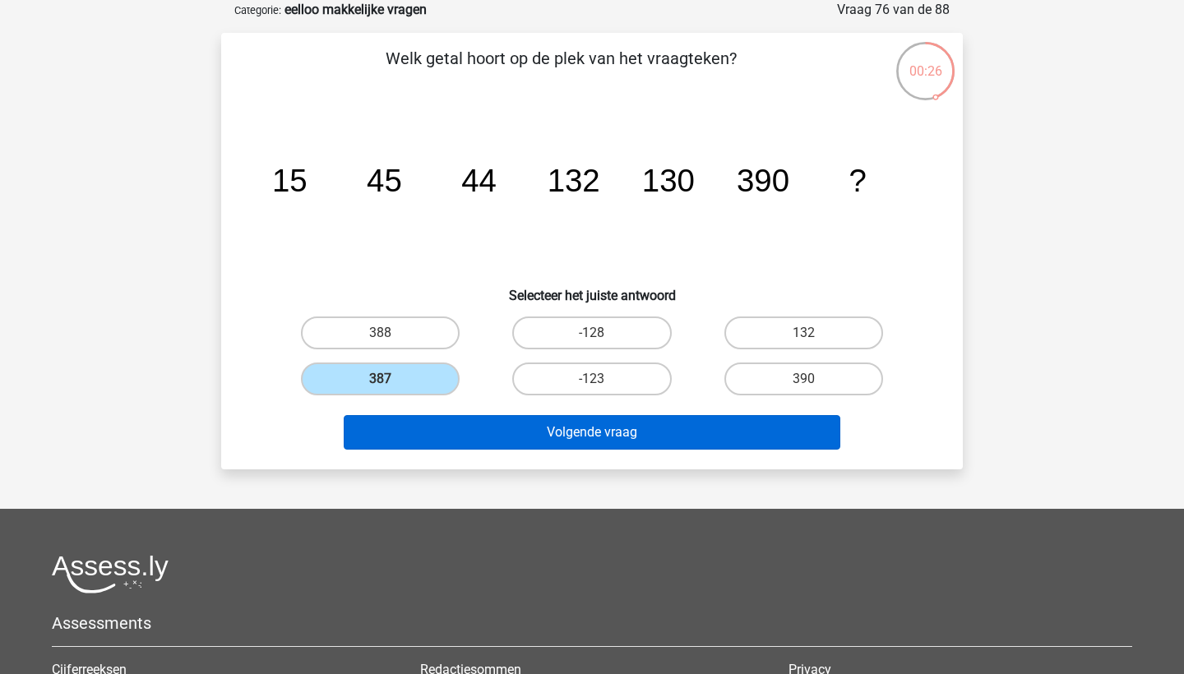
click at [555, 430] on button "Volgende vraag" at bounding box center [592, 432] width 497 height 35
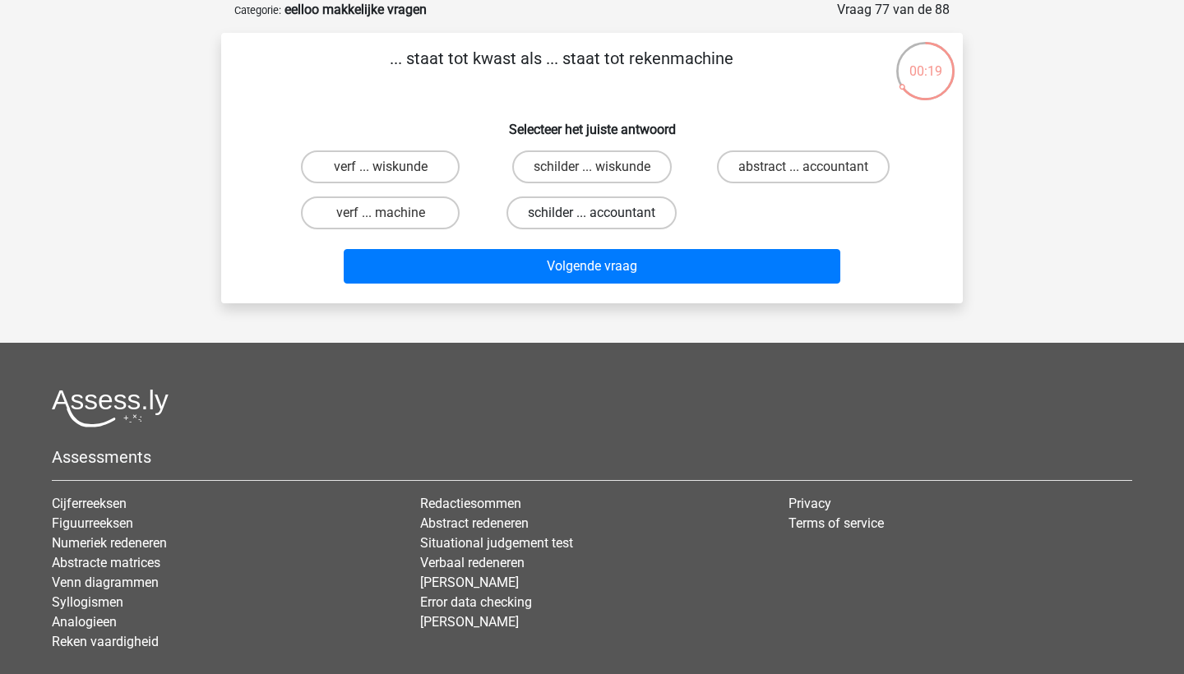
click at [644, 215] on label "schilder ... accountant" at bounding box center [591, 212] width 170 height 33
click at [603, 215] on input "schilder ... accountant" at bounding box center [597, 218] width 11 height 11
radio input "true"
click at [409, 169] on label "verf ... wiskunde" at bounding box center [380, 166] width 159 height 33
click at [391, 169] on input "verf ... wiskunde" at bounding box center [386, 172] width 11 height 11
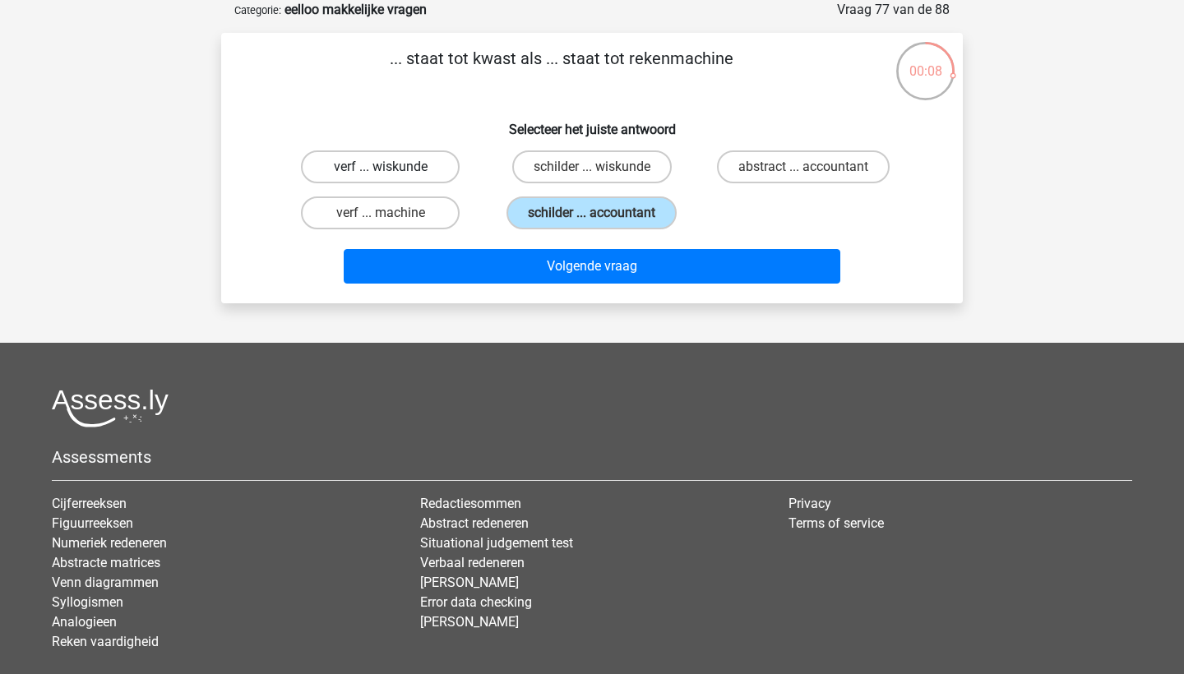
radio input "true"
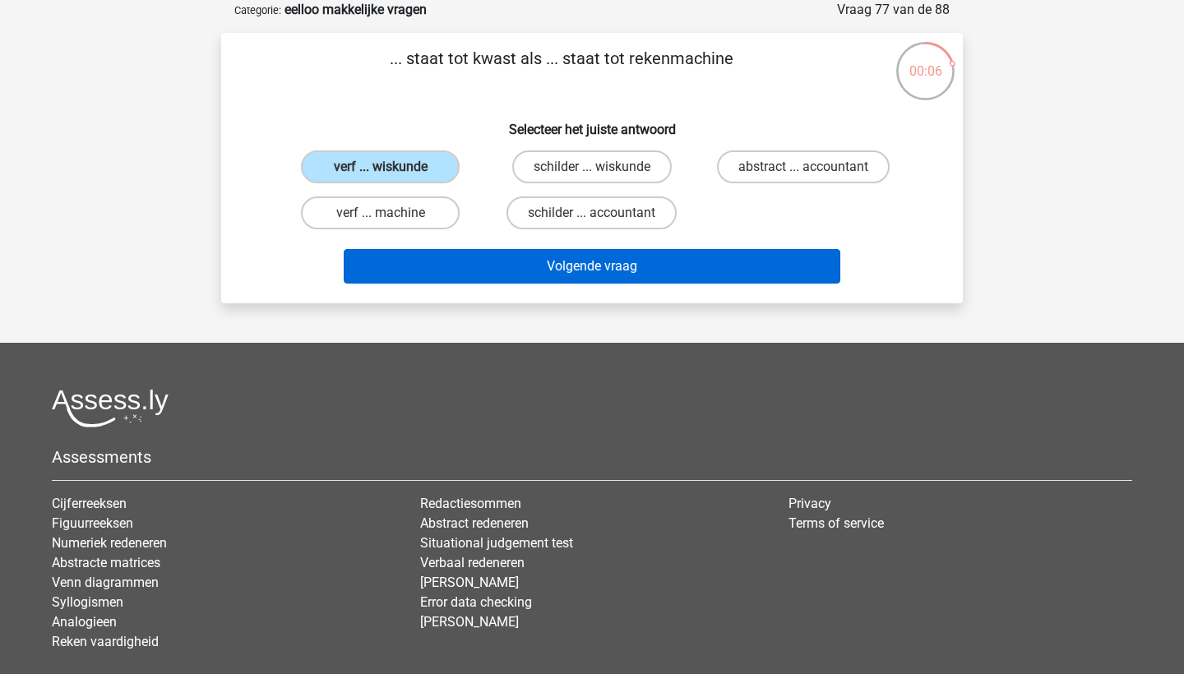
click at [524, 272] on button "Volgende vraag" at bounding box center [592, 266] width 497 height 35
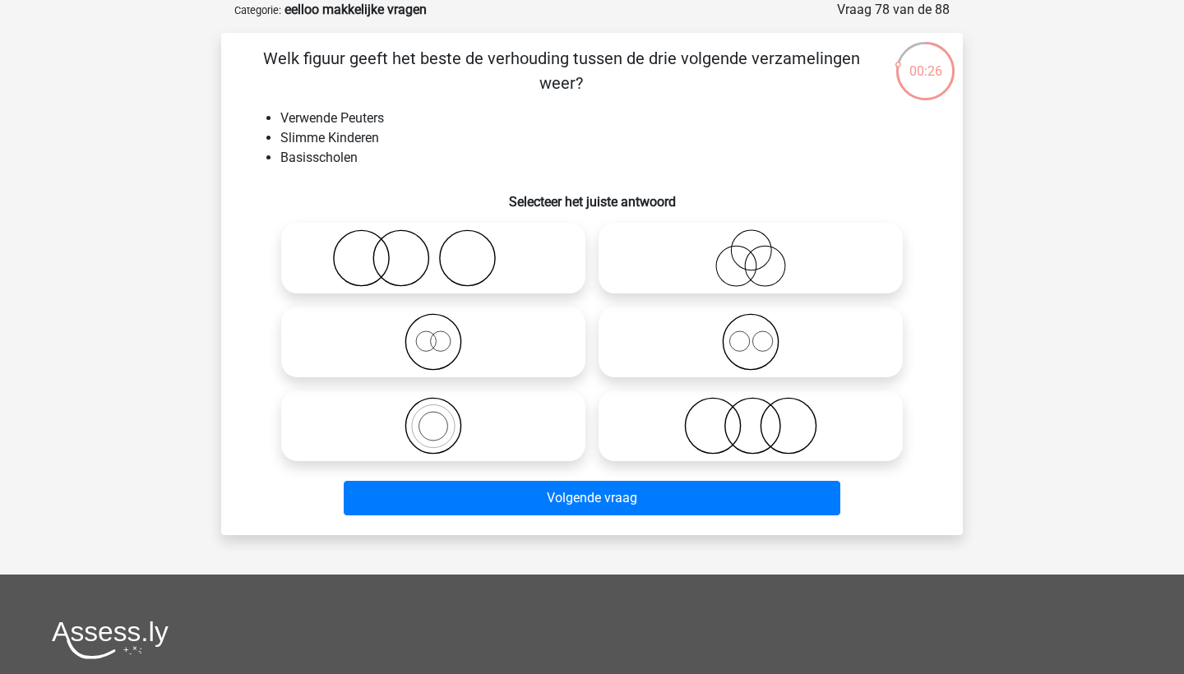
click at [519, 270] on icon at bounding box center [433, 258] width 291 height 58
click at [444, 250] on input "radio" at bounding box center [438, 244] width 11 height 11
radio input "true"
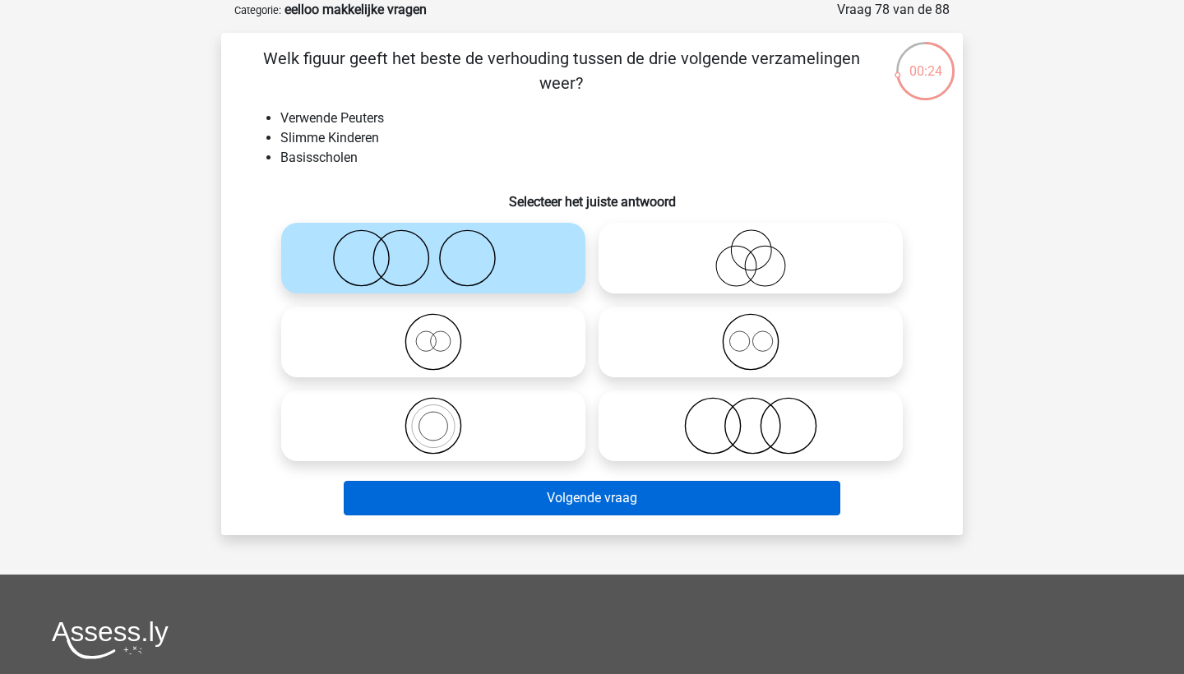
click at [614, 499] on button "Volgende vraag" at bounding box center [592, 498] width 497 height 35
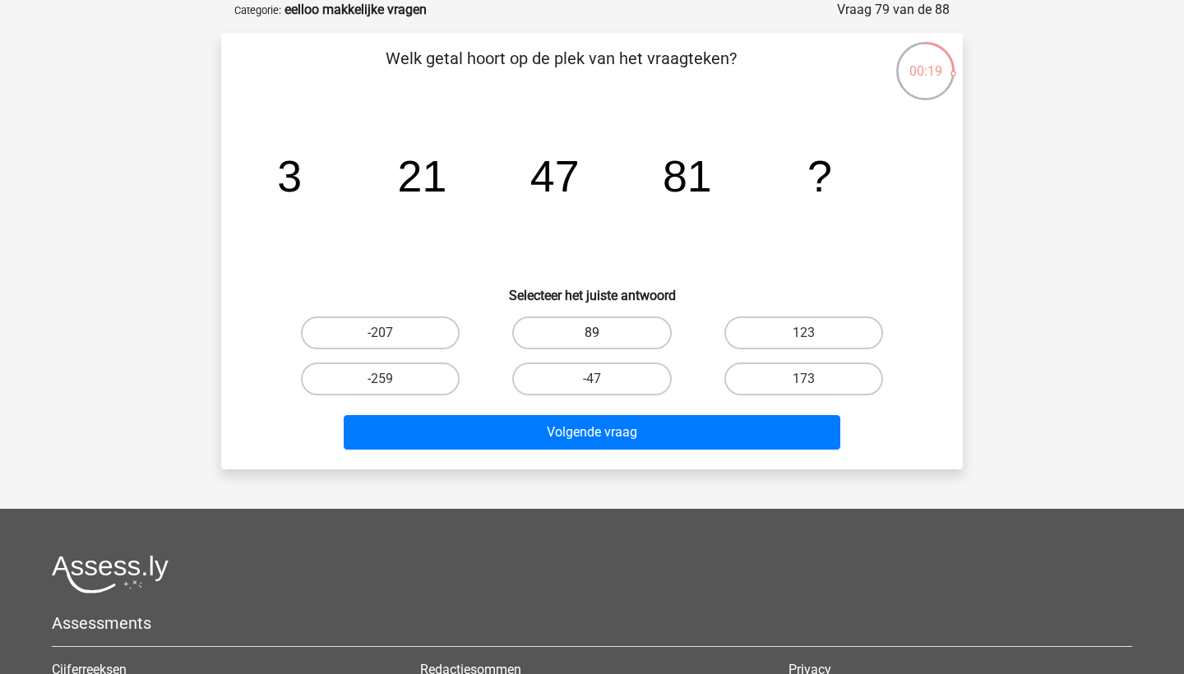
click at [641, 338] on label "89" at bounding box center [591, 332] width 159 height 33
click at [603, 338] on input "89" at bounding box center [597, 338] width 11 height 11
radio input "true"
click at [776, 333] on label "123" at bounding box center [803, 332] width 159 height 33
click at [803, 333] on input "123" at bounding box center [808, 338] width 11 height 11
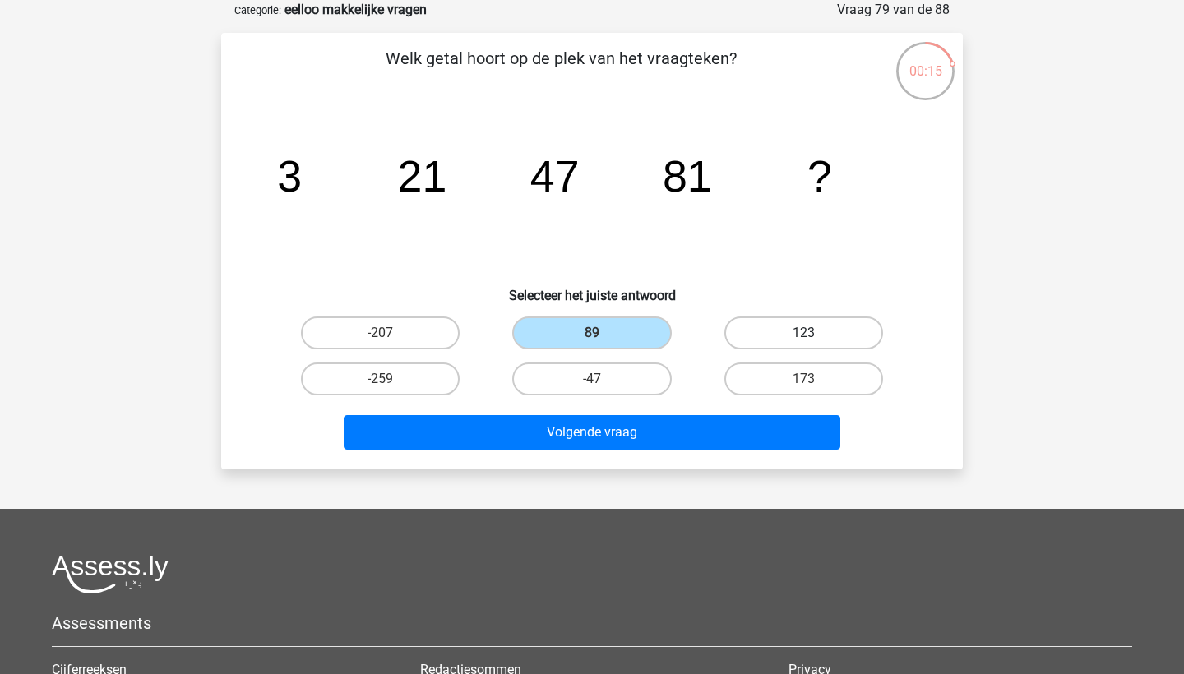
radio input "true"
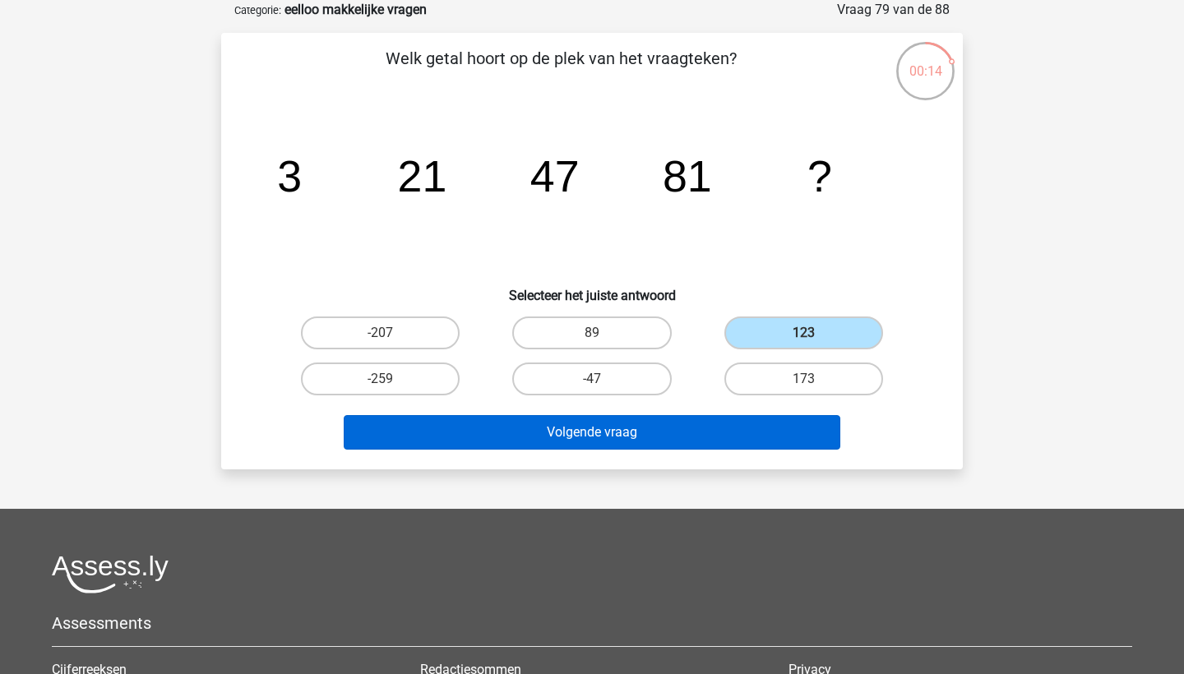
click at [760, 439] on button "Volgende vraag" at bounding box center [592, 432] width 497 height 35
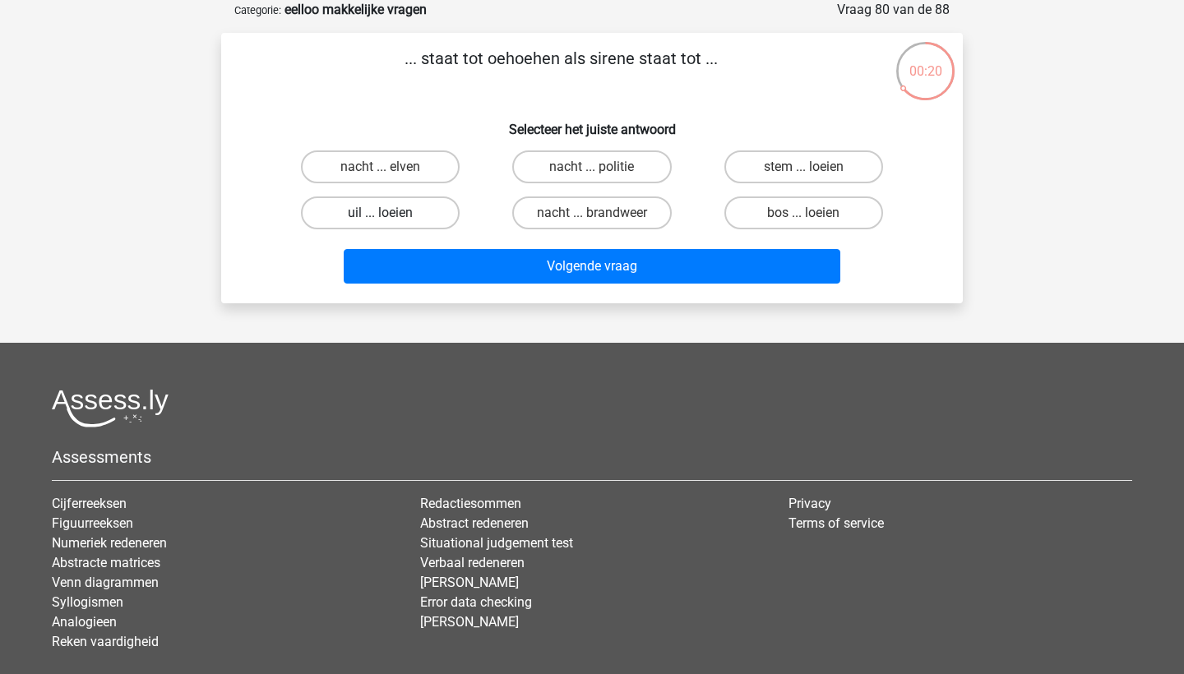
click at [418, 219] on label "uil ... loeien" at bounding box center [380, 212] width 159 height 33
click at [391, 219] on input "uil ... loeien" at bounding box center [386, 218] width 11 height 11
radio input "true"
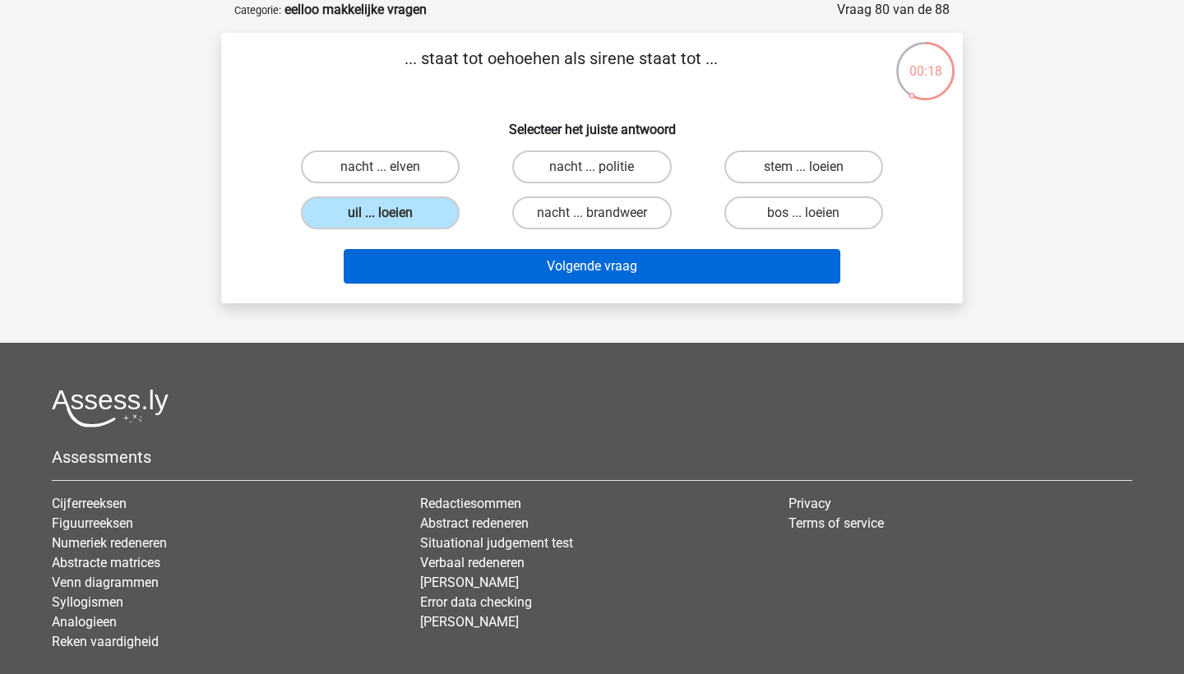
click at [592, 264] on button "Volgende vraag" at bounding box center [592, 266] width 497 height 35
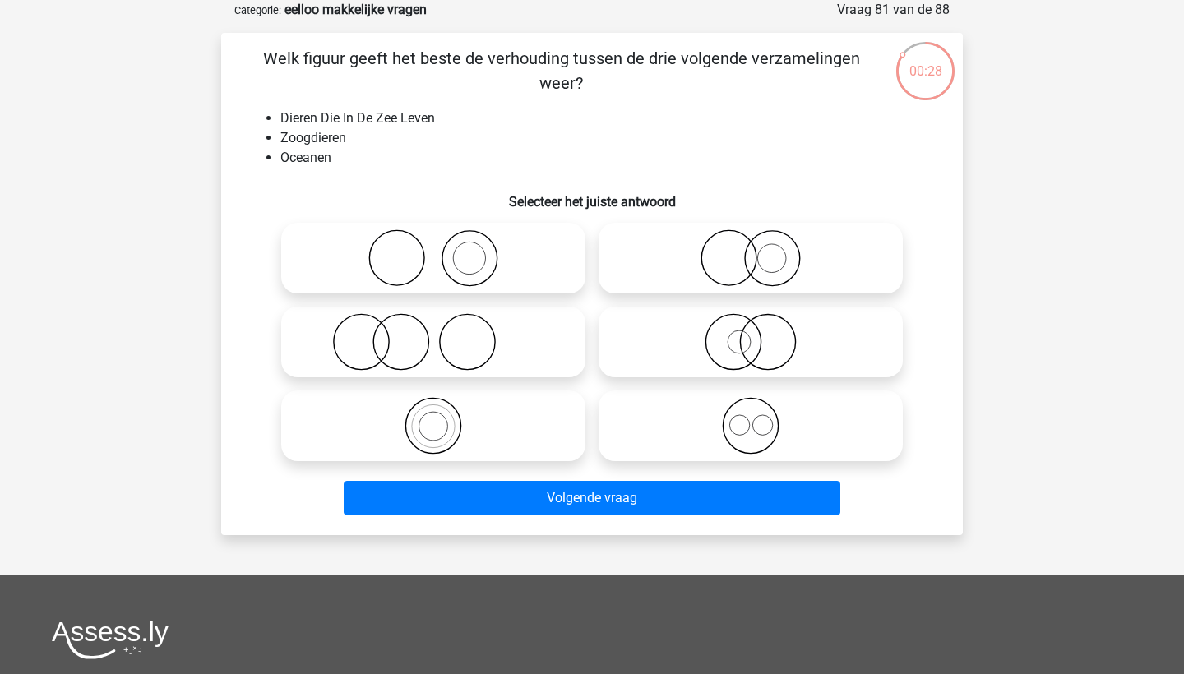
click at [515, 347] on icon at bounding box center [433, 342] width 291 height 58
click at [444, 334] on input "radio" at bounding box center [438, 328] width 11 height 11
radio input "true"
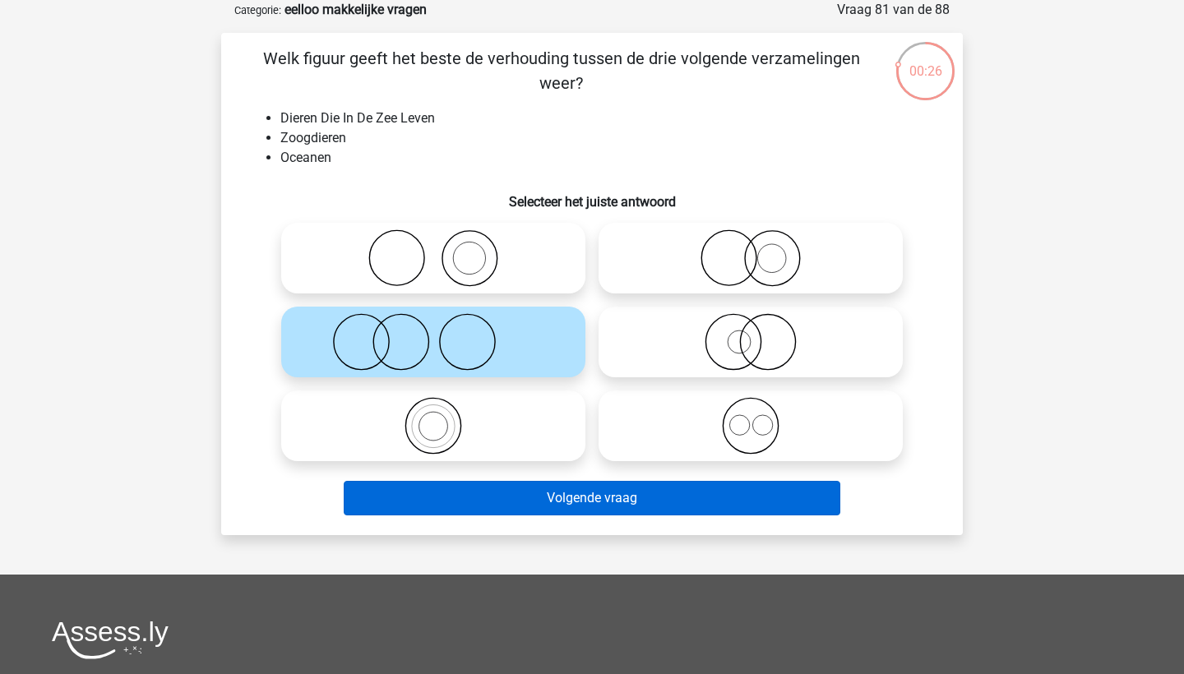
click at [552, 496] on button "Volgende vraag" at bounding box center [592, 498] width 497 height 35
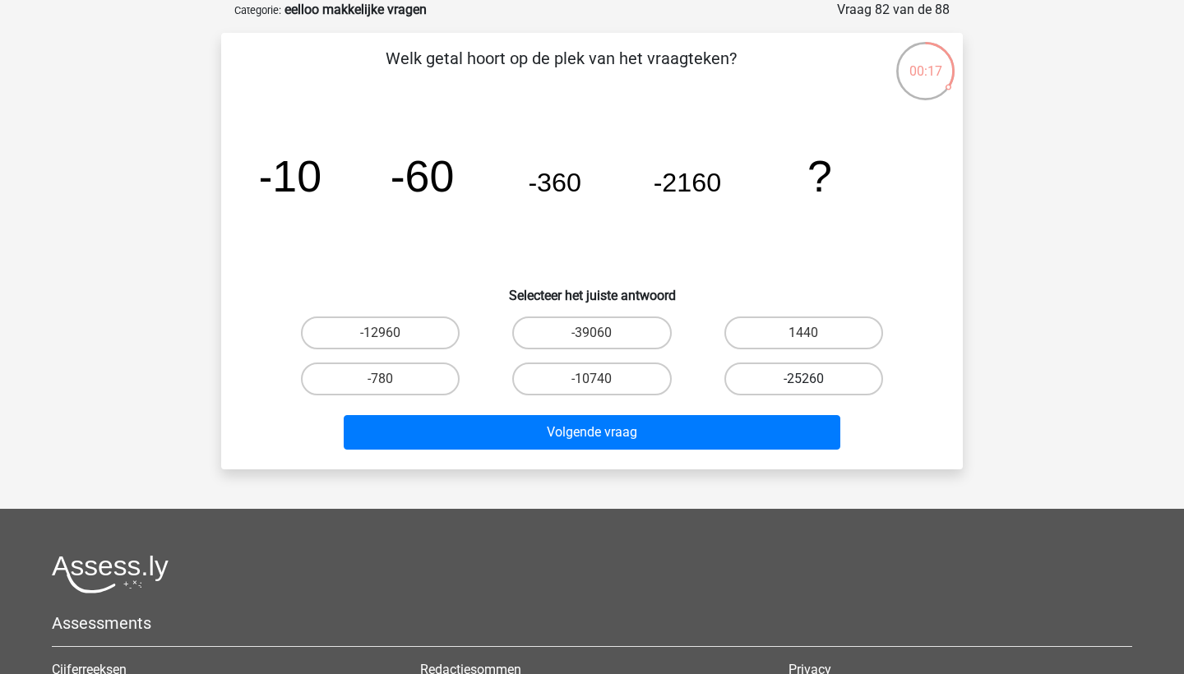
click at [772, 374] on label "-25260" at bounding box center [803, 379] width 159 height 33
click at [803, 379] on input "-25260" at bounding box center [808, 384] width 11 height 11
radio input "true"
click at [576, 385] on label "-10740" at bounding box center [591, 379] width 159 height 33
click at [592, 385] on input "-10740" at bounding box center [597, 384] width 11 height 11
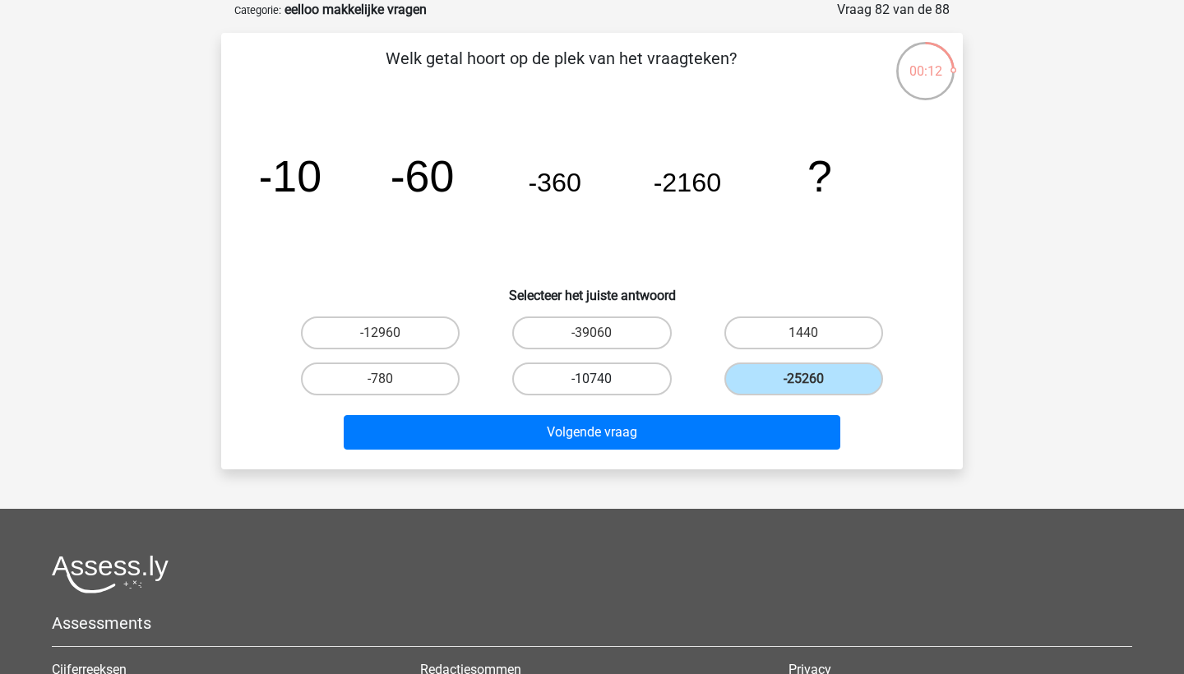
radio input "true"
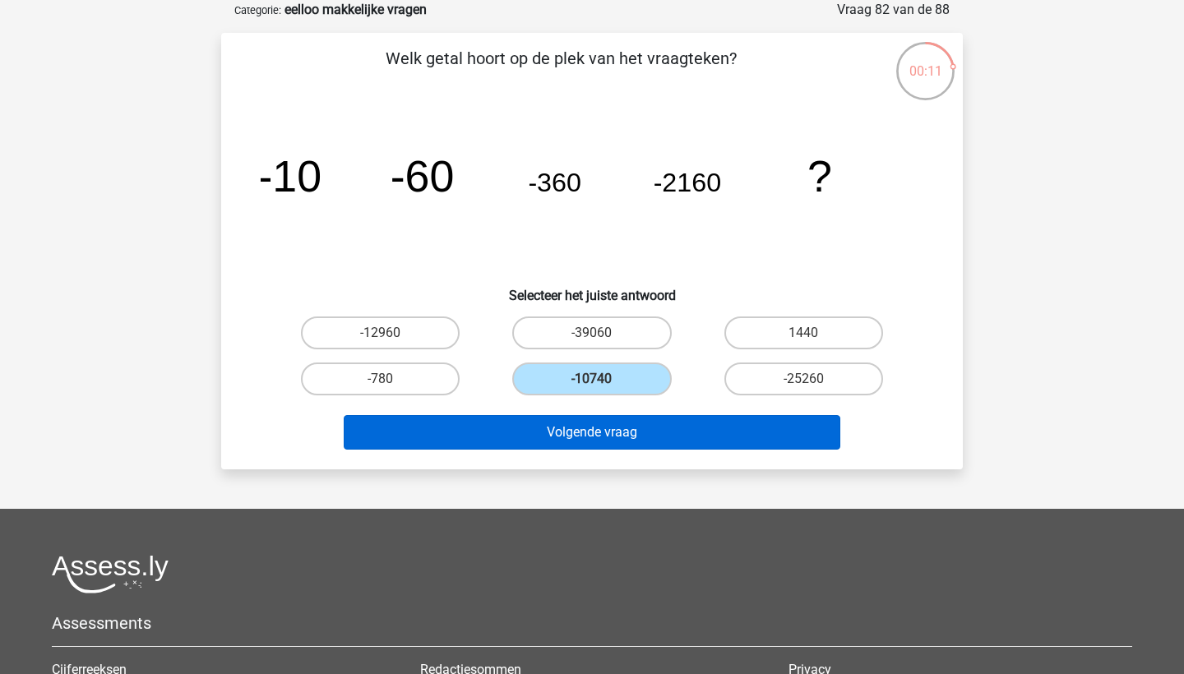
click at [591, 422] on button "Volgende vraag" at bounding box center [592, 432] width 497 height 35
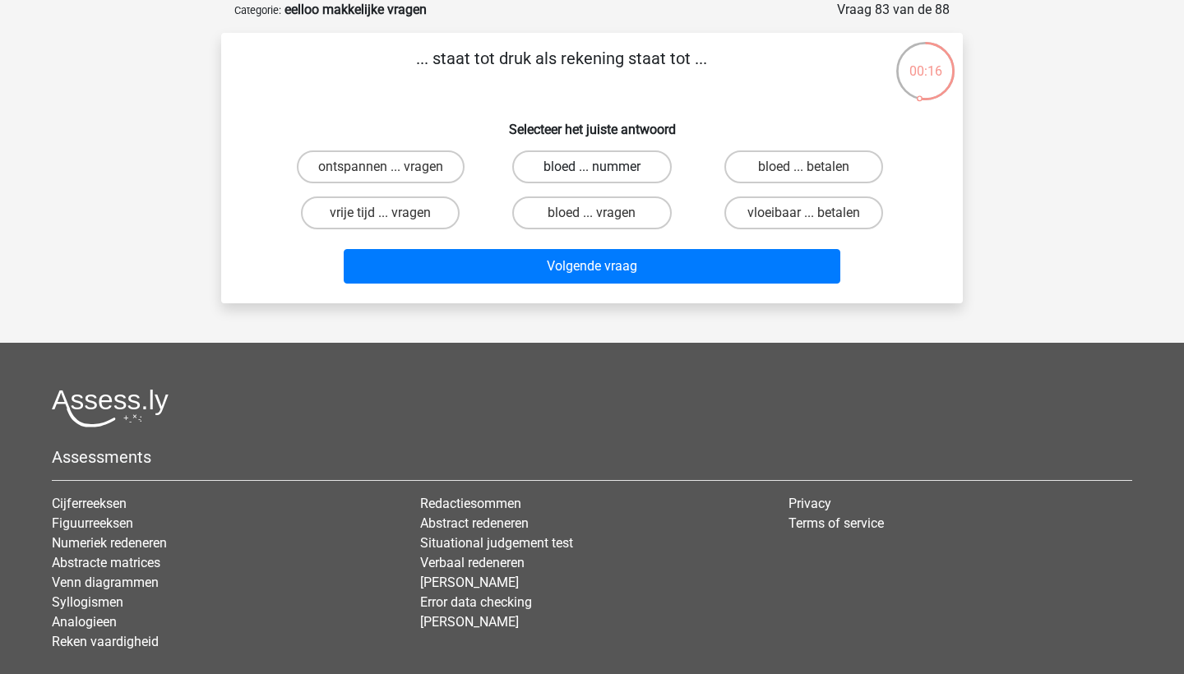
click at [542, 169] on label "bloed ... nummer" at bounding box center [591, 166] width 159 height 33
click at [592, 169] on input "bloed ... nummer" at bounding box center [597, 172] width 11 height 11
radio input "true"
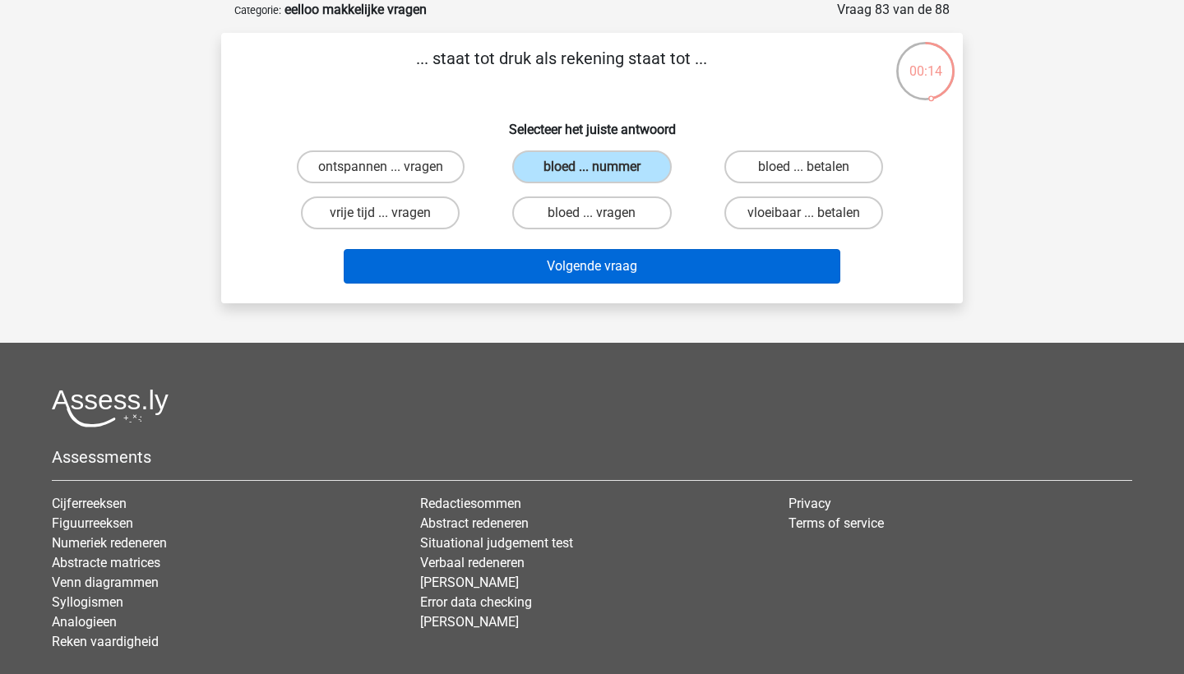
click at [584, 281] on button "Volgende vraag" at bounding box center [592, 266] width 497 height 35
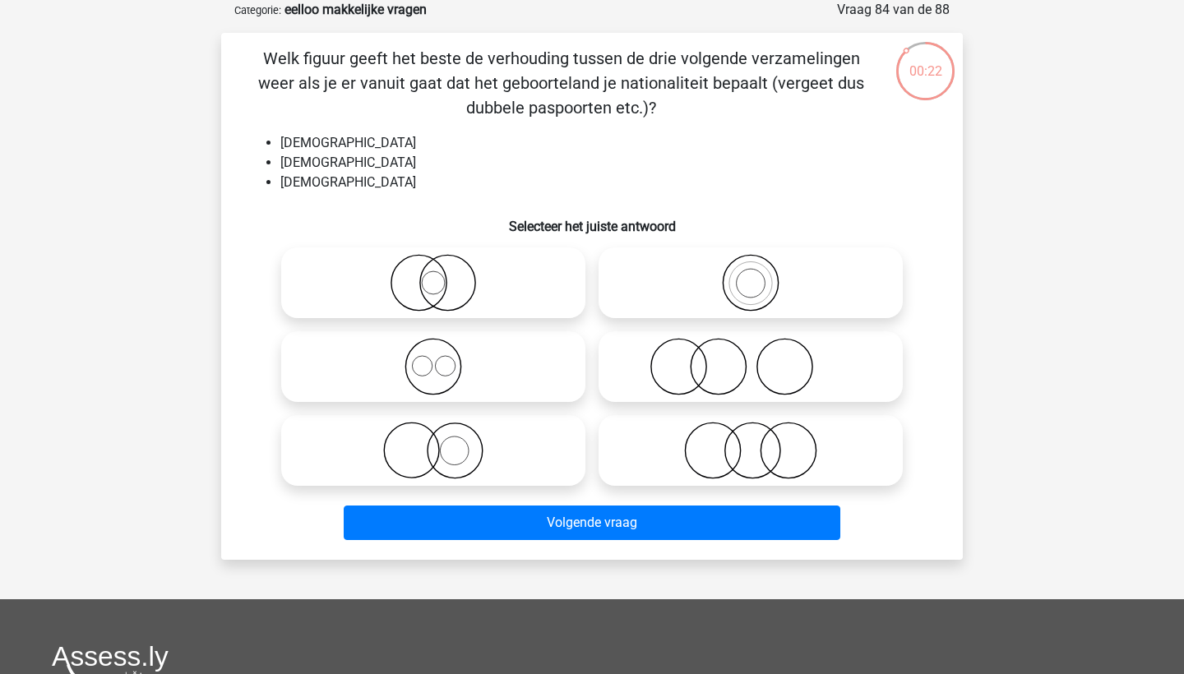
click at [488, 360] on icon at bounding box center [433, 367] width 291 height 58
click at [444, 358] on input "radio" at bounding box center [438, 353] width 11 height 11
radio input "true"
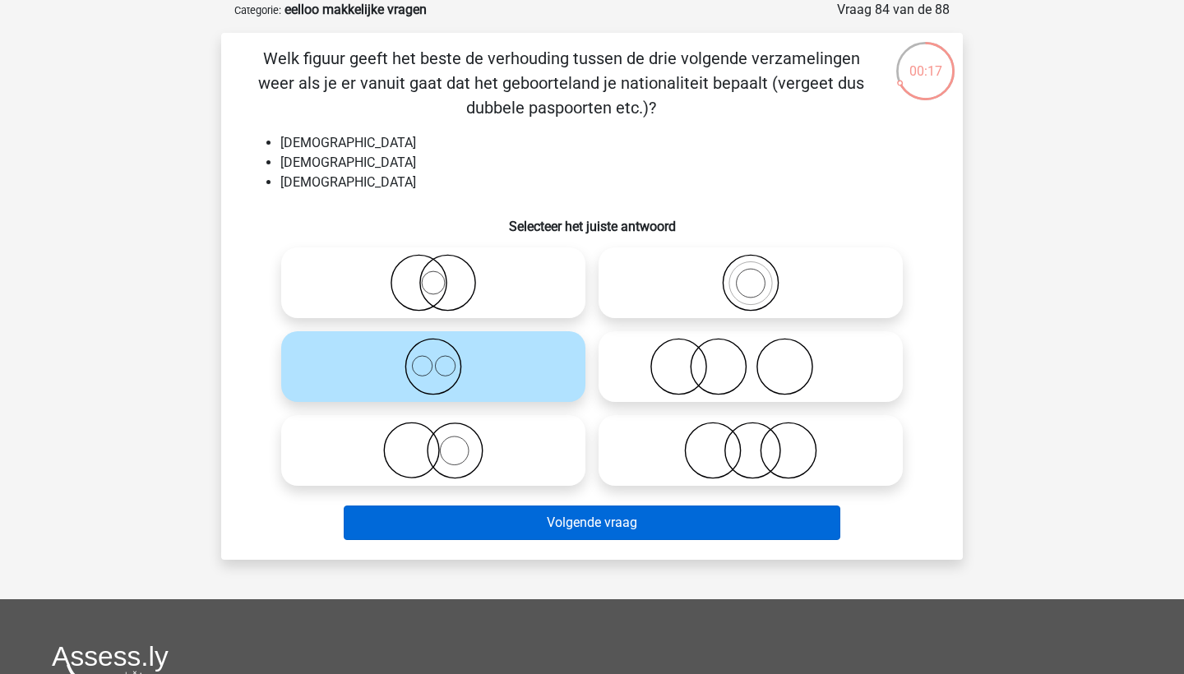
click at [559, 529] on button "Volgende vraag" at bounding box center [592, 523] width 497 height 35
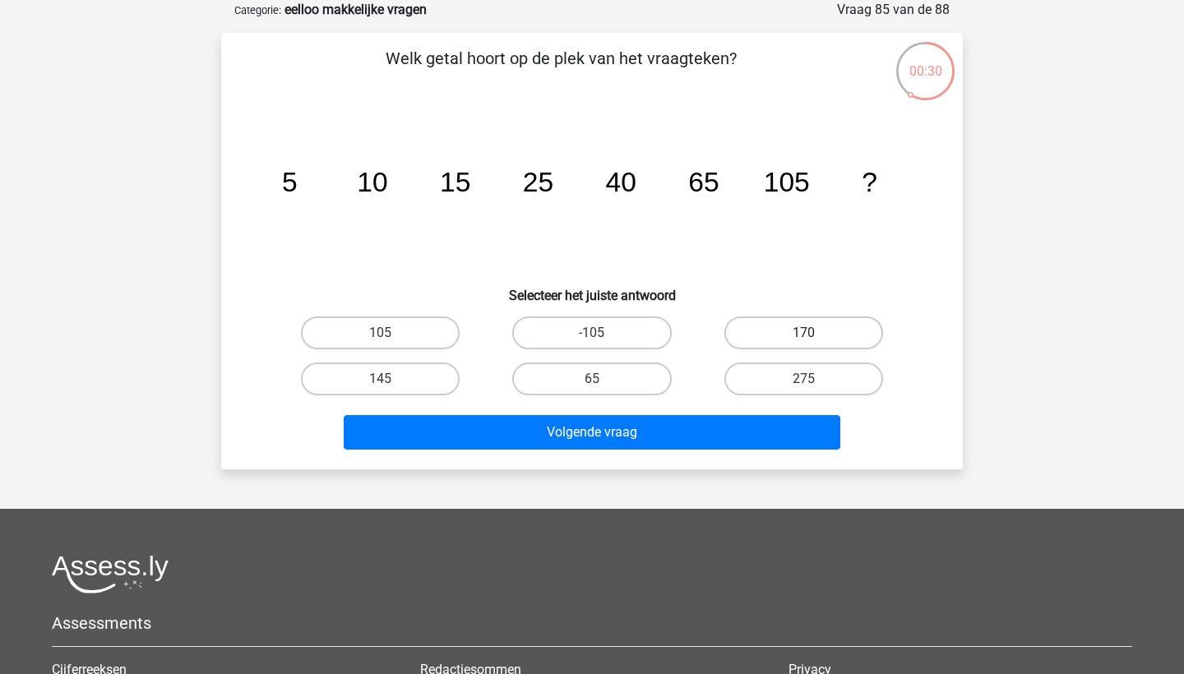
click at [790, 320] on label "170" at bounding box center [803, 332] width 159 height 33
click at [803, 333] on input "170" at bounding box center [808, 338] width 11 height 11
radio input "true"
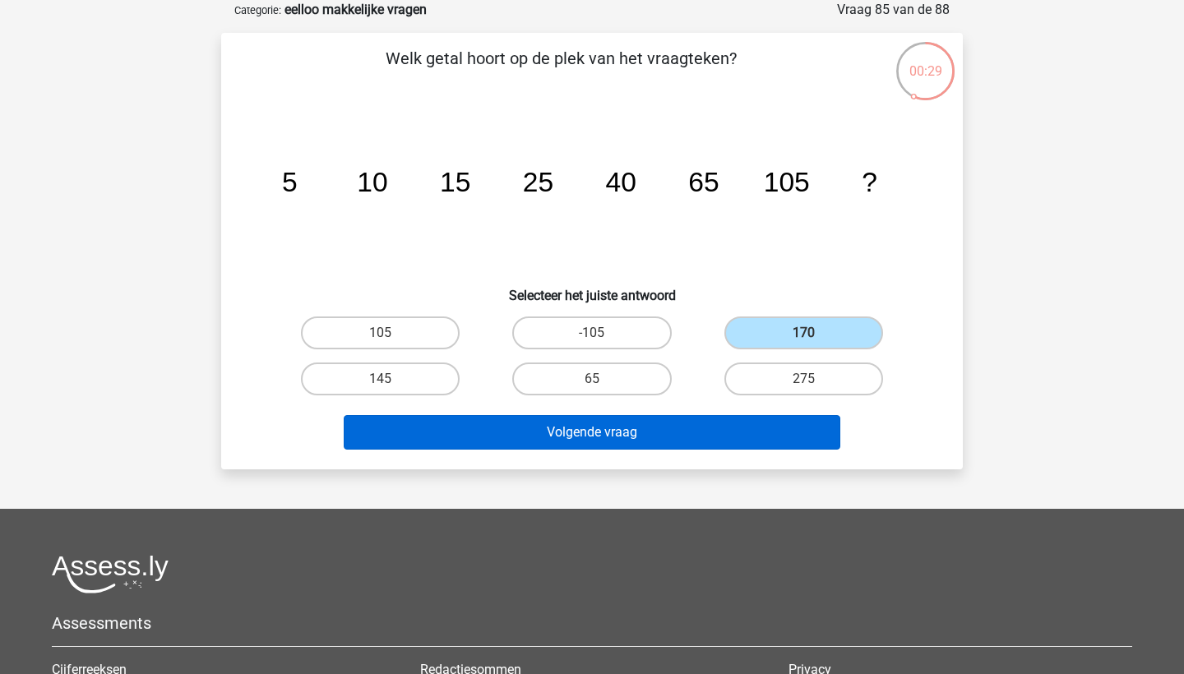
click at [776, 431] on button "Volgende vraag" at bounding box center [592, 432] width 497 height 35
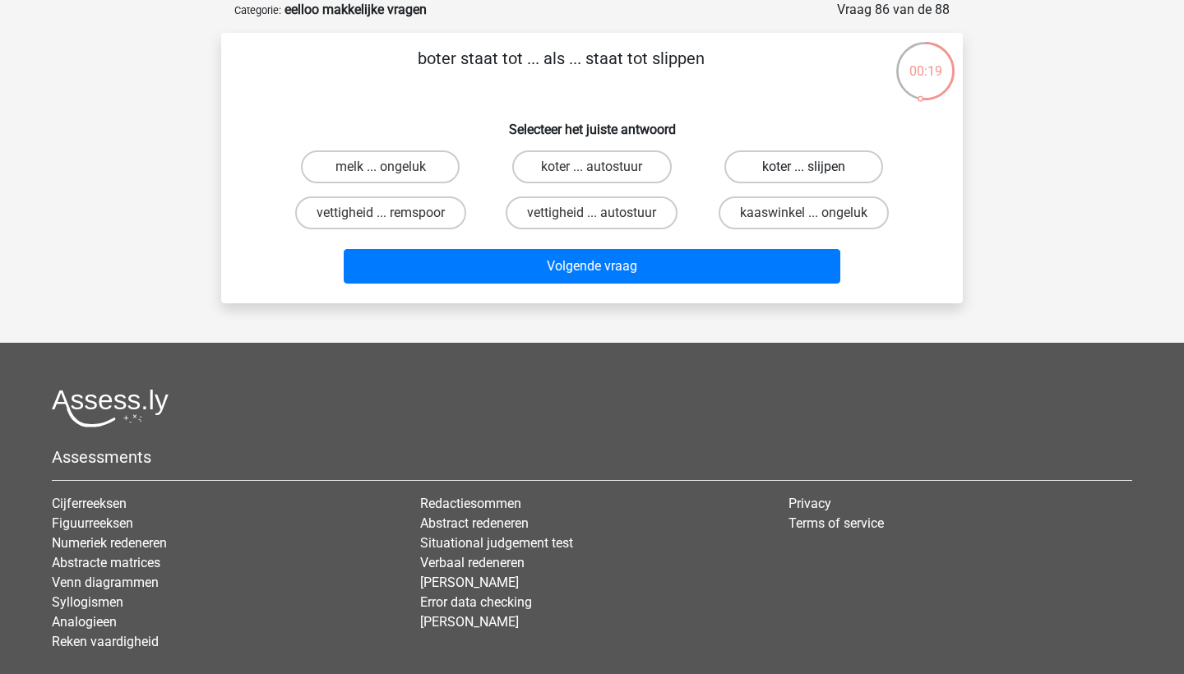
click at [804, 164] on label "koter ... slijpen" at bounding box center [803, 166] width 159 height 33
click at [804, 167] on input "koter ... slijpen" at bounding box center [808, 172] width 11 height 11
radio input "true"
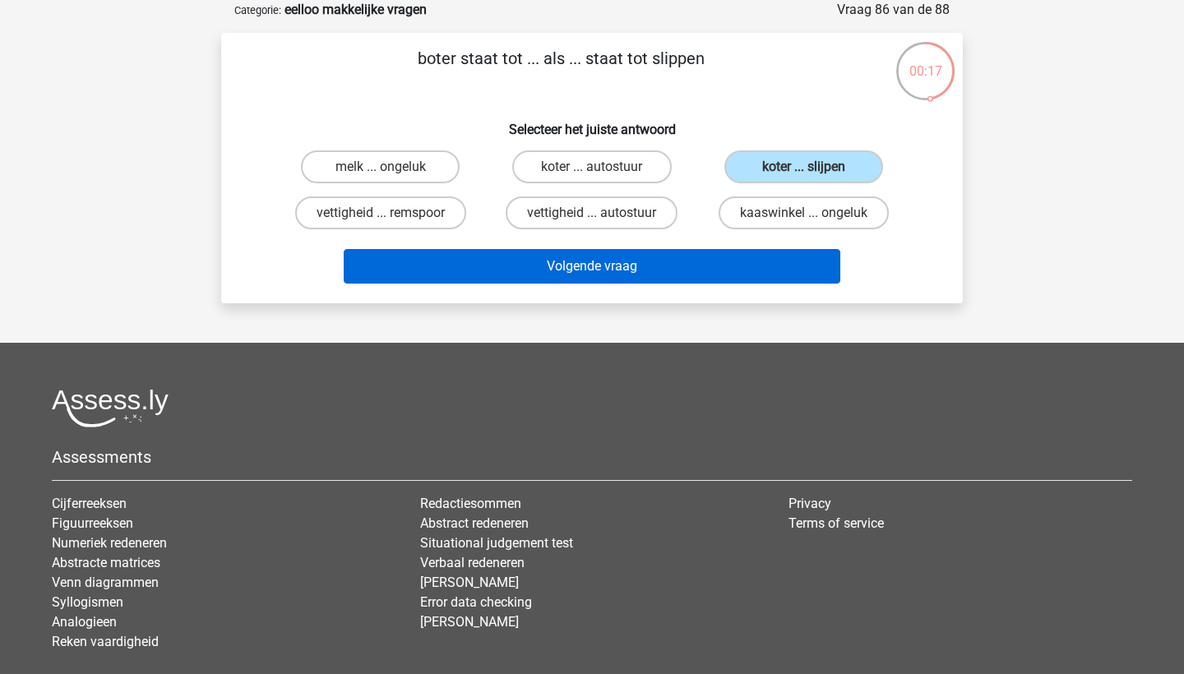
click at [751, 262] on button "Volgende vraag" at bounding box center [592, 266] width 497 height 35
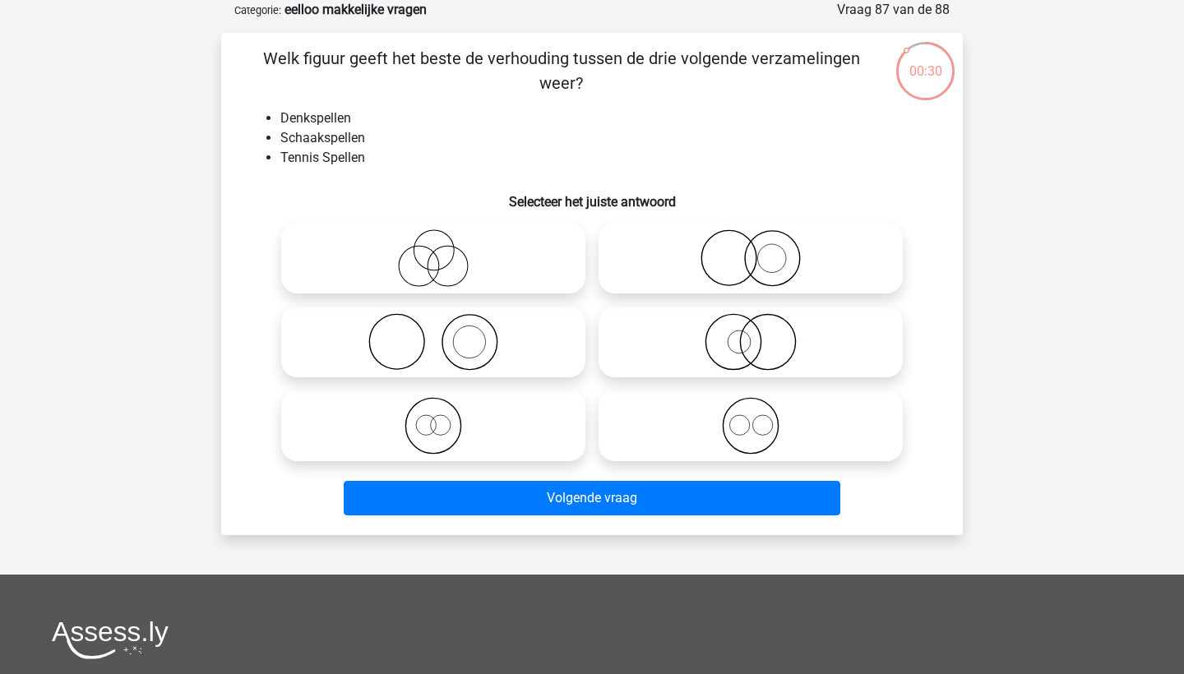
click at [503, 350] on icon at bounding box center [433, 342] width 291 height 58
click at [444, 334] on input "radio" at bounding box center [438, 328] width 11 height 11
radio input "true"
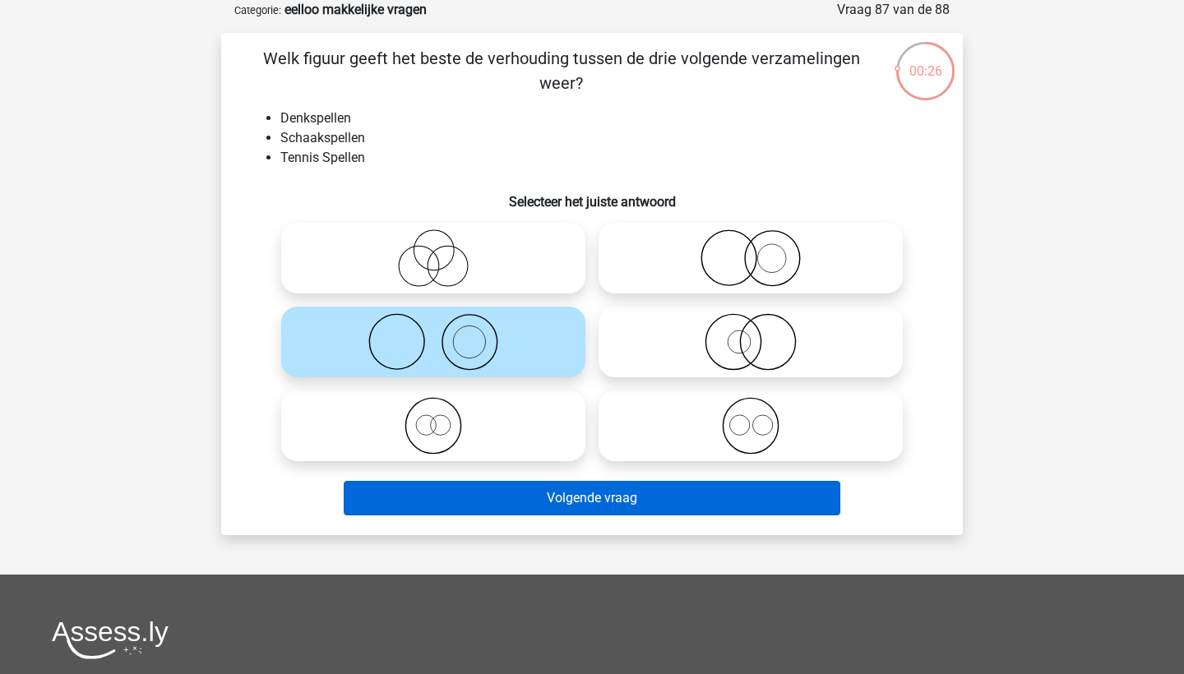
click at [584, 503] on button "Volgende vraag" at bounding box center [592, 498] width 497 height 35
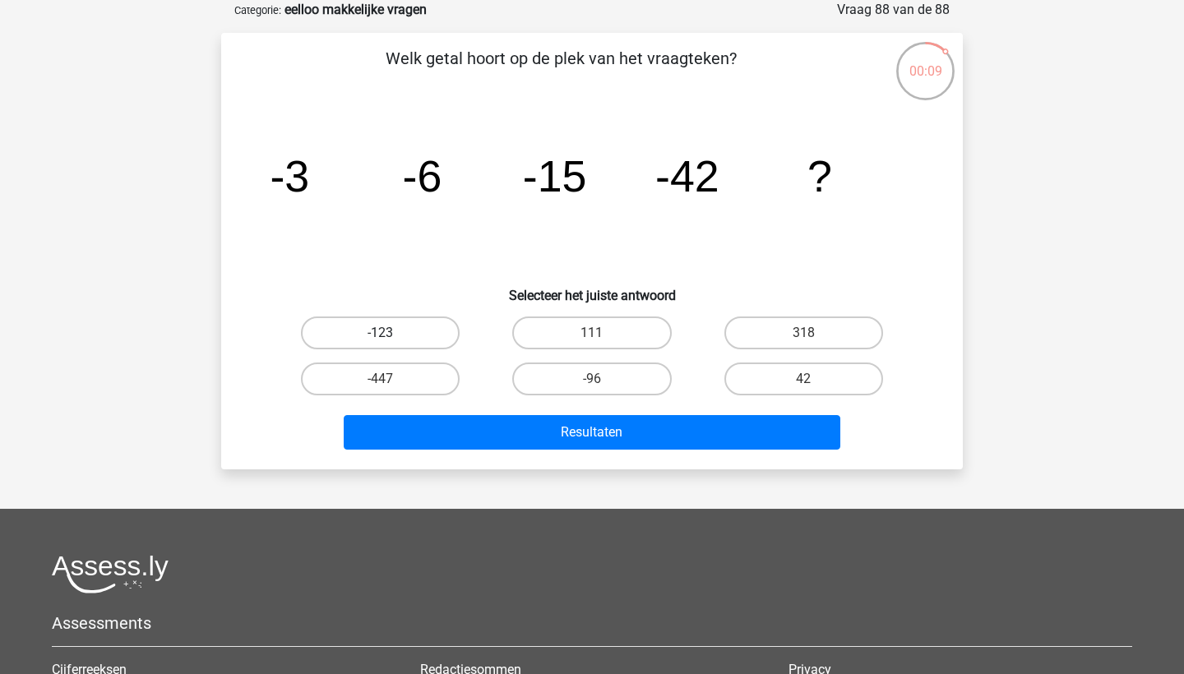
click at [432, 330] on label "-123" at bounding box center [380, 332] width 159 height 33
click at [391, 333] on input "-123" at bounding box center [386, 338] width 11 height 11
radio input "true"
click at [774, 335] on label "318" at bounding box center [803, 332] width 159 height 33
click at [803, 335] on input "318" at bounding box center [808, 338] width 11 height 11
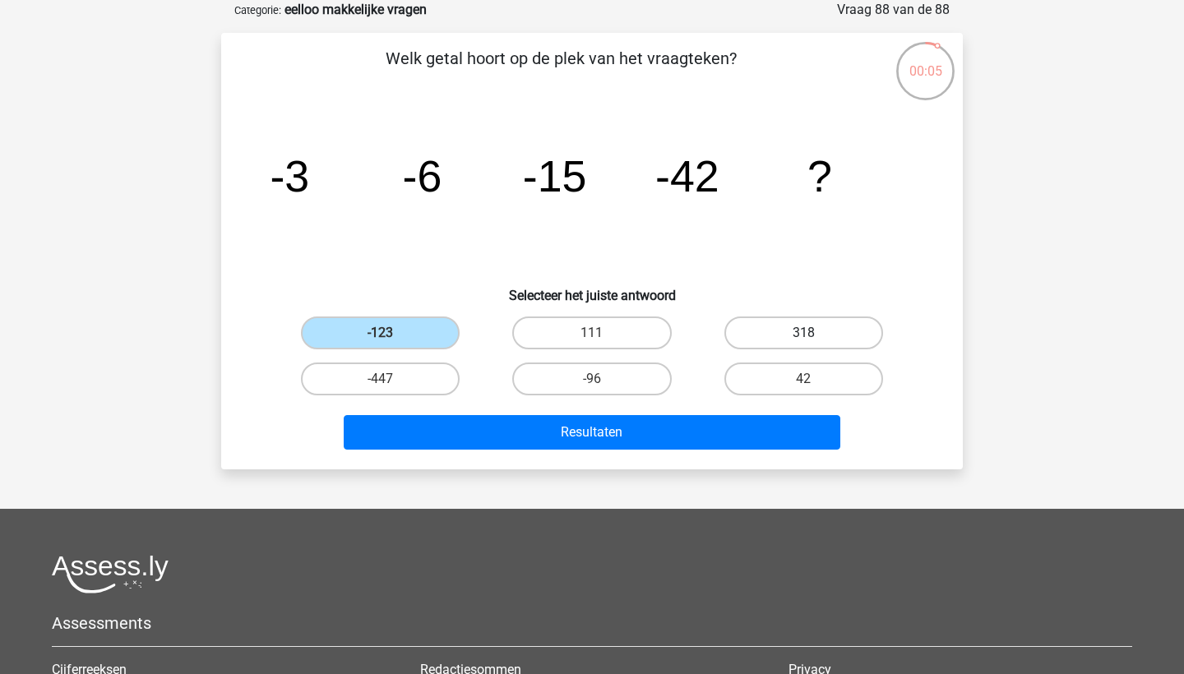
radio input "true"
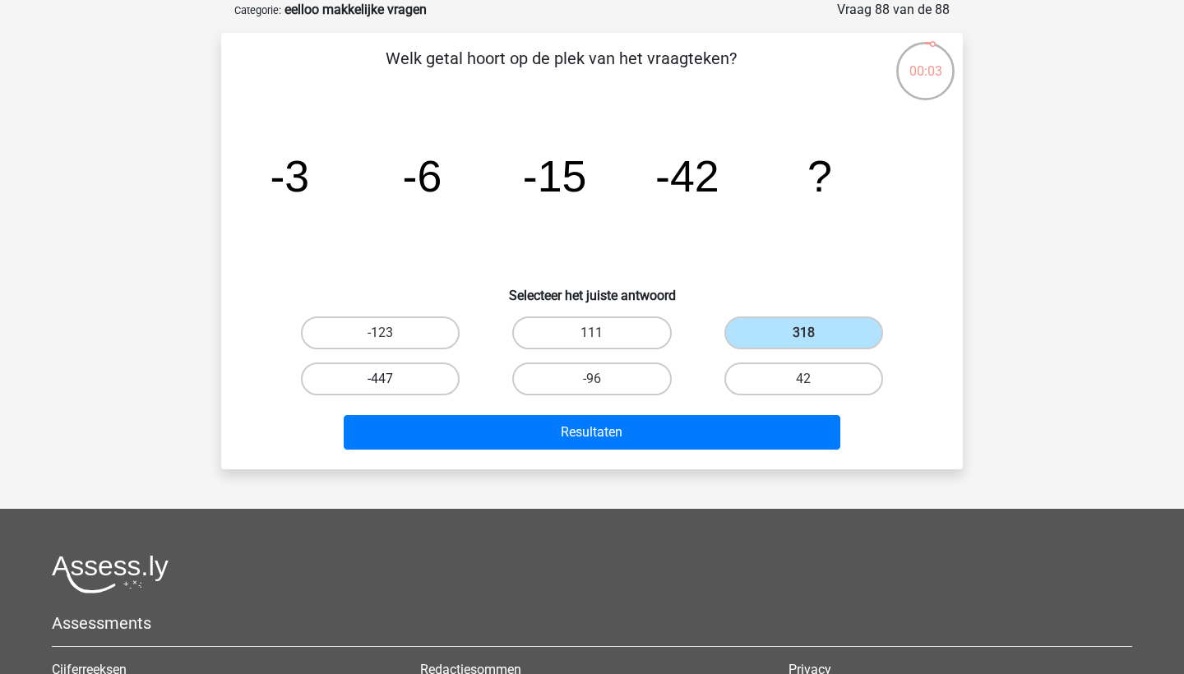
click at [432, 383] on label "-447" at bounding box center [380, 379] width 159 height 33
click at [391, 383] on input "-447" at bounding box center [386, 384] width 11 height 11
radio input "true"
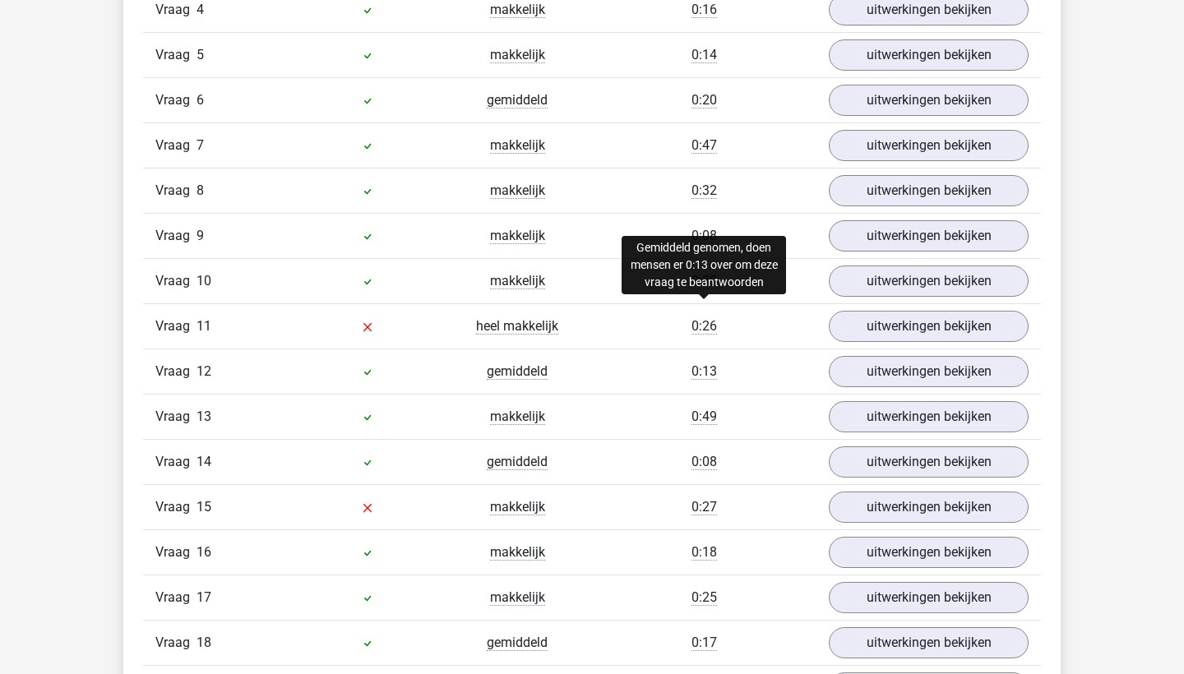
scroll to position [2025, 0]
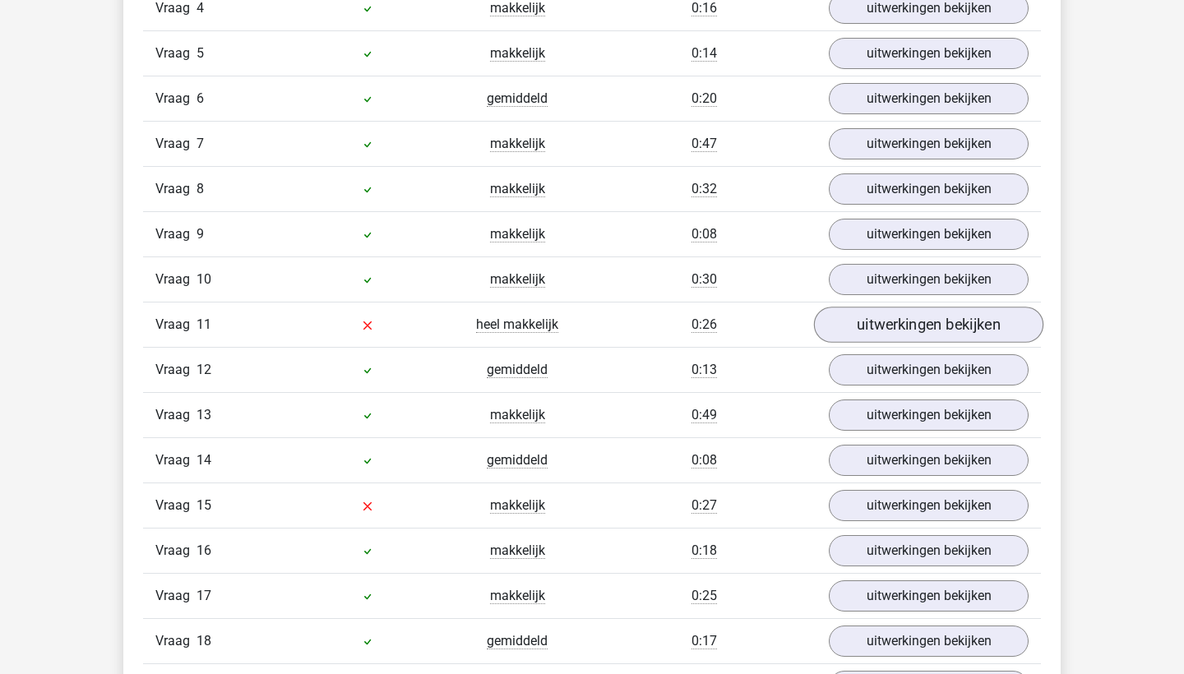
click at [962, 317] on link "uitwerkingen bekijken" at bounding box center [928, 325] width 229 height 36
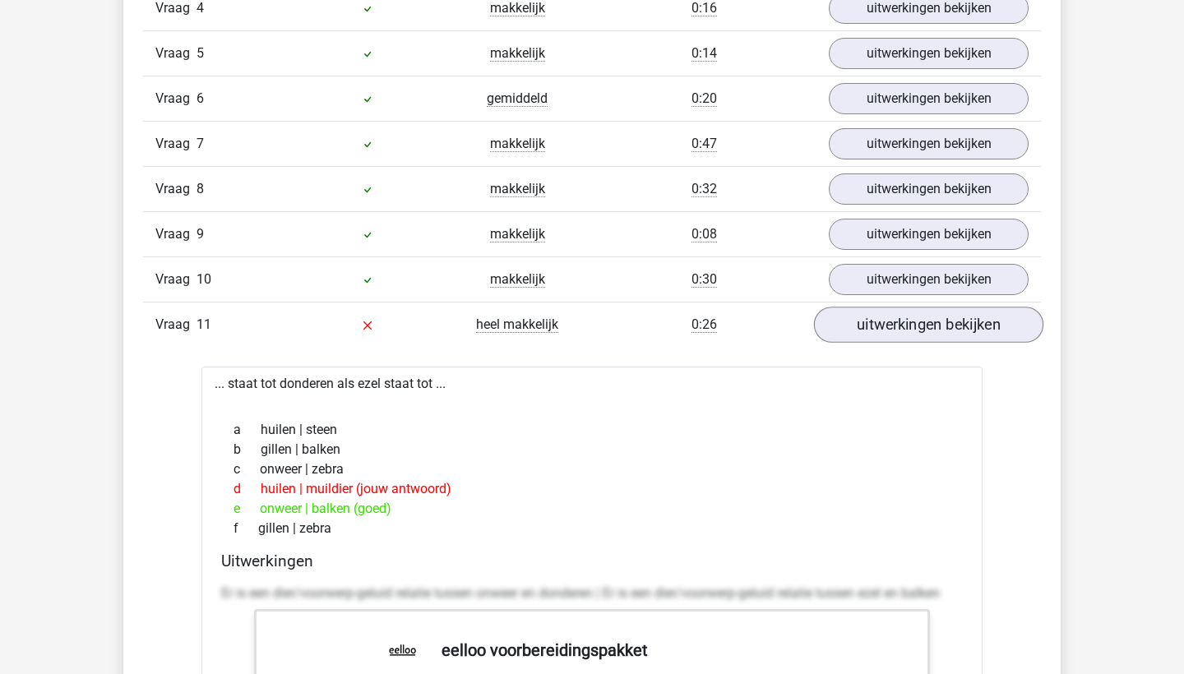
click at [961, 329] on link "uitwerkingen bekijken" at bounding box center [928, 325] width 229 height 36
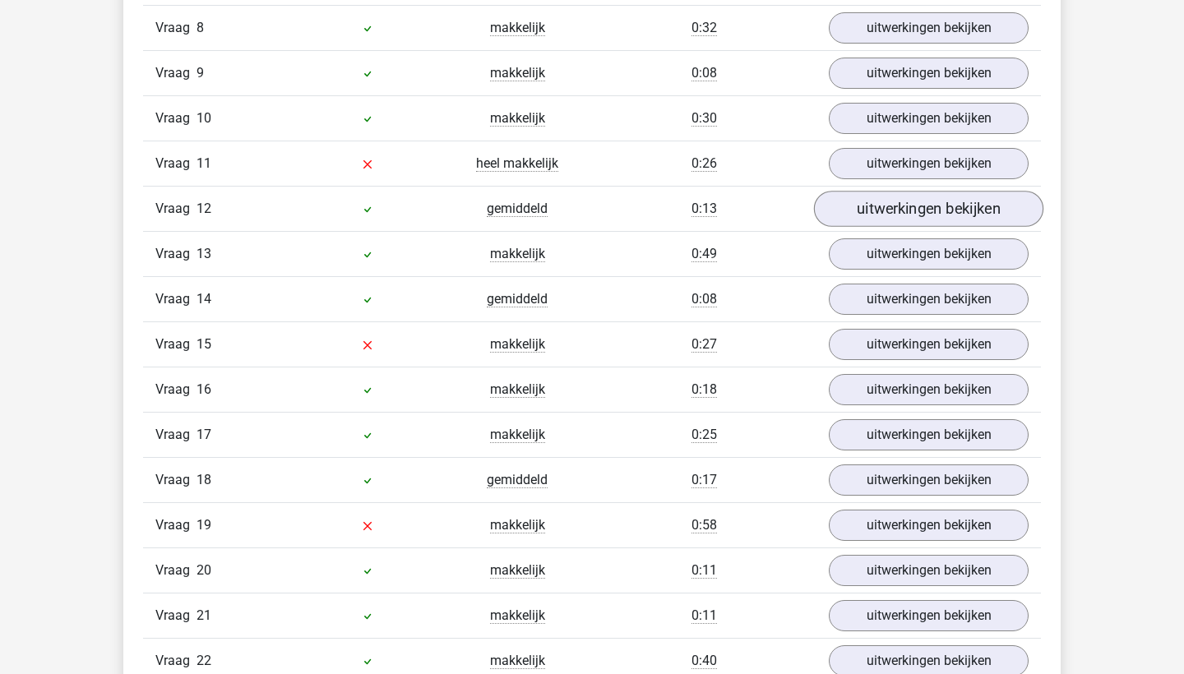
scroll to position [2204, 0]
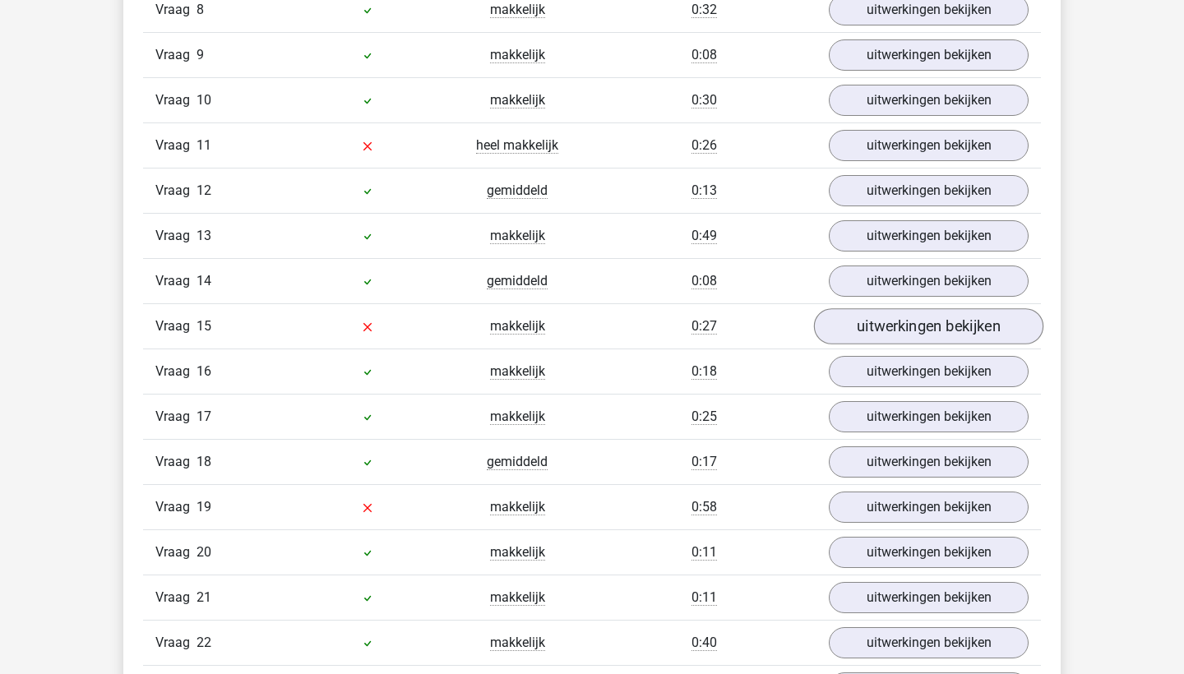
click at [926, 327] on link "uitwerkingen bekijken" at bounding box center [928, 326] width 229 height 36
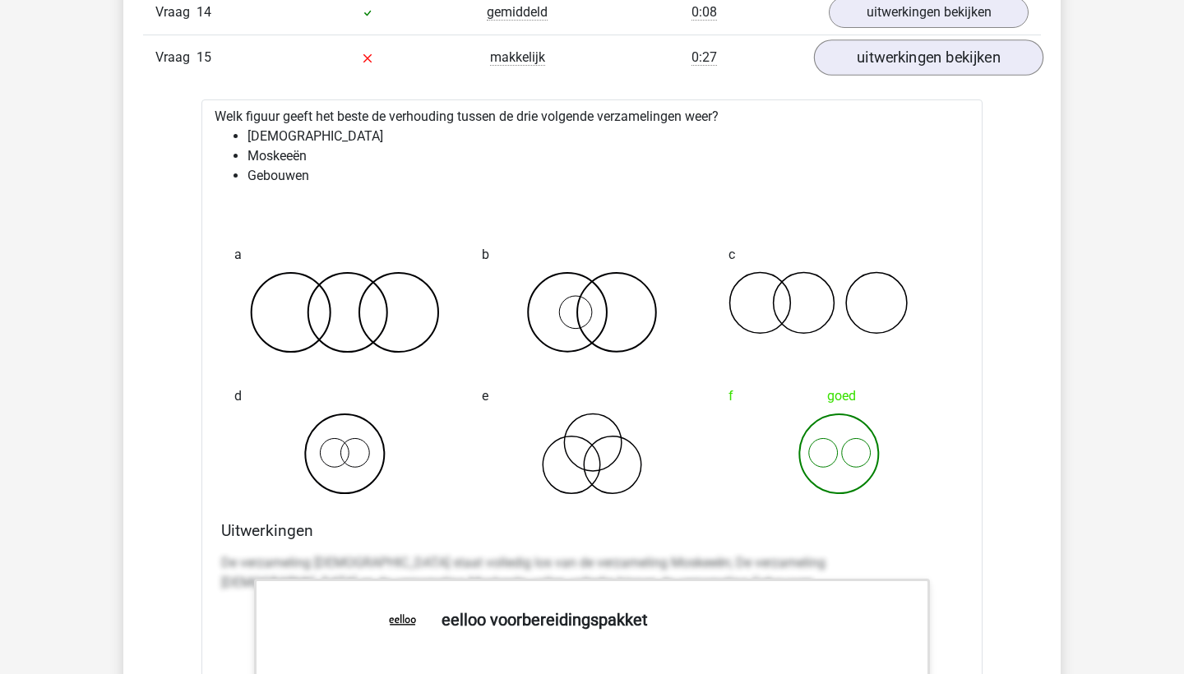
scroll to position [2481, 0]
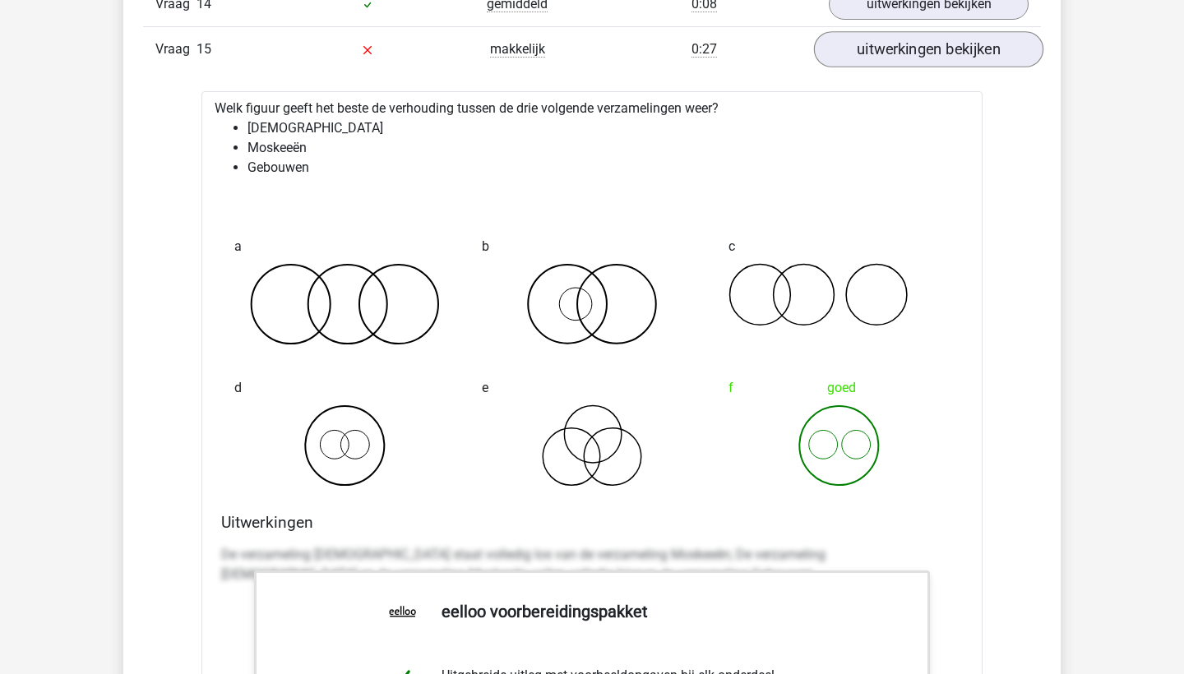
click at [923, 51] on link "uitwerkingen bekijken" at bounding box center [928, 49] width 229 height 36
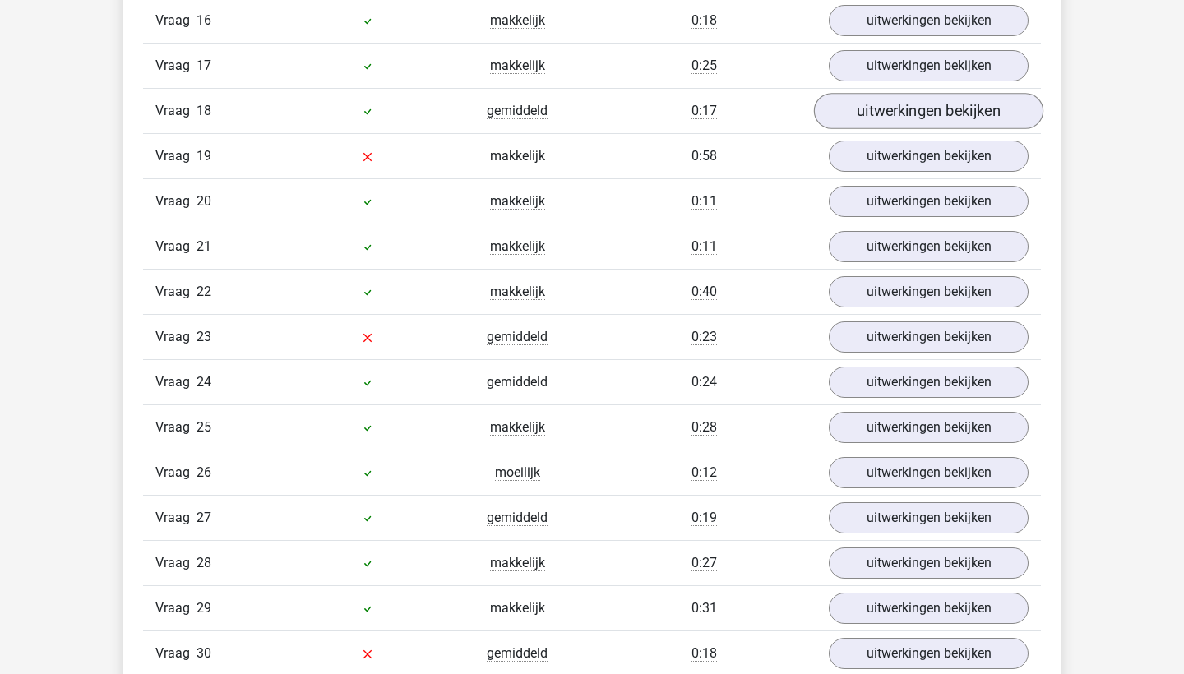
scroll to position [2557, 0]
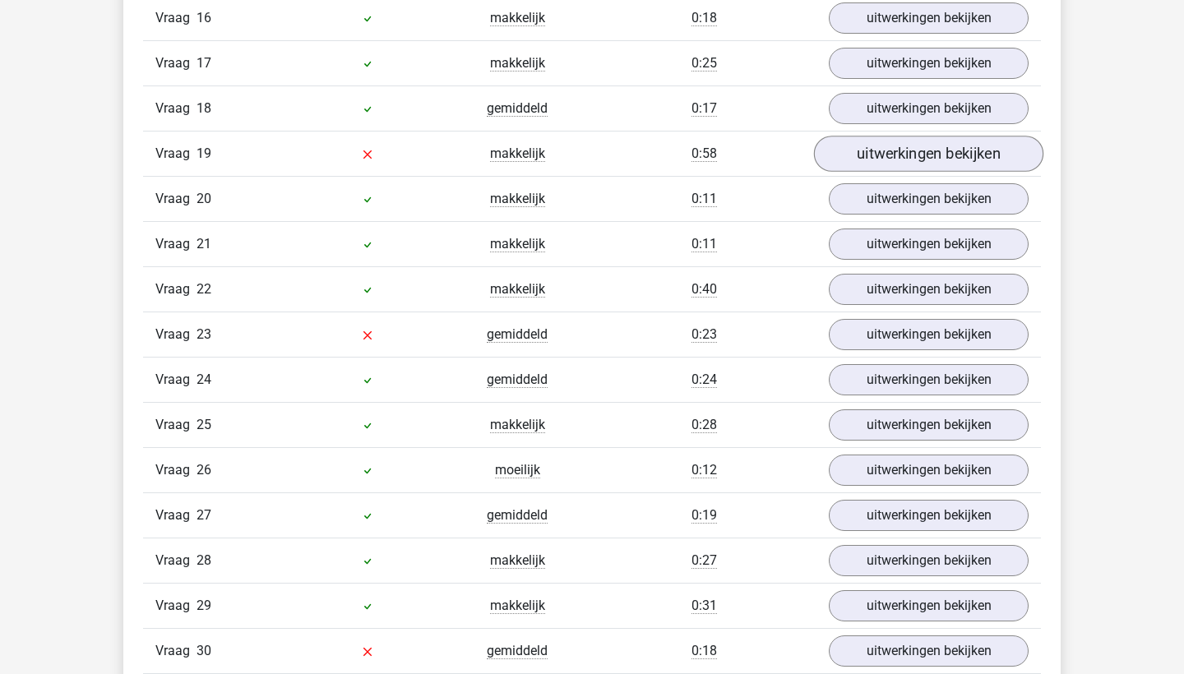
click at [871, 148] on link "uitwerkingen bekijken" at bounding box center [928, 154] width 229 height 36
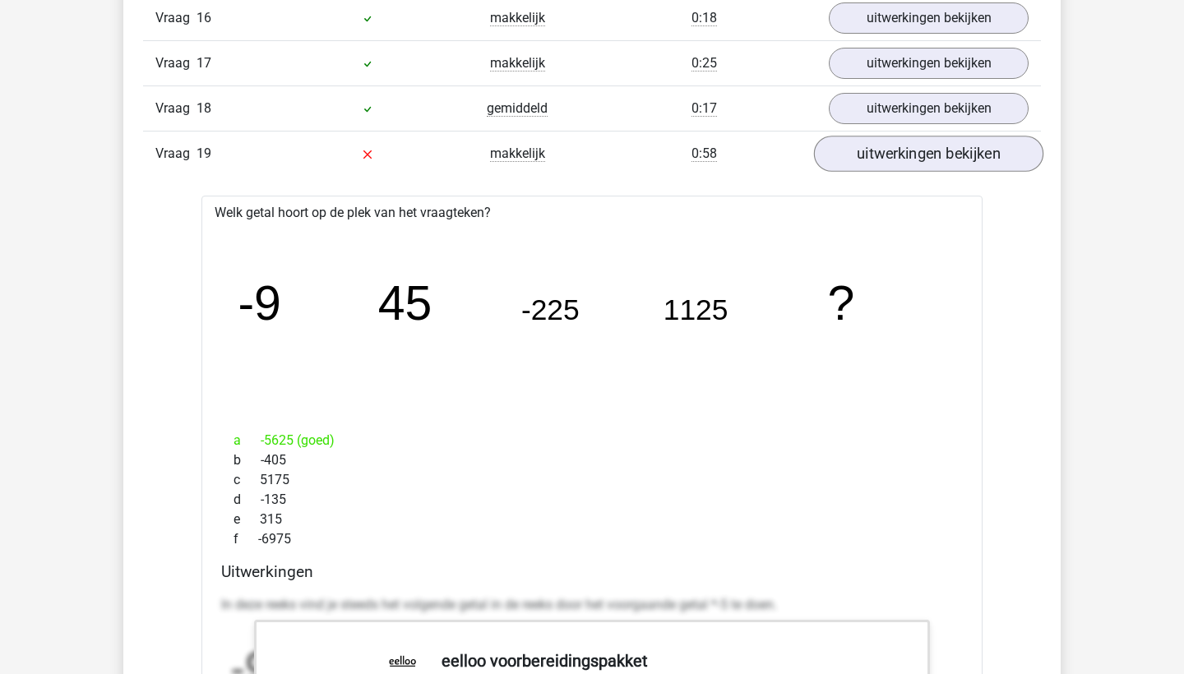
click at [881, 155] on link "uitwerkingen bekijken" at bounding box center [928, 154] width 229 height 36
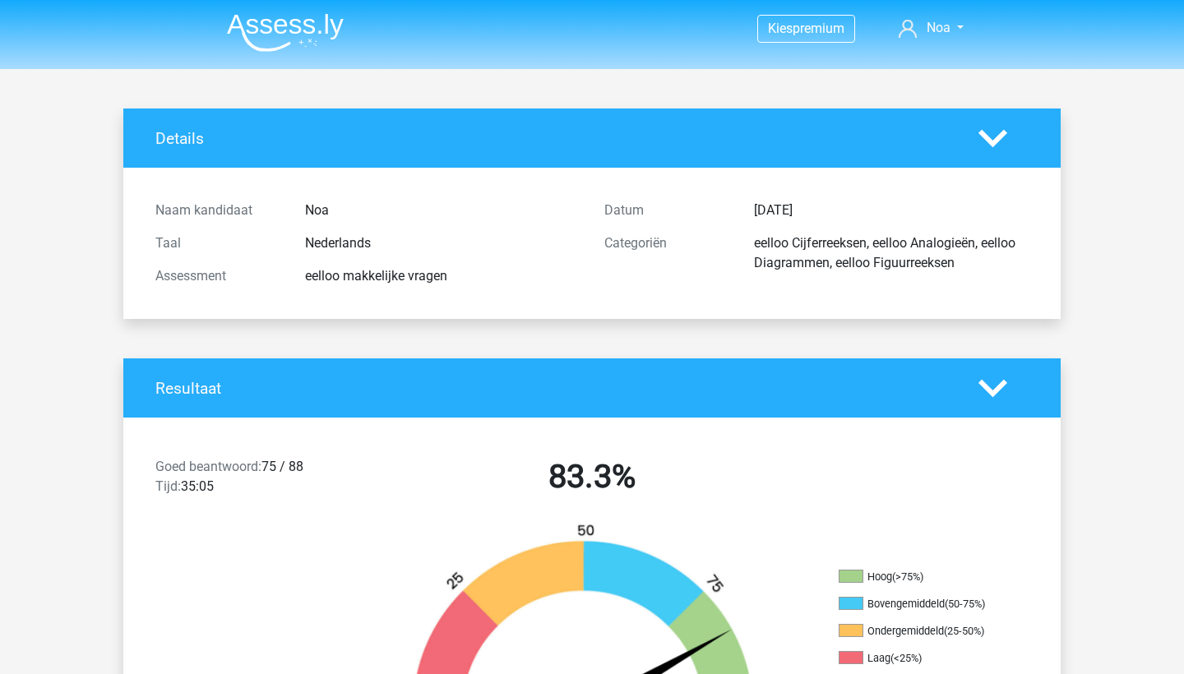
scroll to position [0, 0]
click at [293, 43] on img at bounding box center [285, 32] width 117 height 39
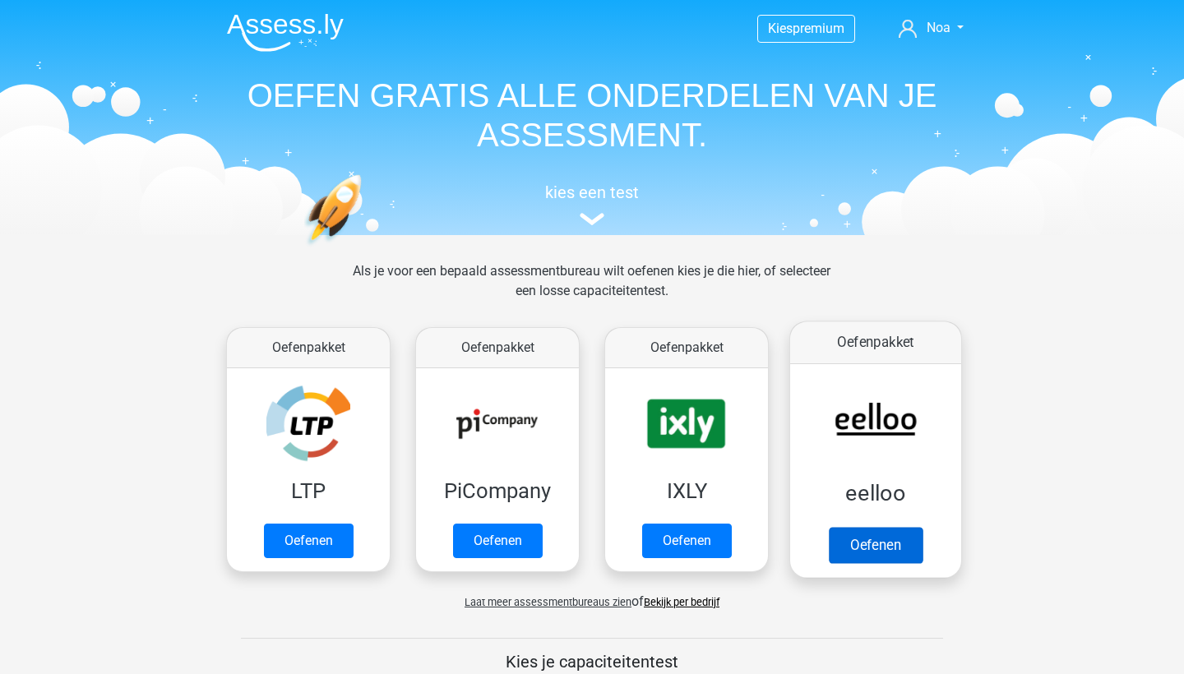
click at [873, 563] on link "Oefenen" at bounding box center [876, 545] width 94 height 36
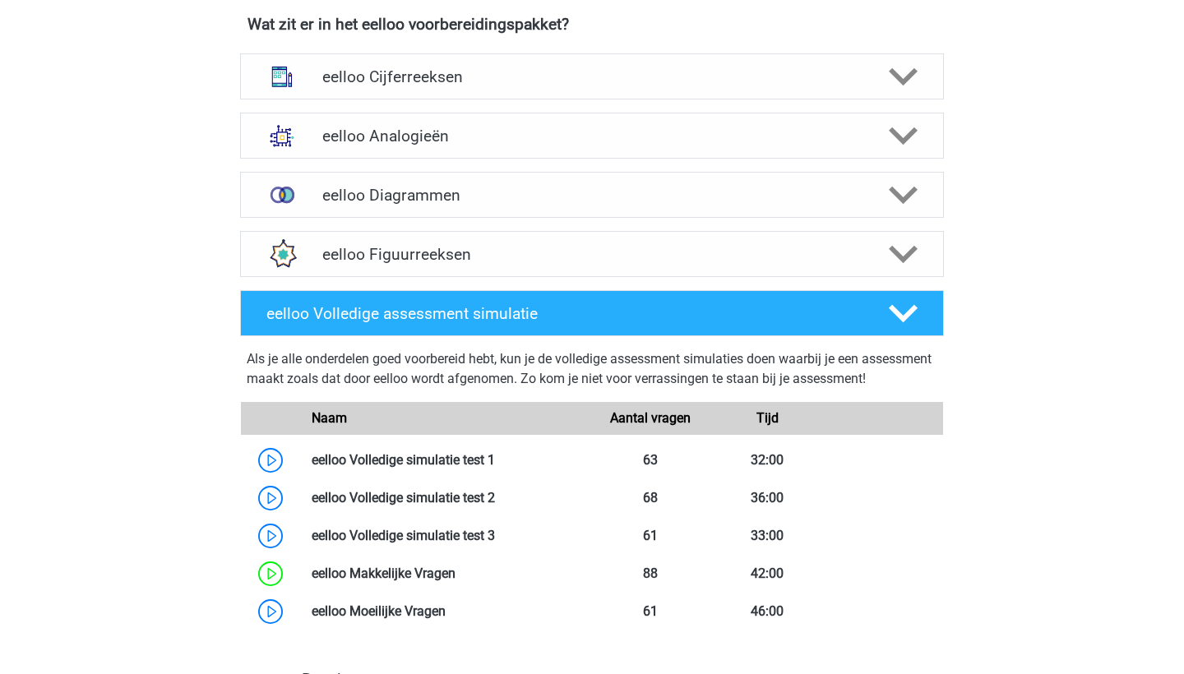
scroll to position [1036, 0]
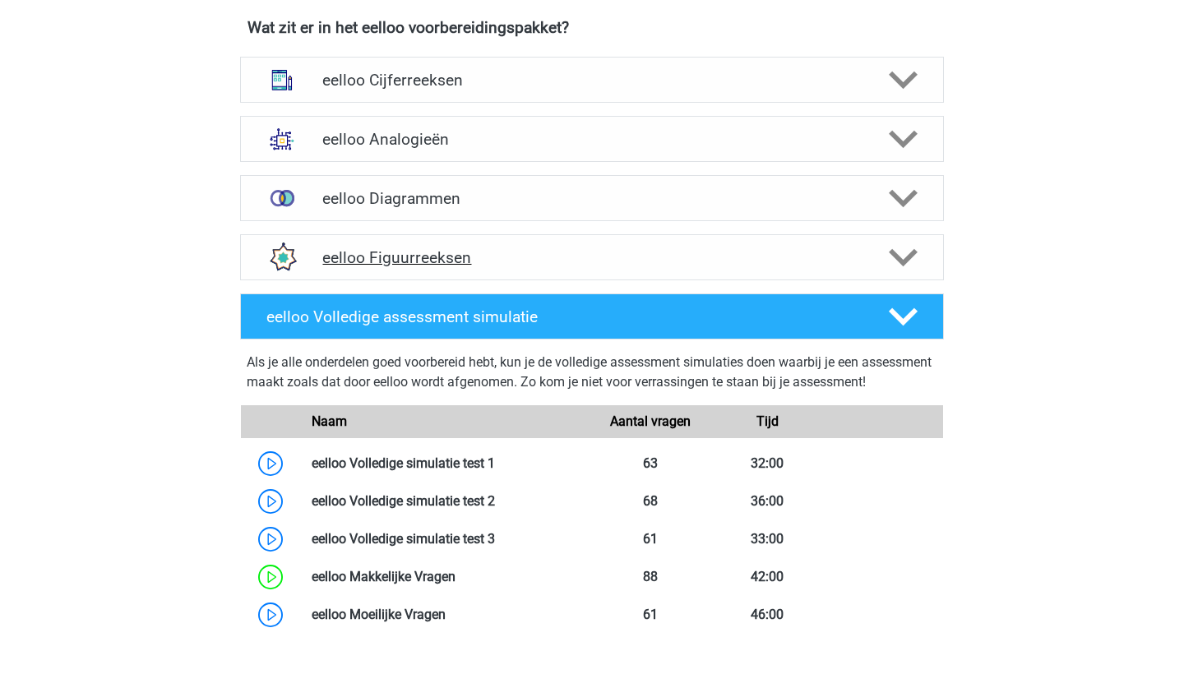
click at [935, 280] on div "eelloo Figuurreeksen" at bounding box center [592, 257] width 704 height 46
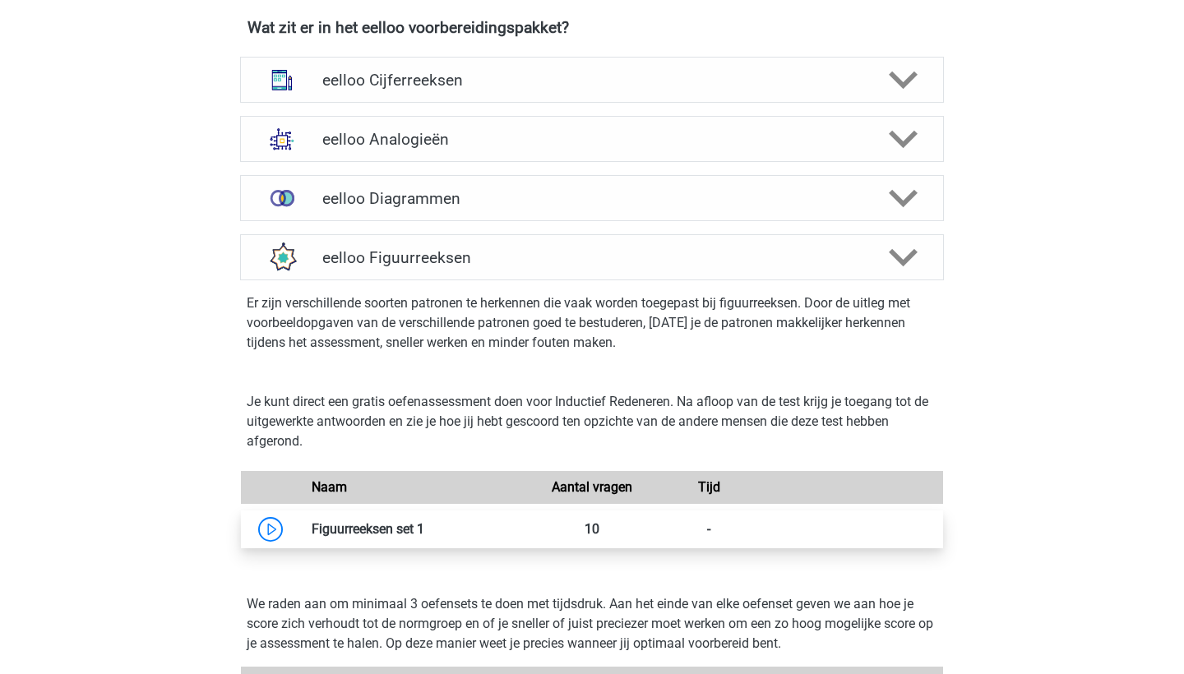
click at [424, 537] on link at bounding box center [424, 529] width 0 height 16
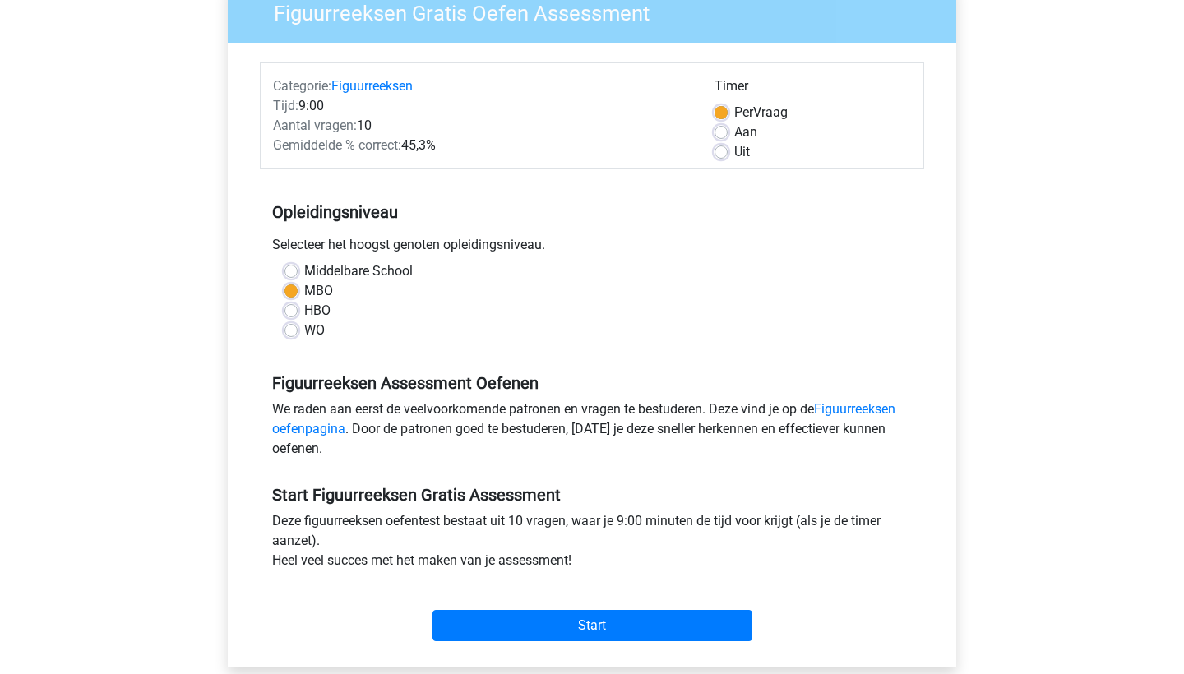
scroll to position [147, 0]
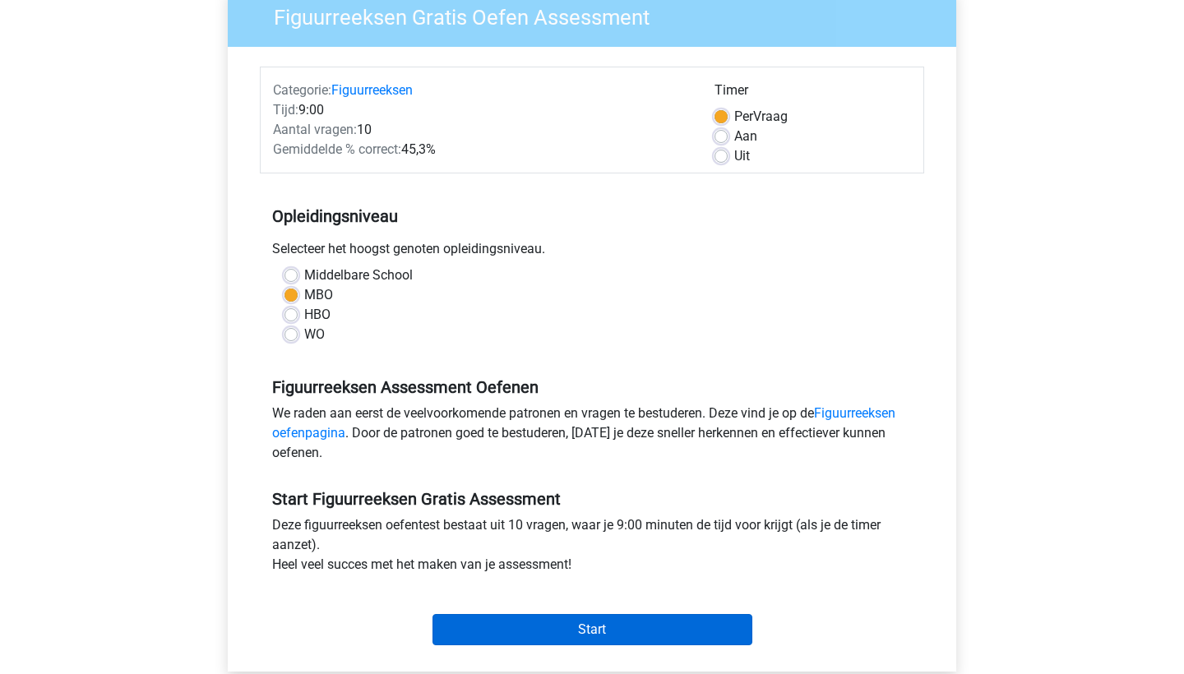
click at [627, 631] on input "Start" at bounding box center [592, 629] width 320 height 31
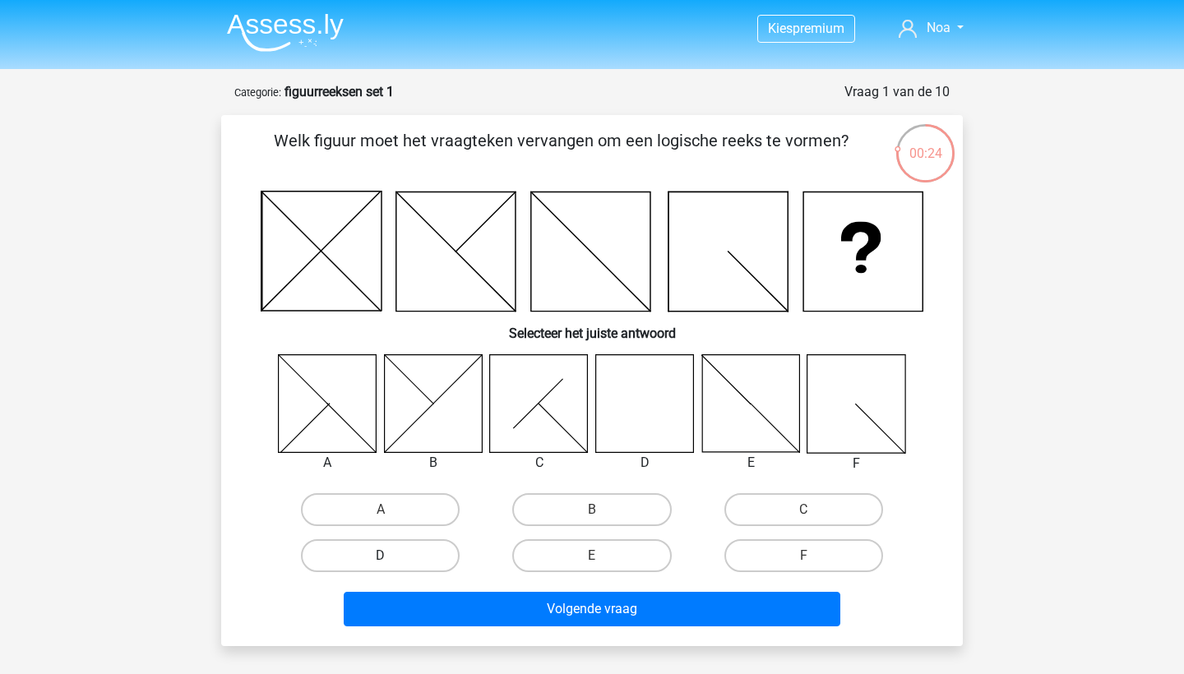
click at [412, 541] on label "D" at bounding box center [380, 555] width 159 height 33
click at [391, 556] on input "D" at bounding box center [386, 561] width 11 height 11
radio input "true"
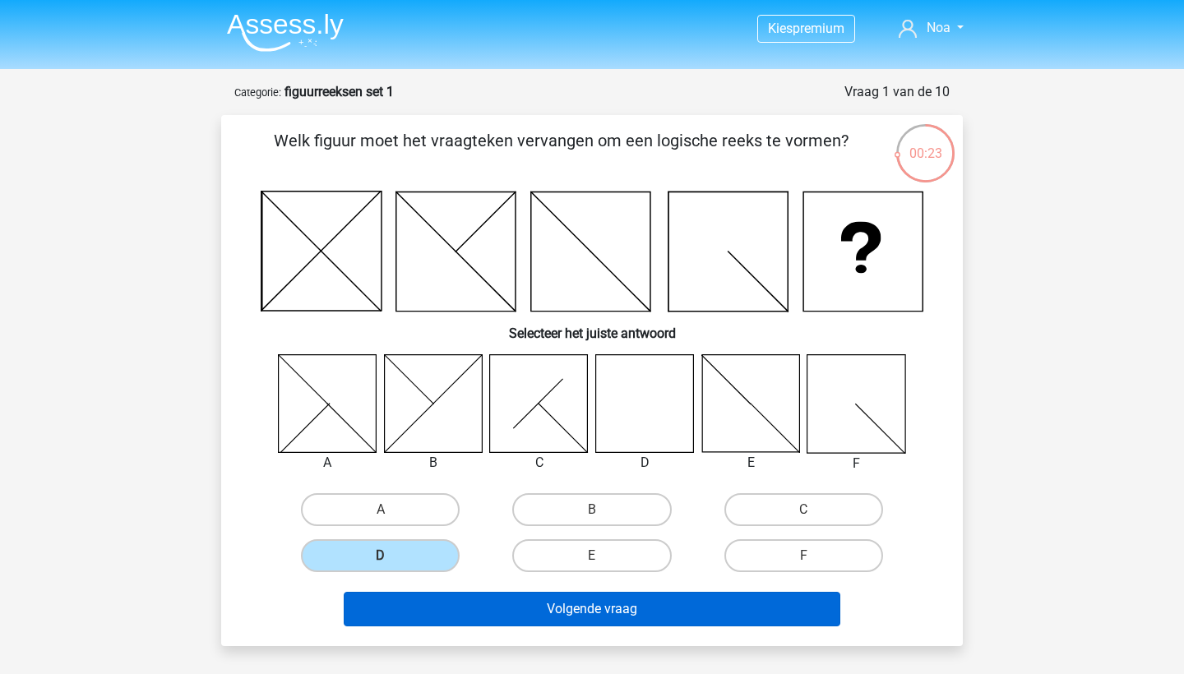
click at [663, 616] on button "Volgende vraag" at bounding box center [592, 609] width 497 height 35
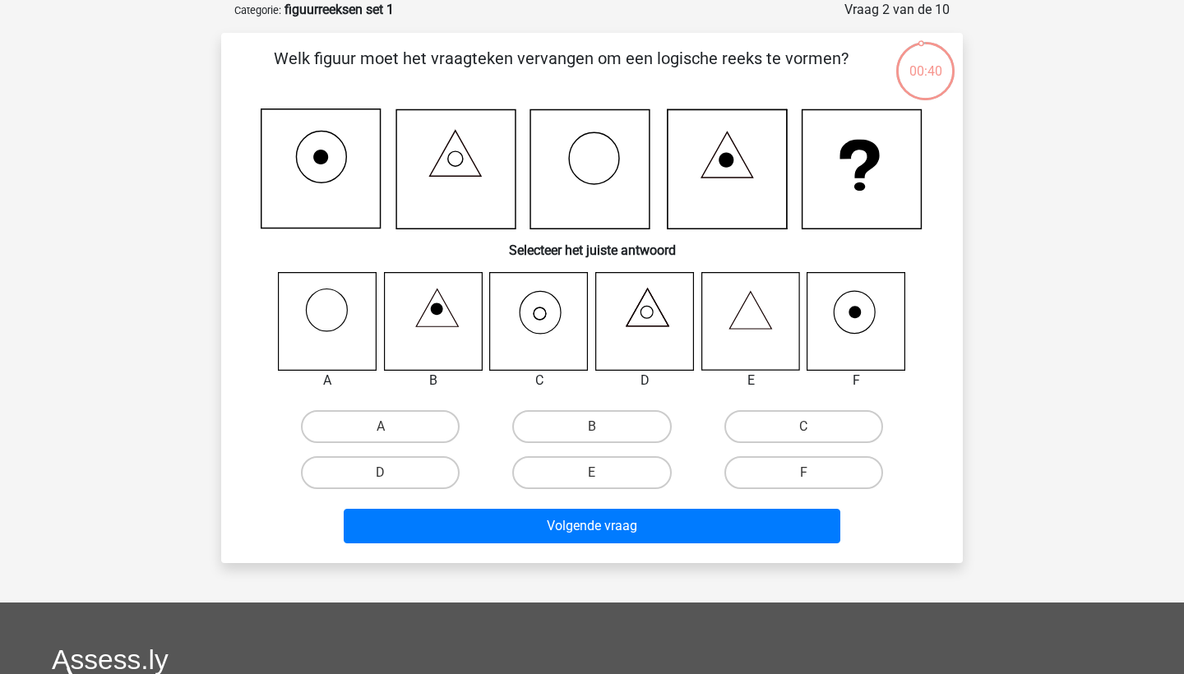
scroll to position [50, 0]
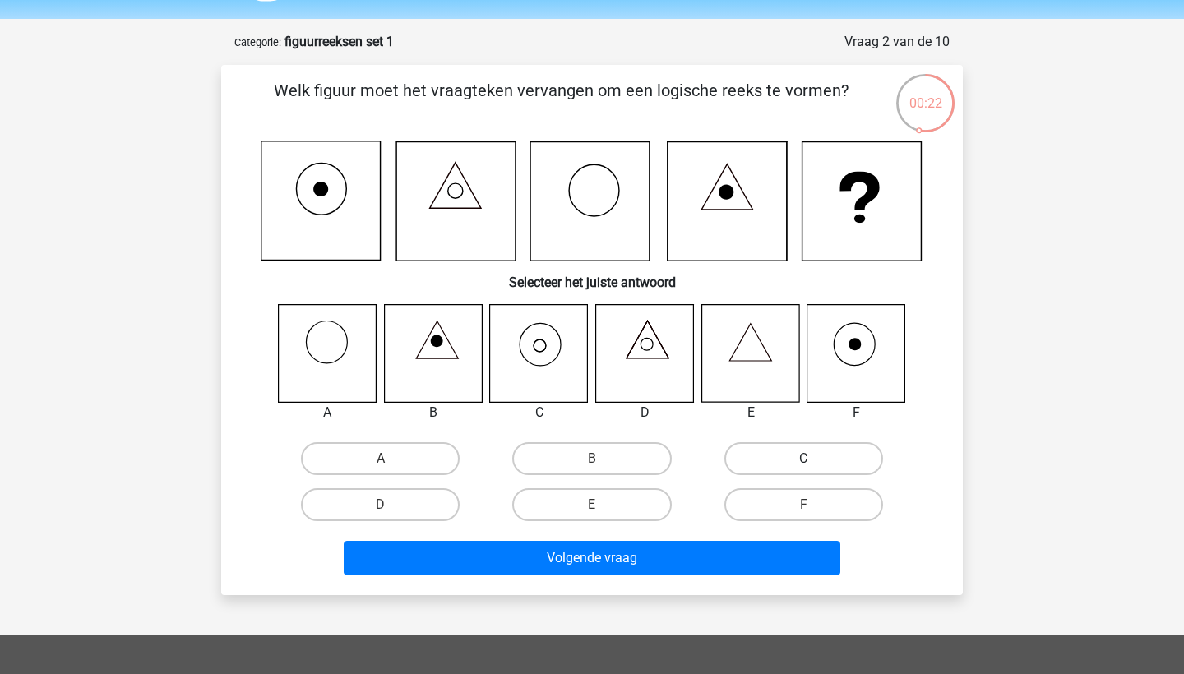
click at [784, 455] on label "C" at bounding box center [803, 458] width 159 height 33
click at [803, 459] on input "C" at bounding box center [808, 464] width 11 height 11
radio input "true"
click at [727, 577] on div "Volgende vraag" at bounding box center [592, 561] width 635 height 41
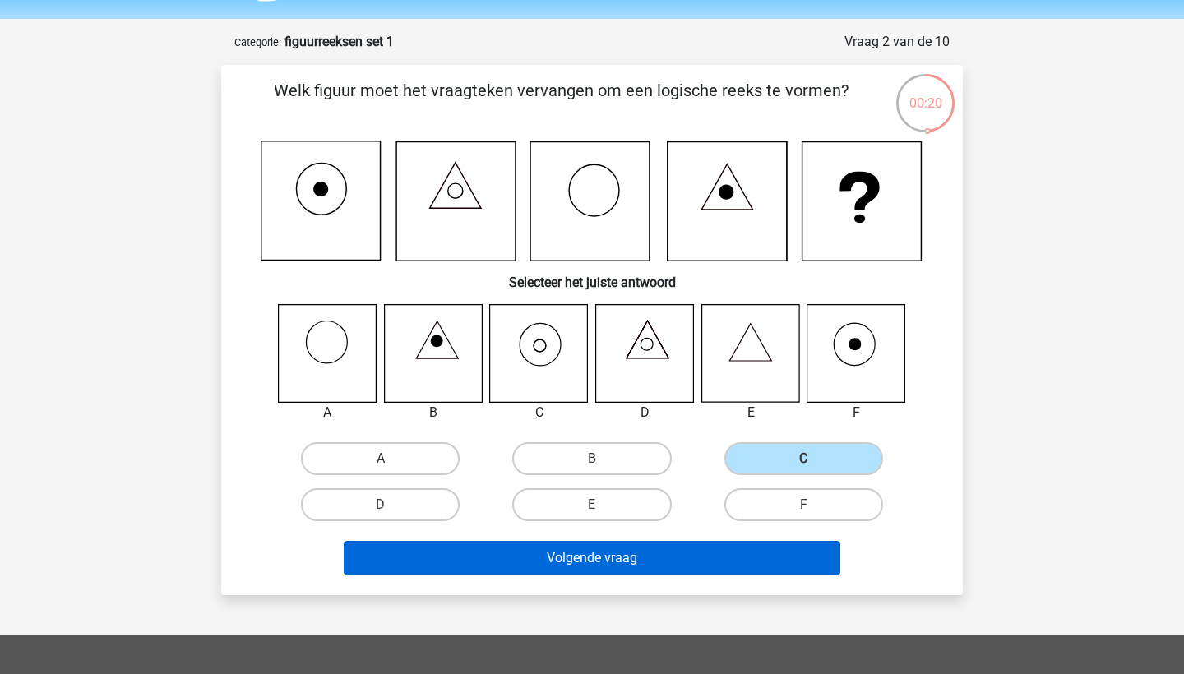
click at [727, 568] on button "Volgende vraag" at bounding box center [592, 558] width 497 height 35
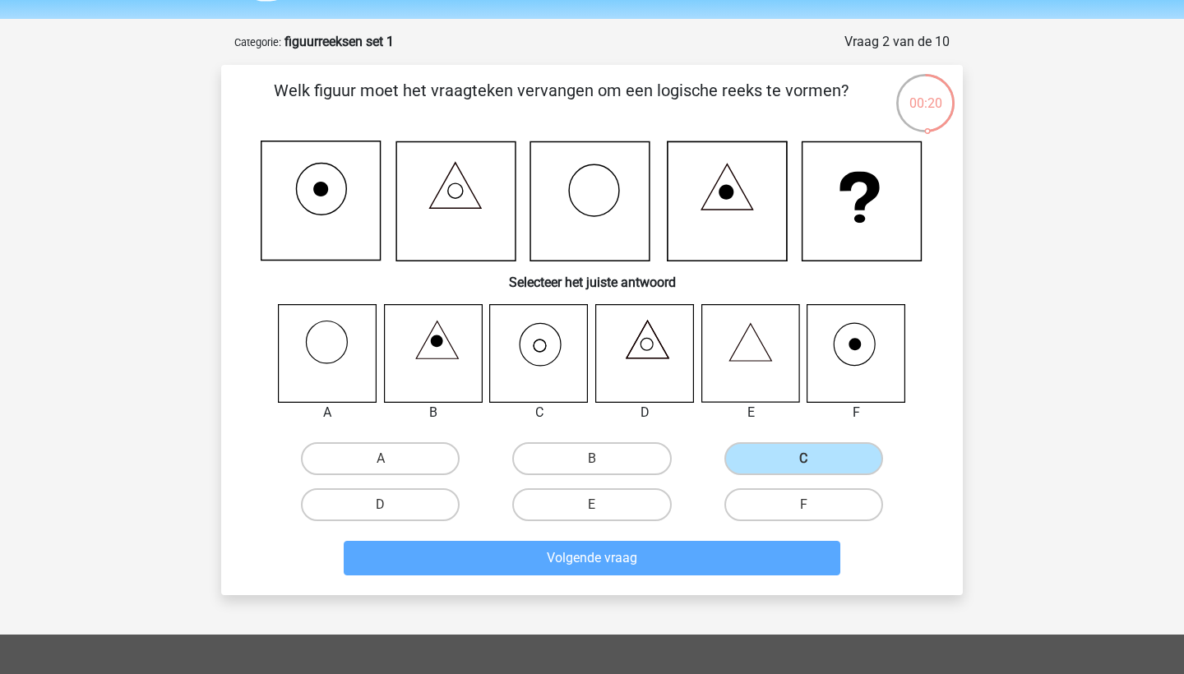
scroll to position [82, 0]
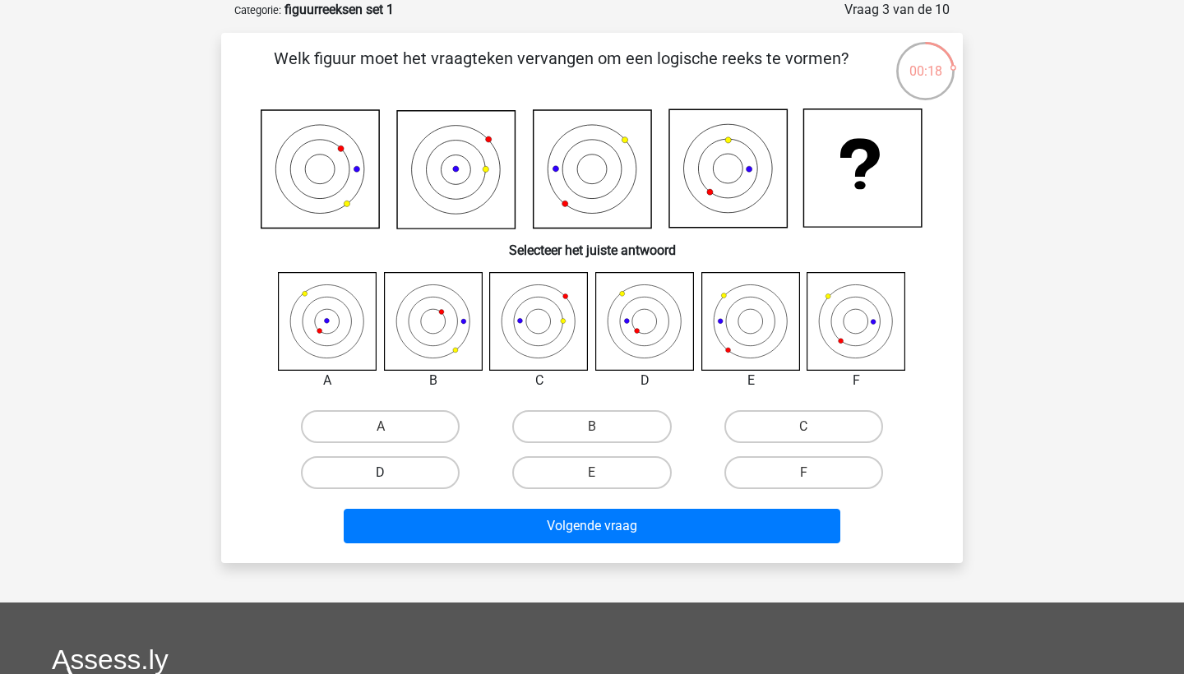
click at [386, 469] on label "D" at bounding box center [380, 472] width 159 height 33
click at [386, 473] on input "D" at bounding box center [386, 478] width 11 height 11
radio input "true"
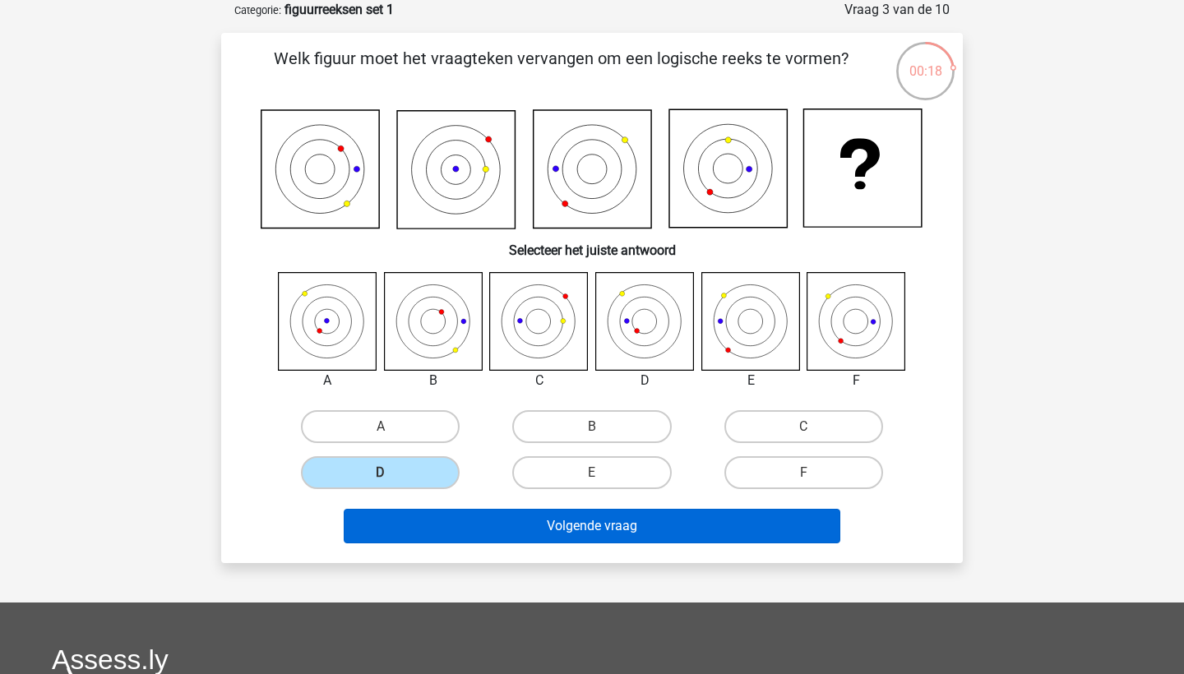
click at [467, 529] on button "Volgende vraag" at bounding box center [592, 526] width 497 height 35
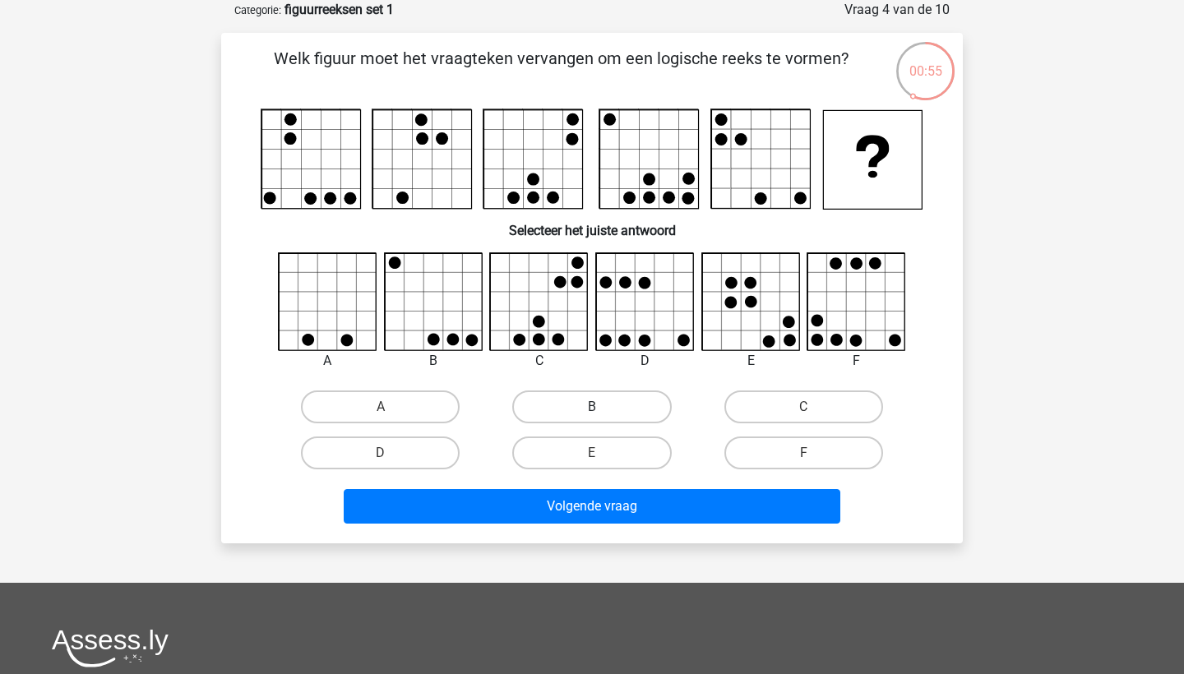
click at [604, 402] on label "B" at bounding box center [591, 406] width 159 height 33
click at [603, 407] on input "B" at bounding box center [597, 412] width 11 height 11
radio input "true"
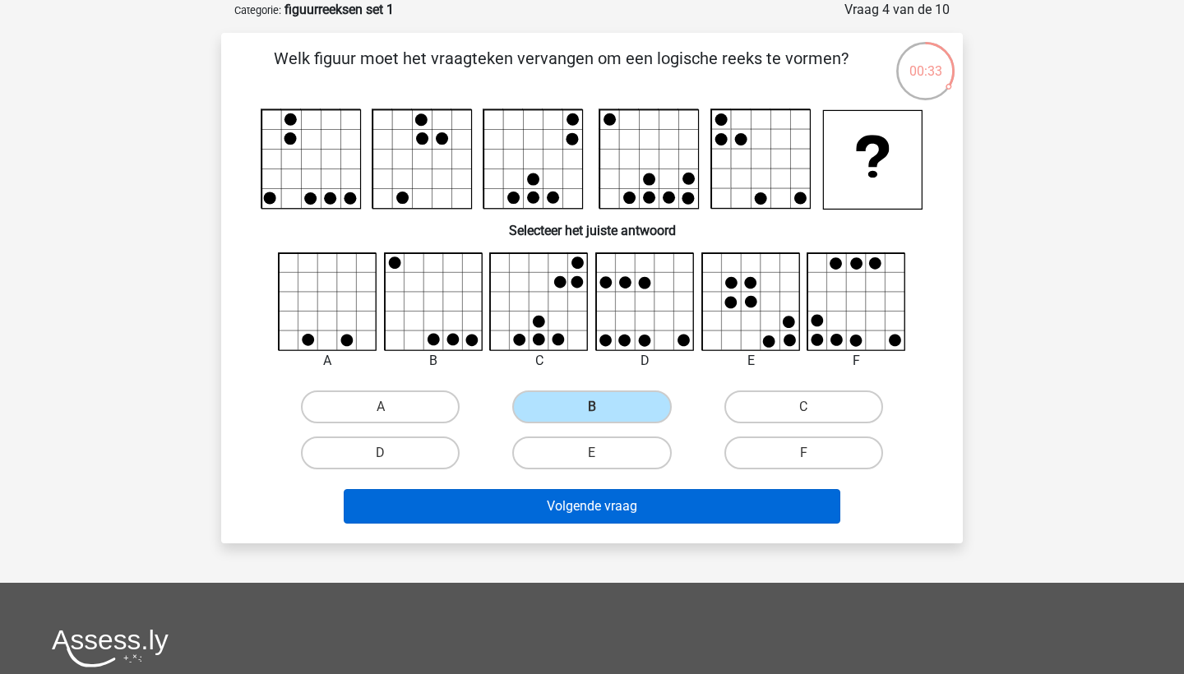
click at [702, 497] on button "Volgende vraag" at bounding box center [592, 506] width 497 height 35
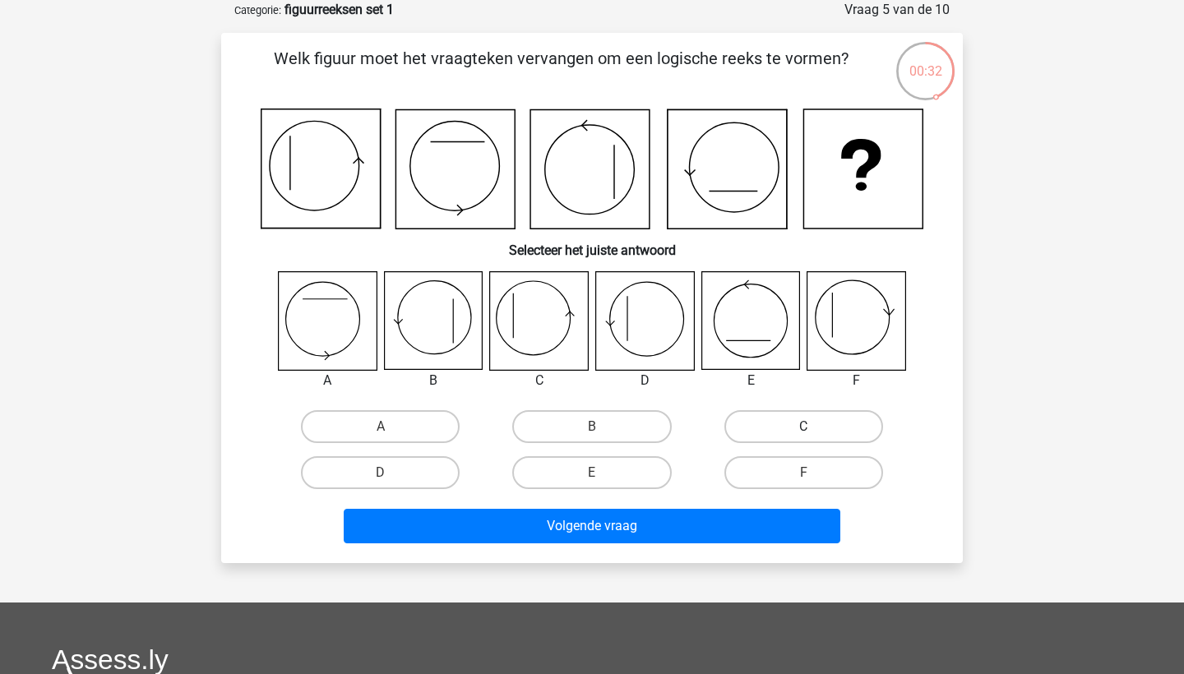
click at [825, 431] on label "C" at bounding box center [803, 426] width 159 height 33
click at [814, 431] on input "C" at bounding box center [808, 432] width 11 height 11
radio input "true"
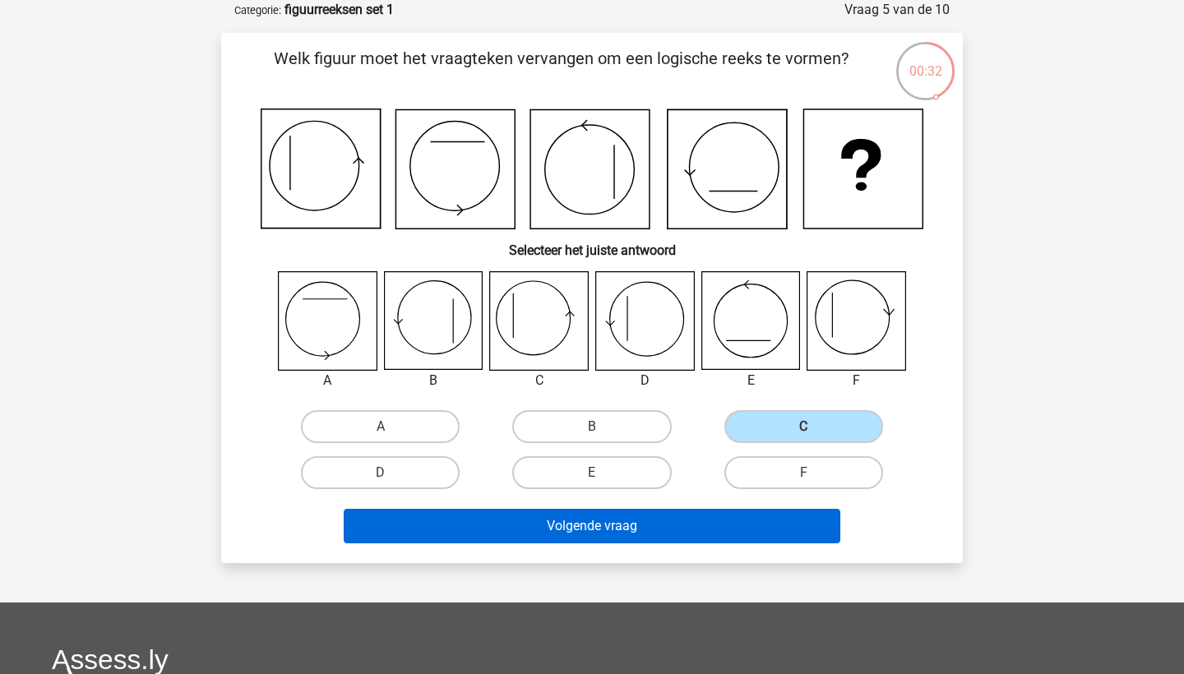
click at [738, 534] on button "Volgende vraag" at bounding box center [592, 526] width 497 height 35
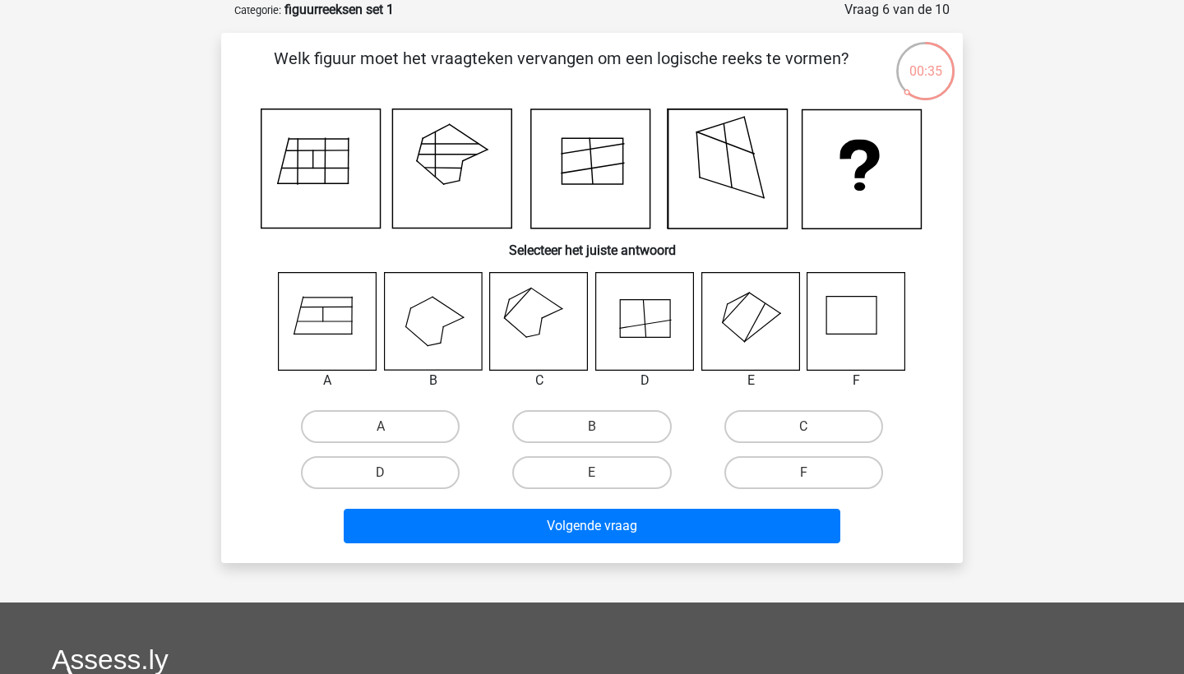
click at [550, 317] on icon at bounding box center [539, 321] width 98 height 98
click at [755, 426] on label "C" at bounding box center [803, 426] width 159 height 33
click at [803, 427] on input "C" at bounding box center [808, 432] width 11 height 11
radio input "true"
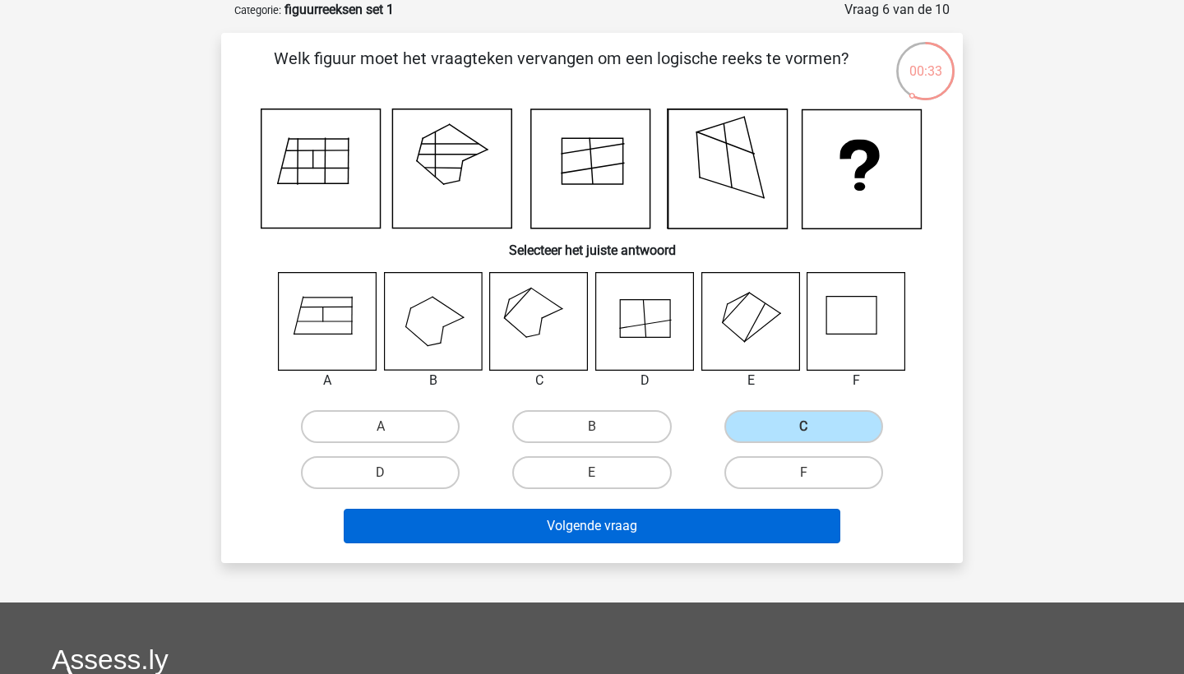
click at [718, 520] on button "Volgende vraag" at bounding box center [592, 526] width 497 height 35
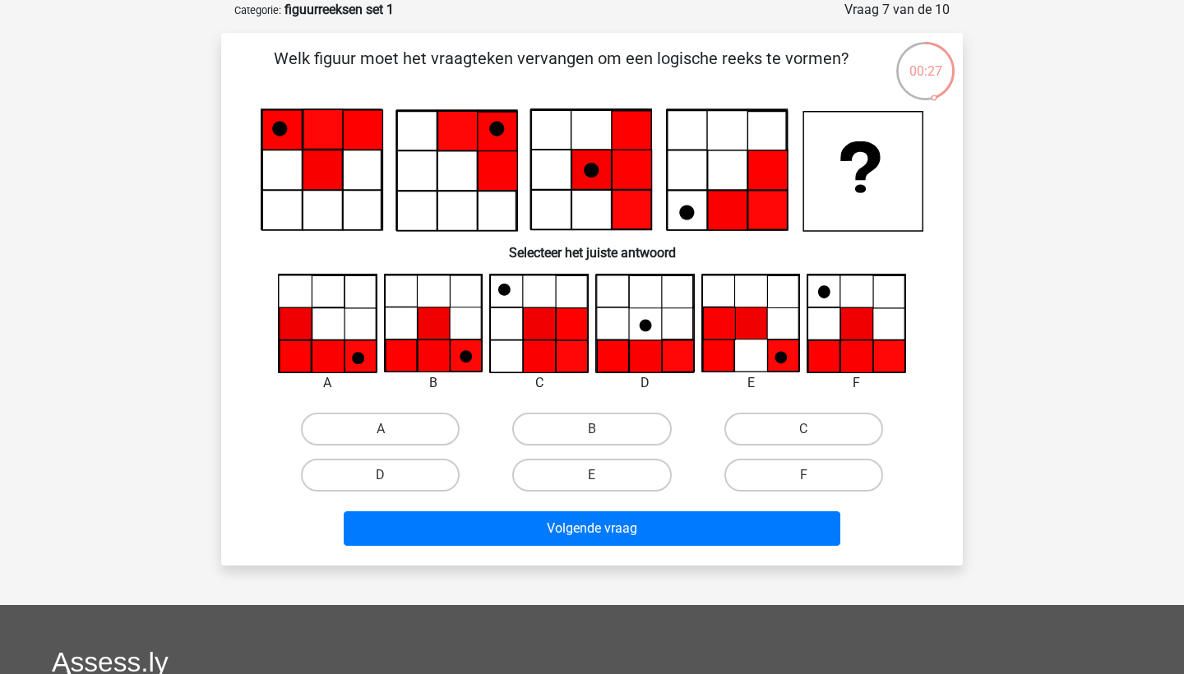
click at [592, 438] on input "B" at bounding box center [597, 434] width 11 height 11
radio input "true"
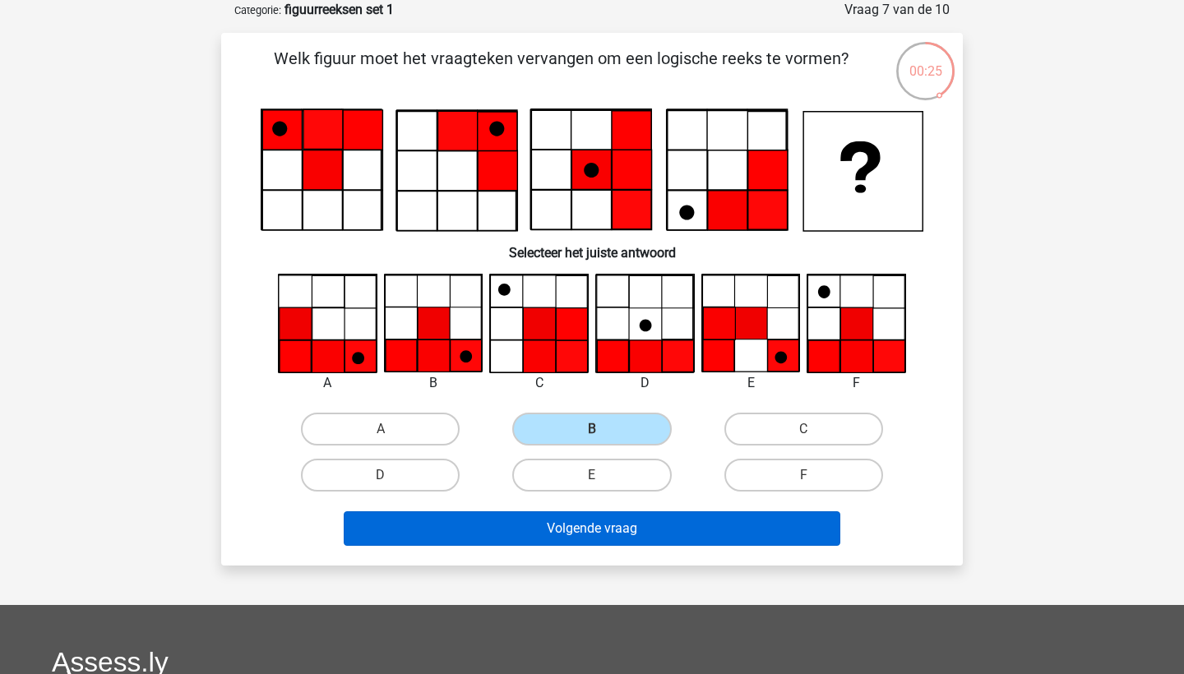
click at [607, 531] on button "Volgende vraag" at bounding box center [592, 528] width 497 height 35
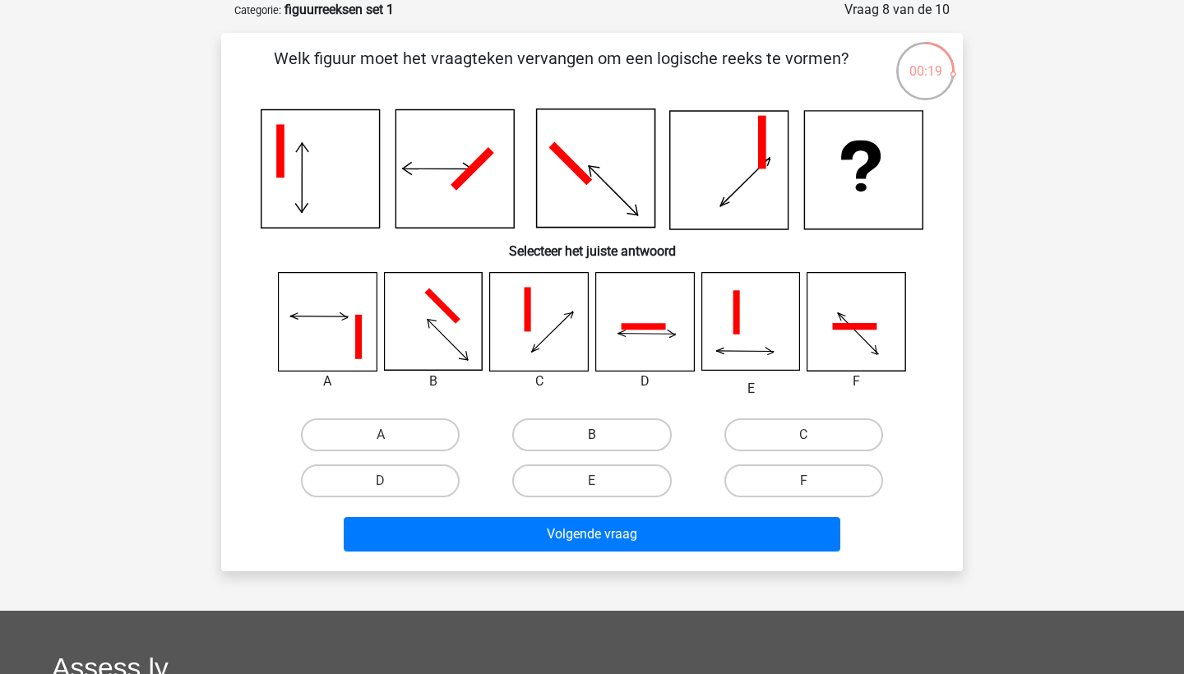
click at [570, 423] on label "B" at bounding box center [591, 434] width 159 height 33
click at [592, 435] on input "B" at bounding box center [597, 440] width 11 height 11
radio input "true"
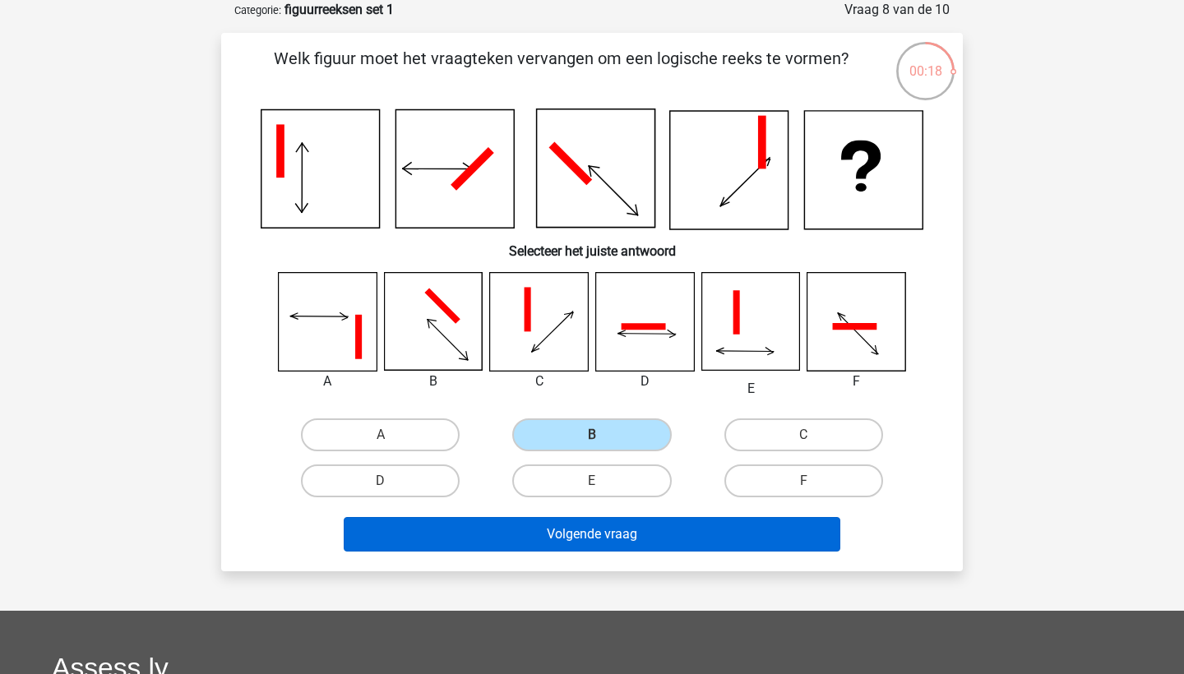
click at [583, 531] on button "Volgende vraag" at bounding box center [592, 534] width 497 height 35
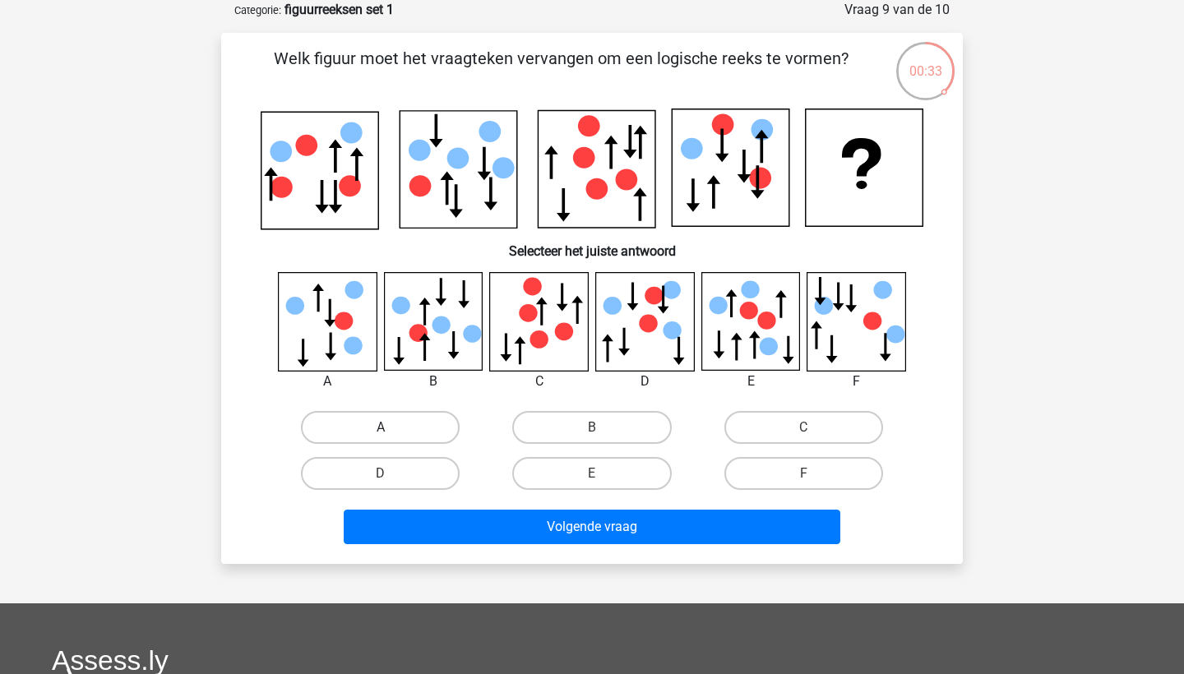
click at [361, 414] on label "A" at bounding box center [380, 427] width 159 height 33
click at [381, 427] on input "A" at bounding box center [386, 432] width 11 height 11
radio input "true"
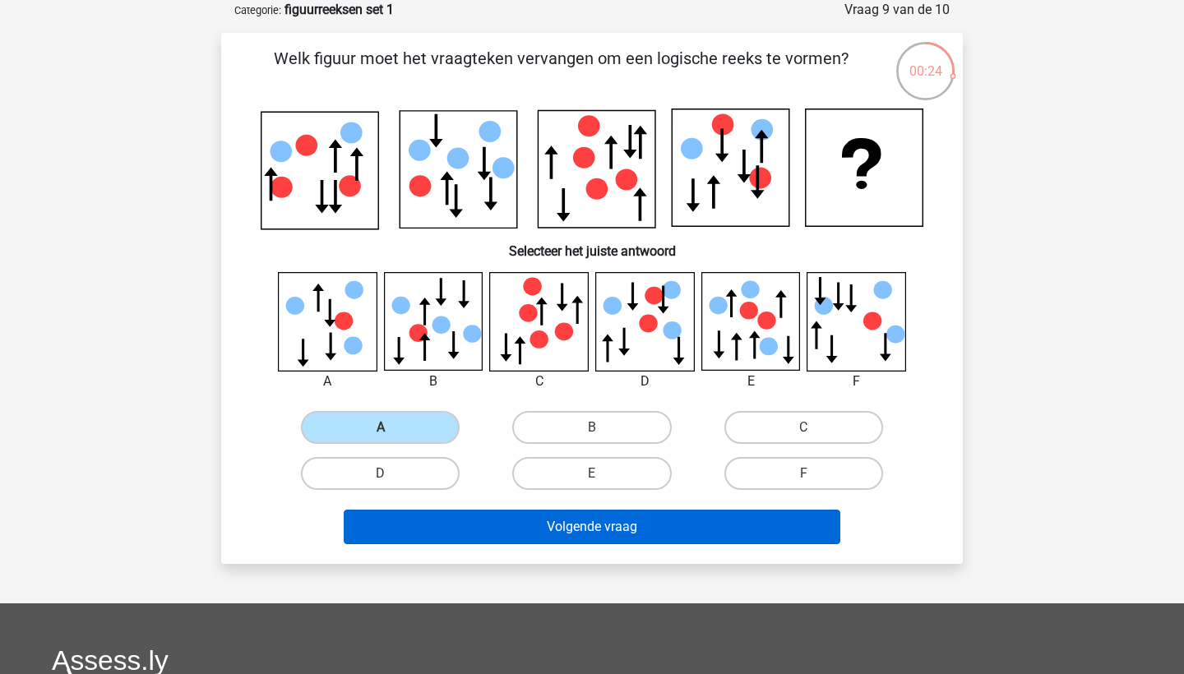
click at [546, 526] on button "Volgende vraag" at bounding box center [592, 527] width 497 height 35
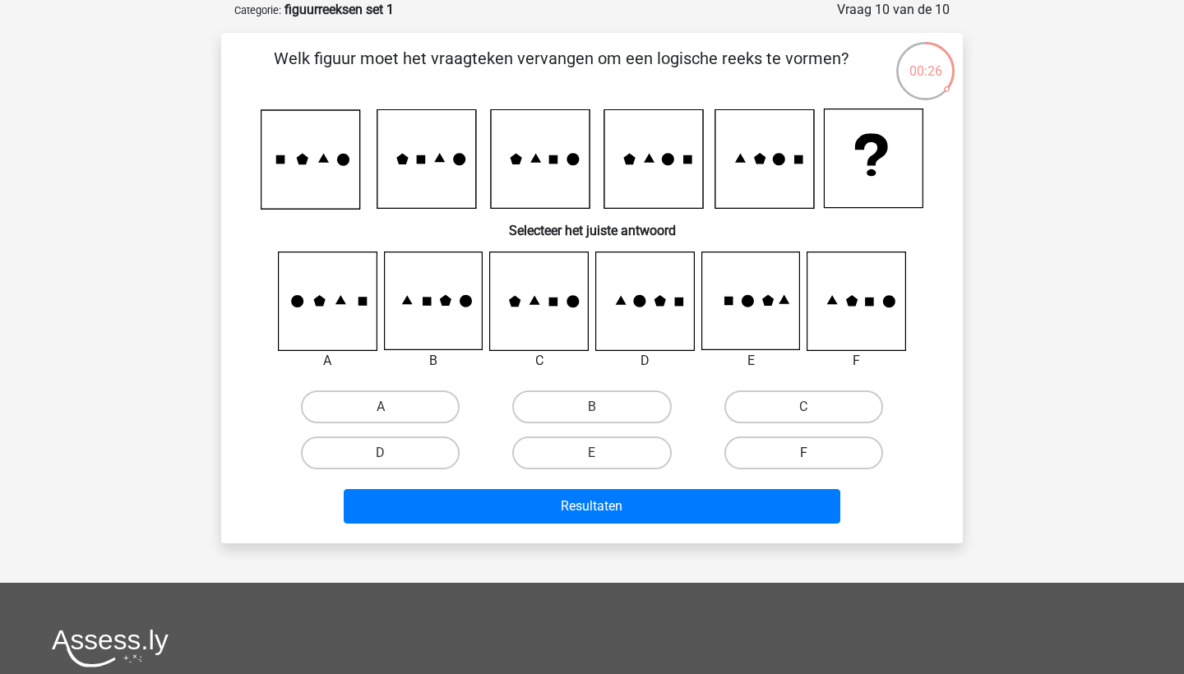
click at [801, 455] on label "F" at bounding box center [803, 452] width 159 height 33
click at [803, 455] on input "F" at bounding box center [808, 458] width 11 height 11
radio input "true"
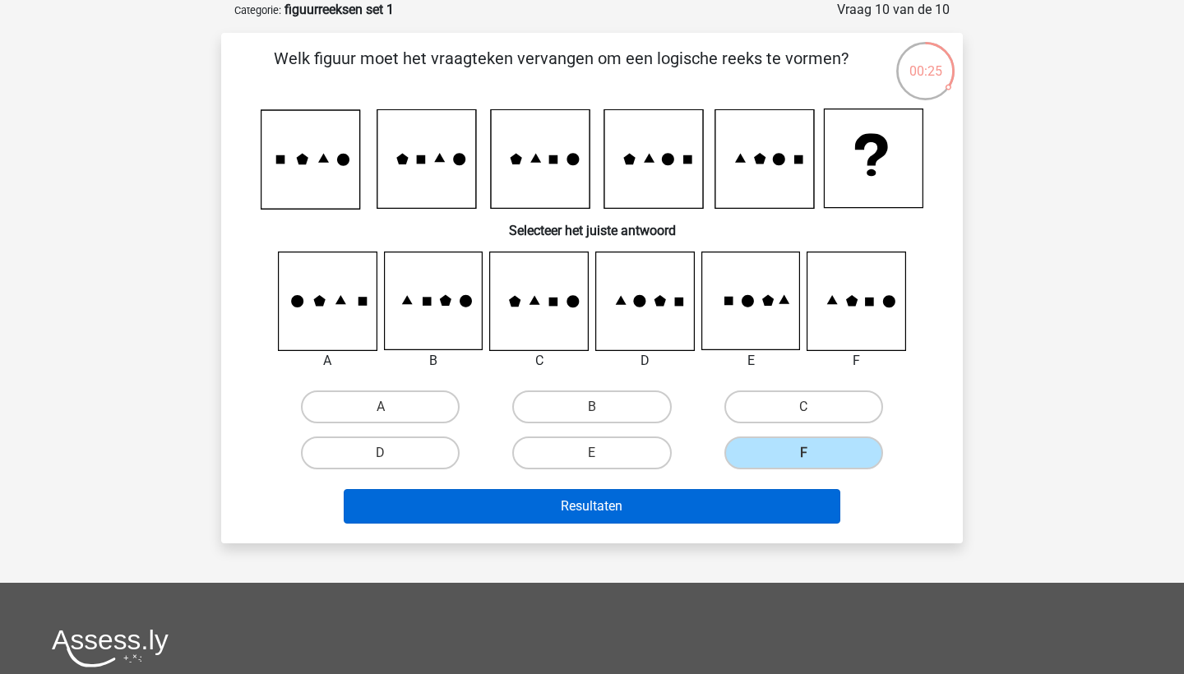
click at [776, 520] on button "Resultaten" at bounding box center [592, 506] width 497 height 35
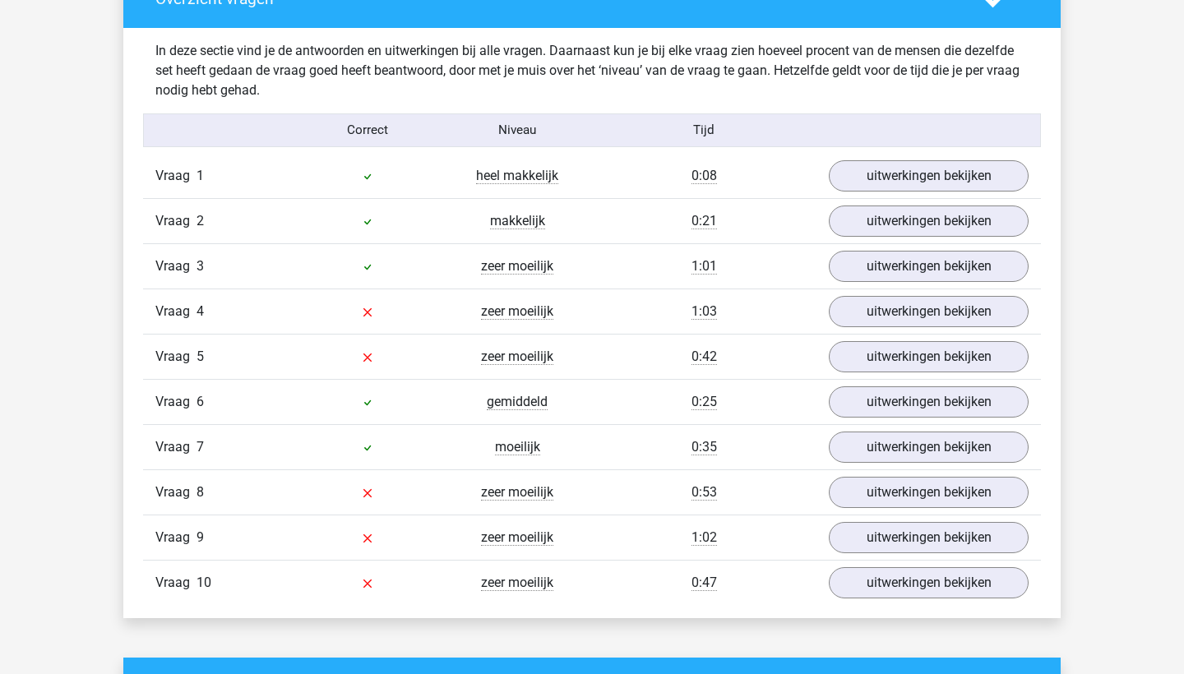
scroll to position [1293, 0]
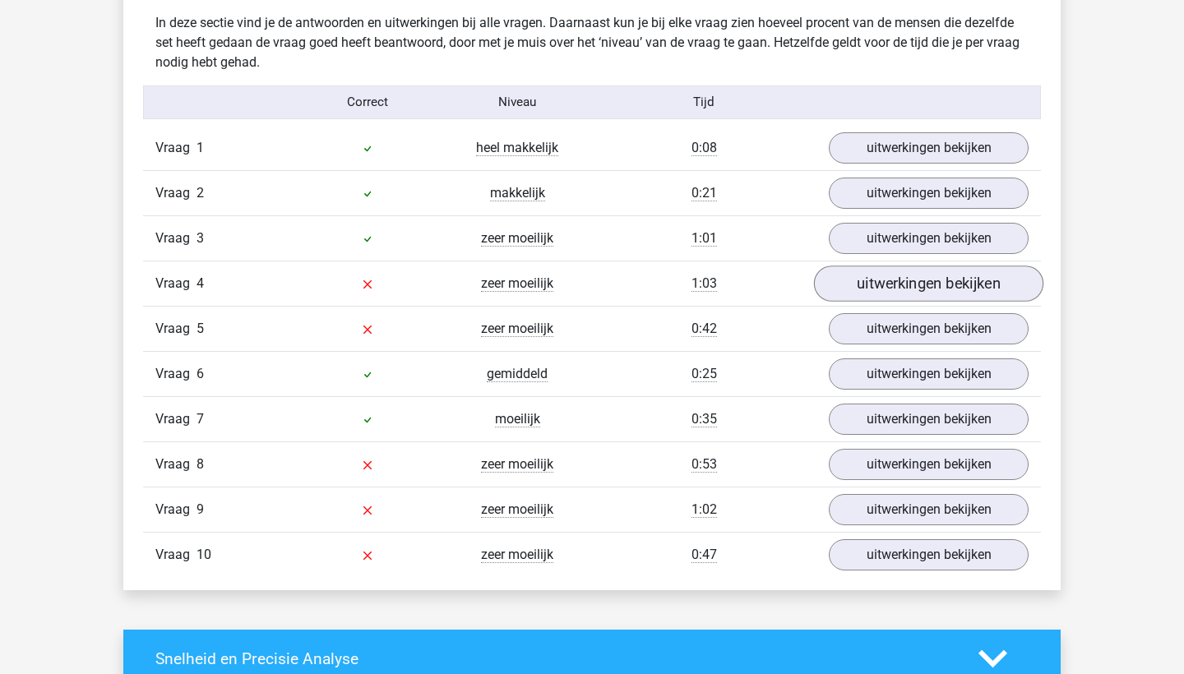
click at [908, 288] on link "uitwerkingen bekijken" at bounding box center [928, 284] width 229 height 36
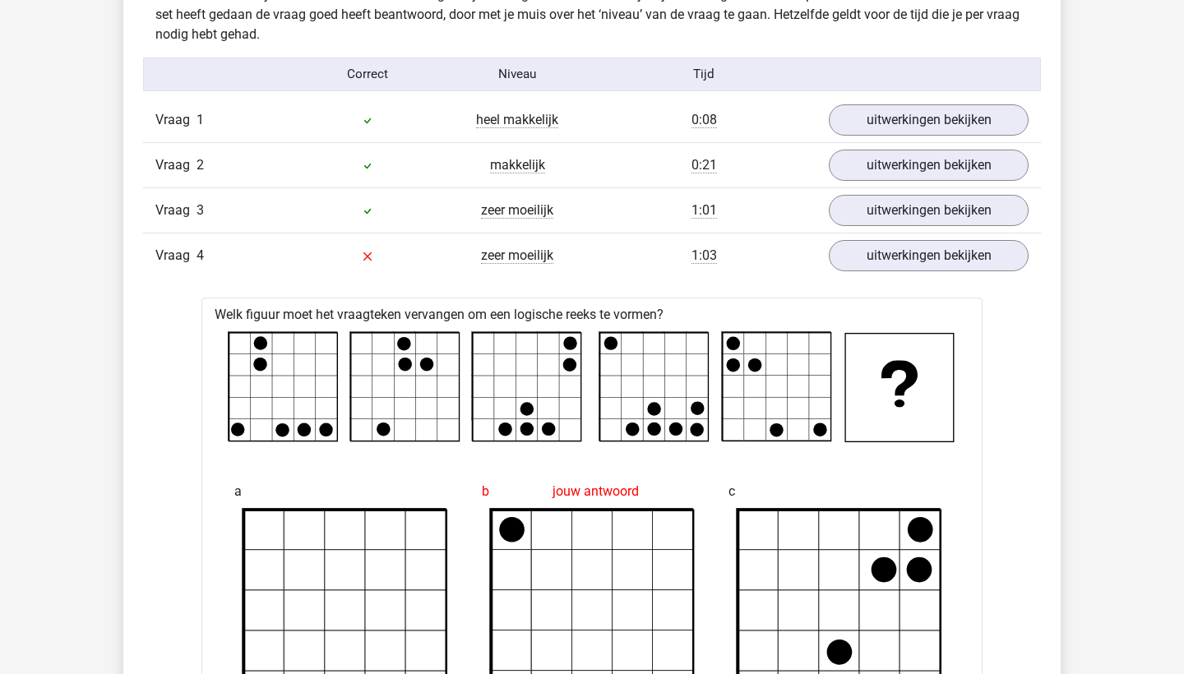
scroll to position [1292, 0]
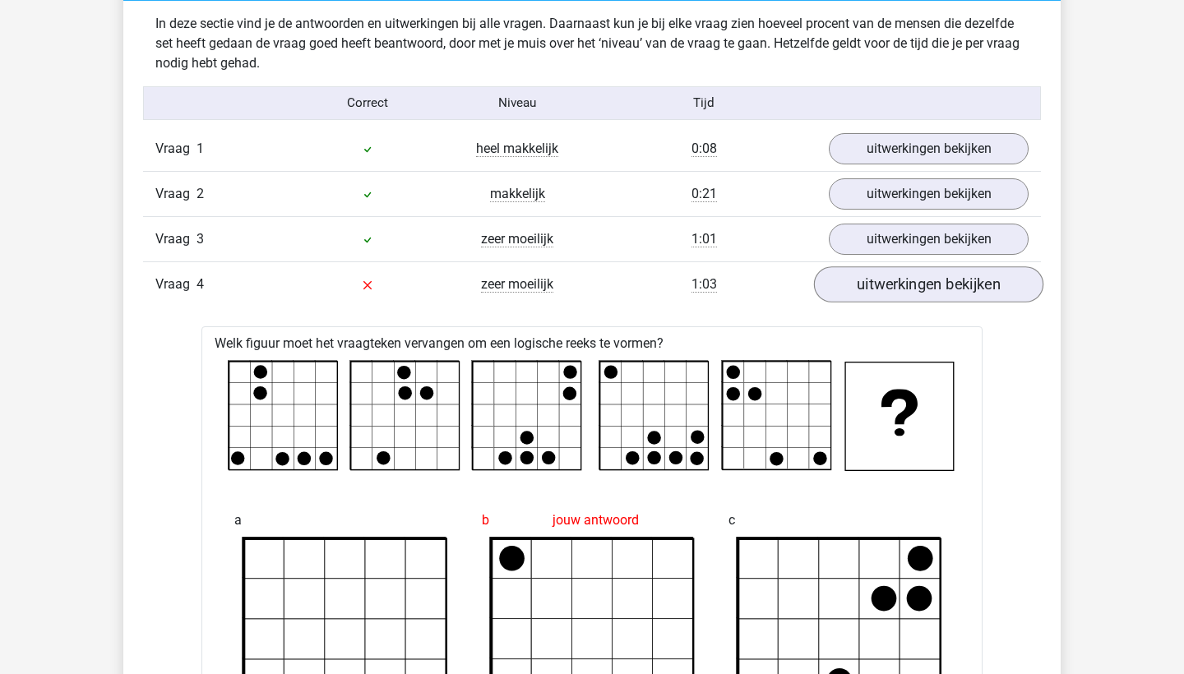
click at [896, 290] on link "uitwerkingen bekijken" at bounding box center [928, 284] width 229 height 36
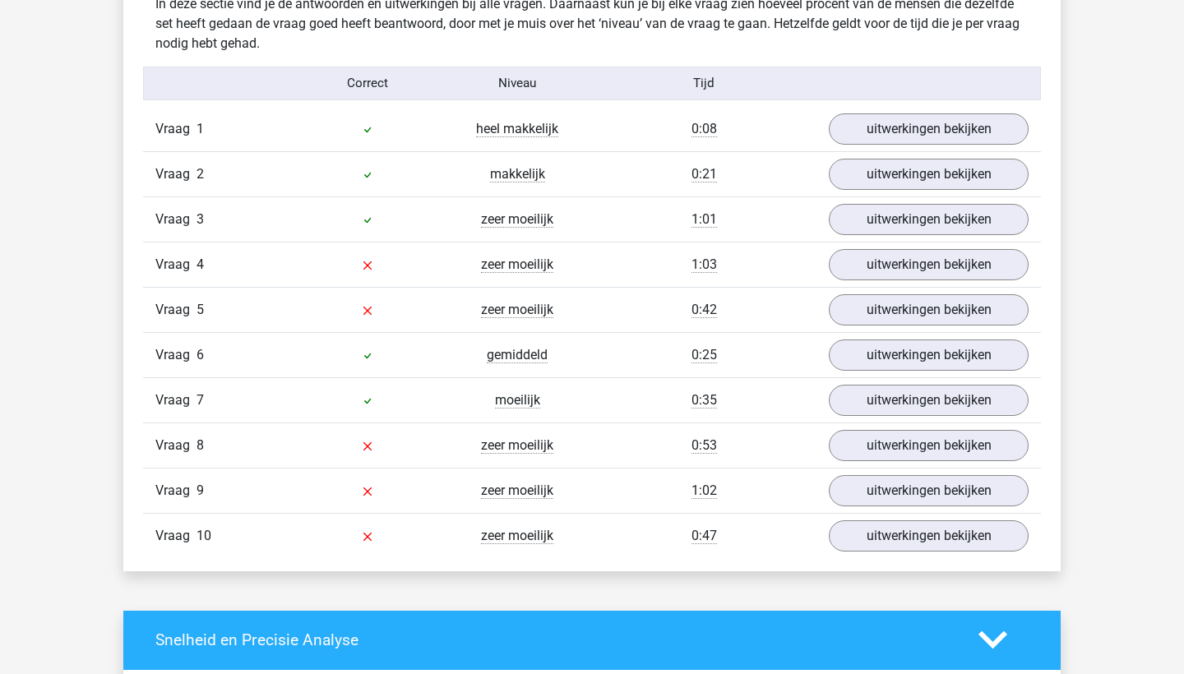
scroll to position [1322, 0]
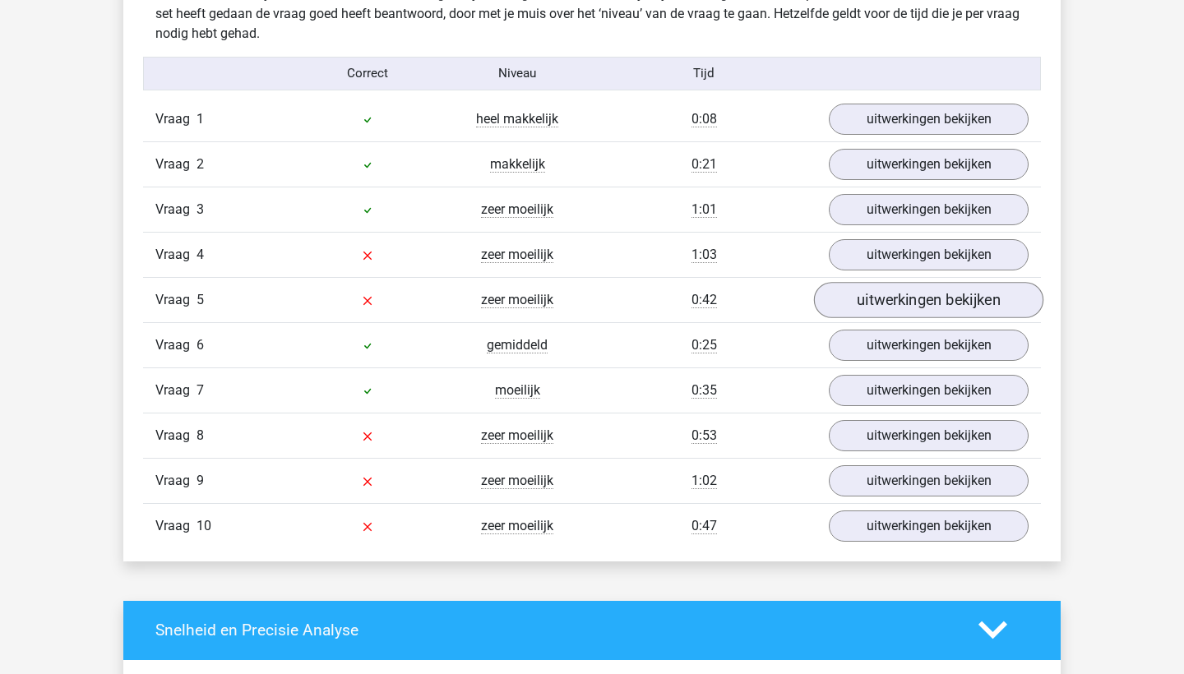
click at [857, 296] on link "uitwerkingen bekijken" at bounding box center [928, 300] width 229 height 36
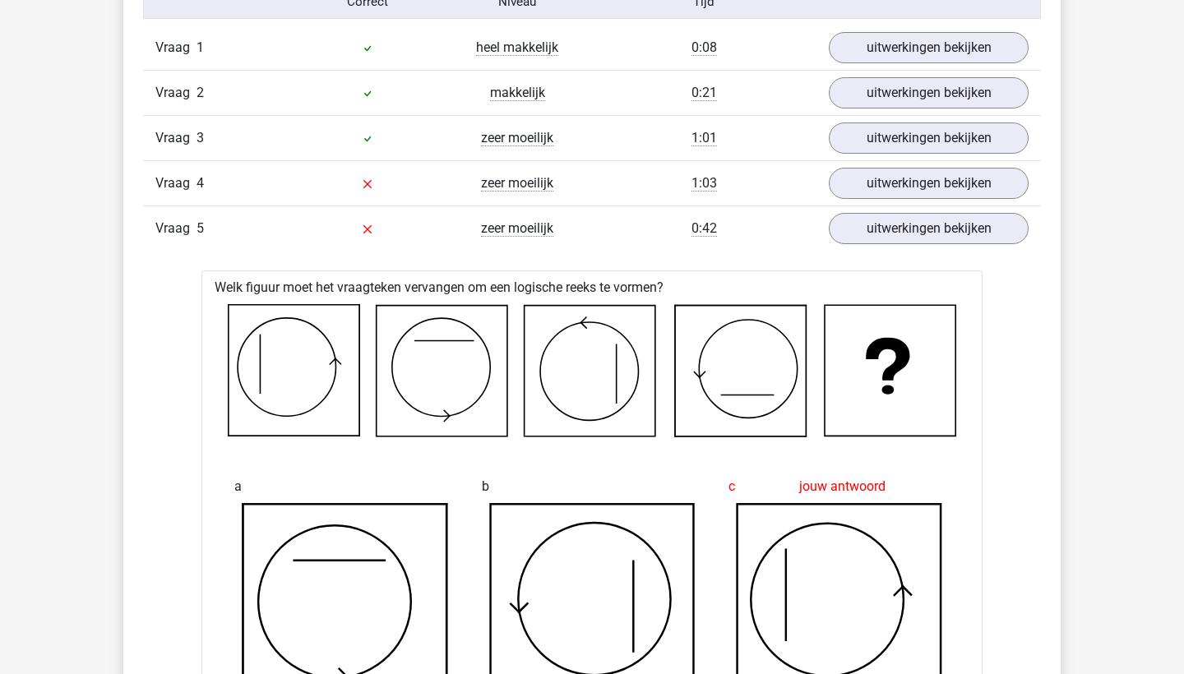
scroll to position [1360, 0]
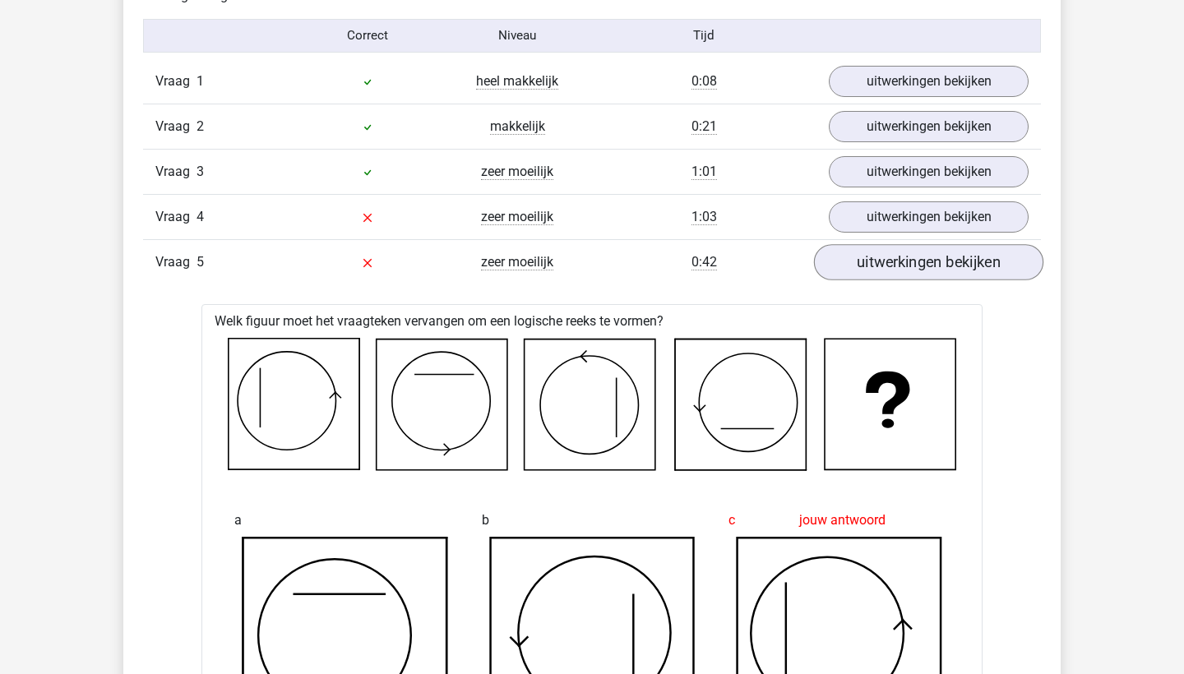
click at [879, 272] on link "uitwerkingen bekijken" at bounding box center [928, 262] width 229 height 36
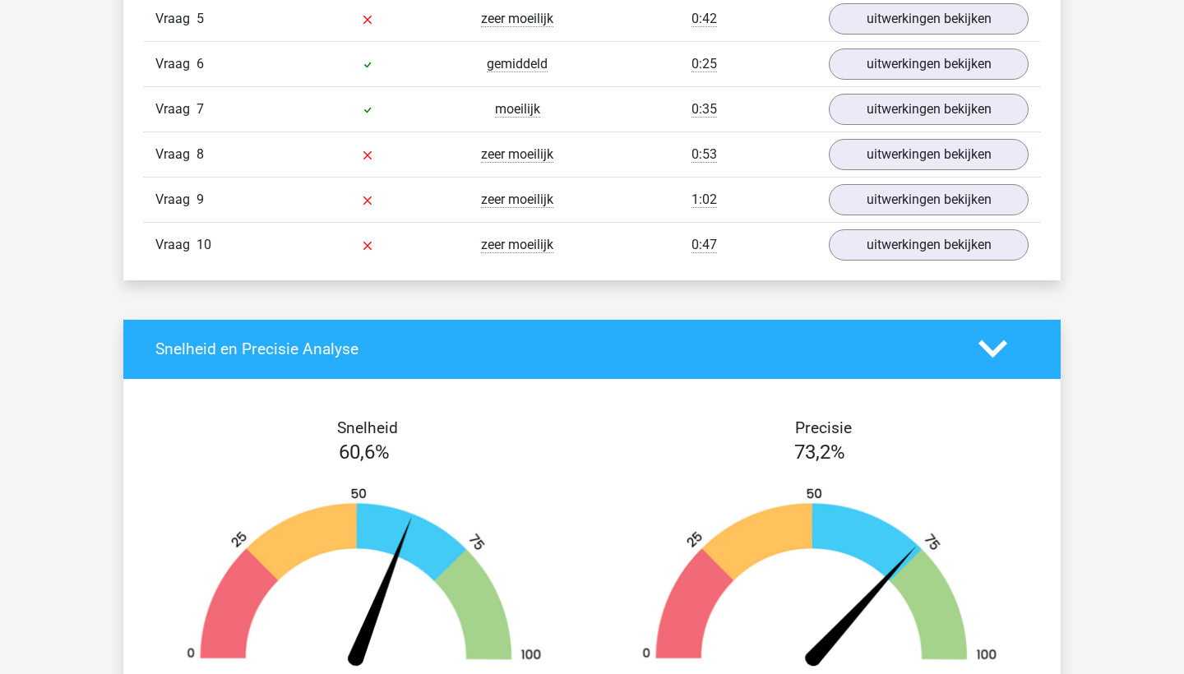
scroll to position [1184, 0]
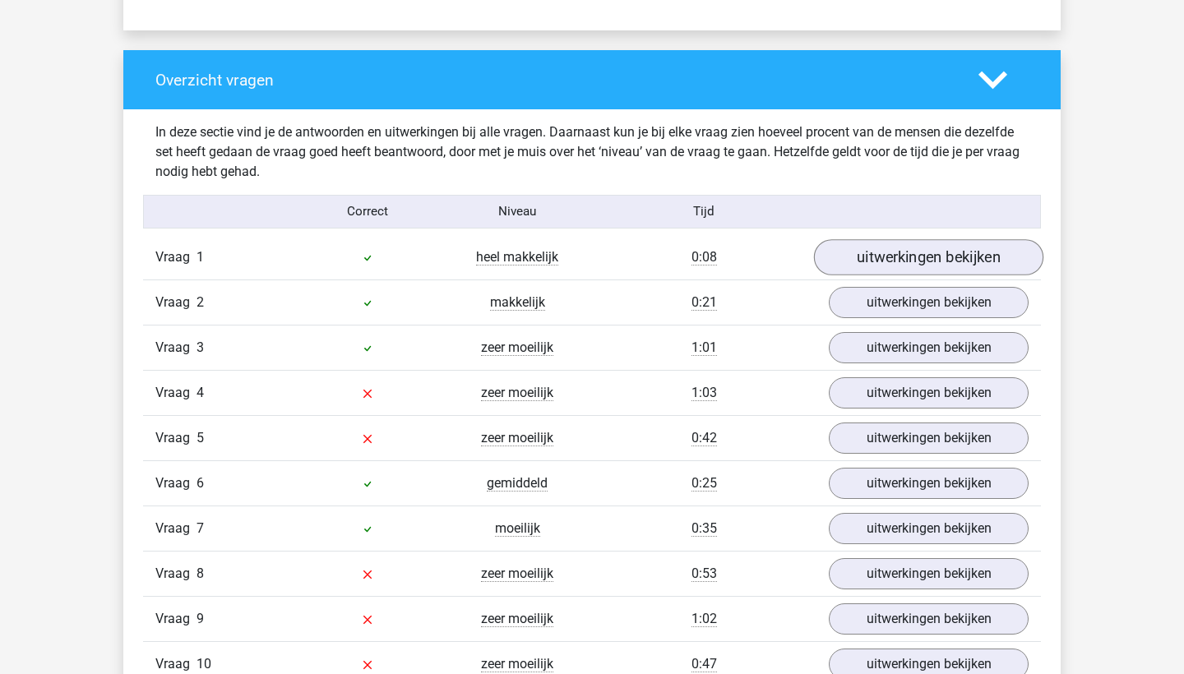
click at [936, 252] on link "uitwerkingen bekijken" at bounding box center [928, 257] width 229 height 36
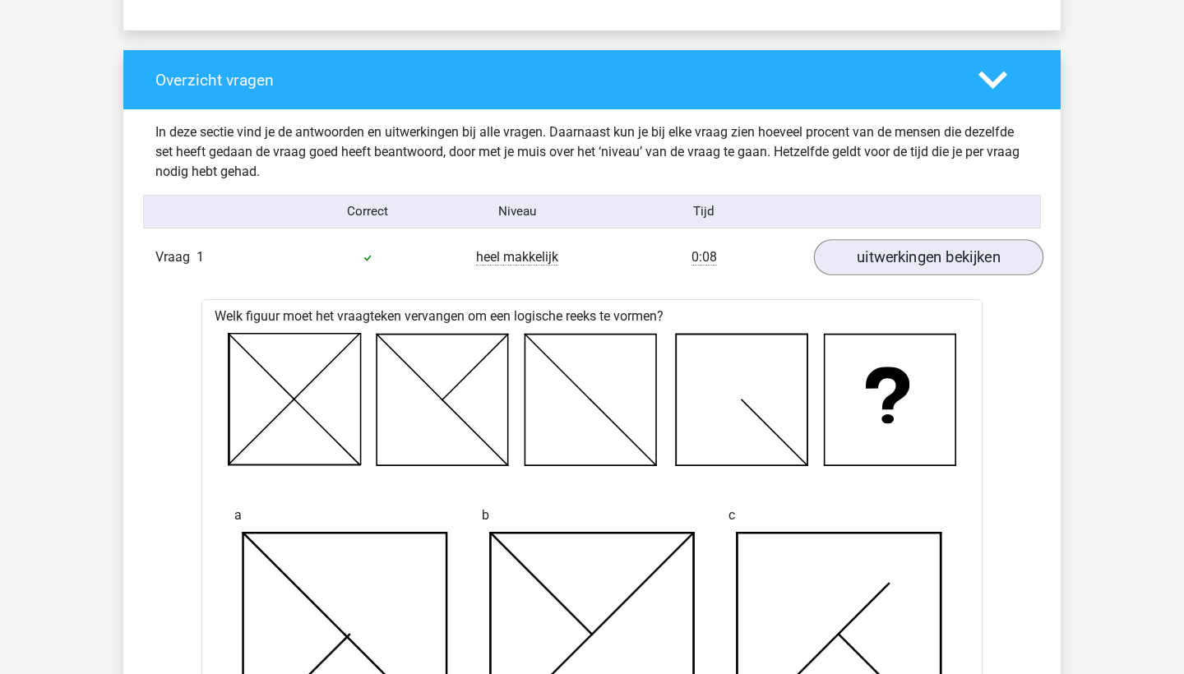
click at [937, 256] on link "uitwerkingen bekijken" at bounding box center [928, 257] width 229 height 36
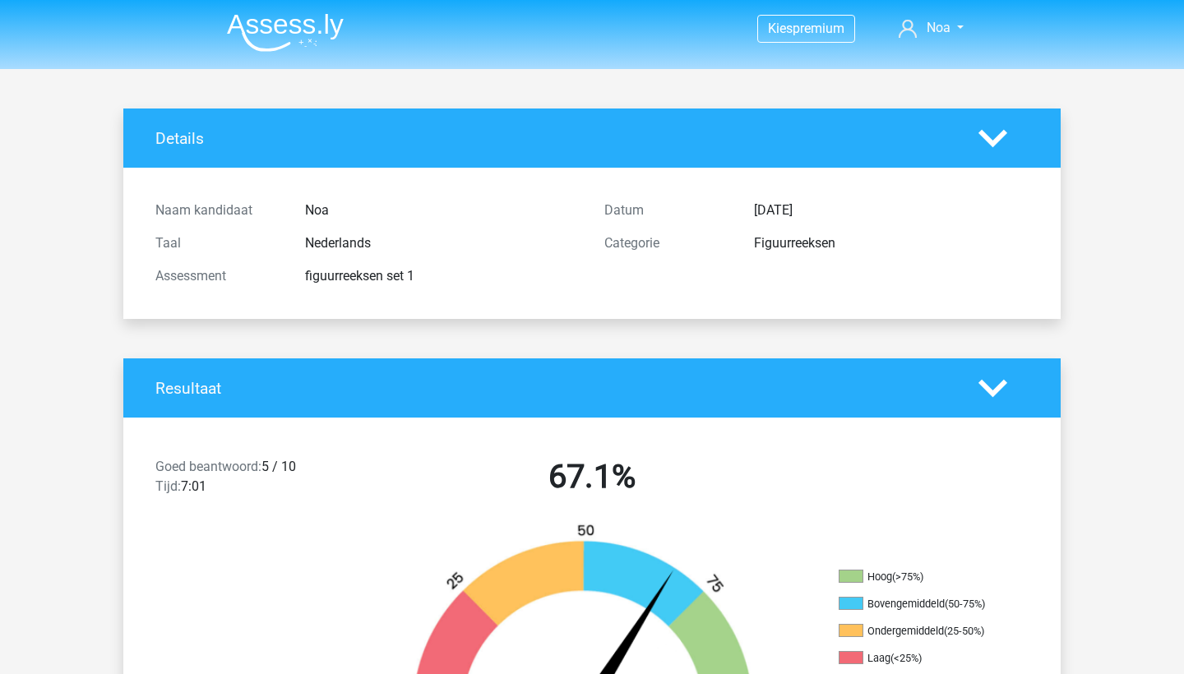
scroll to position [0, 0]
click at [293, 28] on img at bounding box center [285, 32] width 117 height 39
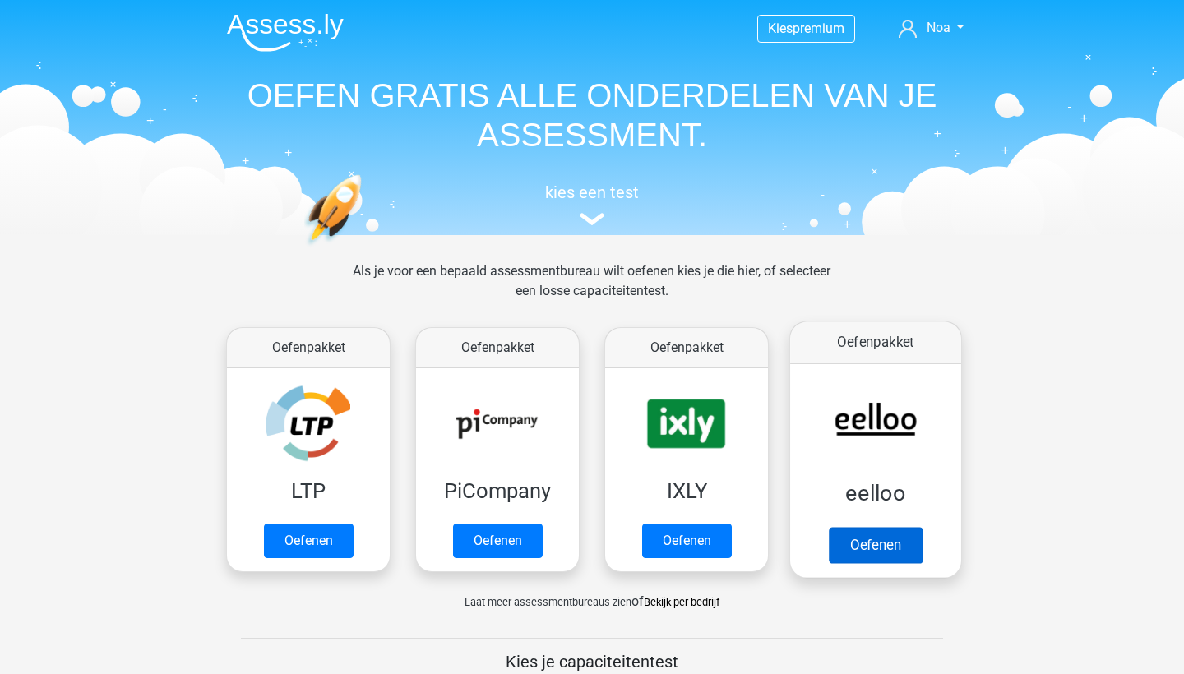
click at [897, 561] on link "Oefenen" at bounding box center [876, 545] width 94 height 36
